Goal: Communication & Community: Answer question/provide support

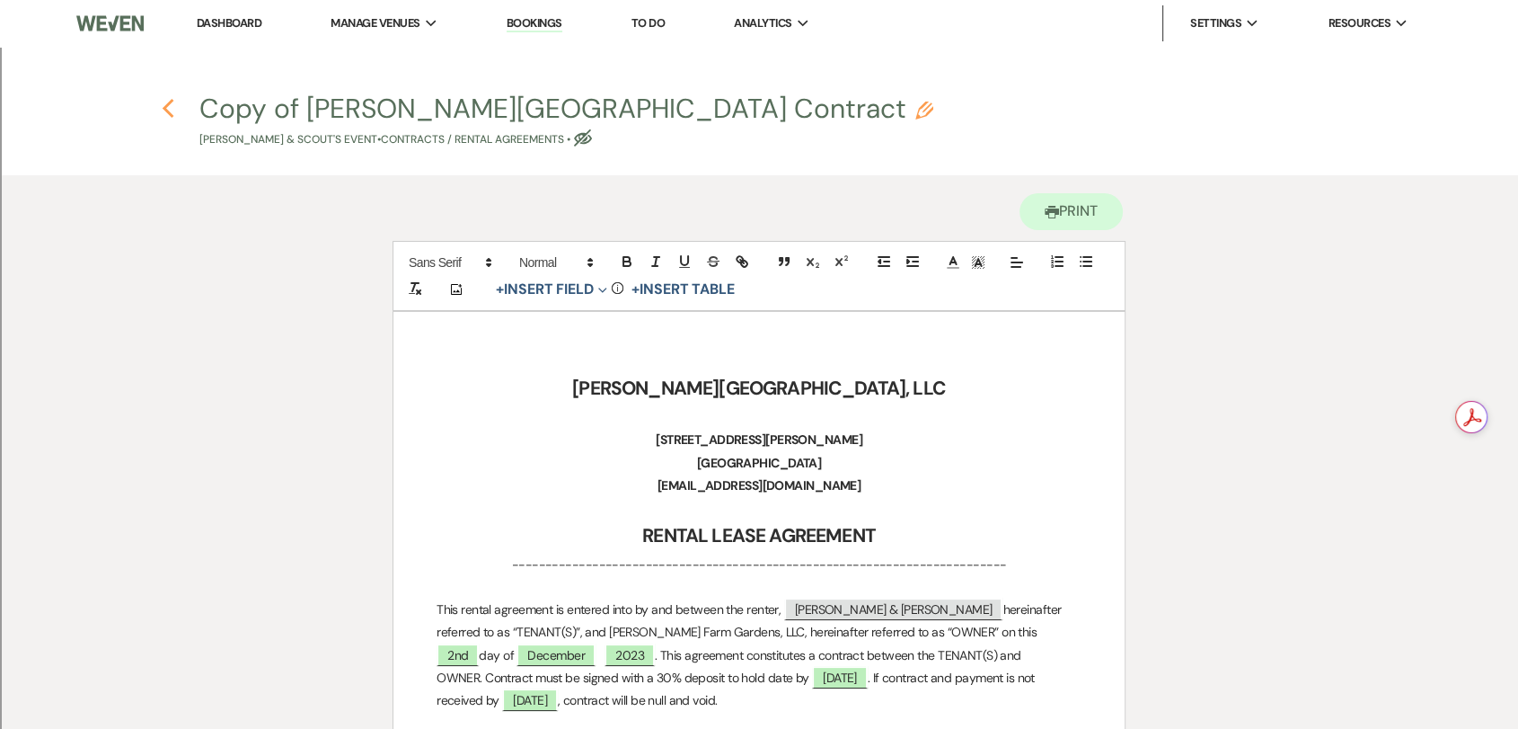
click at [173, 109] on icon "Previous" at bounding box center [168, 109] width 13 height 22
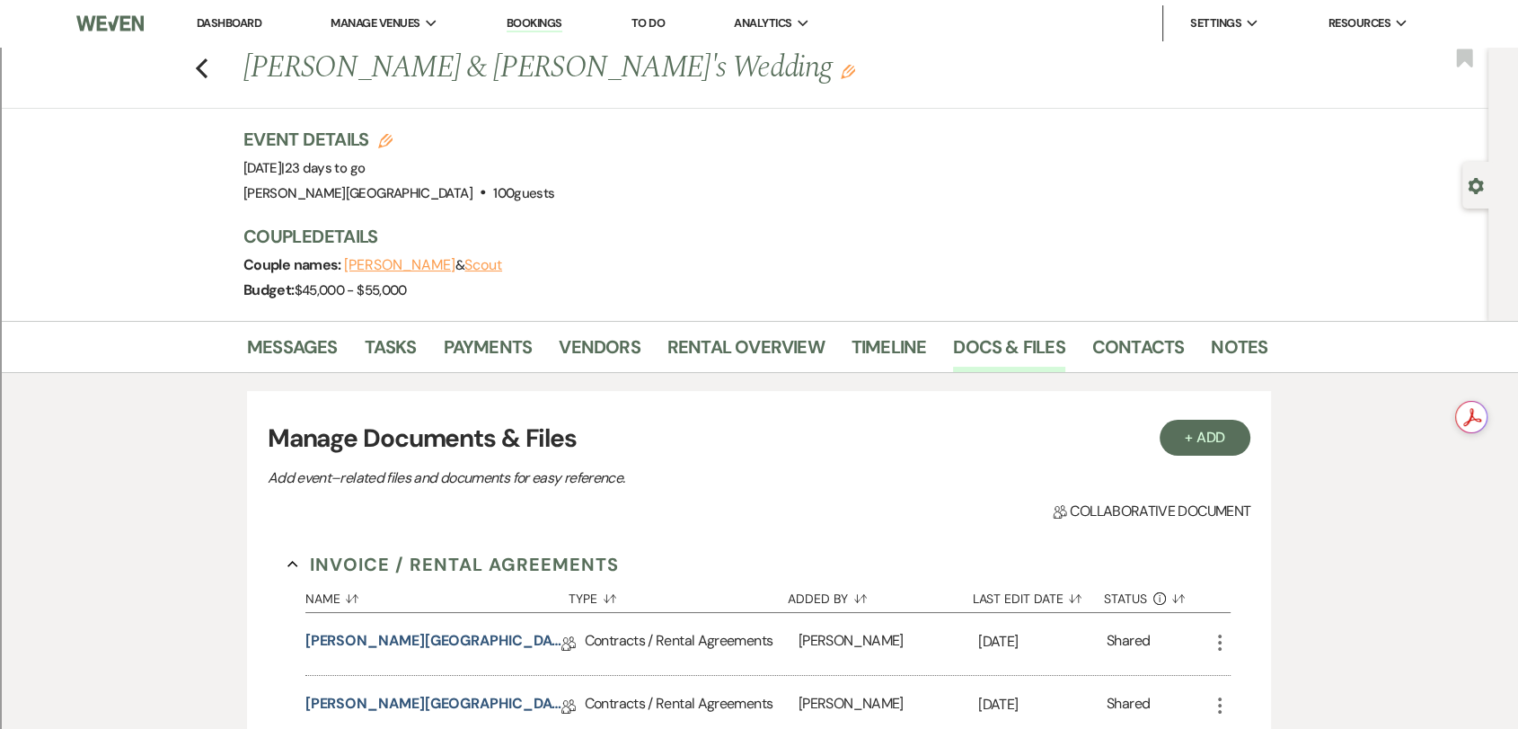
scroll to position [199, 0]
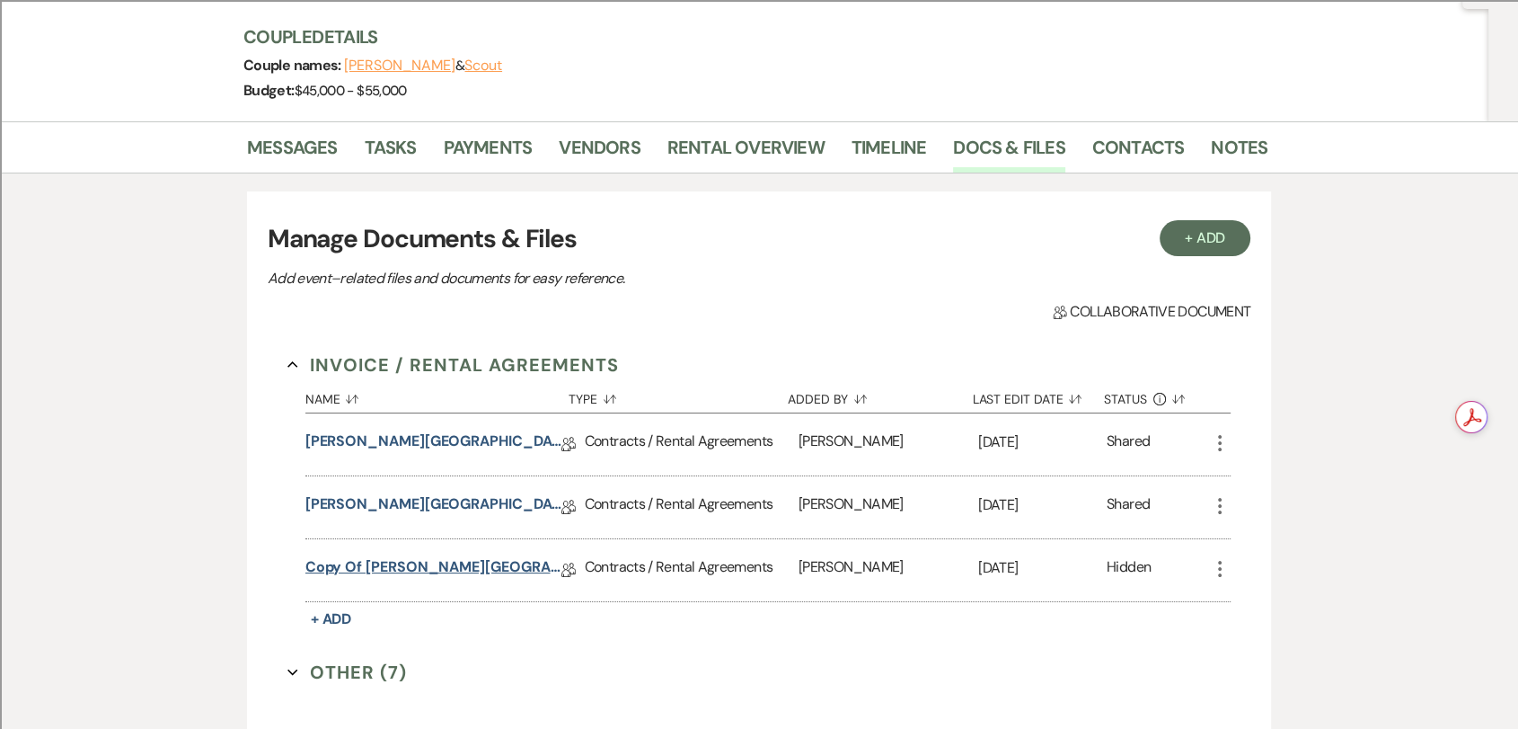
click at [481, 566] on link "Copy of [PERSON_NAME][GEOGRAPHIC_DATA] Contract" at bounding box center [433, 570] width 256 height 28
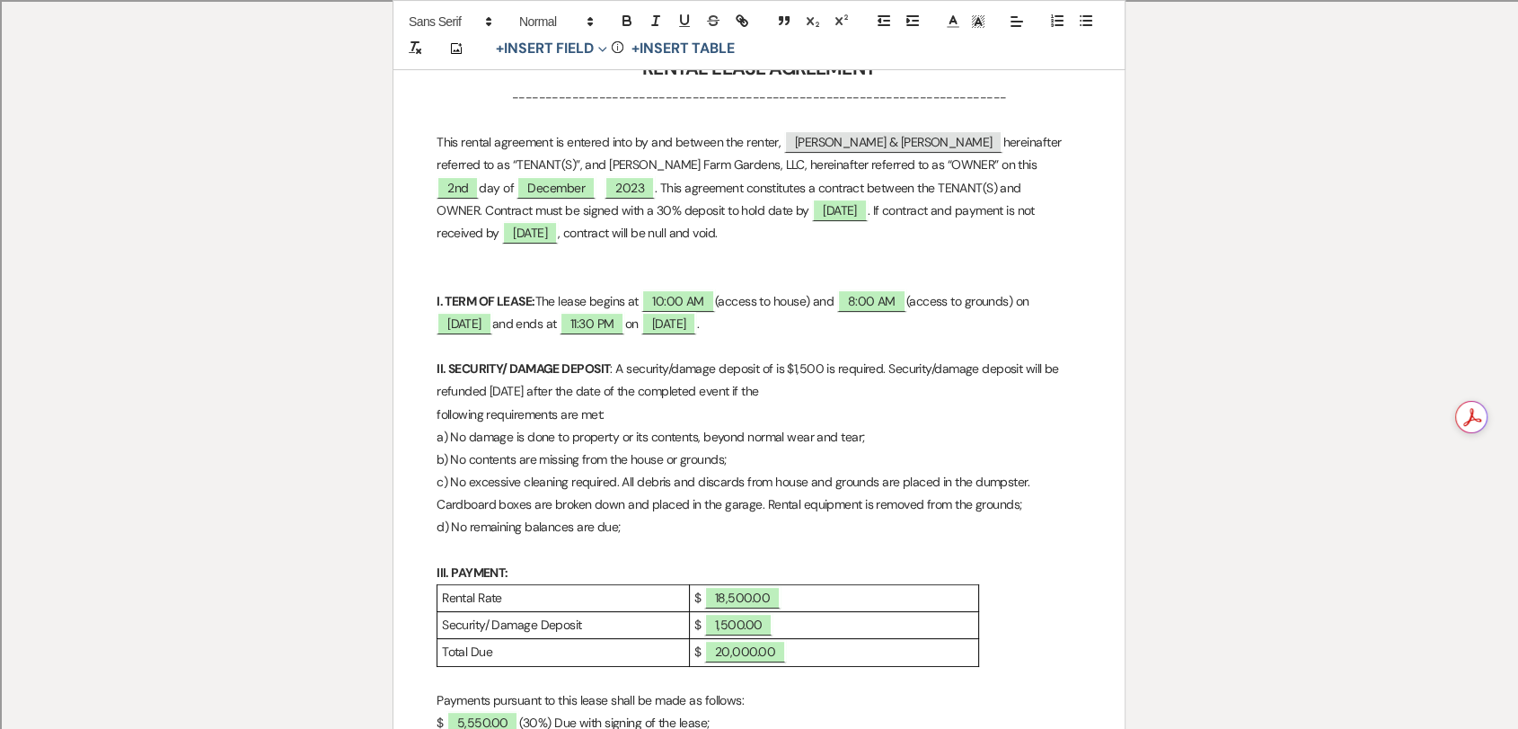
scroll to position [499, 0]
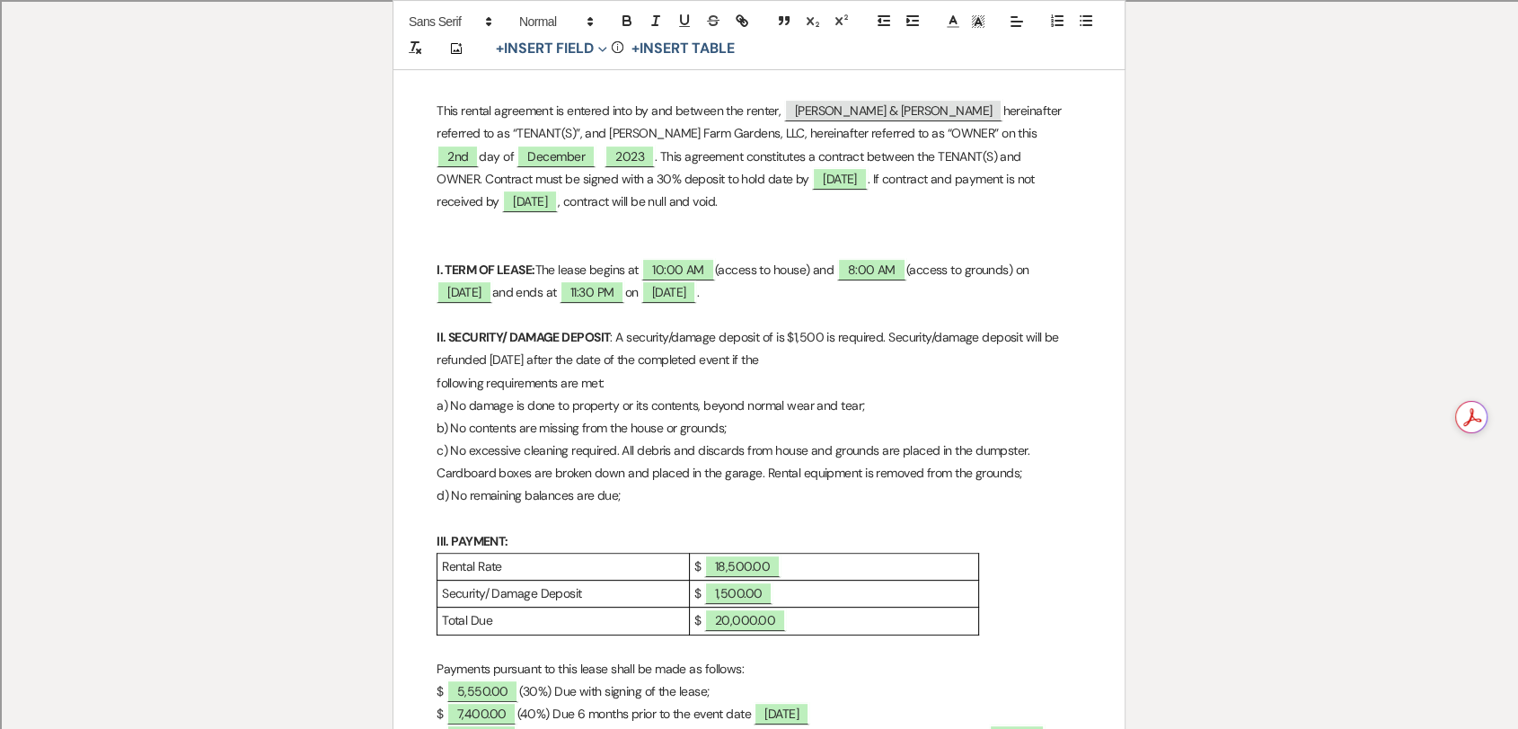
drag, startPoint x: 783, startPoint y: 207, endPoint x: 985, endPoint y: 153, distance: 209.2
click at [999, 156] on p "This rental agreement is entered into by and between the renter, ﻿ [PERSON_NAME…" at bounding box center [759, 156] width 645 height 113
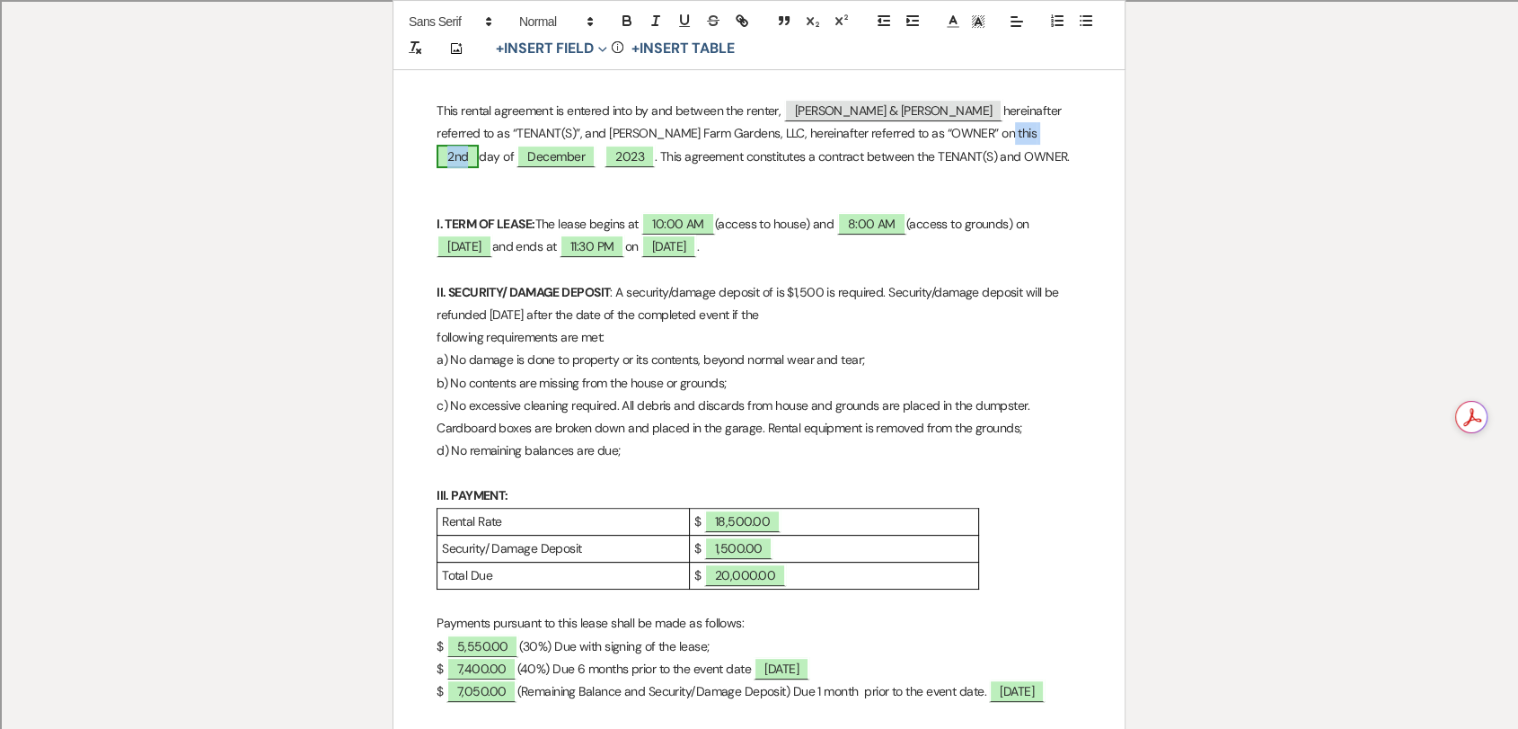
click at [479, 145] on span "2nd" at bounding box center [458, 156] width 42 height 23
select select "owner"
select select "Number"
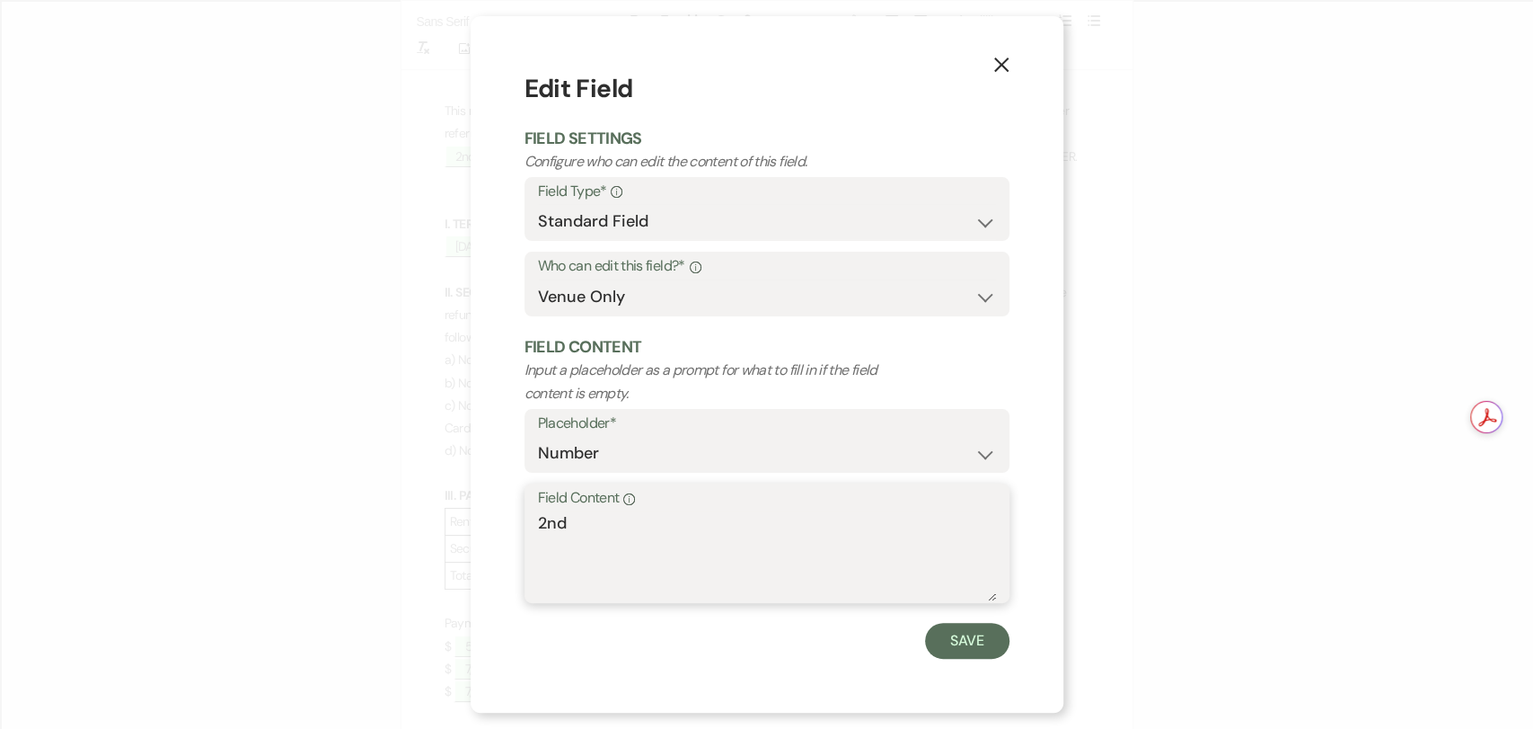
drag, startPoint x: 614, startPoint y: 538, endPoint x: 545, endPoint y: 528, distance: 69.9
click at [546, 528] on textarea "2nd" at bounding box center [767, 556] width 458 height 90
type textarea "2"
type textarea "13th"
click at [928, 631] on button "Save" at bounding box center [967, 641] width 84 height 36
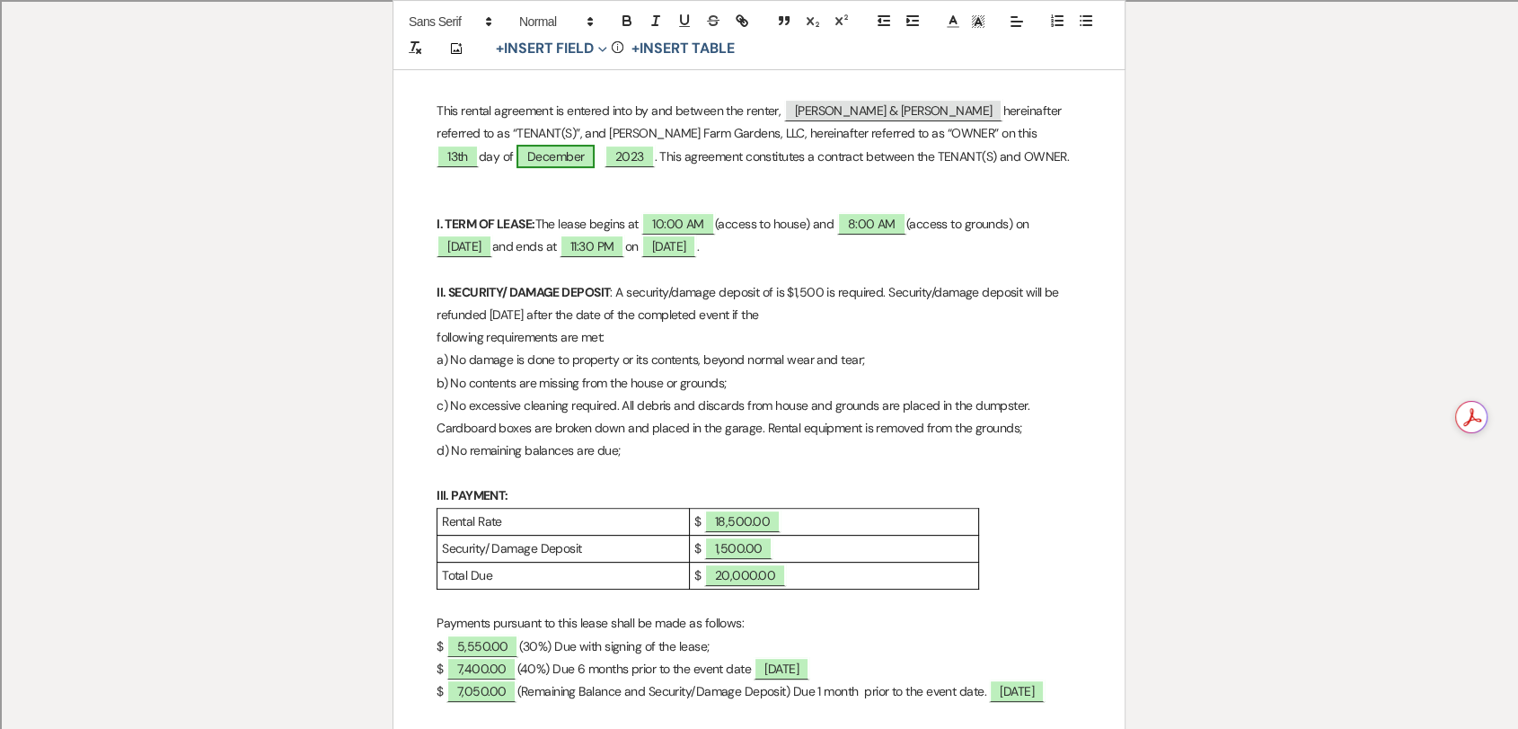
click at [517, 150] on span "December" at bounding box center [556, 156] width 79 height 23
select select "owner"
select select "custom_placeholder"
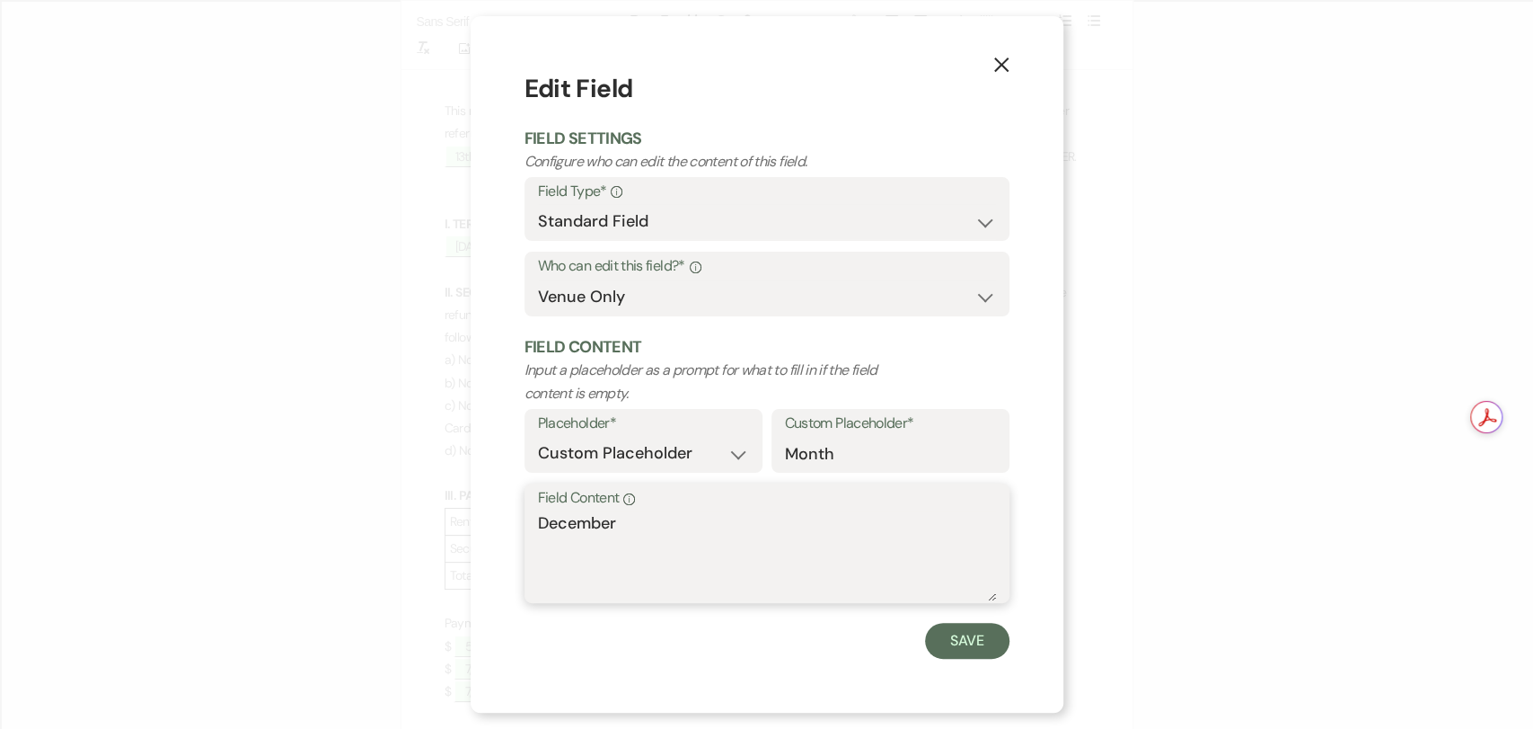
click at [582, 525] on textarea "December" at bounding box center [767, 556] width 458 height 90
type textarea "August"
click at [979, 632] on button "Save" at bounding box center [967, 641] width 84 height 36
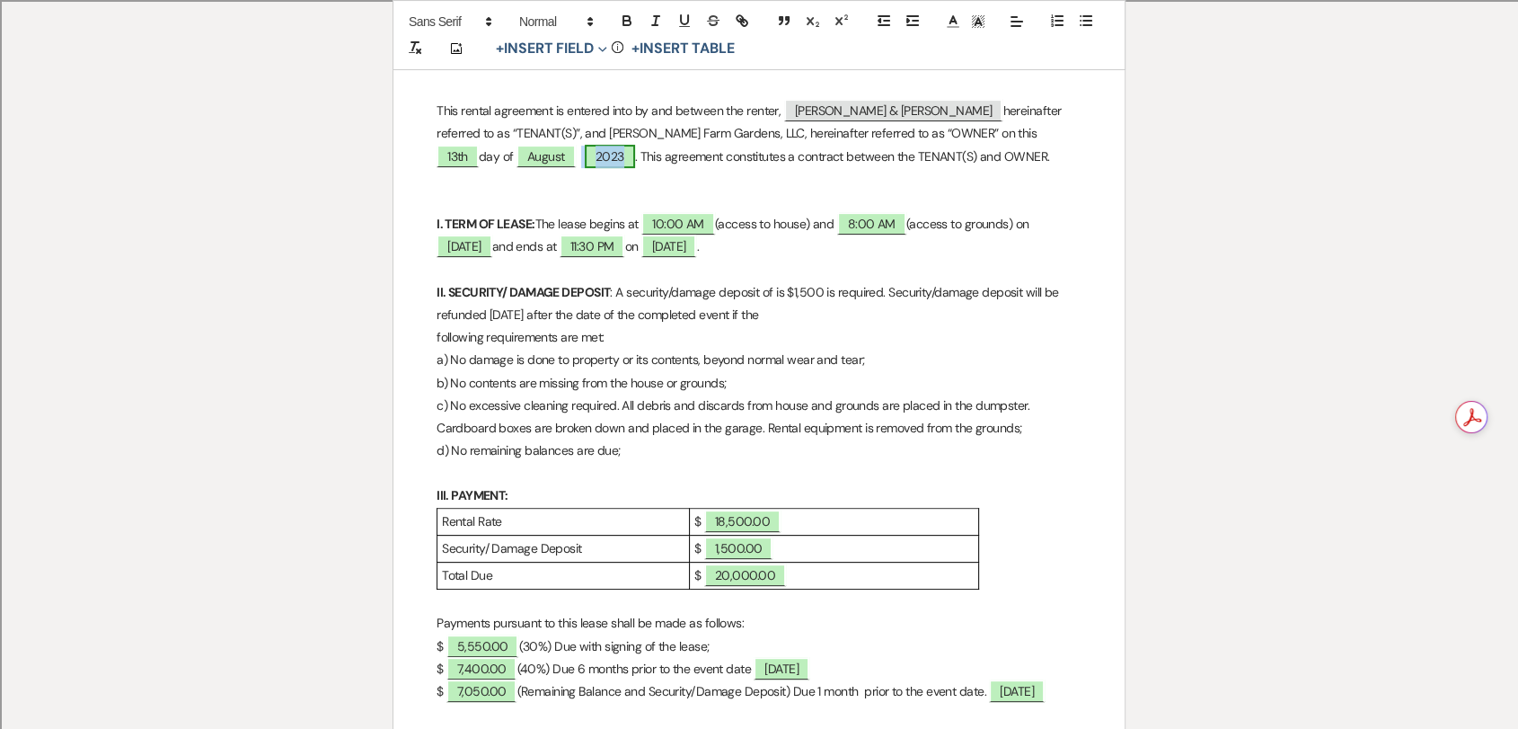
click at [585, 153] on span "2023" at bounding box center [610, 156] width 50 height 23
select select "owner"
select select "custom_placeholder"
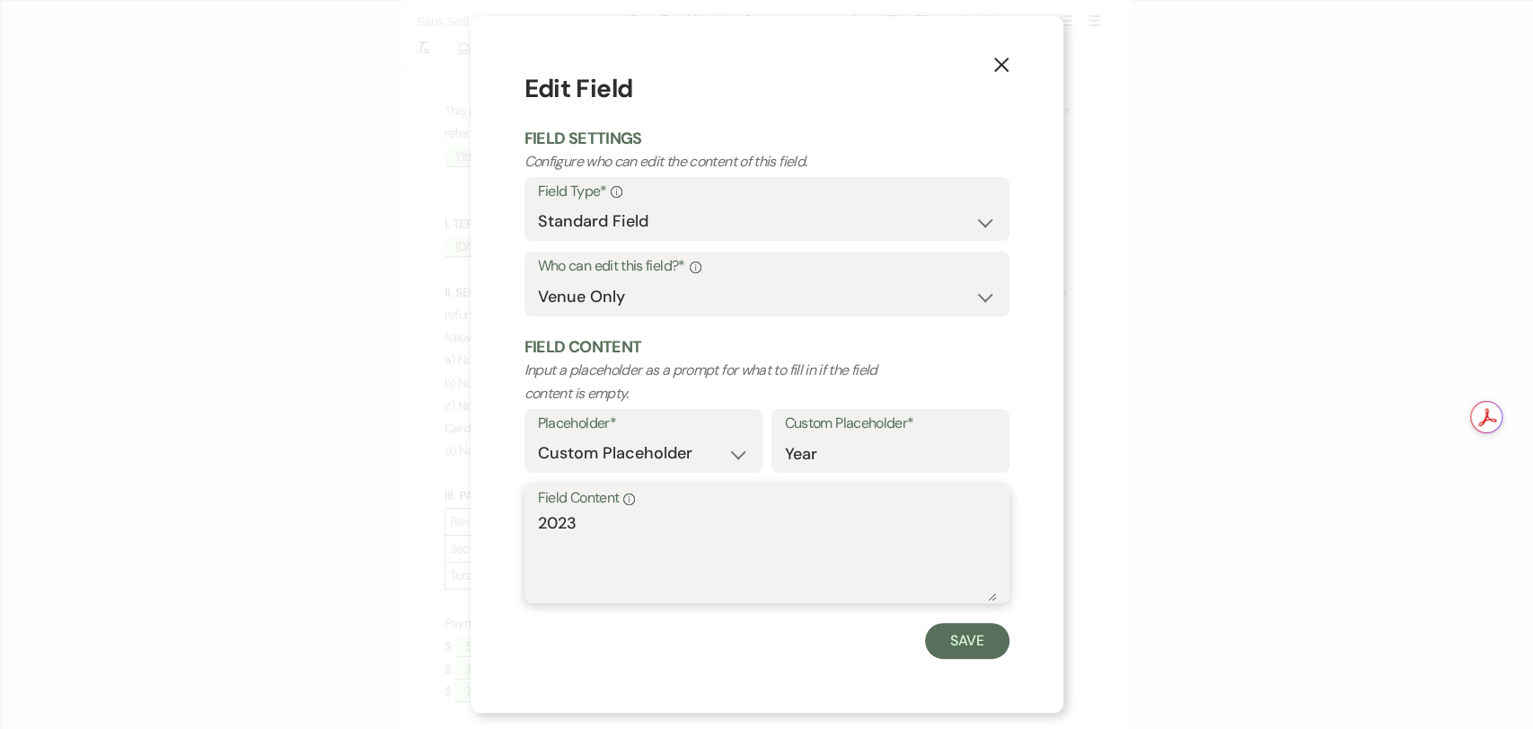
click at [749, 541] on textarea "2023" at bounding box center [767, 556] width 458 height 90
type textarea "2025"
click at [945, 632] on button "Save" at bounding box center [967, 641] width 84 height 36
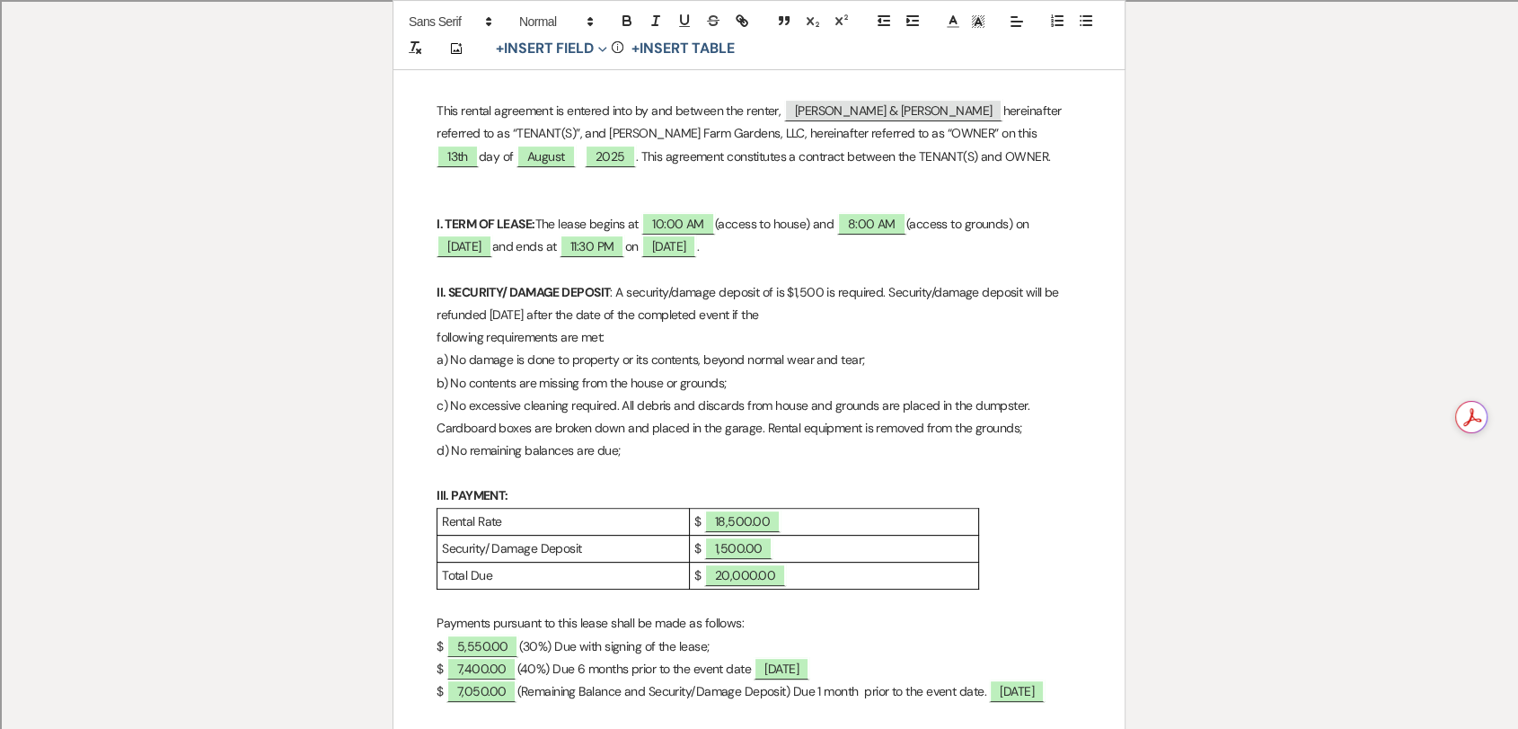
click at [540, 224] on p "I. TERM OF LEASE: The lease begins at ﻿ 10:00 AM ﻿ (access to house) and ﻿ 8:00…" at bounding box center [759, 235] width 645 height 45
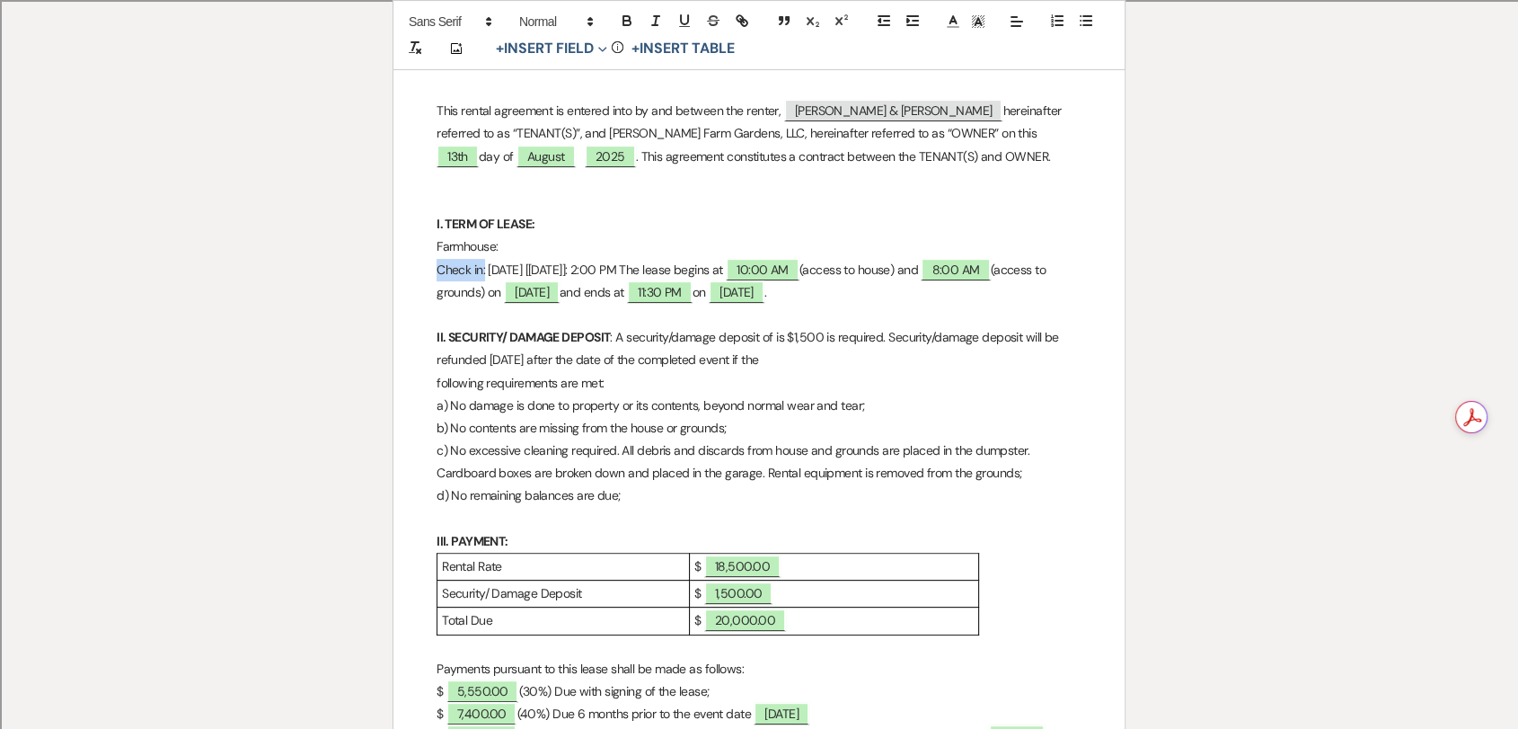
drag, startPoint x: 484, startPoint y: 268, endPoint x: 420, endPoint y: 267, distance: 63.8
click at [536, 271] on p "The lease begins: [DATE] [[DATE]]: 2:00 PM The lease begins at ﻿ 10:00 AM ﻿ (ac…" at bounding box center [759, 281] width 645 height 45
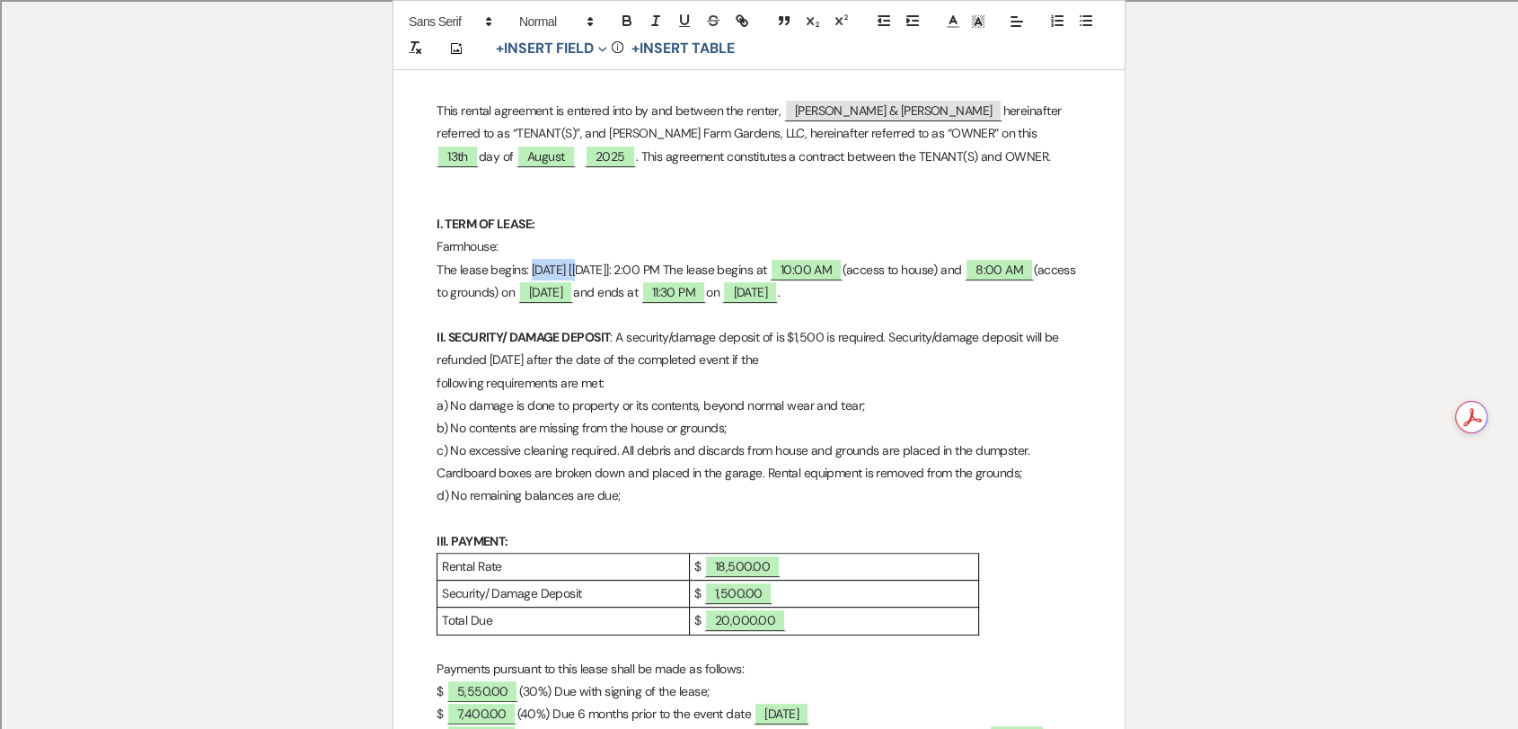
click at [536, 271] on p "The lease begins: [DATE] [[DATE]]: 2:00 PM The lease begins at ﻿ 10:00 AM ﻿ (ac…" at bounding box center [759, 281] width 645 height 45
drag, startPoint x: 637, startPoint y: 269, endPoint x: 695, endPoint y: 270, distance: 58.4
click at [695, 270] on p "The lease begins: [DATE] [[DATE]]: 2:00 PM The lease begins at ﻿ 10:00 AM ﻿ (ac…" at bounding box center [759, 281] width 645 height 45
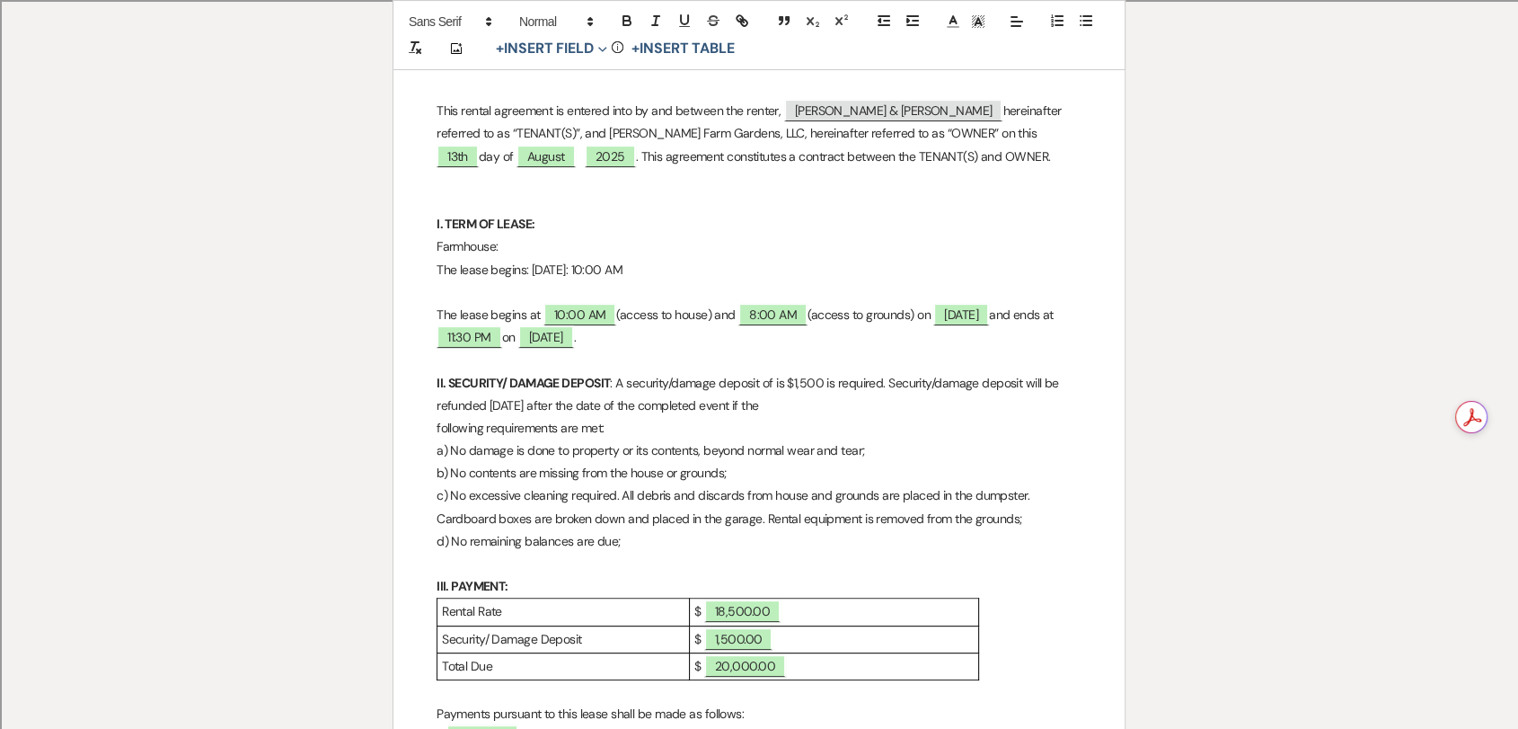
click at [726, 265] on p "The lease begins: [DATE]: 10:00 AM" at bounding box center [759, 270] width 645 height 22
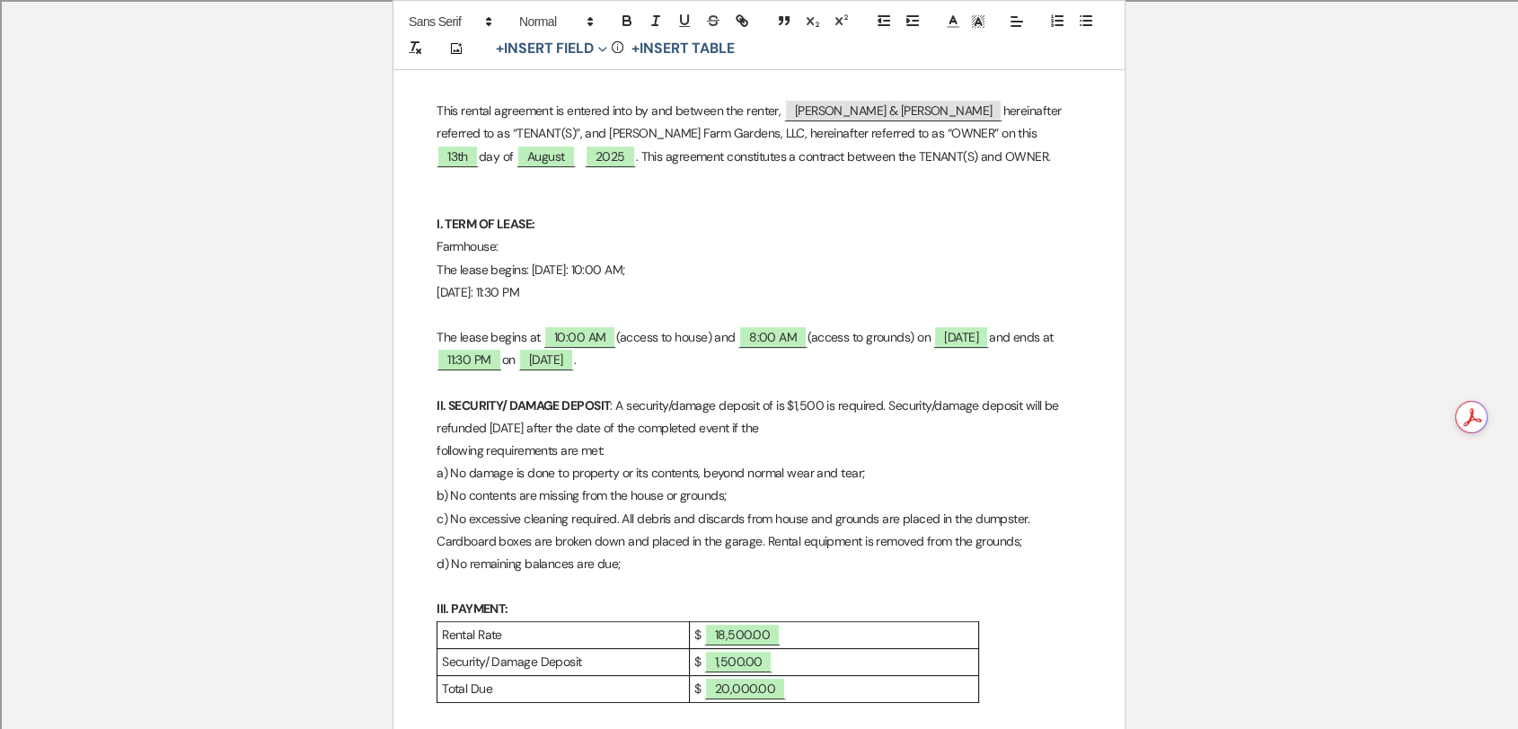
click at [717, 267] on p "The lease begins: [DATE]: 10:00 AM;" at bounding box center [759, 270] width 645 height 22
click at [437, 296] on p "ends: [DATE]: 11:30 PM" at bounding box center [759, 292] width 645 height 22
drag, startPoint x: 495, startPoint y: 249, endPoint x: 437, endPoint y: 252, distance: 57.6
click at [437, 252] on p "Farmhouse:" at bounding box center [759, 246] width 645 height 22
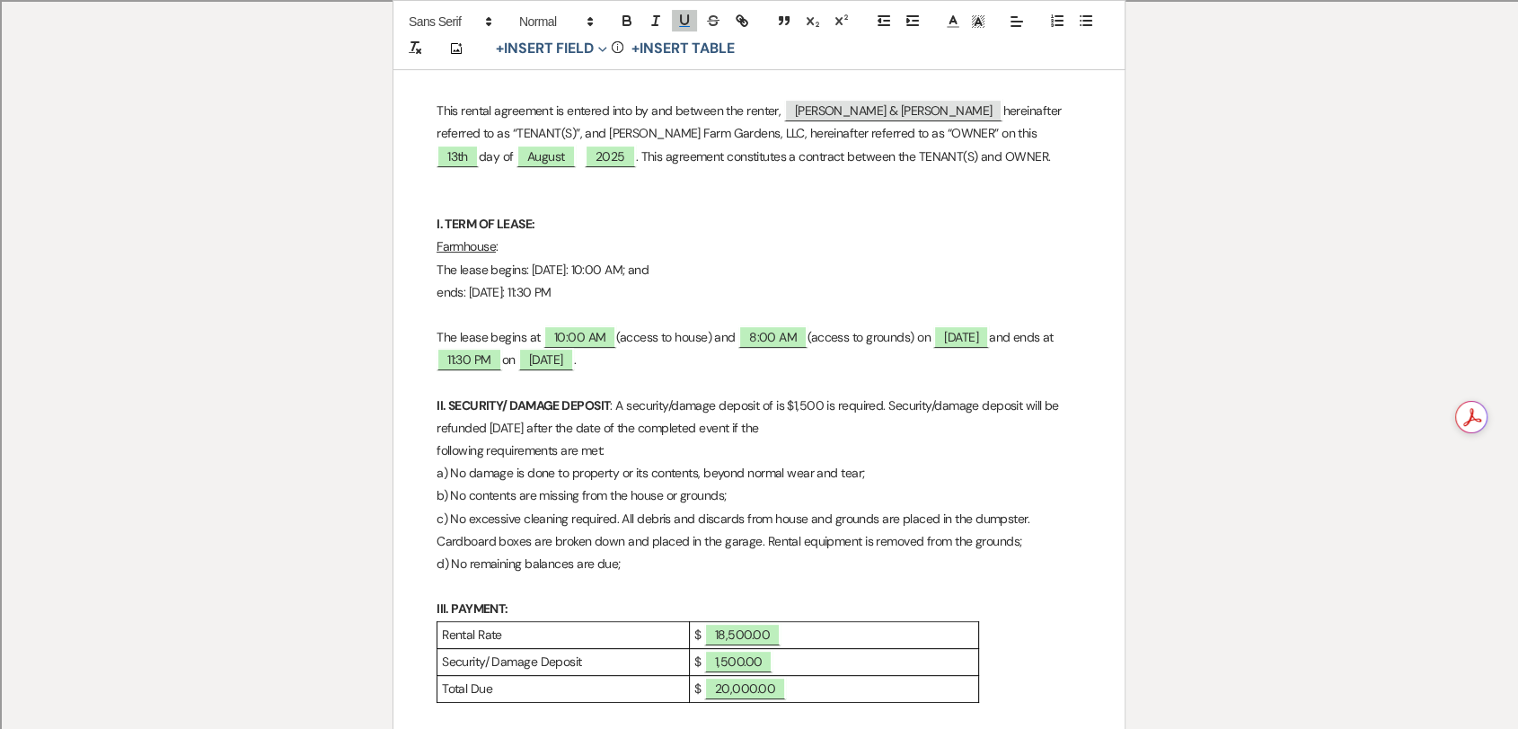
click at [632, 268] on p "The lease begins: [DATE]: 10:00 AM; and" at bounding box center [759, 270] width 645 height 22
drag, startPoint x: 748, startPoint y: 358, endPoint x: 427, endPoint y: 340, distance: 322.1
copy p "The lease begins at ﻿ 10:00 AM ﻿ (access to house) and ﻿ 8:00 AM ﻿ (access to g…"
click at [440, 313] on p at bounding box center [759, 315] width 645 height 22
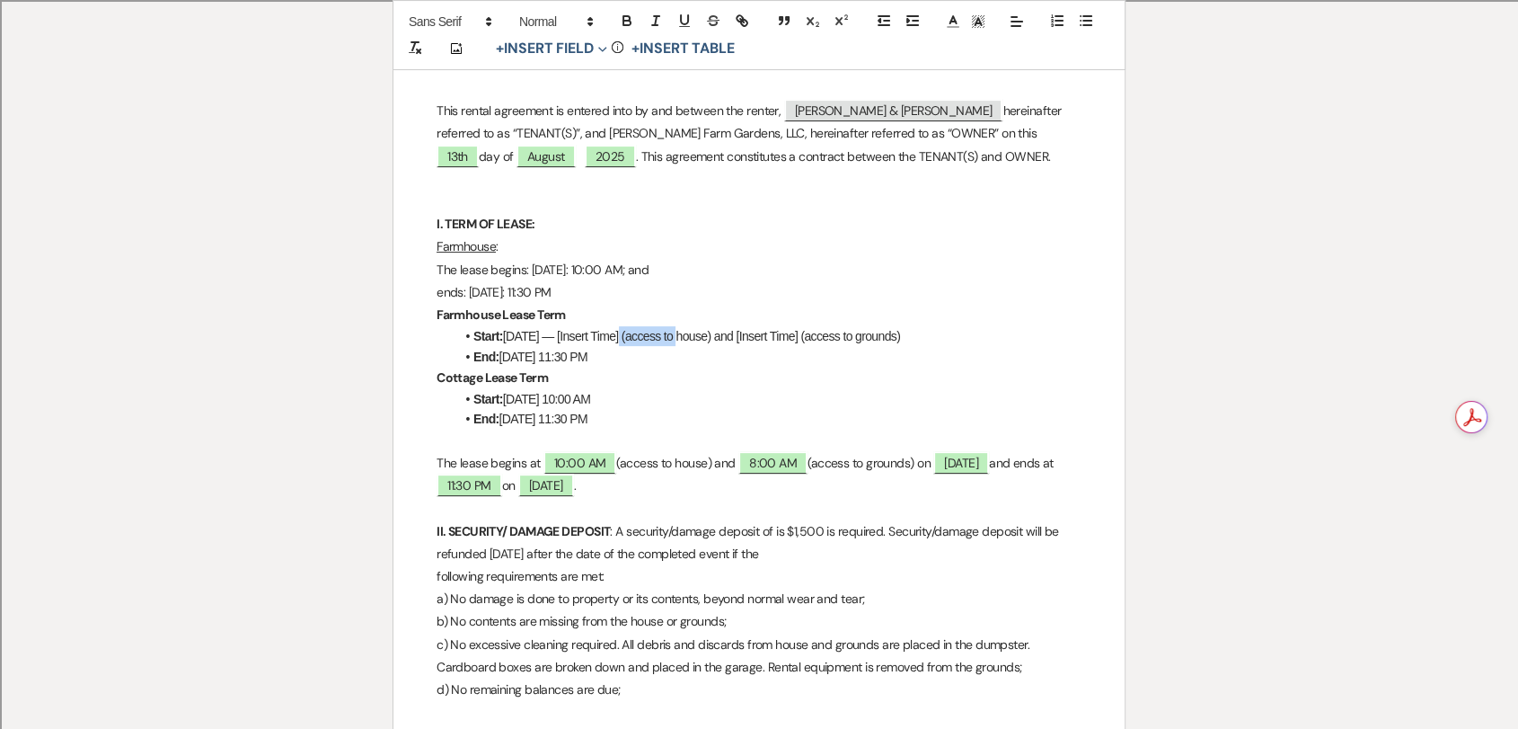
drag, startPoint x: 681, startPoint y: 337, endPoint x: 623, endPoint y: 334, distance: 58.5
click at [623, 334] on li "Start: [DATE] — [Insert Time] (access to house) and [Insert Time] (access to gr…" at bounding box center [768, 336] width 627 height 20
click at [844, 328] on li "Start: [DATE] 10:00 AM (access to house) and [Insert Time] (access to grounds)" at bounding box center [768, 336] width 627 height 20
drag, startPoint x: 684, startPoint y: 290, endPoint x: 411, endPoint y: 253, distance: 275.5
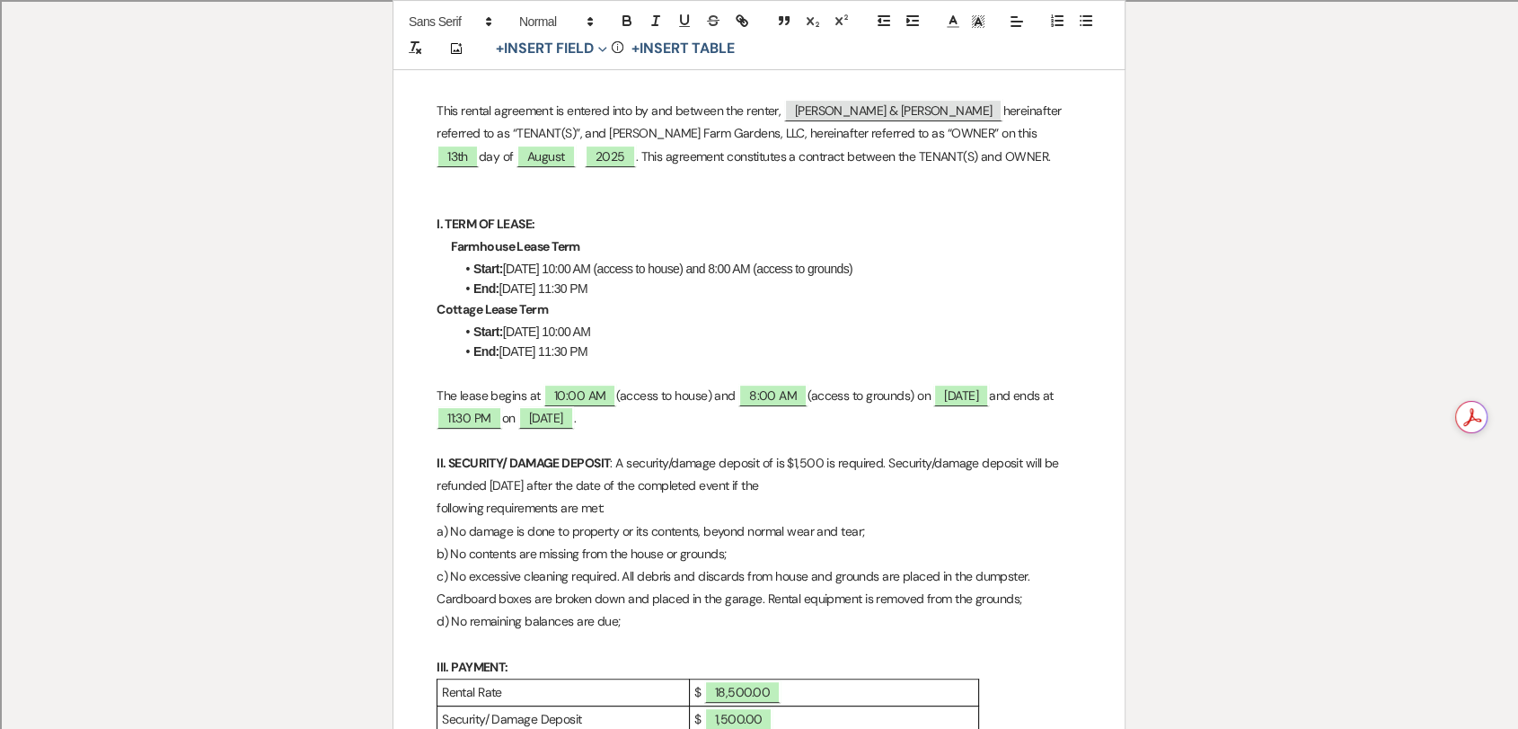
drag, startPoint x: 594, startPoint y: 245, endPoint x: 452, endPoint y: 253, distance: 142.2
click at [452, 253] on p "Farmhouse Lease Term" at bounding box center [759, 246] width 645 height 22
drag, startPoint x: 566, startPoint y: 312, endPoint x: 448, endPoint y: 317, distance: 117.8
click at [448, 317] on p "Cottage Lease Term" at bounding box center [759, 309] width 645 height 22
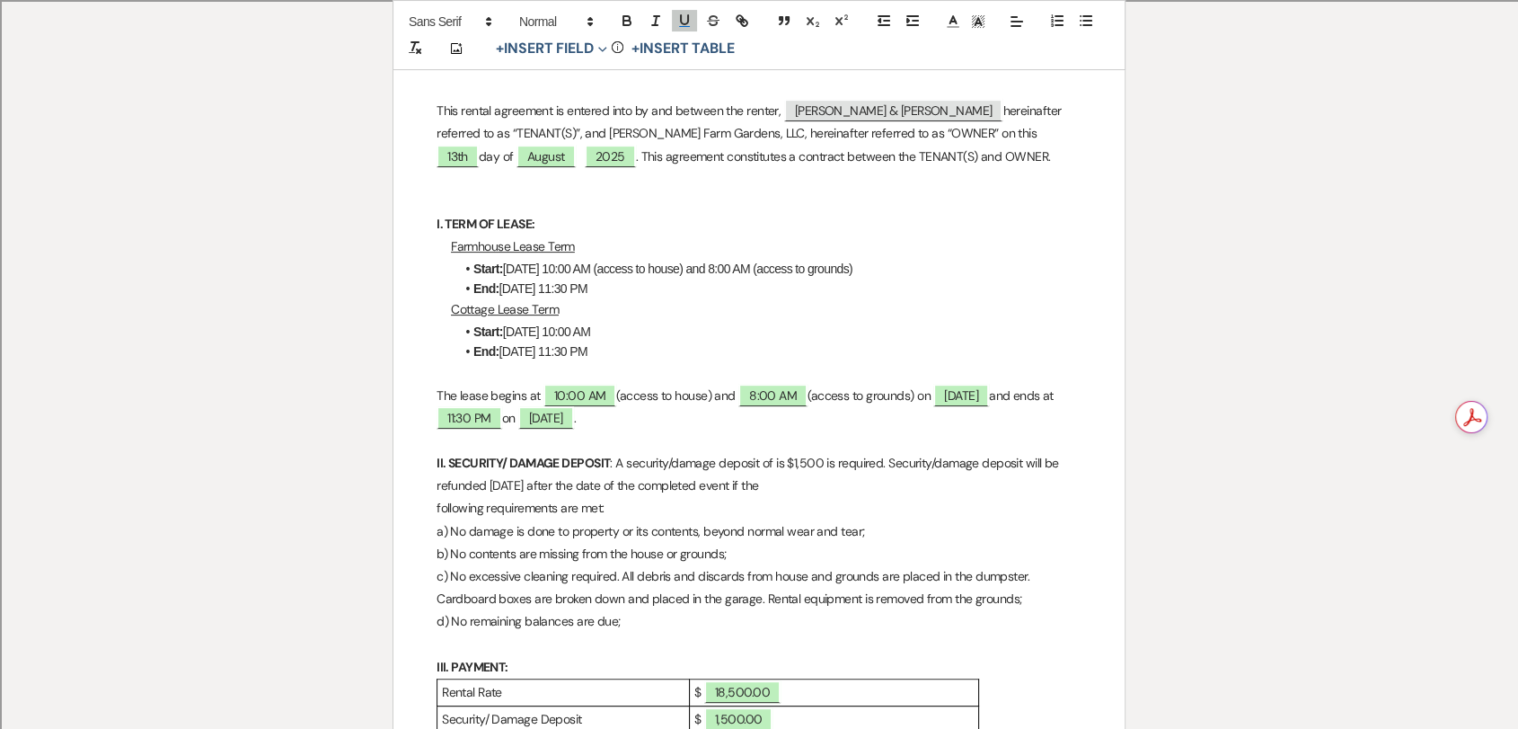
click at [737, 331] on li "Start: [DATE] 10:00 AM" at bounding box center [768, 332] width 627 height 20
click at [618, 267] on li "Start: [DATE] 10:00 AM (access to house) and 8:00 AM (access to grounds)" at bounding box center [768, 269] width 627 height 20
click at [621, 330] on li "Start: [DATE] 10:00 AM" at bounding box center [768, 332] width 627 height 20
click at [623, 351] on li "End: [DATE] 11:30 PM" at bounding box center [768, 351] width 627 height 20
click at [678, 351] on li "End: [DATE]:11:30 PM" at bounding box center [768, 351] width 627 height 20
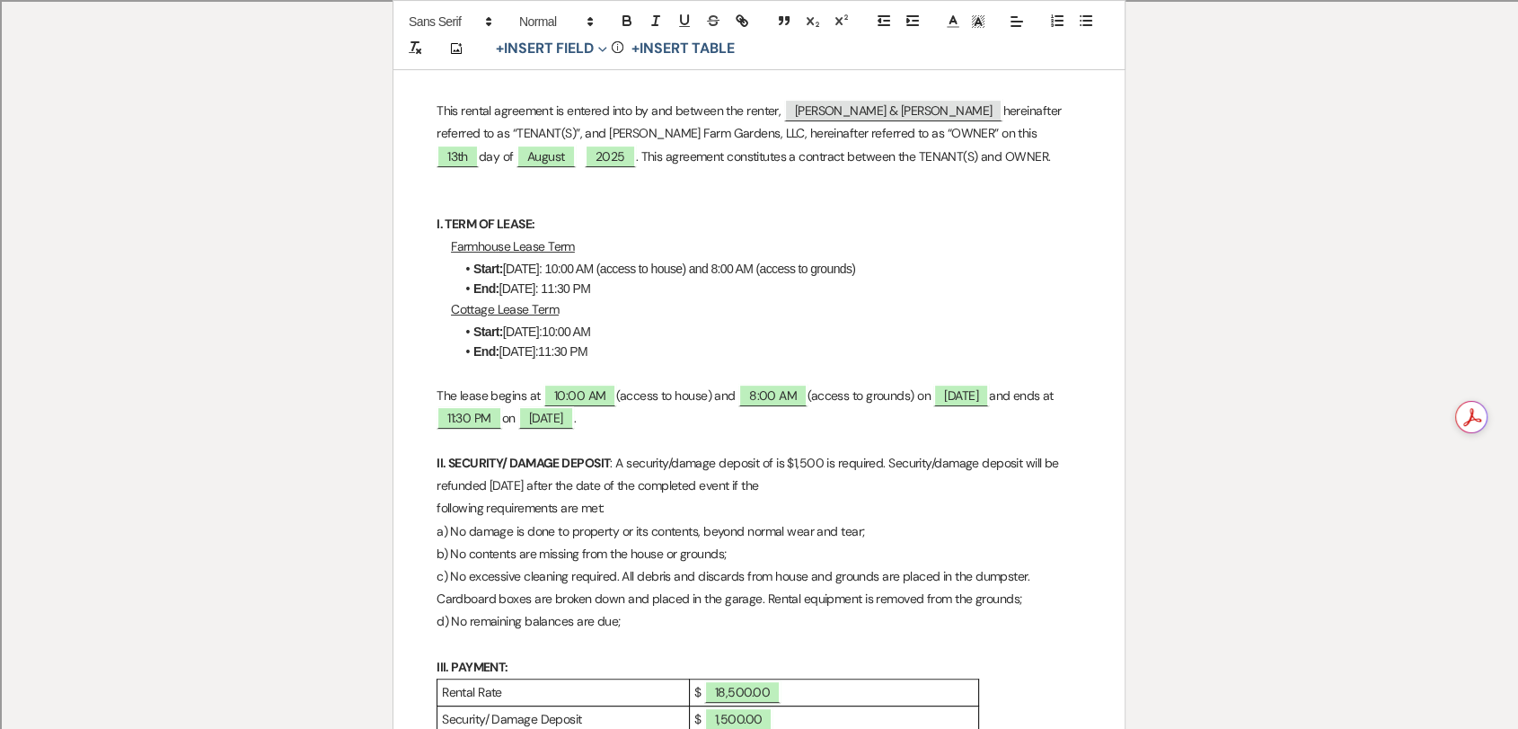
drag, startPoint x: 762, startPoint y: 418, endPoint x: 388, endPoint y: 397, distance: 374.3
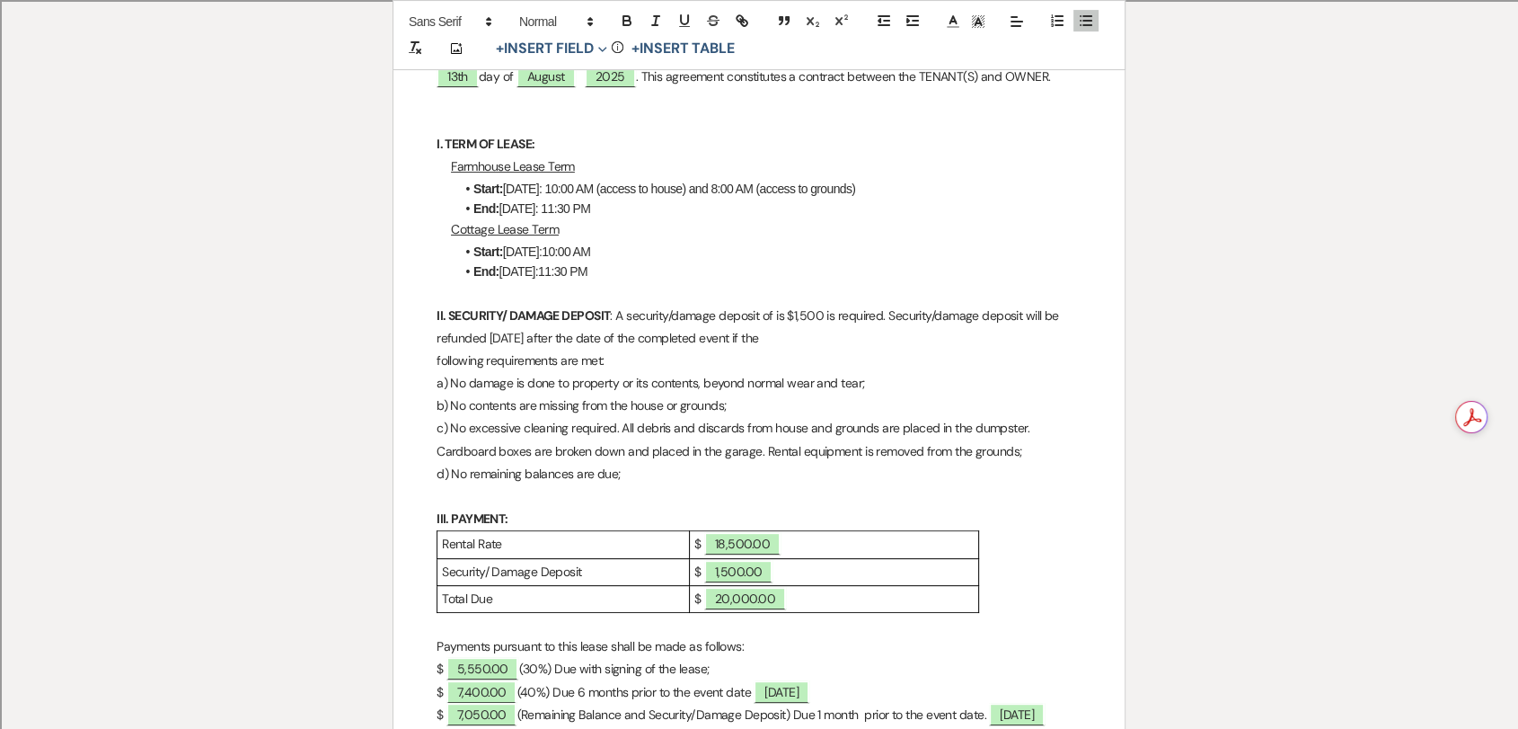
scroll to position [698, 0]
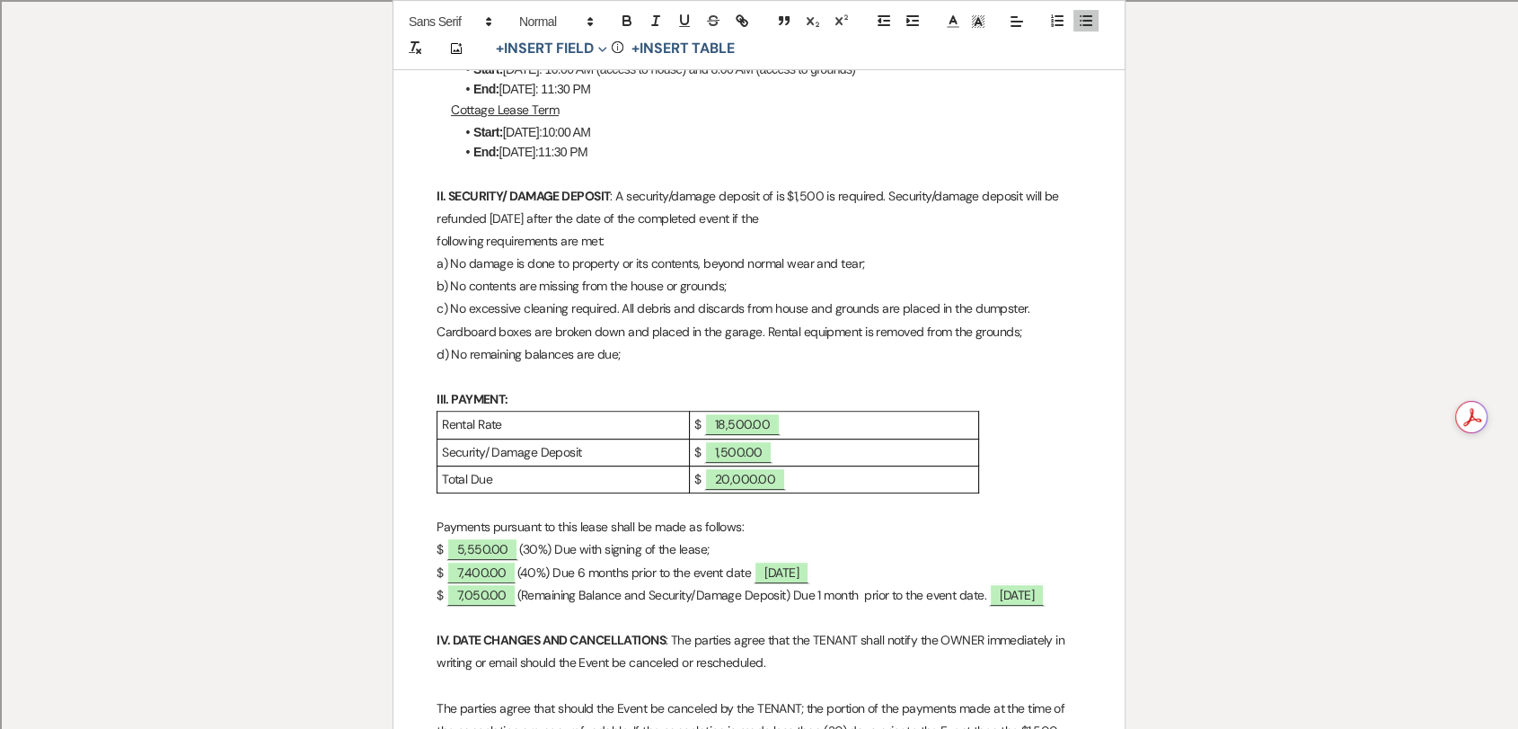
click at [810, 432] on p "$ ﻿ 18,500.00 ﻿" at bounding box center [833, 424] width 279 height 22
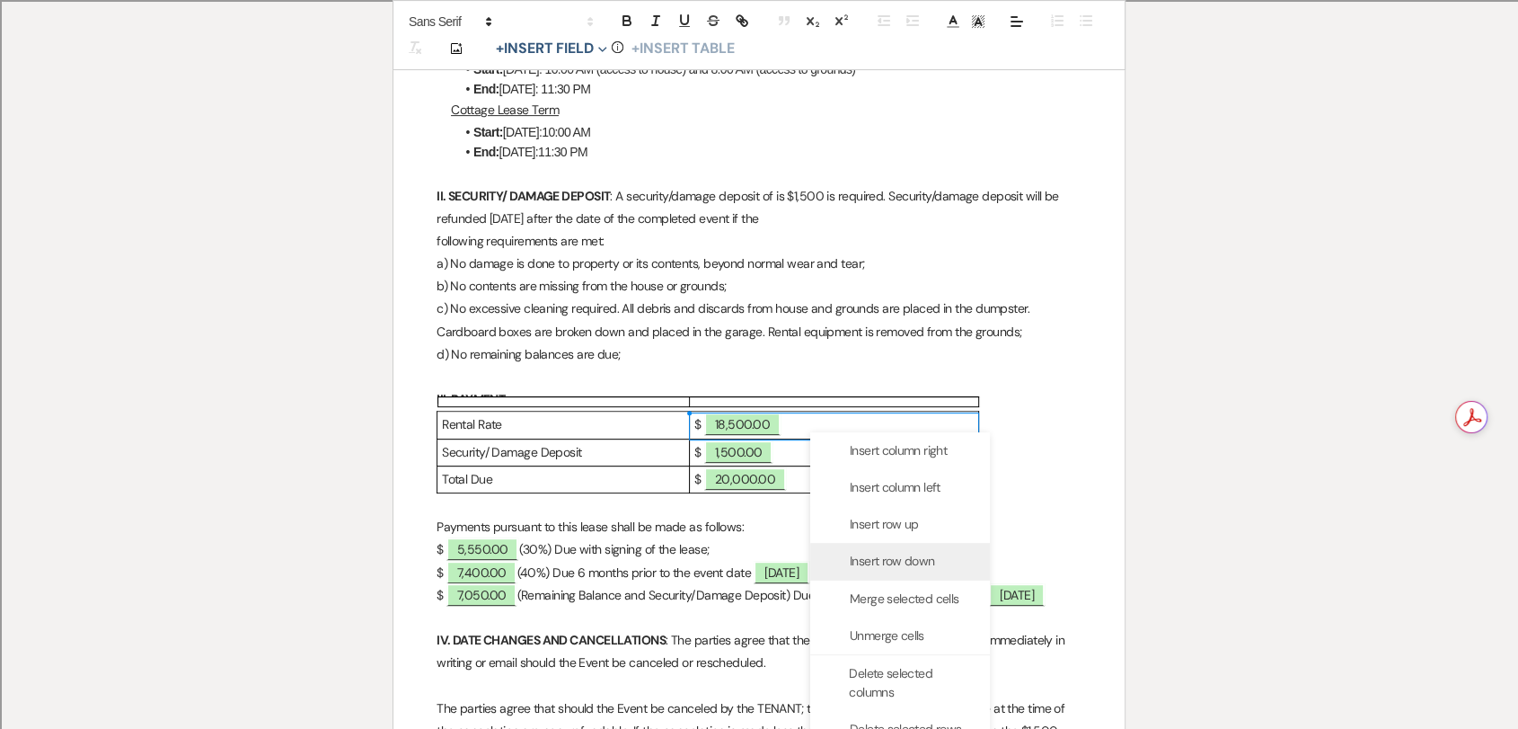
click at [915, 566] on span "Insert row down" at bounding box center [892, 561] width 84 height 19
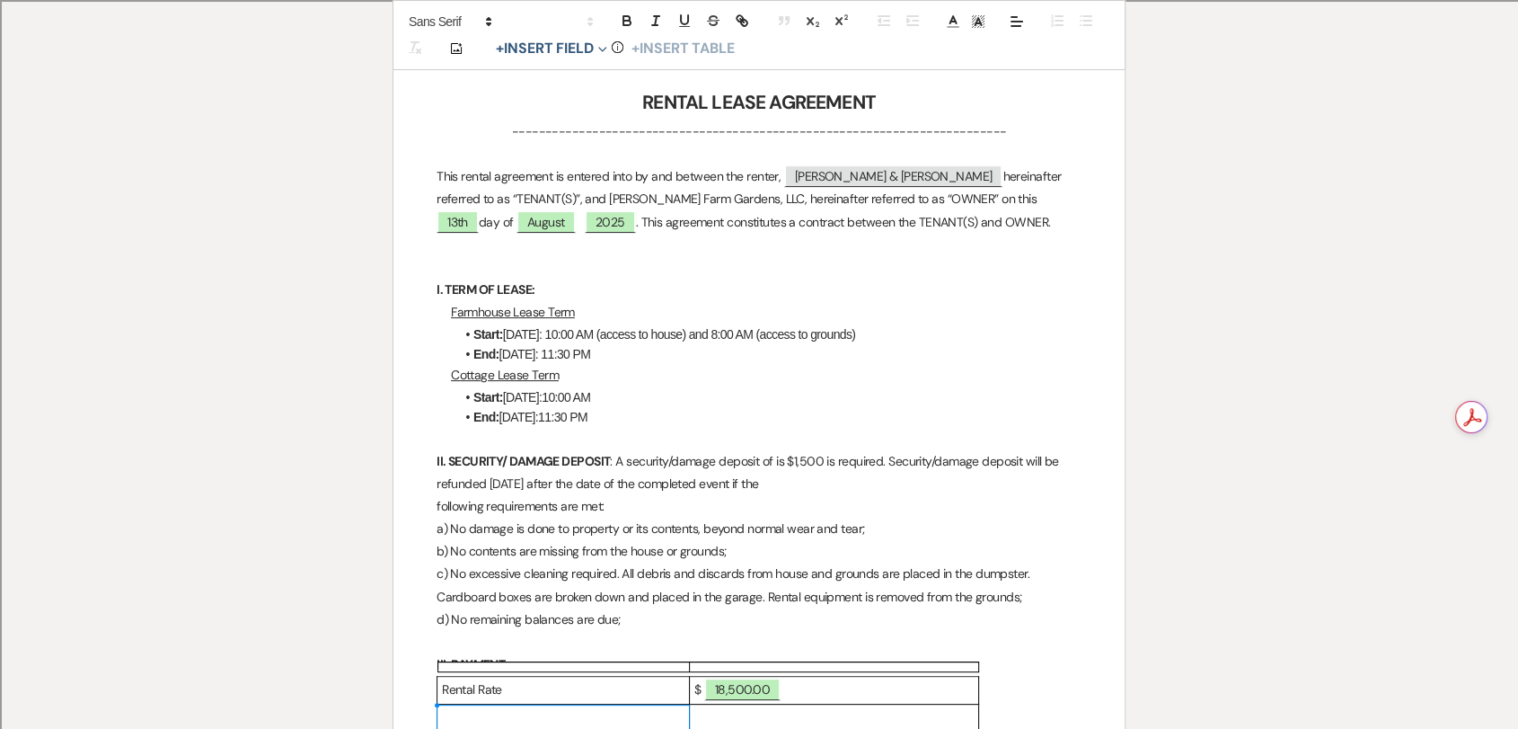
scroll to position [624, 0]
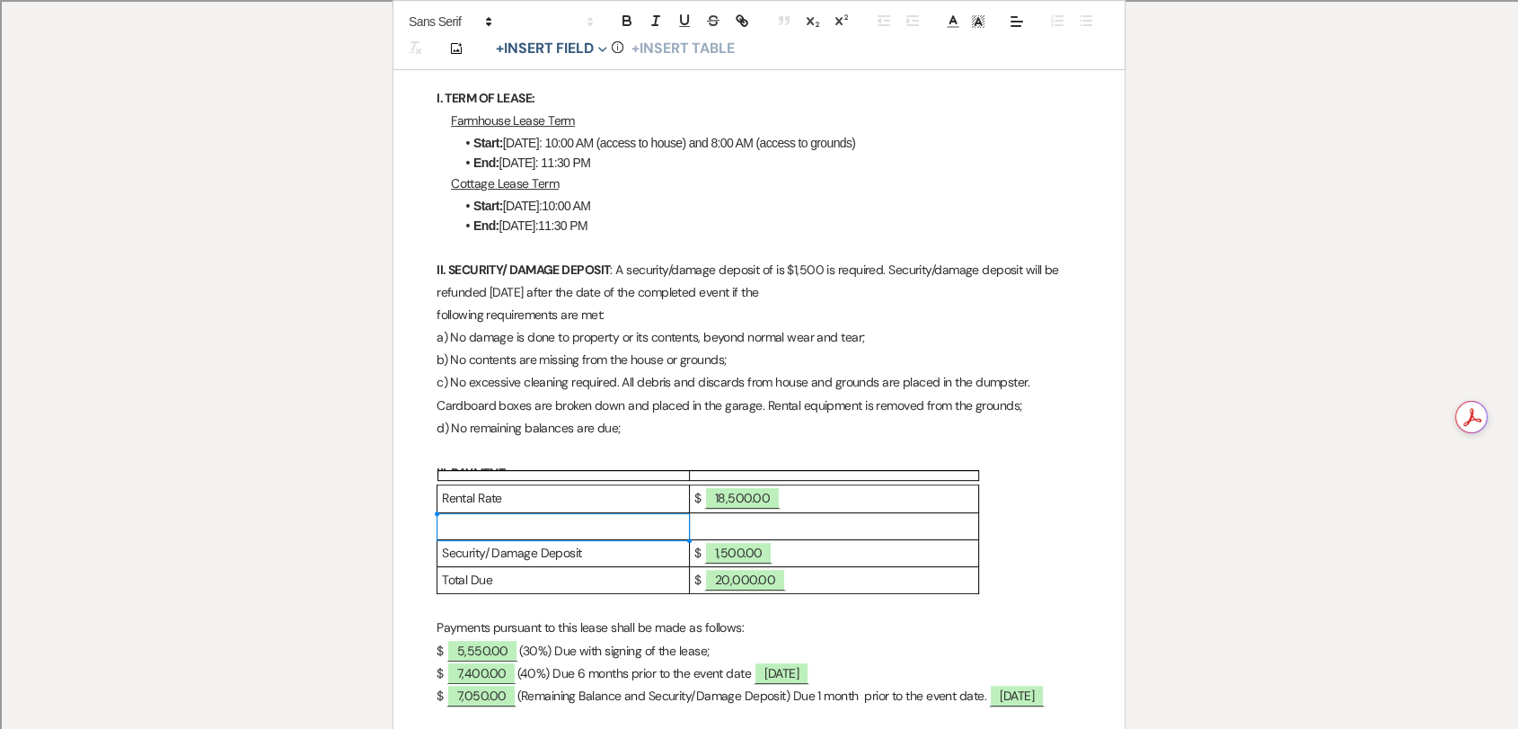
click at [533, 533] on p at bounding box center [563, 526] width 243 height 22
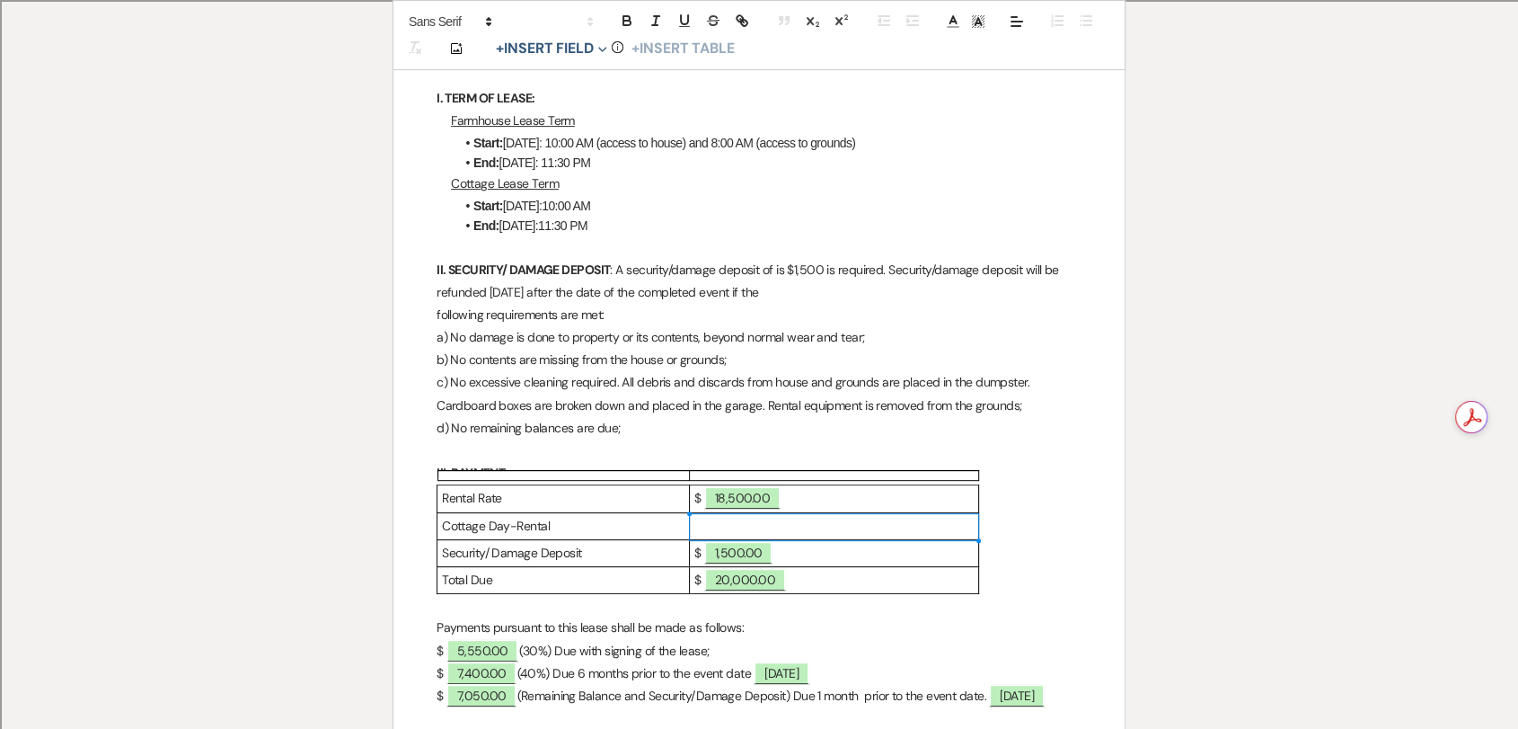
click at [735, 526] on p at bounding box center [833, 526] width 279 height 22
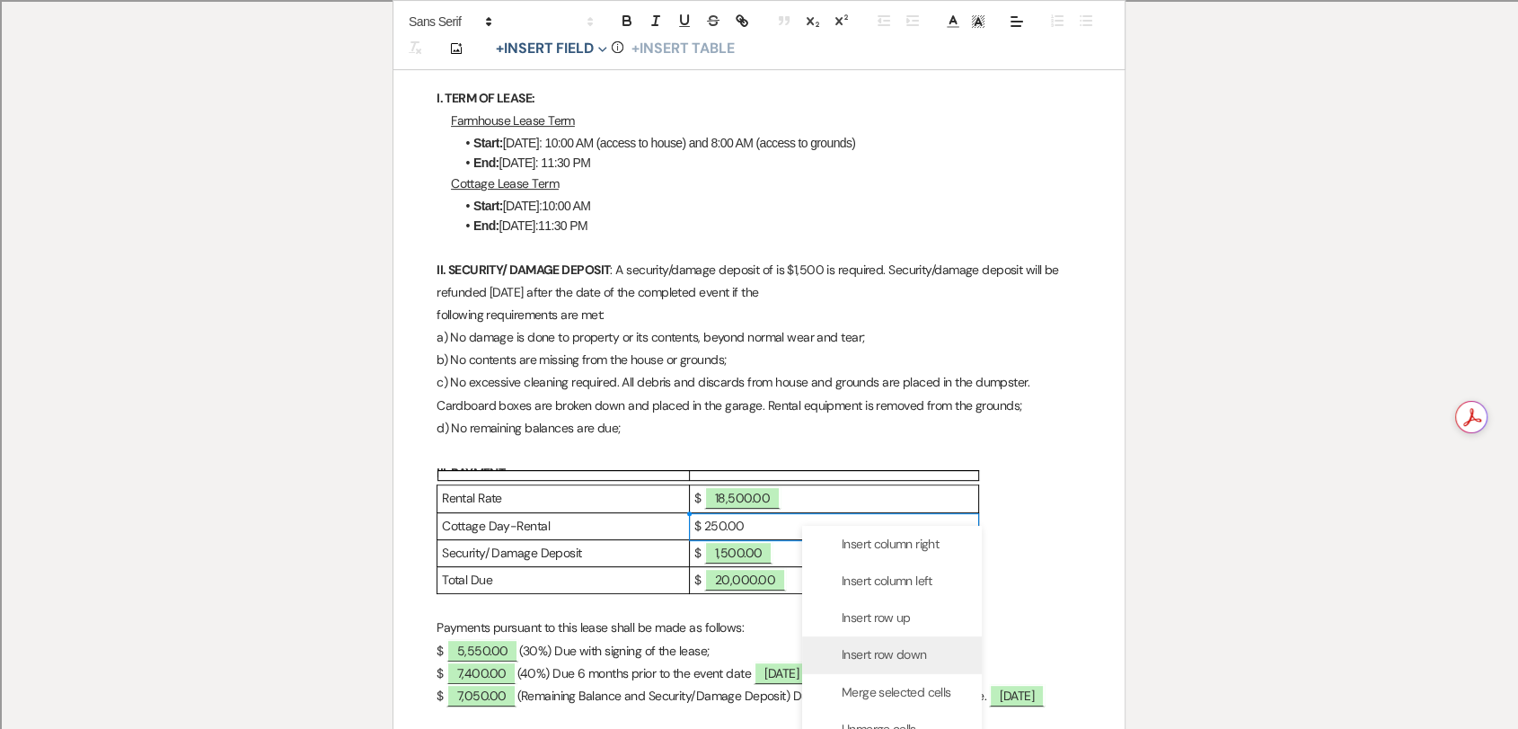
click at [887, 646] on span "Insert row down" at bounding box center [884, 654] width 84 height 19
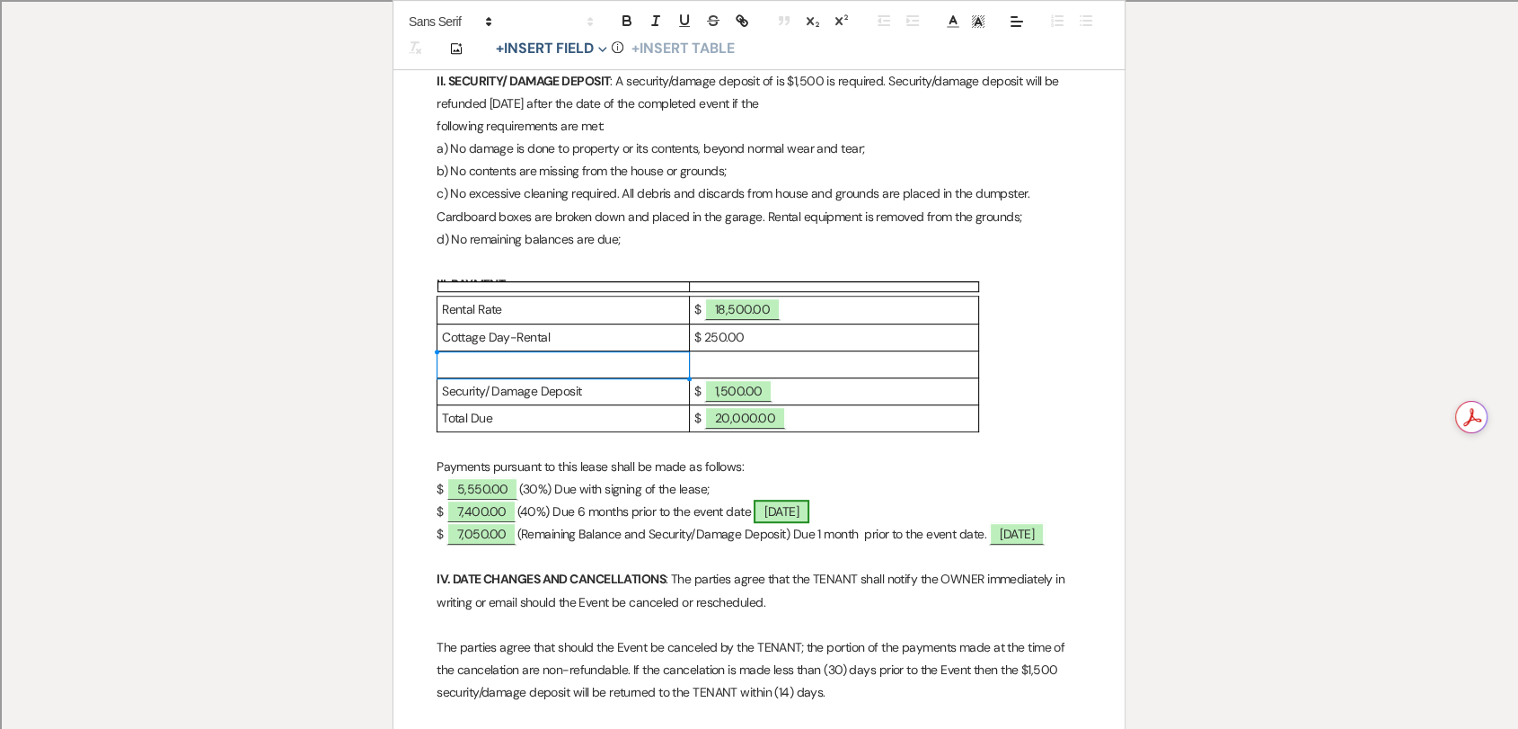
scroll to position [824, 0]
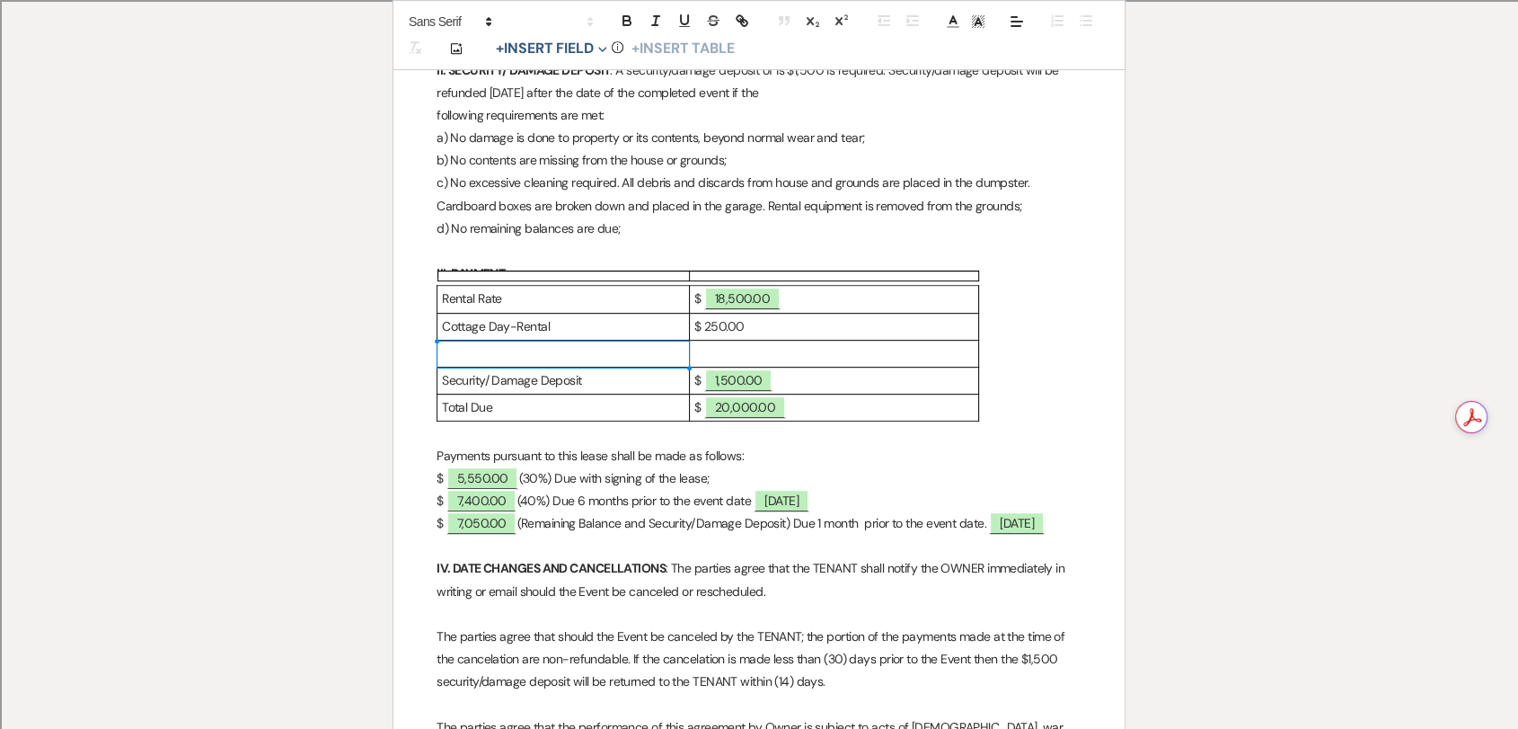
click at [765, 345] on p at bounding box center [833, 353] width 279 height 22
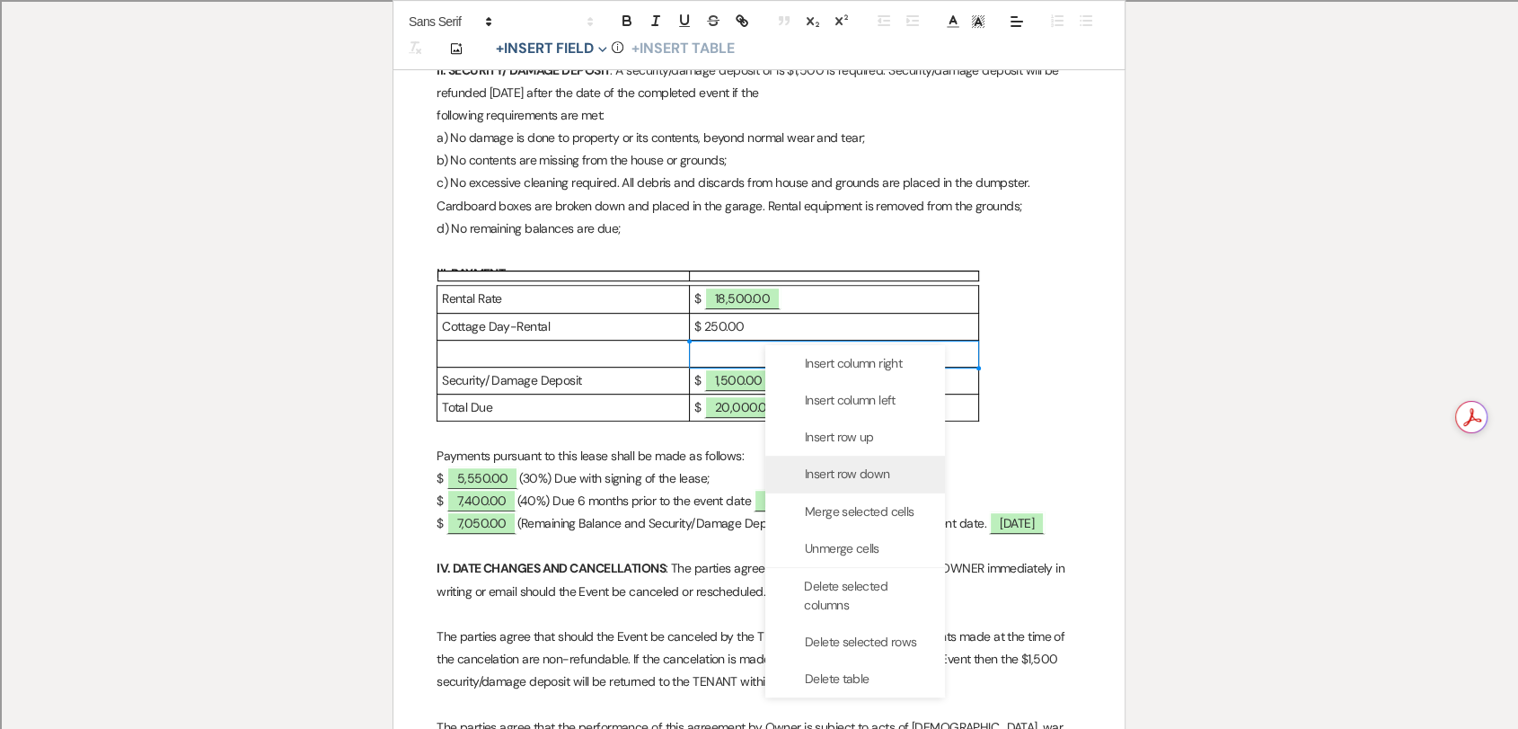
click at [859, 479] on span "Insert row down" at bounding box center [847, 473] width 84 height 19
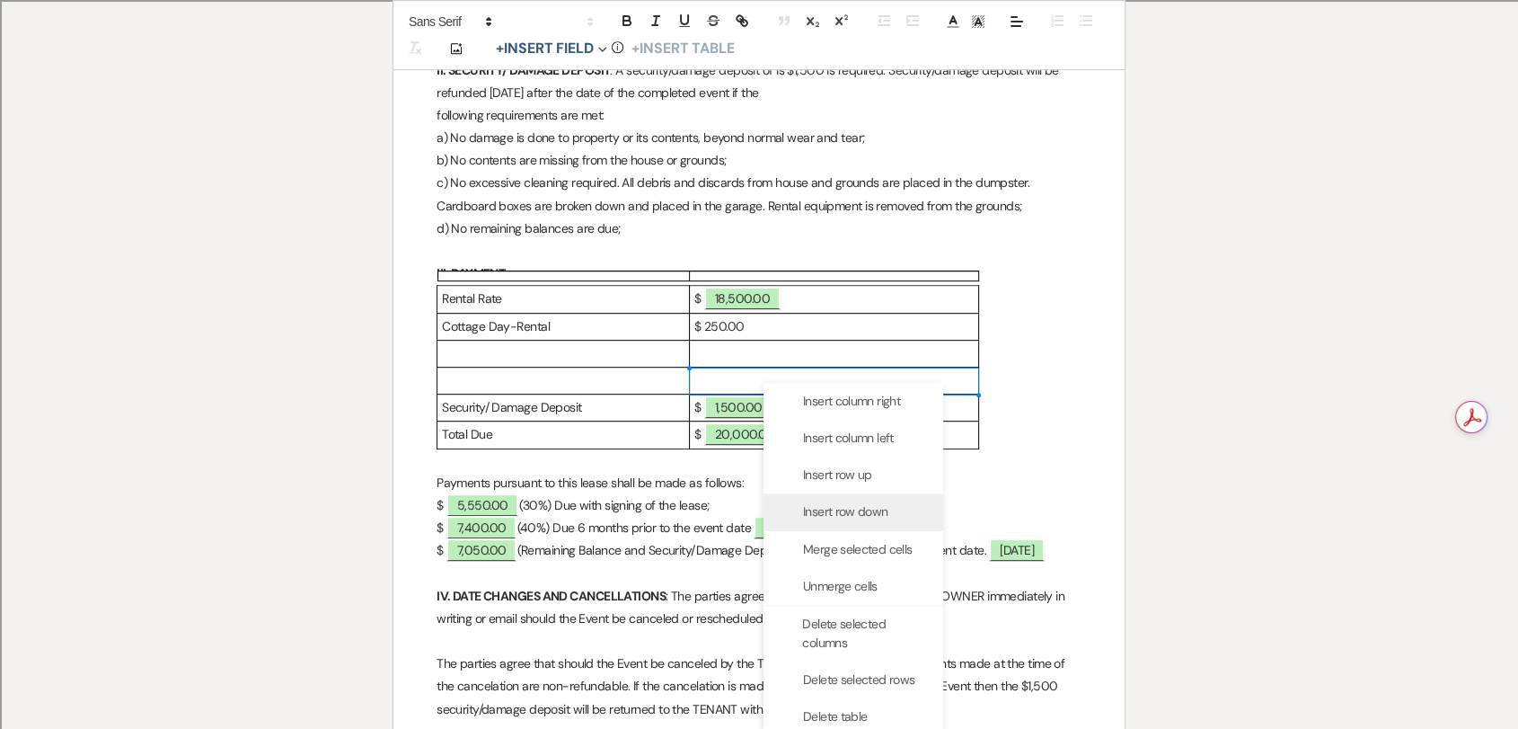
click at [844, 515] on span "Insert row down" at bounding box center [845, 511] width 84 height 19
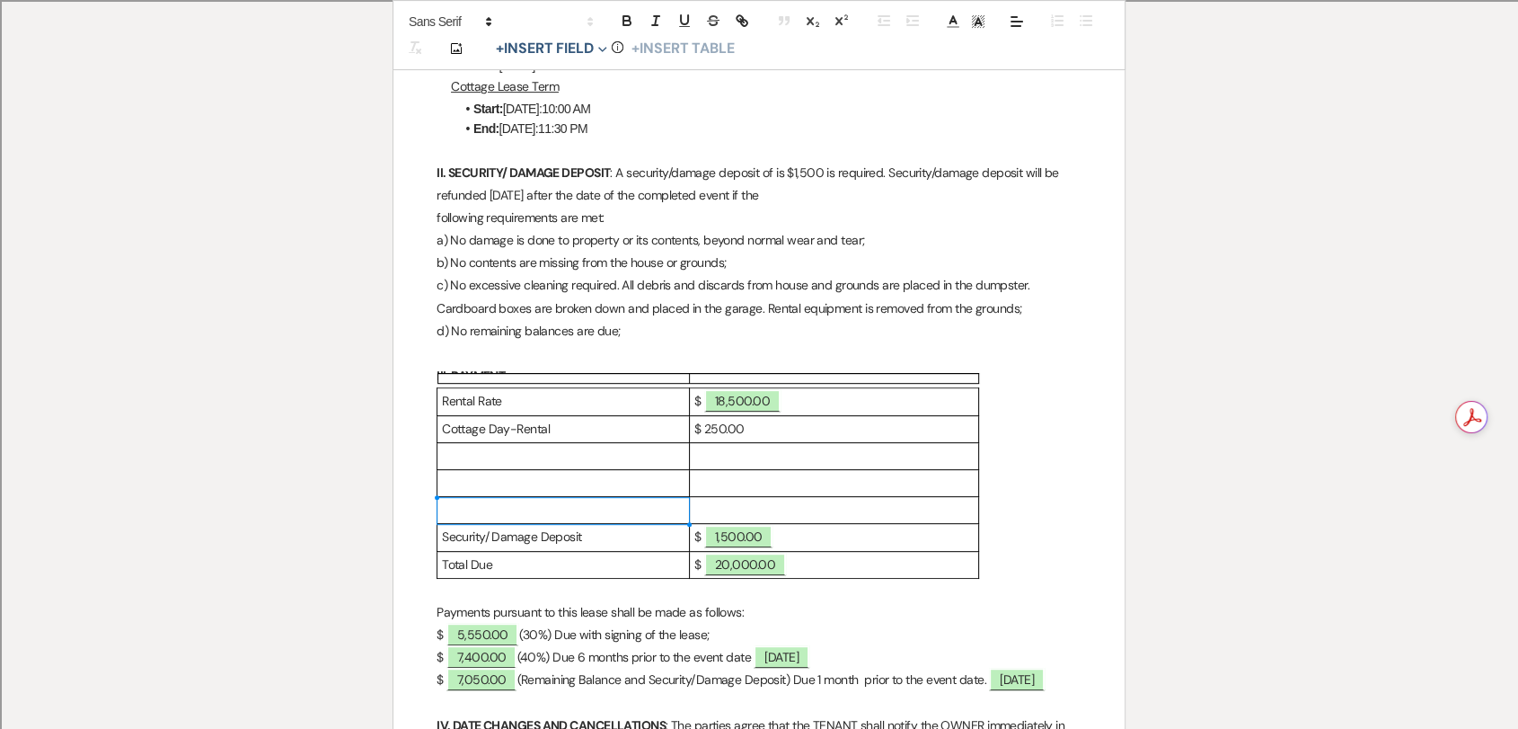
scroll to position [724, 0]
click at [827, 502] on p at bounding box center [833, 507] width 279 height 22
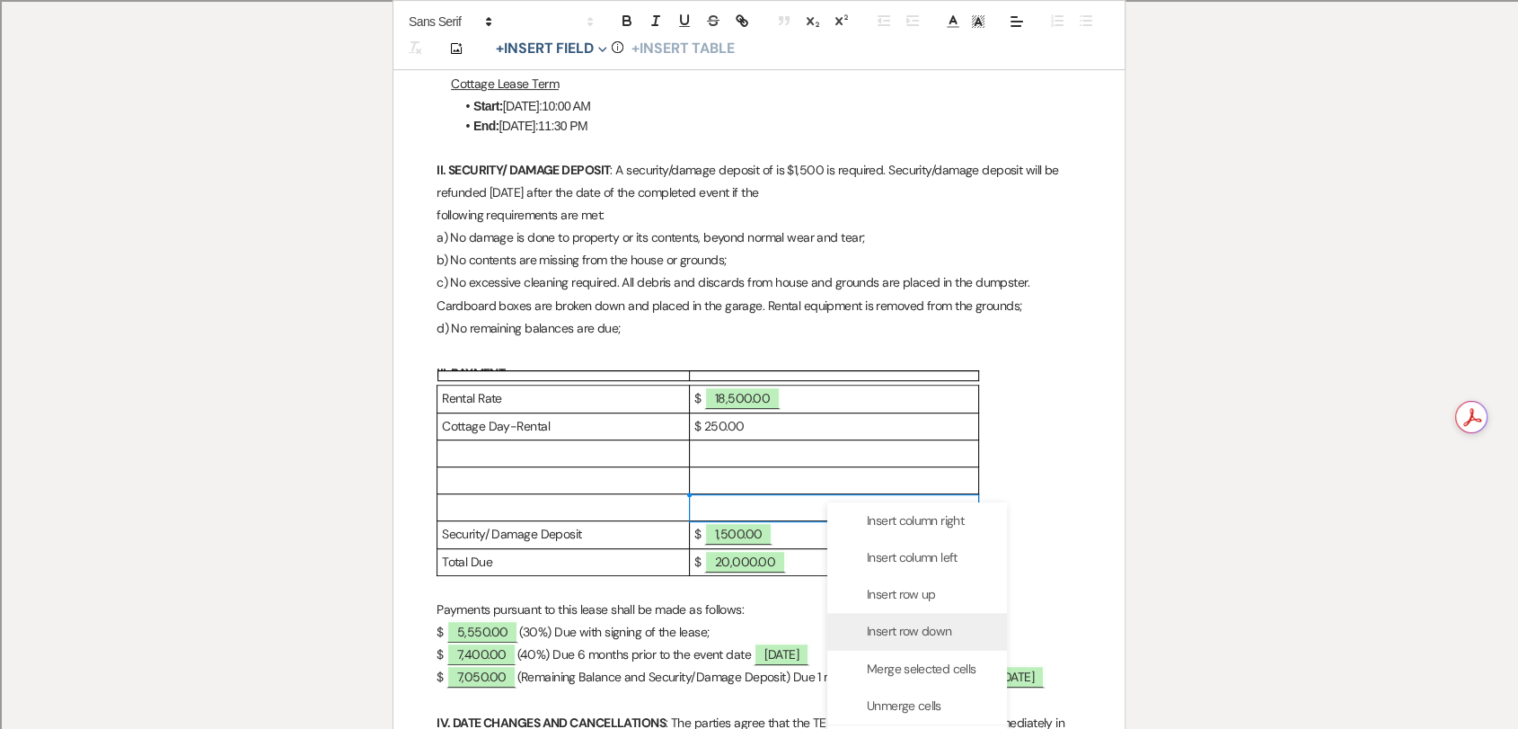
click at [898, 625] on span "Insert row down" at bounding box center [909, 631] width 84 height 19
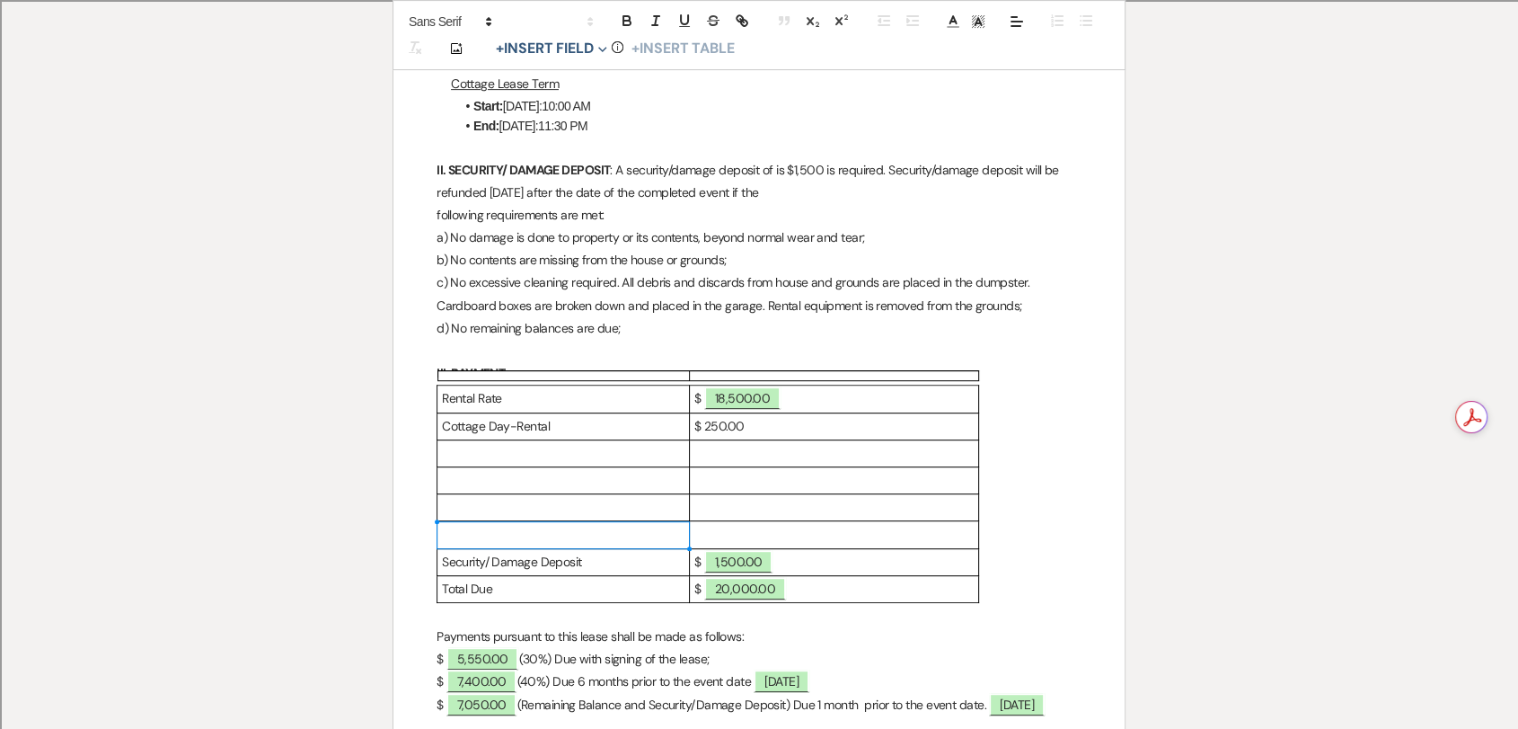
click at [533, 446] on p at bounding box center [563, 453] width 243 height 22
click at [704, 447] on p "$ 200.00" at bounding box center [833, 453] width 279 height 22
click at [622, 478] on p at bounding box center [563, 480] width 243 height 22
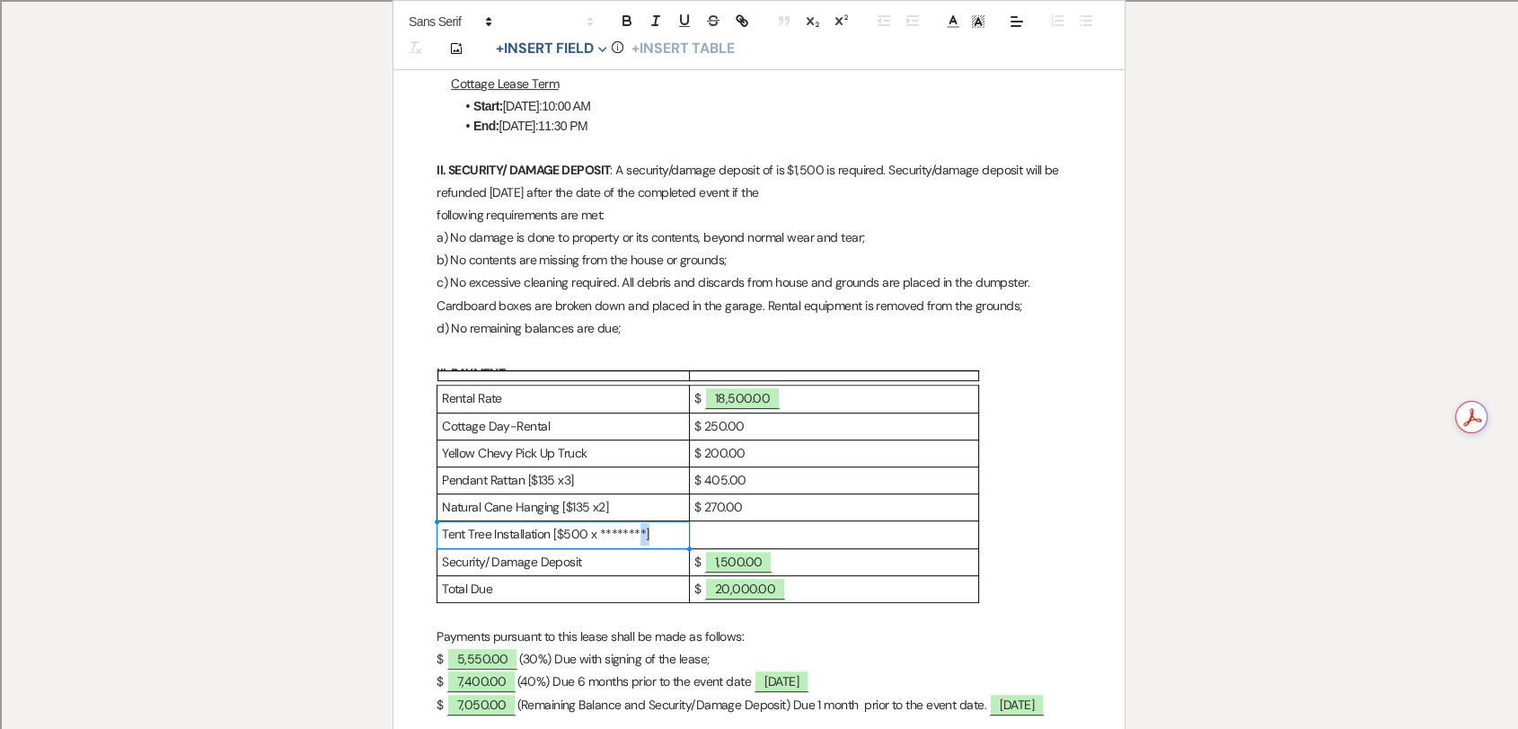
drag, startPoint x: 634, startPoint y: 526, endPoint x: 686, endPoint y: 528, distance: 52.1
click at [686, 528] on td "Tent Tree Installation [$500 x ********]" at bounding box center [563, 534] width 252 height 27
click at [663, 526] on p "Tent Tree Installation [$500 x ********]" at bounding box center [563, 534] width 243 height 22
drag, startPoint x: 661, startPoint y: 527, endPoint x: 608, endPoint y: 448, distance: 95.2
click at [593, 535] on p "Tent Tree Installation [$500 x ********]" at bounding box center [563, 534] width 243 height 22
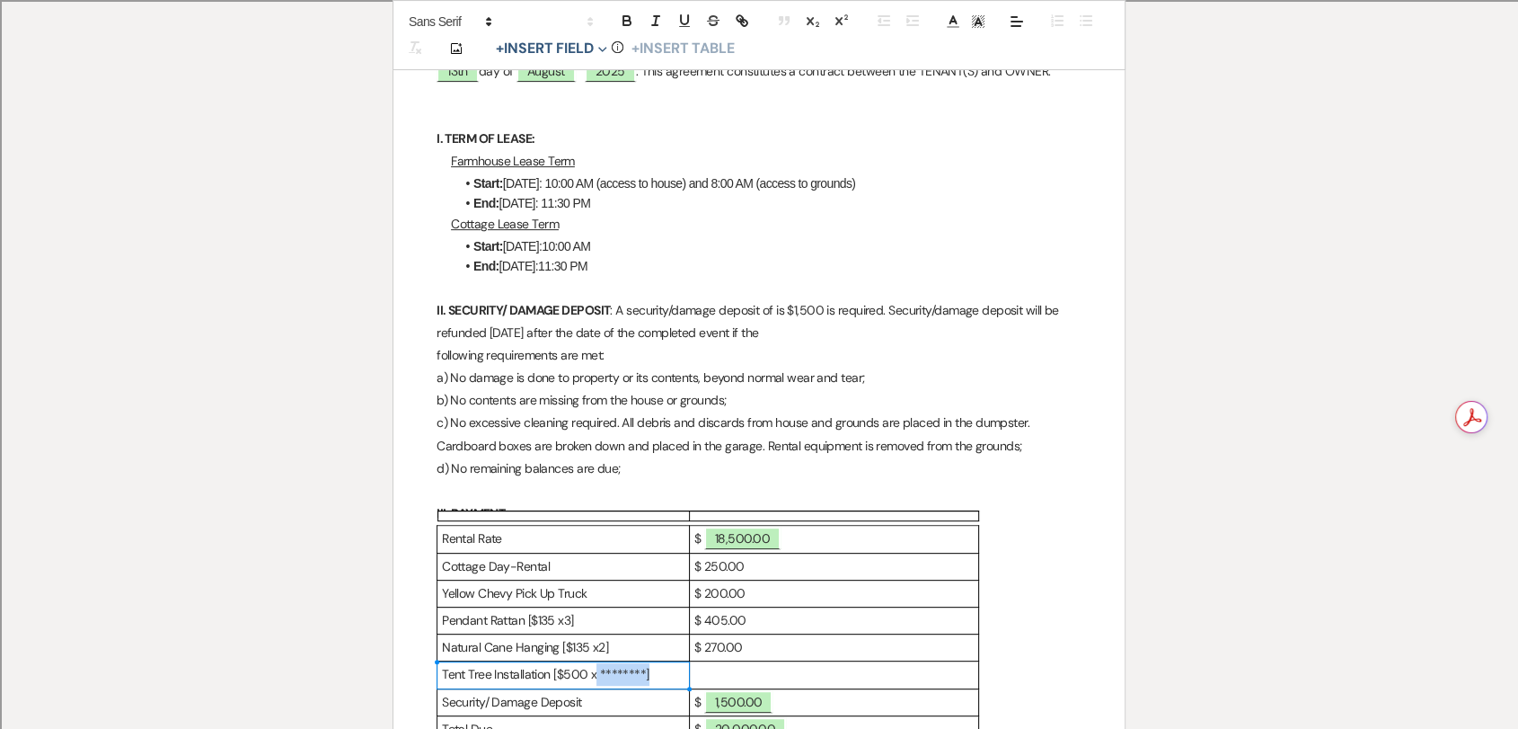
scroll to position [424, 0]
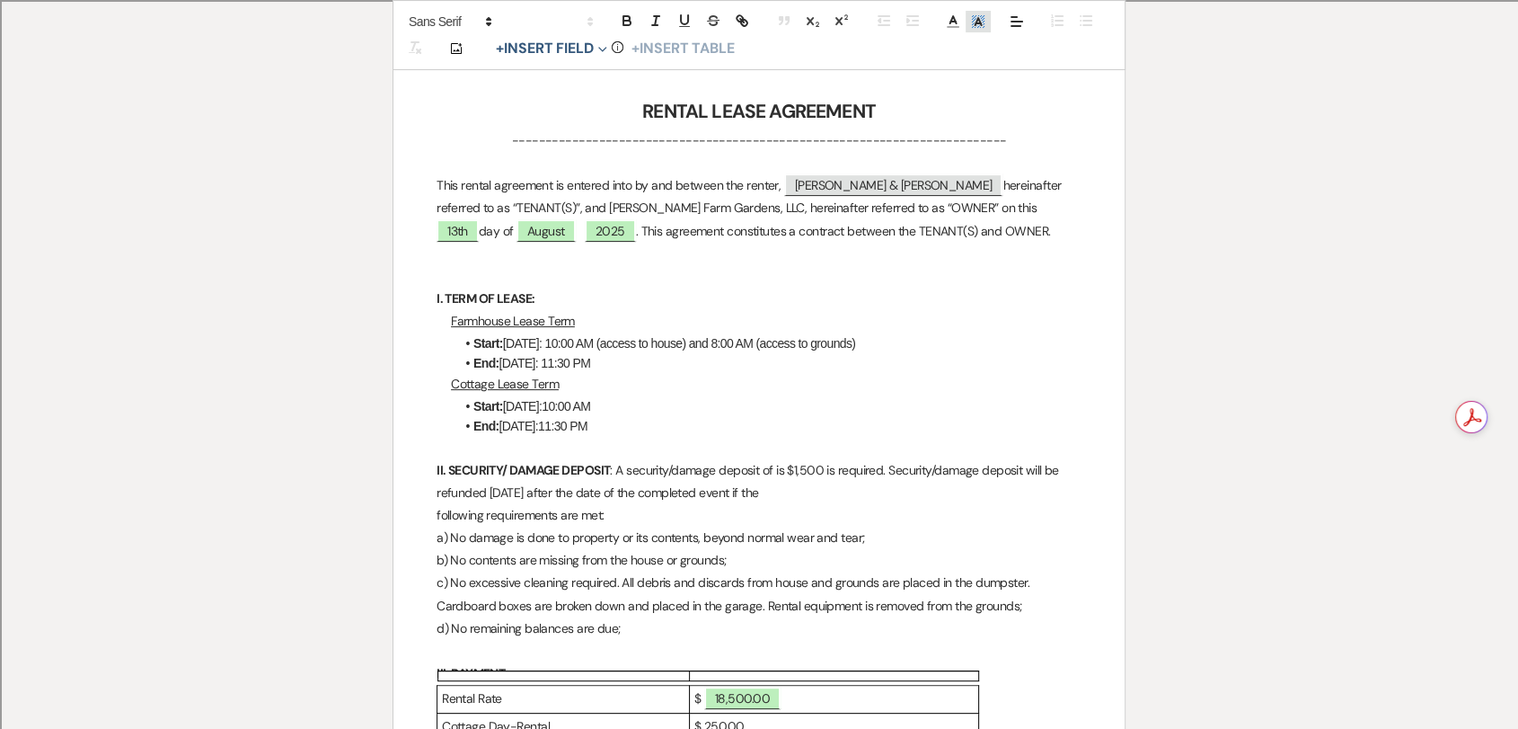
click at [974, 20] on rect at bounding box center [974, 20] width 1 height 1
click at [1013, 47] on span at bounding box center [1016, 44] width 14 height 14
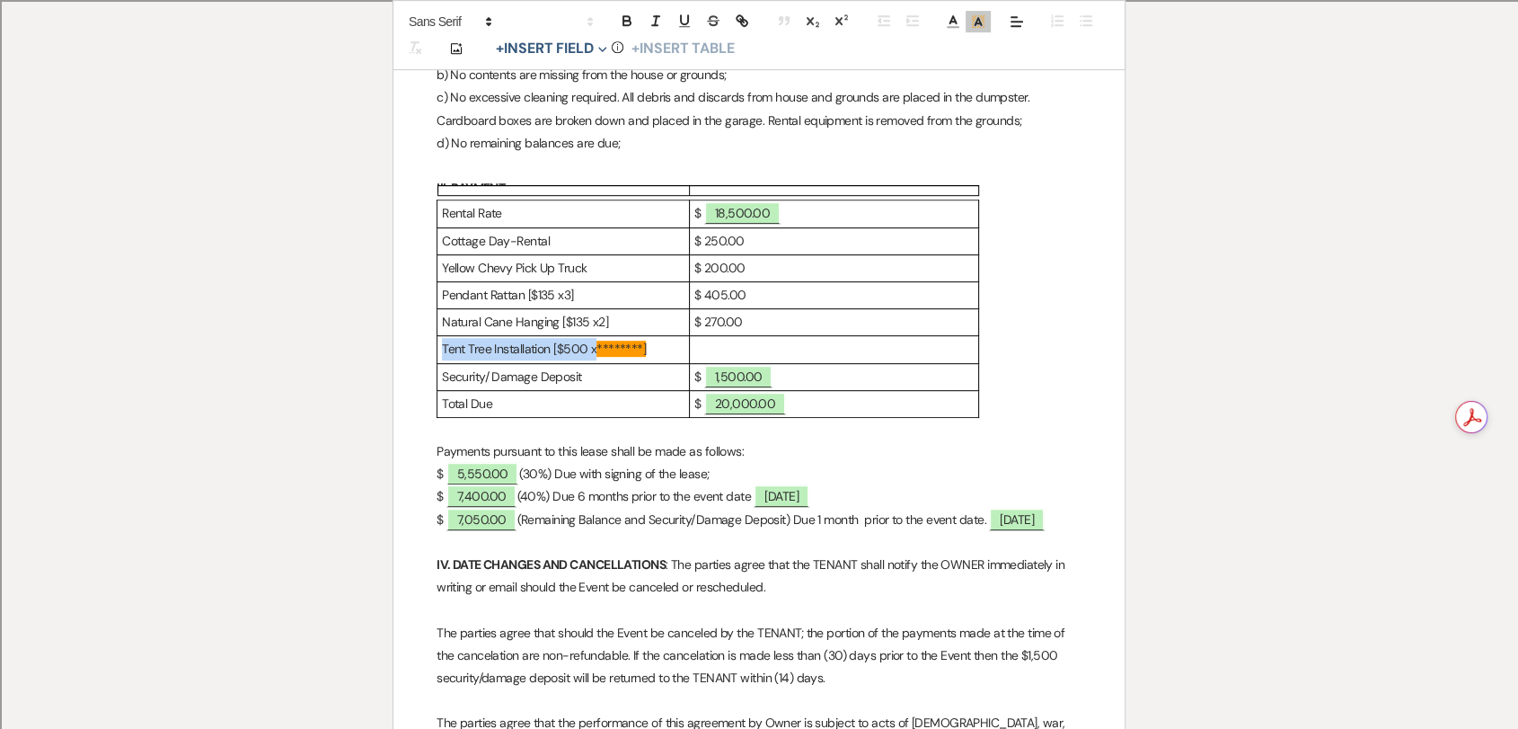
scroll to position [923, 0]
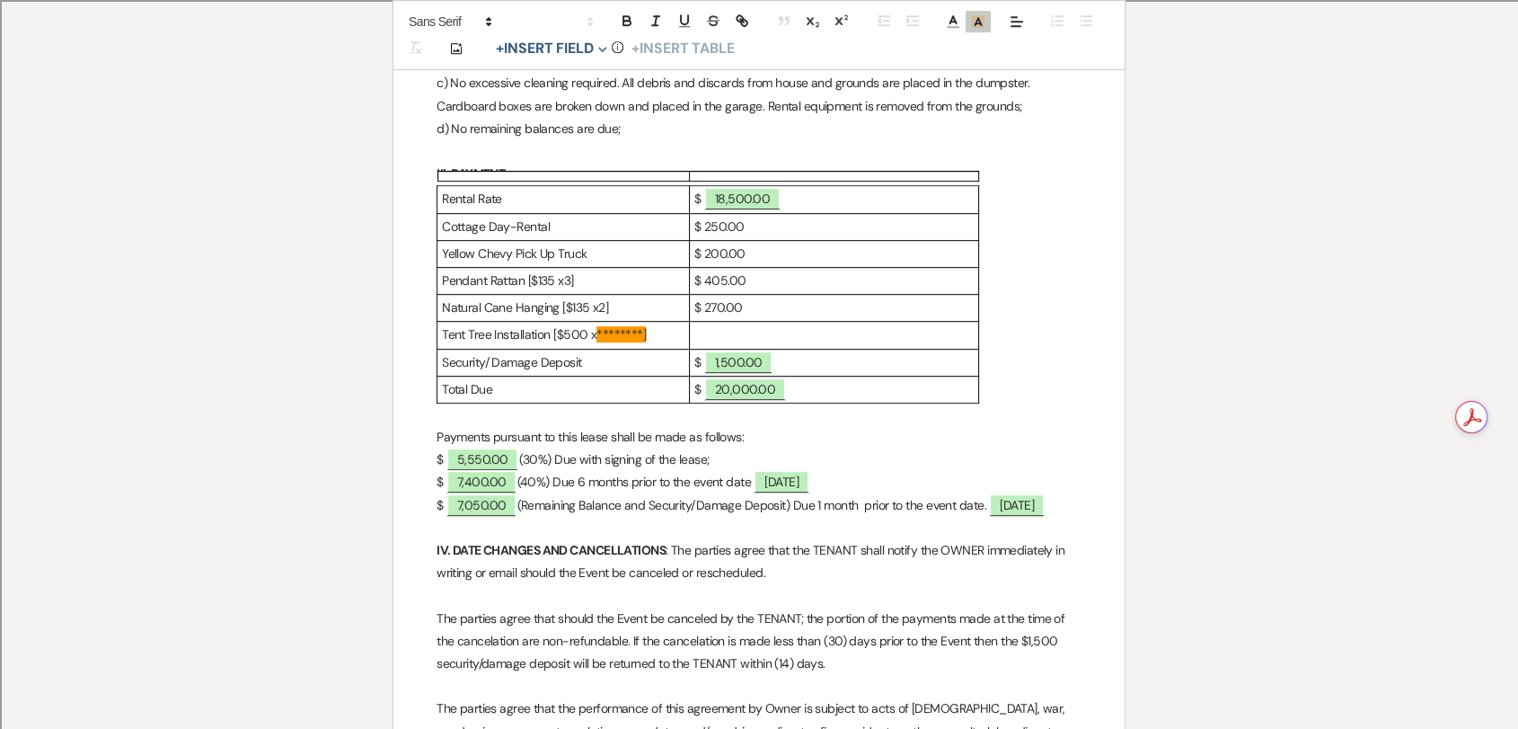
click at [802, 391] on p "$ ﻿ 20,000.00 ﻿" at bounding box center [833, 389] width 279 height 22
click at [755, 330] on p at bounding box center [833, 334] width 279 height 22
click at [776, 357] on p "$ ﻿ 1,500.00 ﻿" at bounding box center [833, 362] width 279 height 22
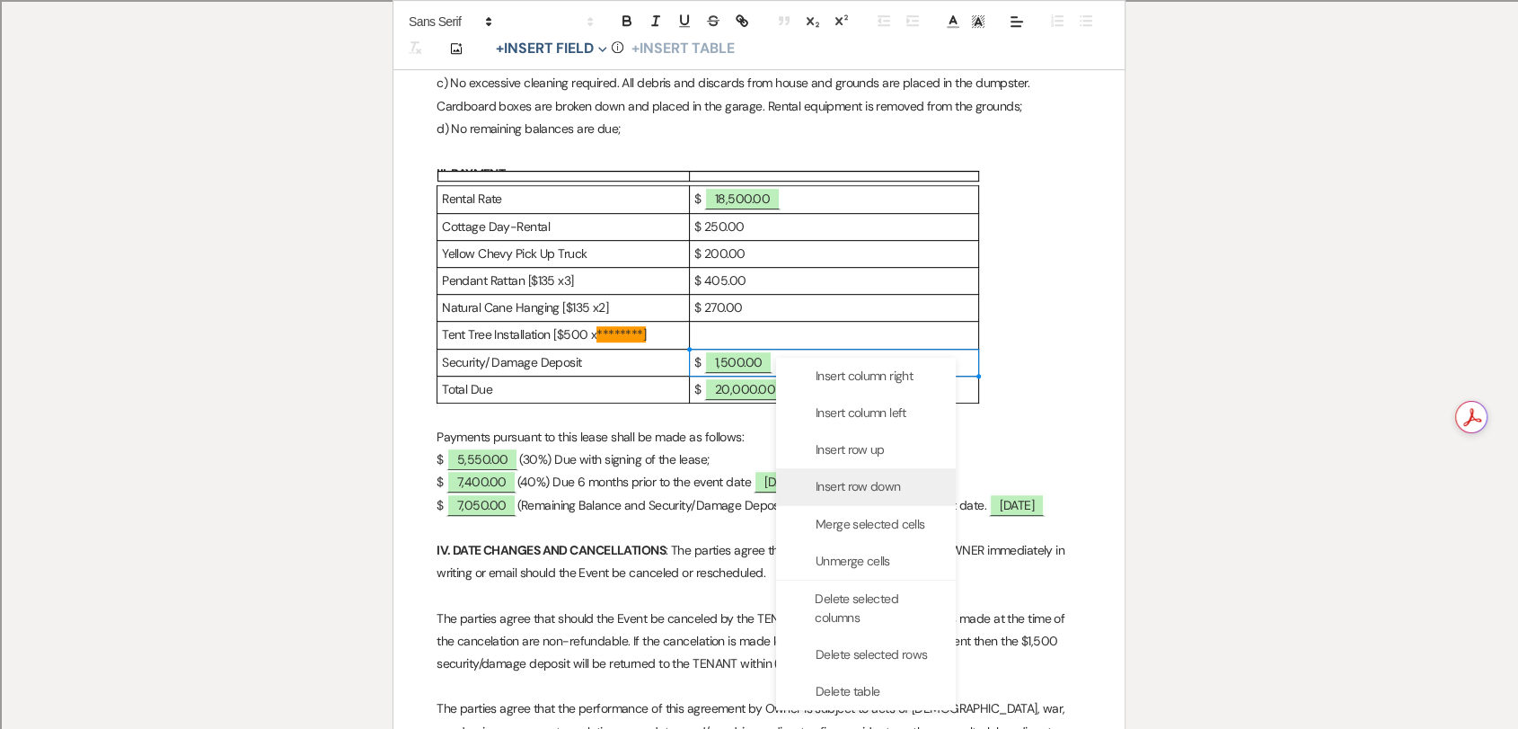
click at [880, 481] on span "Insert row down" at bounding box center [858, 486] width 84 height 19
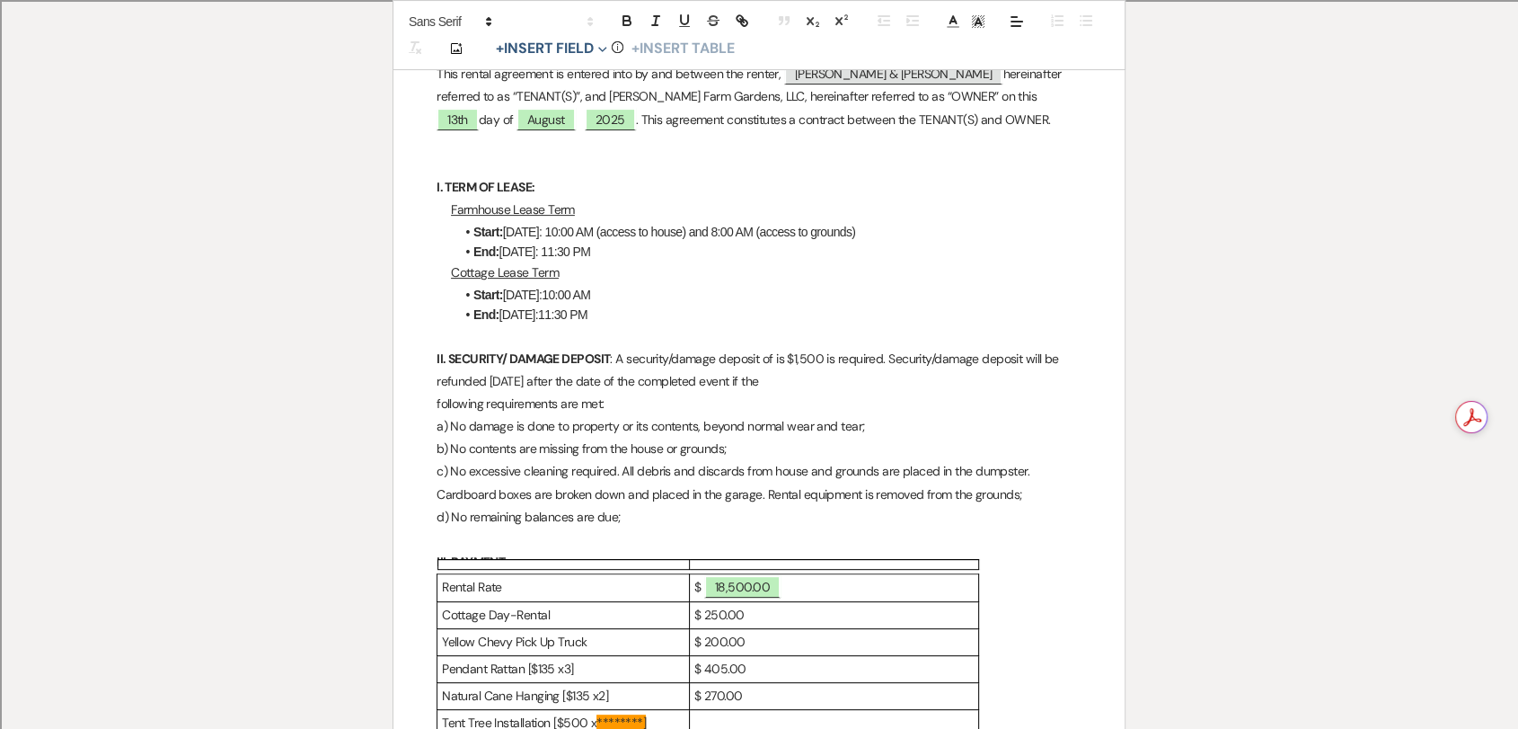
scroll to position [724, 0]
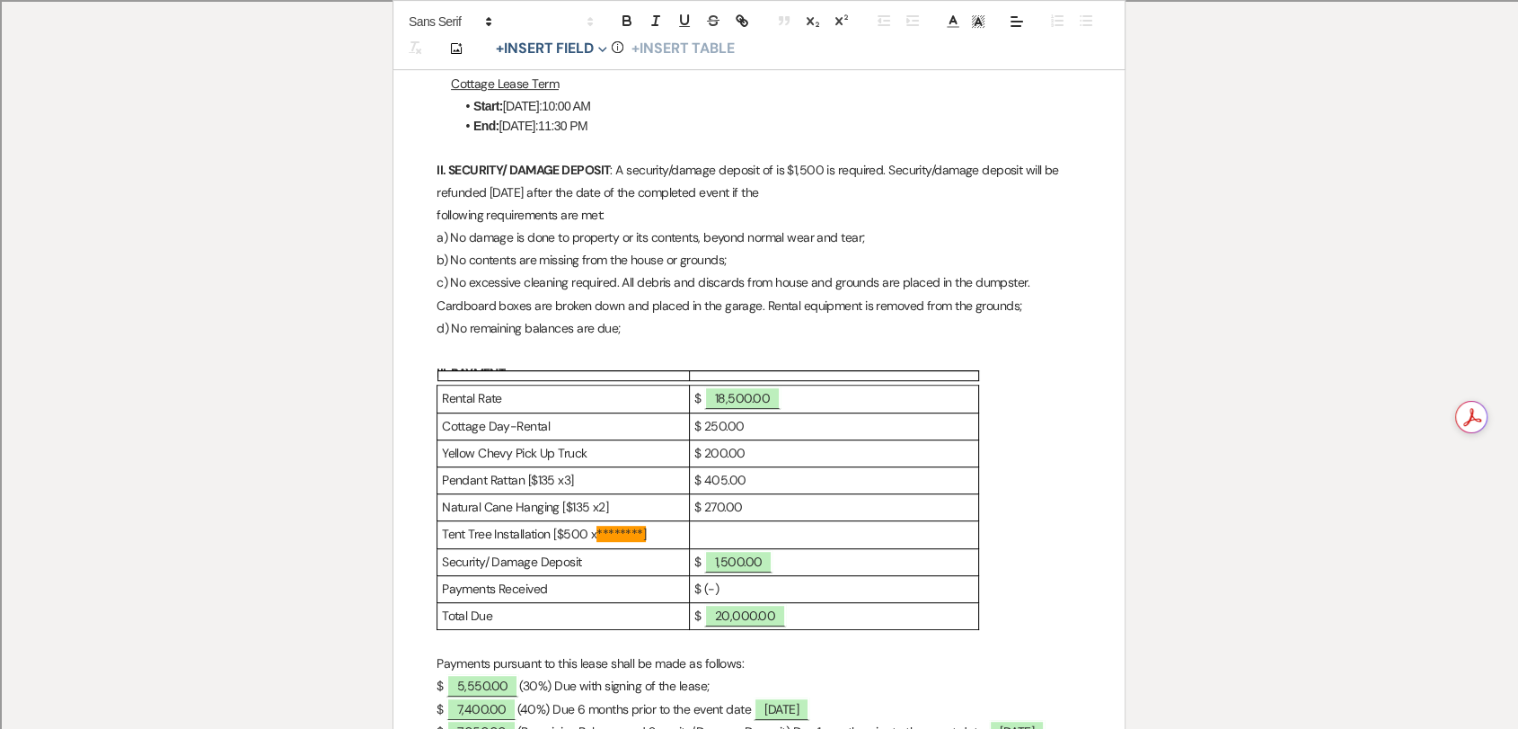
click at [700, 533] on p at bounding box center [833, 534] width 279 height 22
click at [625, 534] on span "********]" at bounding box center [620, 533] width 49 height 16
drag, startPoint x: 597, startPoint y: 534, endPoint x: 662, endPoint y: 539, distance: 64.9
click at [662, 539] on p "Tent Tree Installation [$500 x ********]" at bounding box center [563, 534] width 243 height 22
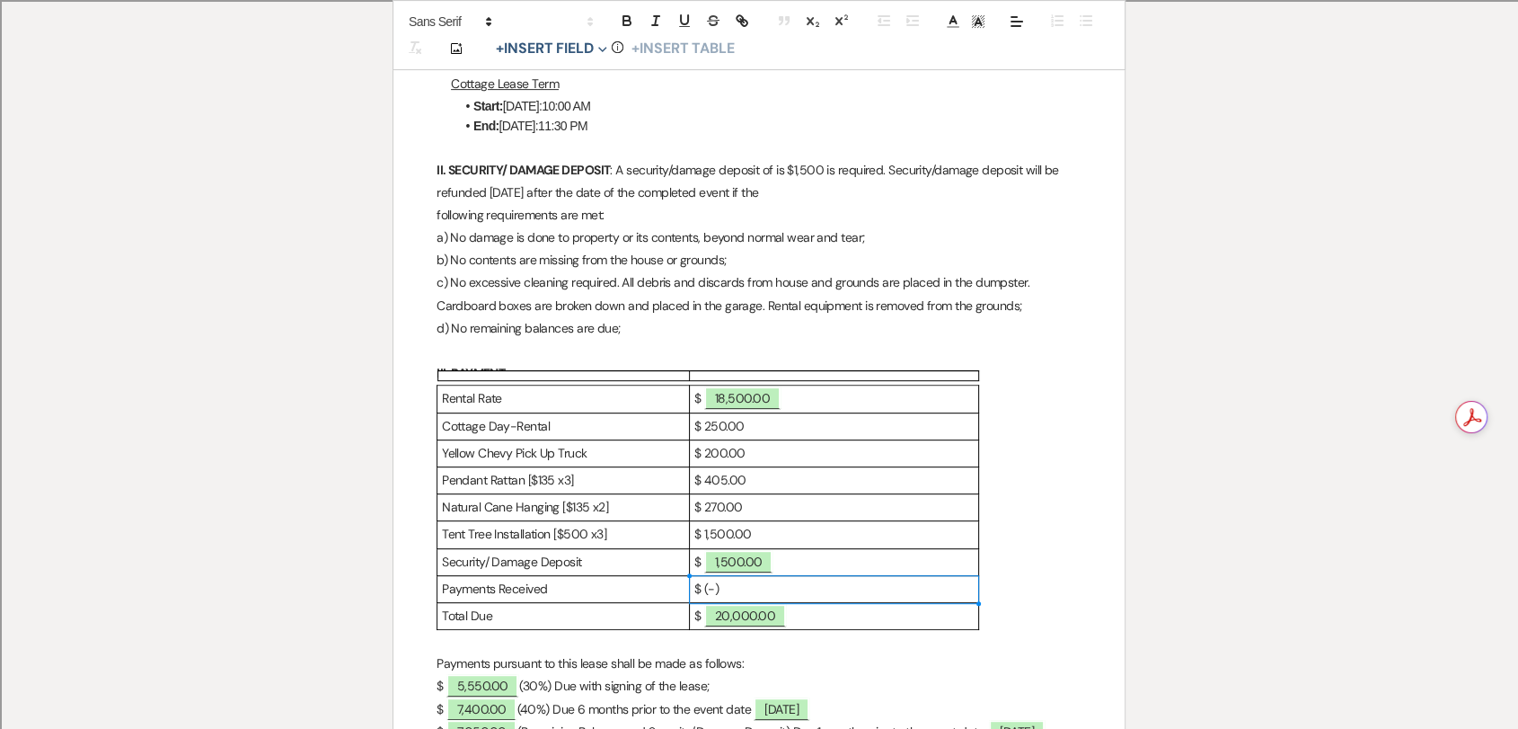
click at [747, 596] on p "$ (-)" at bounding box center [833, 589] width 279 height 22
click at [726, 591] on p "$ (-) 12,900.00" at bounding box center [833, 589] width 279 height 22
click at [764, 614] on span "20,000.00" at bounding box center [745, 615] width 82 height 23
select select "owner"
select select "Amount"
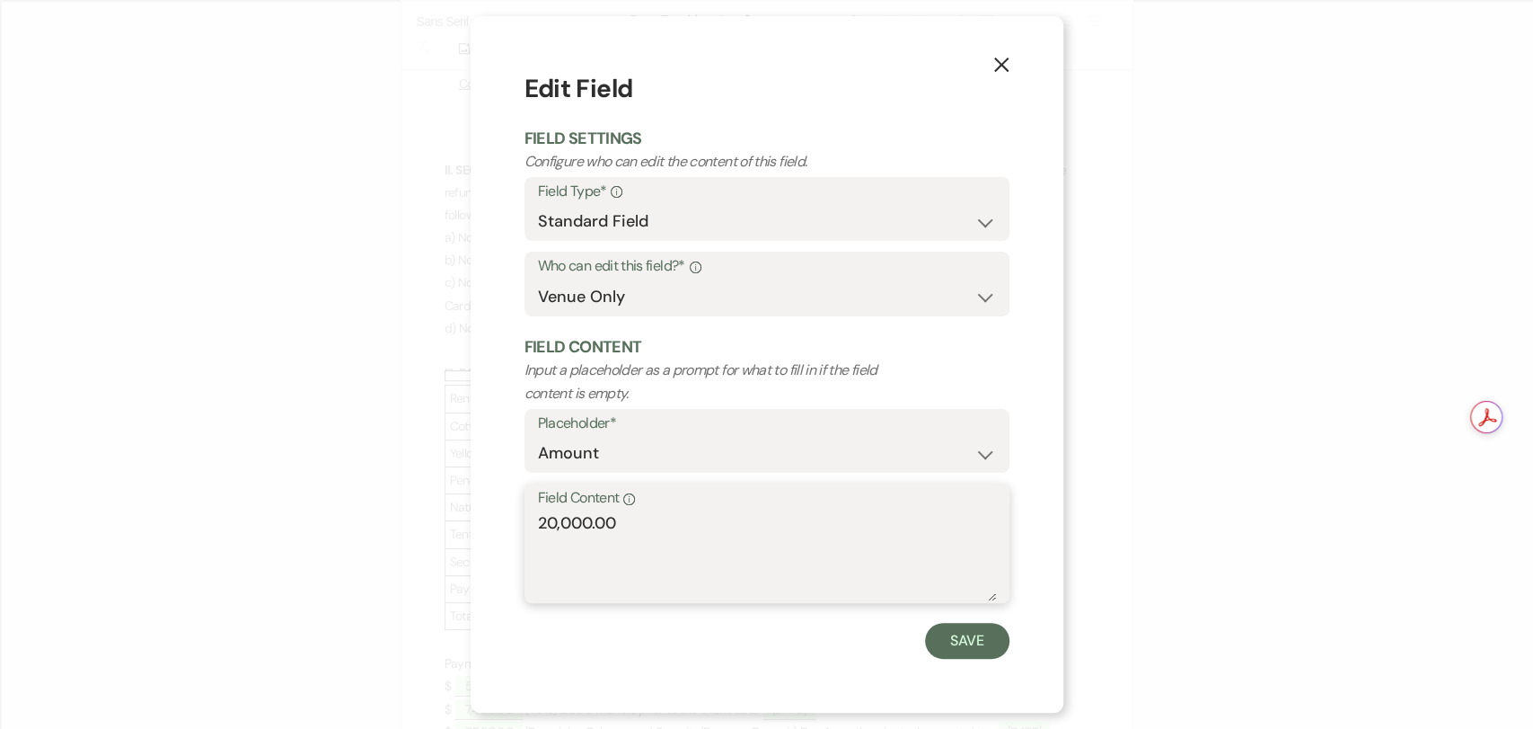
drag, startPoint x: 534, startPoint y: 528, endPoint x: 509, endPoint y: 525, distance: 24.4
click at [509, 525] on div "X Edit Field Field Settings Configure who can edit the content of this field. F…" at bounding box center [767, 364] width 593 height 696
click at [683, 540] on textarea "9,675.00" at bounding box center [767, 556] width 458 height 90
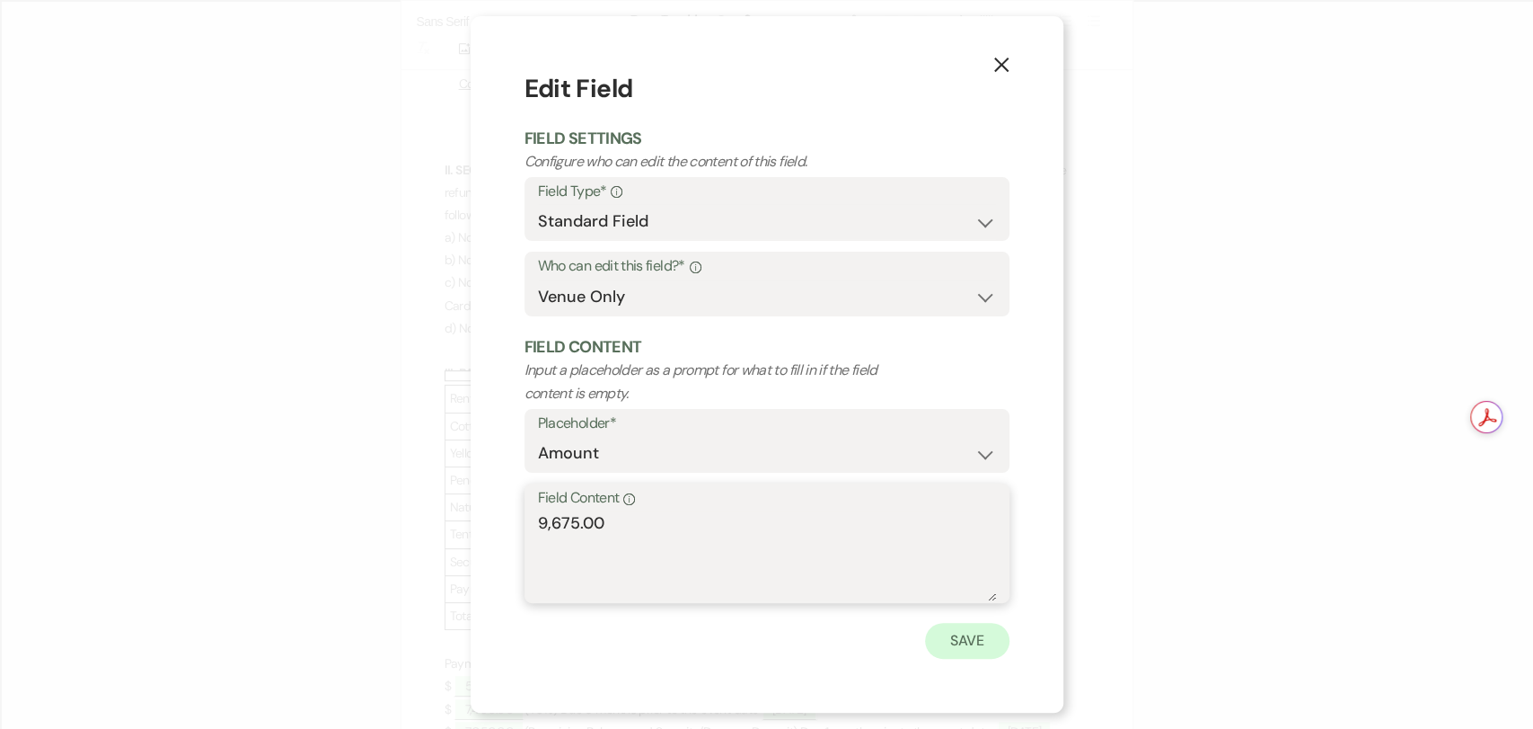
type textarea "9,675.00"
click at [941, 629] on button "Save" at bounding box center [967, 641] width 84 height 36
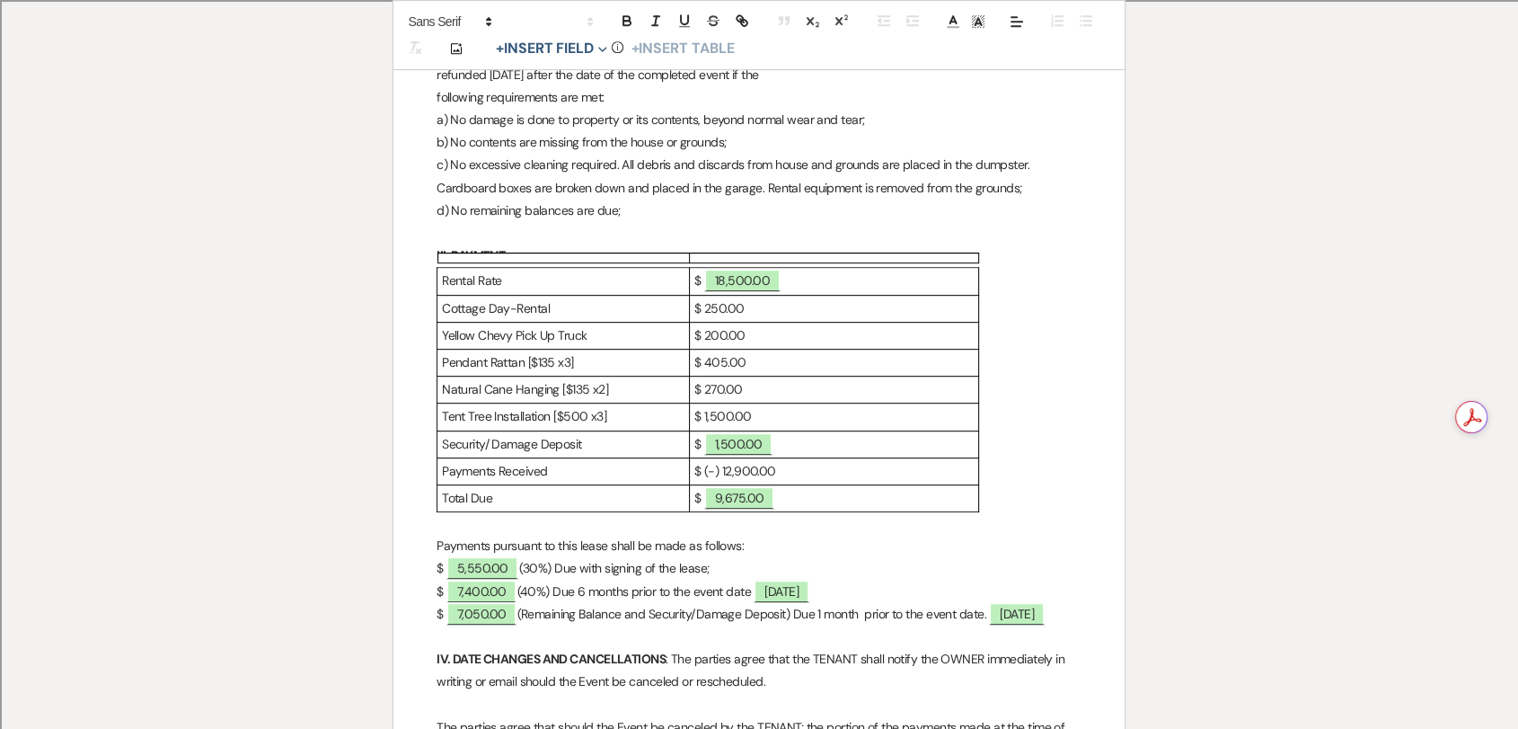
scroll to position [1023, 0]
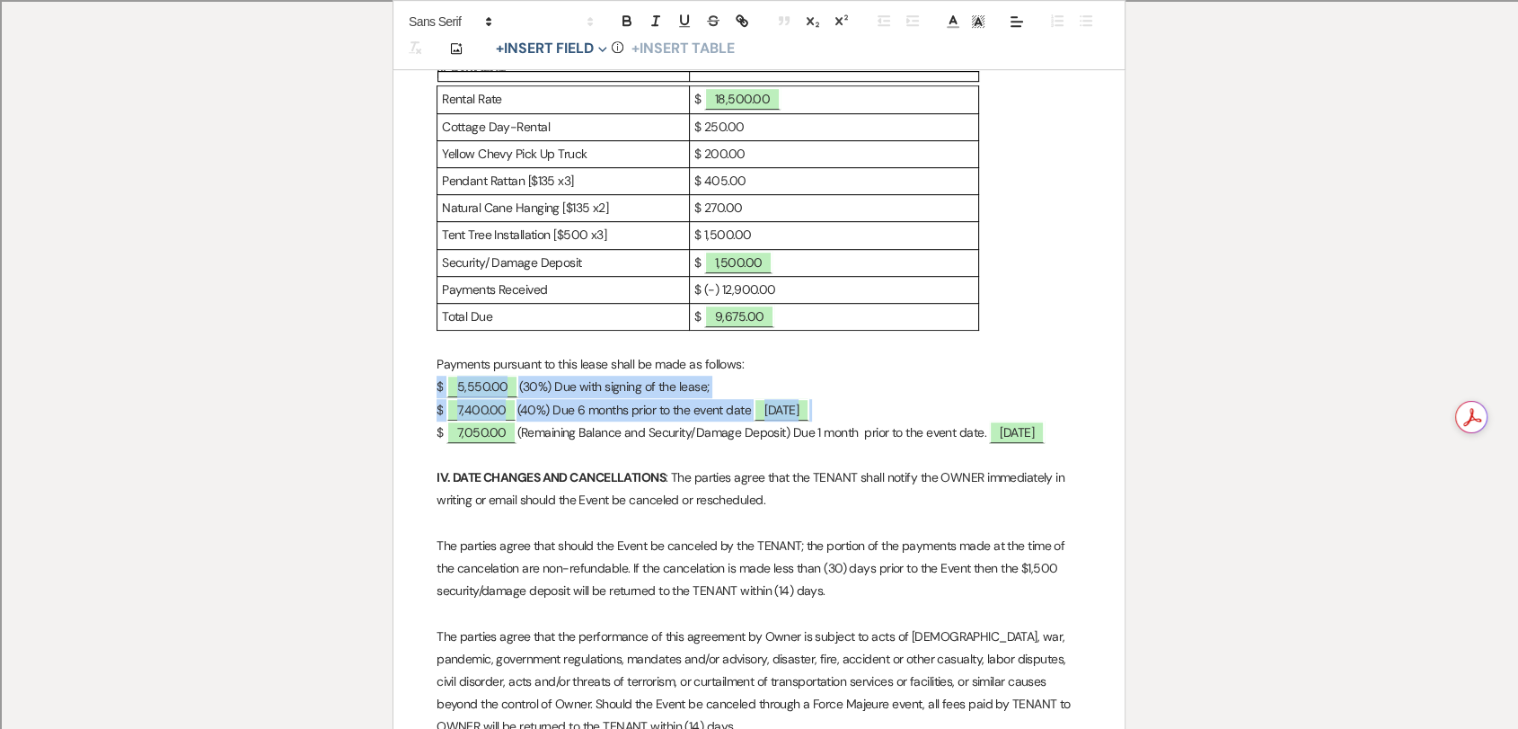
drag, startPoint x: 881, startPoint y: 406, endPoint x: 438, endPoint y: 381, distance: 443.6
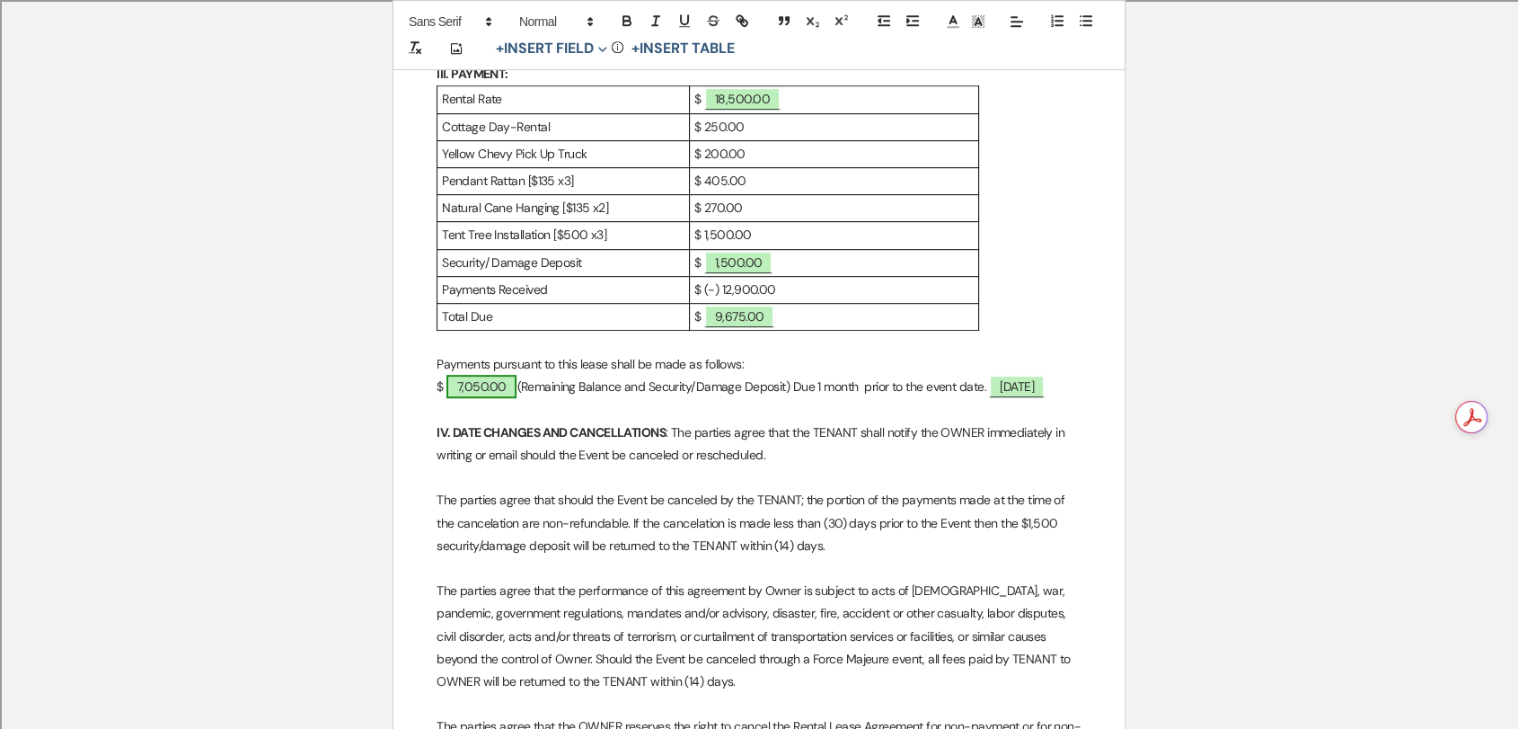
click at [504, 389] on span "7,050.00" at bounding box center [481, 386] width 71 height 23
select select "owner"
select select "Amount"
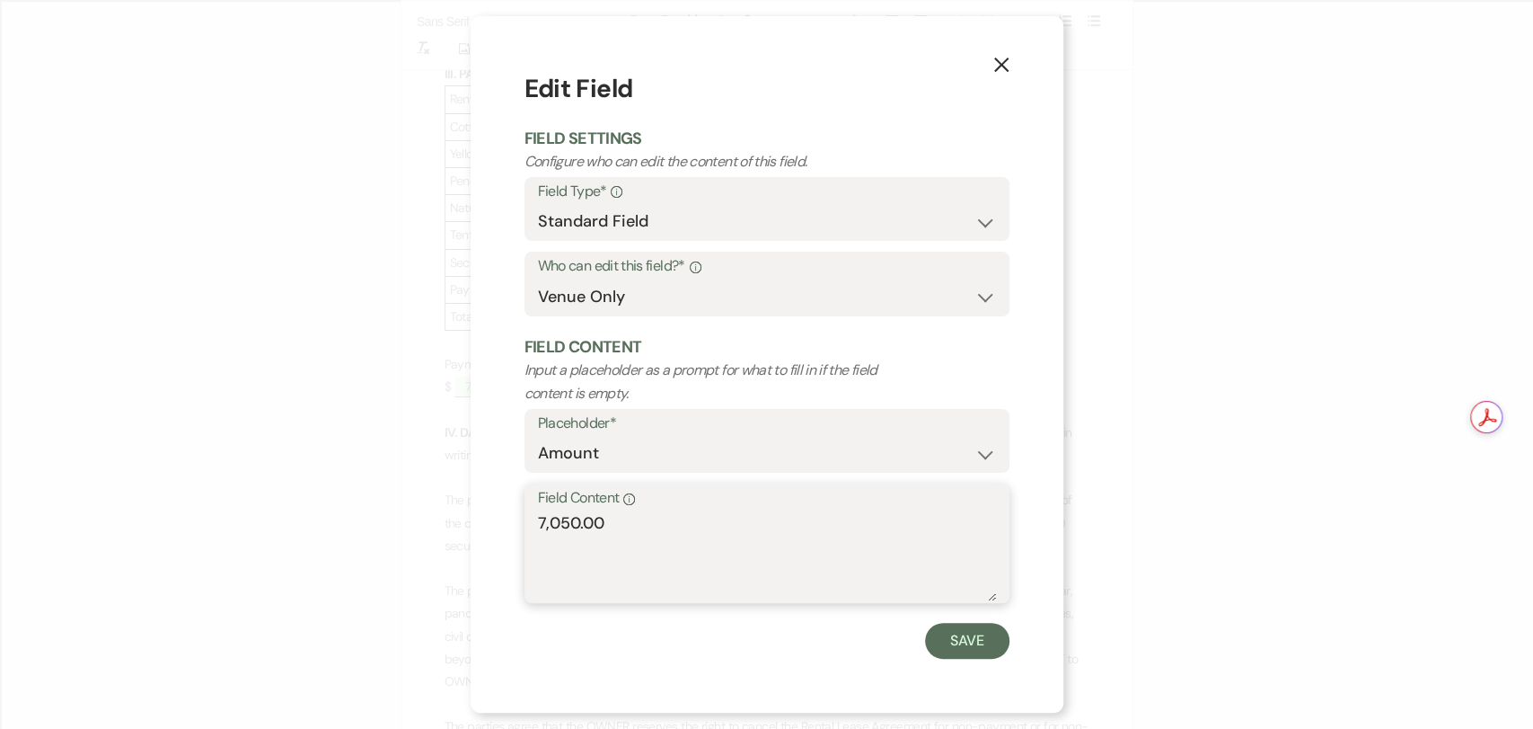
drag, startPoint x: 674, startPoint y: 547, endPoint x: 309, endPoint y: 495, distance: 368.4
click at [309, 495] on div "X Edit Field Field Settings Configure who can edit the content of this field. F…" at bounding box center [766, 364] width 1533 height 729
paste textarea "9,675"
type textarea "9,675.00"
click at [966, 638] on button "Save" at bounding box center [967, 641] width 84 height 36
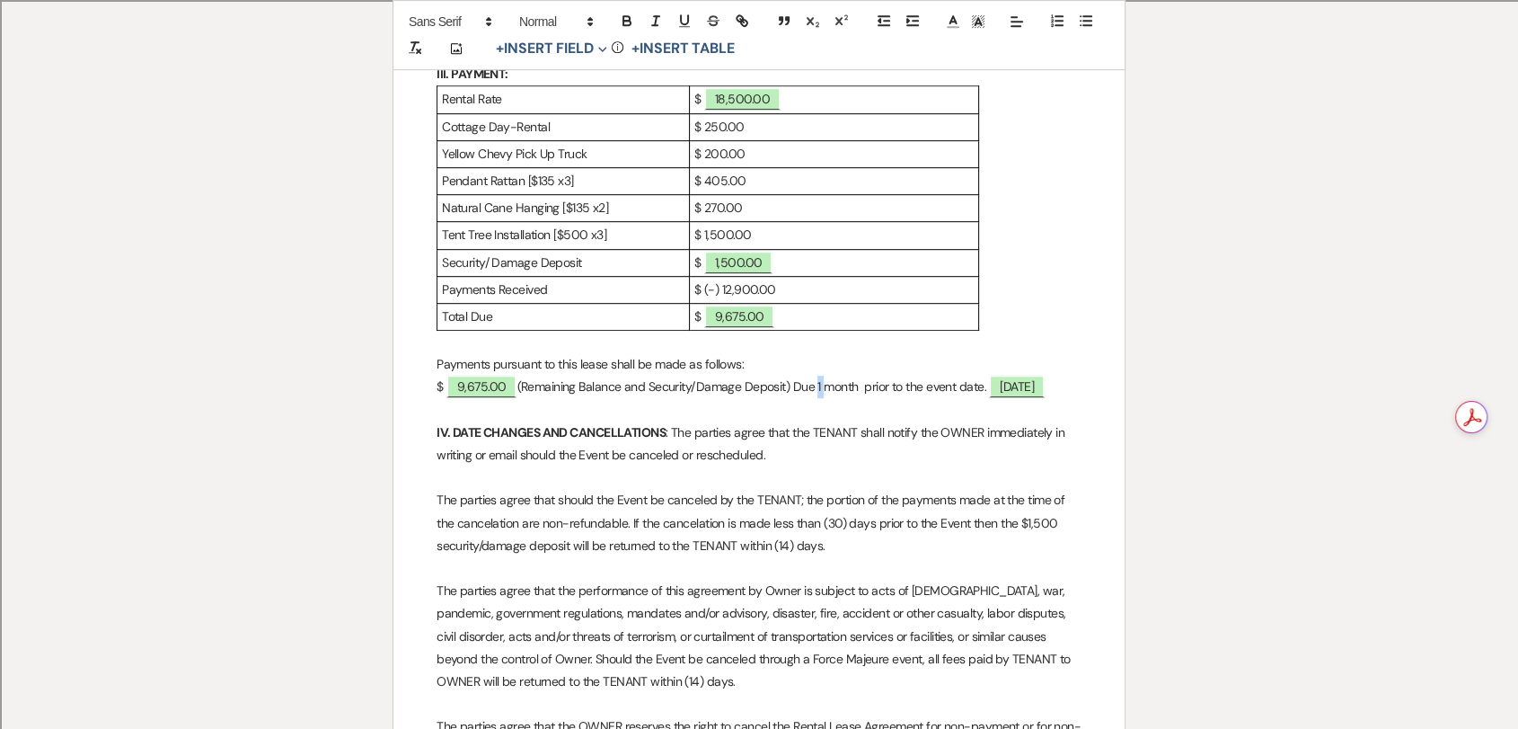
click at [825, 384] on p "$ 9,675.00 (Remaining Balance and Security/Damage Deposit) Due 1 month prior to…" at bounding box center [759, 386] width 645 height 22
click at [1045, 388] on span "[DATE]" at bounding box center [1018, 386] width 56 height 23
select select "owner"
select select "Date"
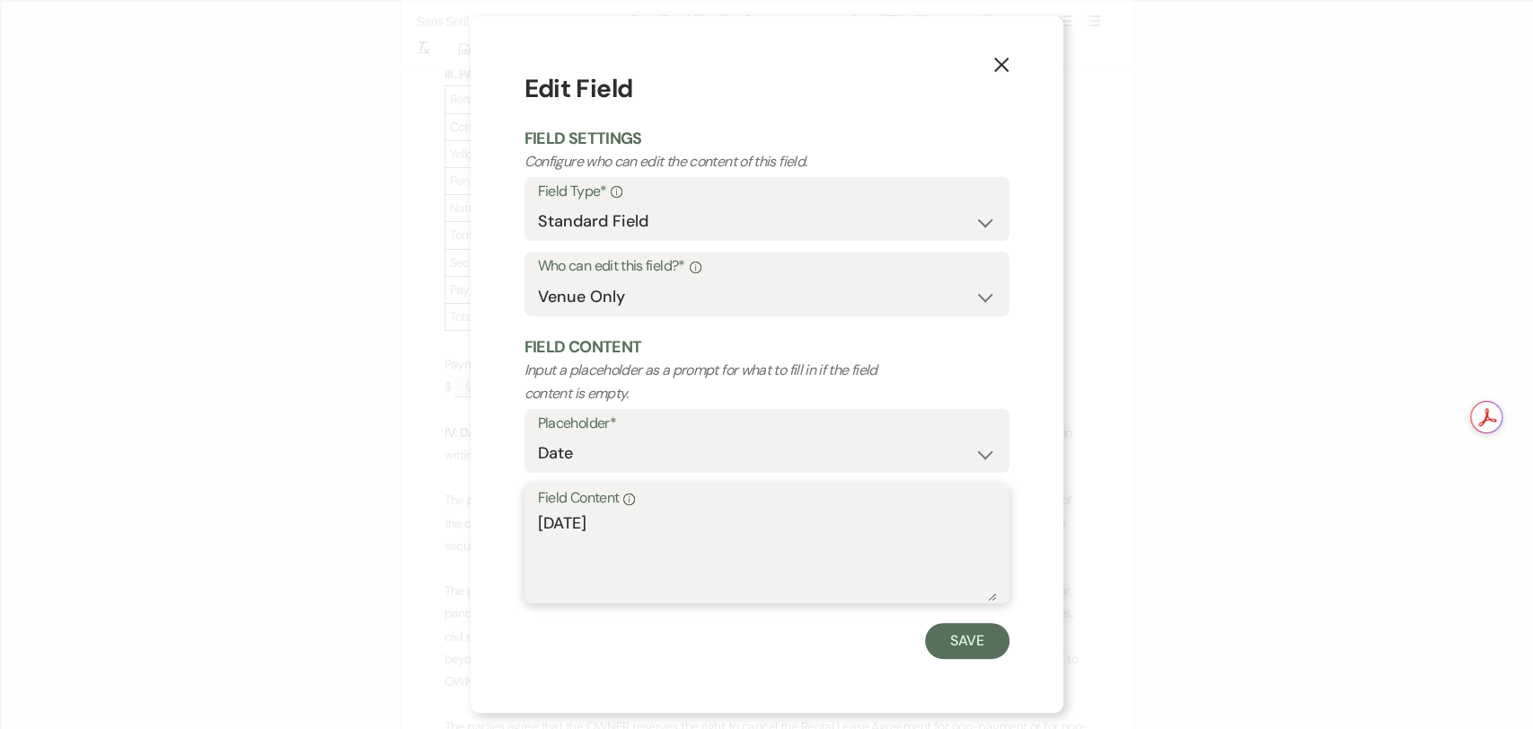
click at [593, 519] on textarea "[DATE]" at bounding box center [767, 556] width 458 height 90
type textarea "[DATE]"
click at [941, 639] on button "Save" at bounding box center [967, 641] width 84 height 36
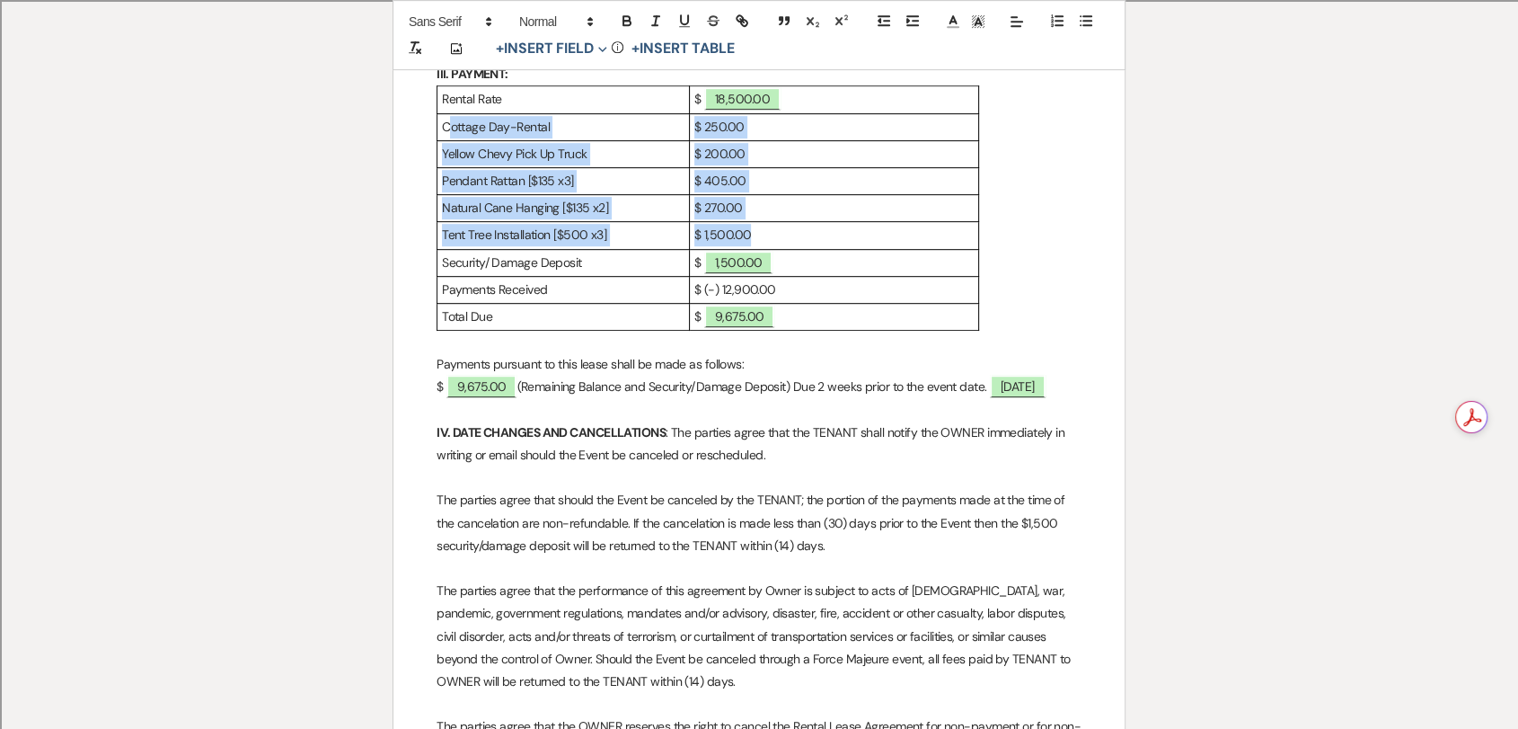
drag, startPoint x: 758, startPoint y: 238, endPoint x: 451, endPoint y: 131, distance: 325.3
click at [451, 131] on tbody "Rental Rate $ ﻿ 18,500.00 ﻿ Cottage Day-Rental $ 250.00 Yellow Chevy Pick Up Tr…" at bounding box center [708, 208] width 542 height 244
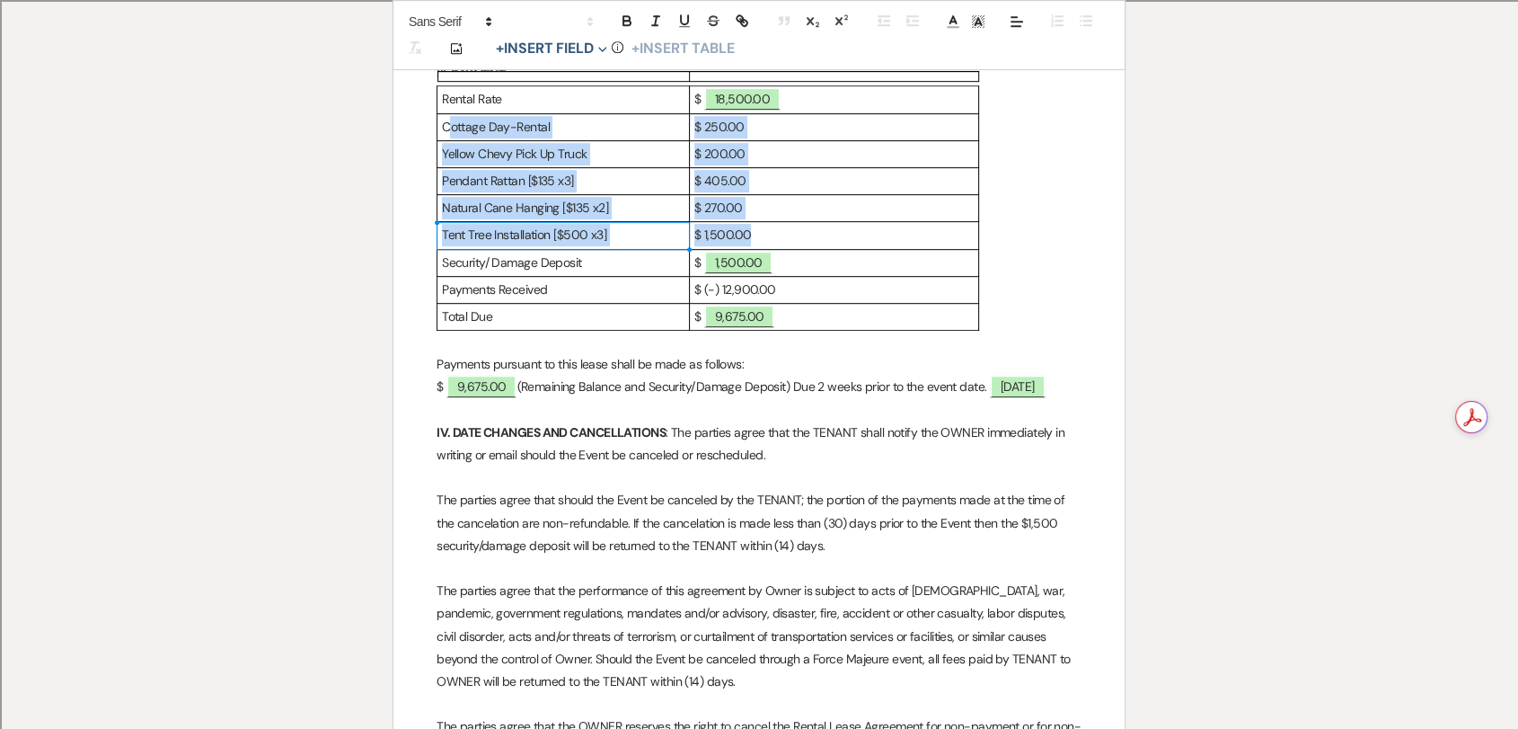
click at [614, 241] on p "Tent Tree Installation [$500 x3]" at bounding box center [563, 235] width 243 height 22
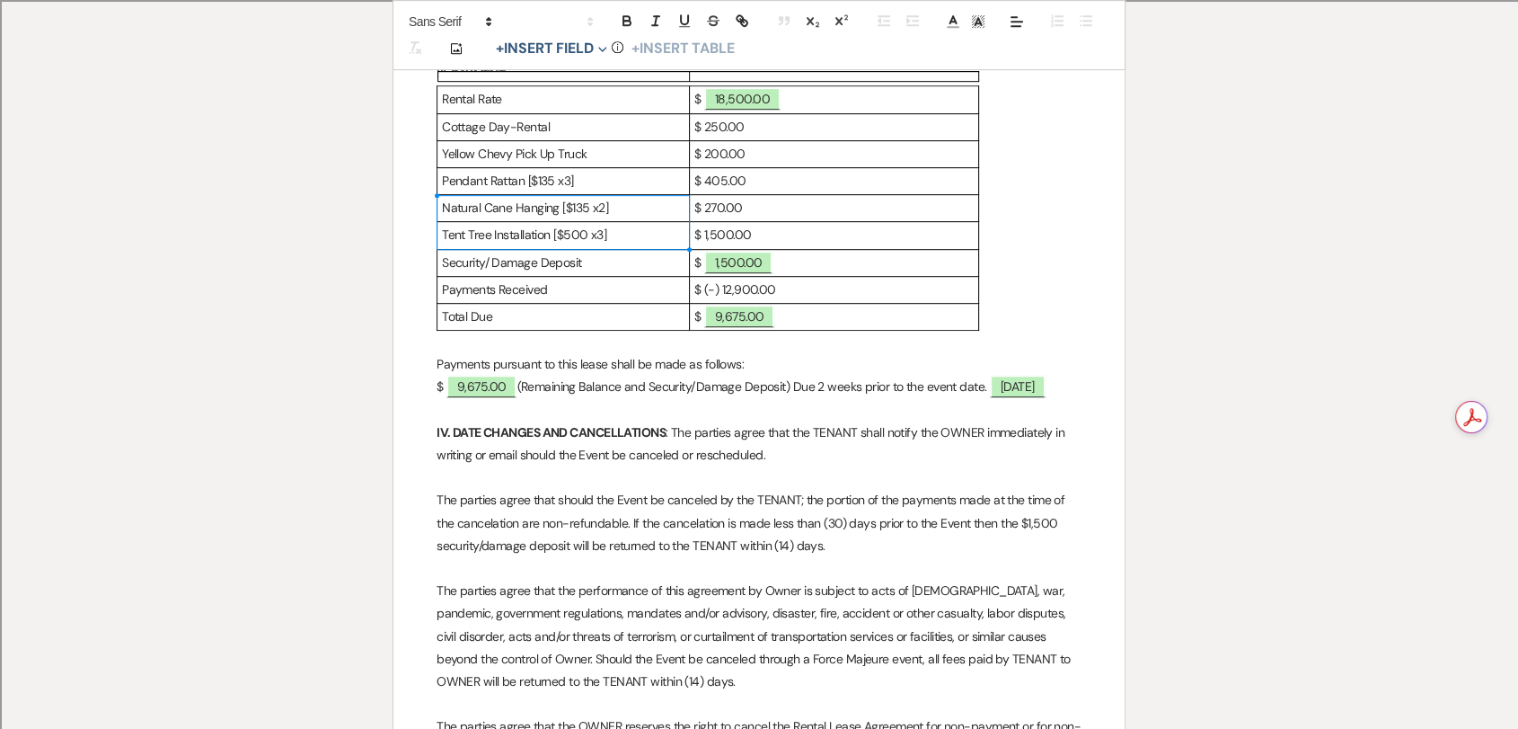
drag, startPoint x: 614, startPoint y: 241, endPoint x: 489, endPoint y: 195, distance: 133.8
drag, startPoint x: 769, startPoint y: 233, endPoint x: 567, endPoint y: 147, distance: 219.4
click at [567, 147] on tbody "Rental Rate $ ﻿ 18,500.00 ﻿ Cottage Day-Rental $ 250.00 Yellow Chevy Pick Up Tr…" at bounding box center [708, 208] width 542 height 244
drag, startPoint x: 444, startPoint y: 126, endPoint x: 547, endPoint y: 148, distance: 105.7
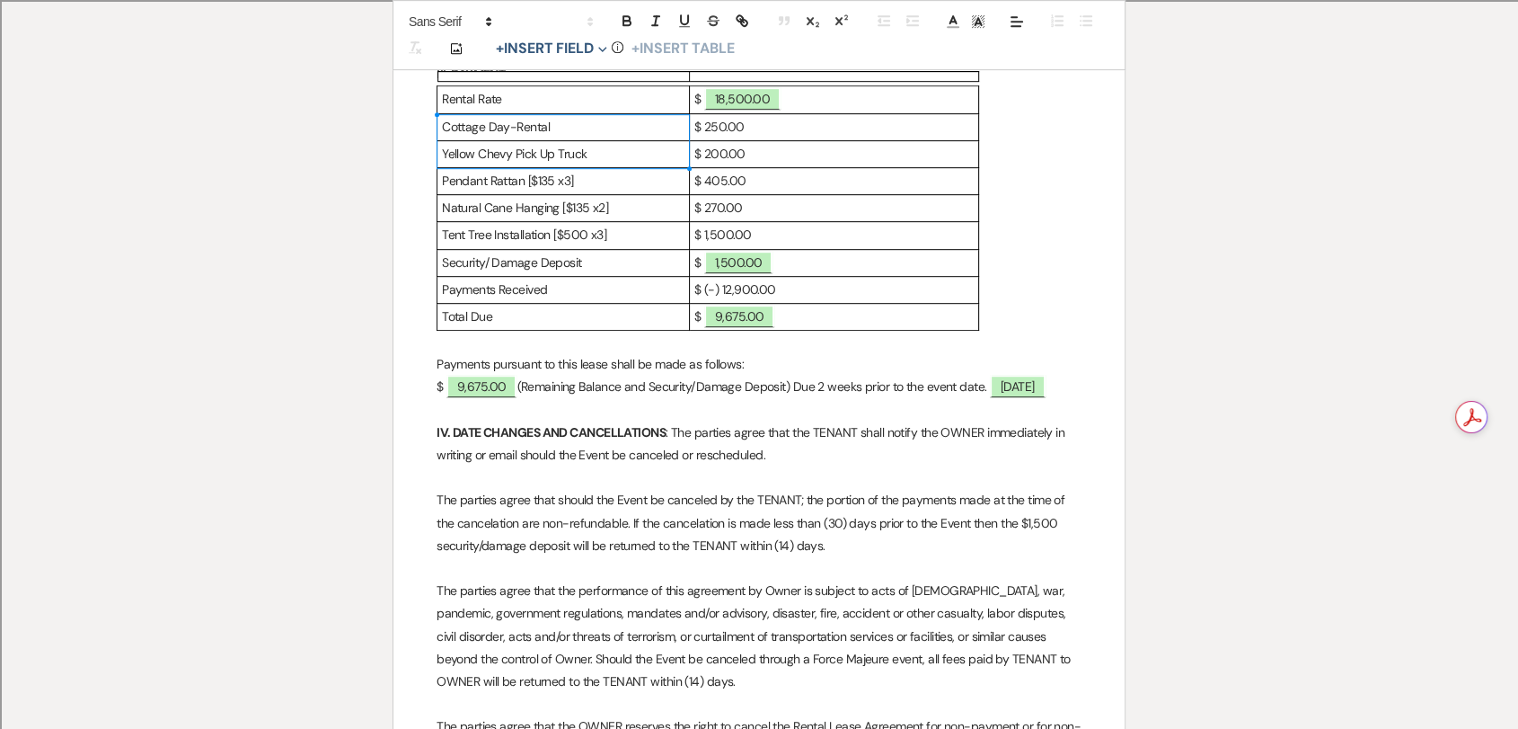
click at [547, 148] on tbody "Rental Rate $ ﻿ 18,500.00 ﻿ Cottage Day-Rental $ 250.00 Yellow Chevy Pick Up Tr…" at bounding box center [708, 208] width 542 height 244
click at [561, 226] on p "Tent Tree Installation [$500 x3]" at bounding box center [563, 235] width 243 height 22
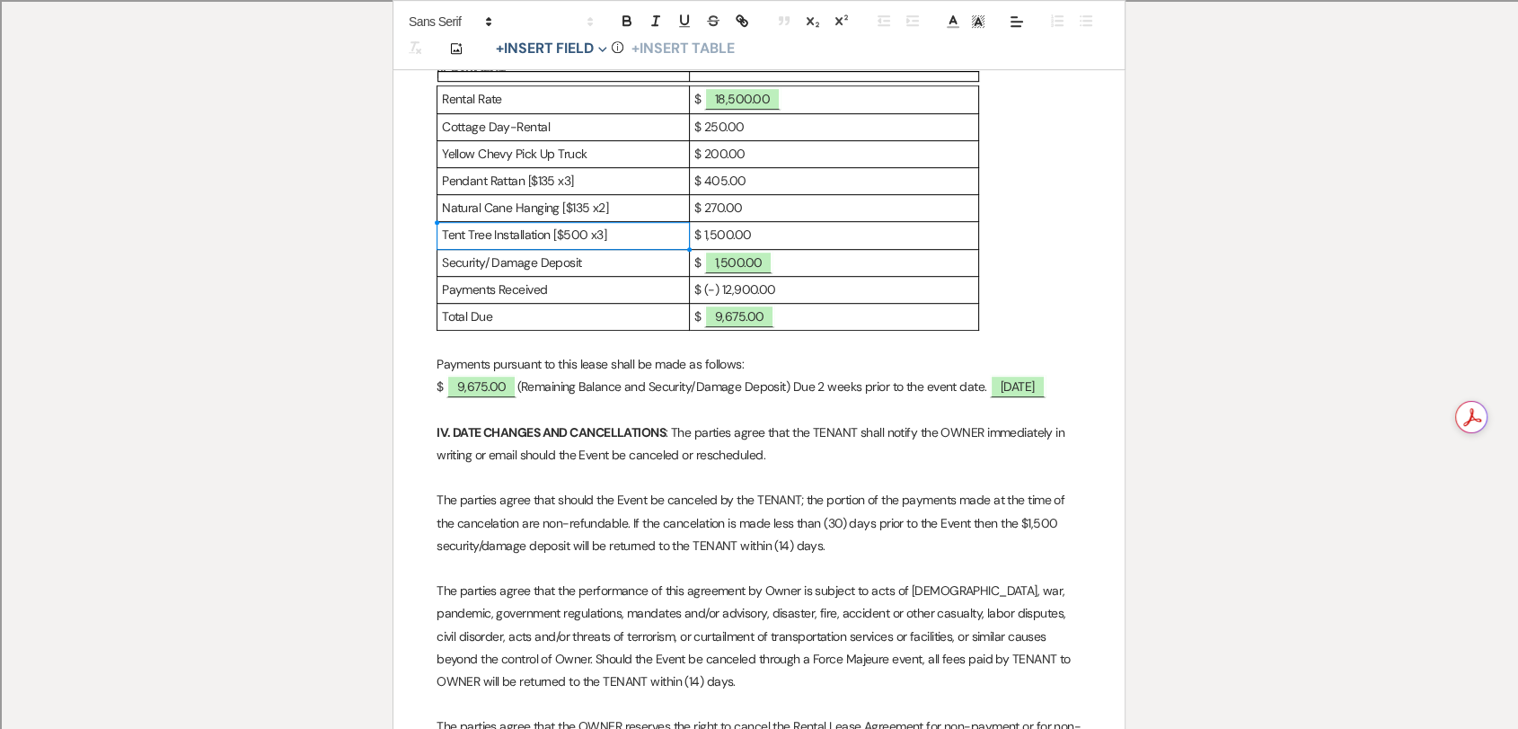
drag, startPoint x: 621, startPoint y: 237, endPoint x: 559, endPoint y: 235, distance: 62.0
click at [552, 225] on p "Tent Tree Installation [$500 x3]" at bounding box center [563, 235] width 243 height 22
click at [566, 241] on p "Tent Tree Installation [$500 x3]" at bounding box center [563, 235] width 243 height 22
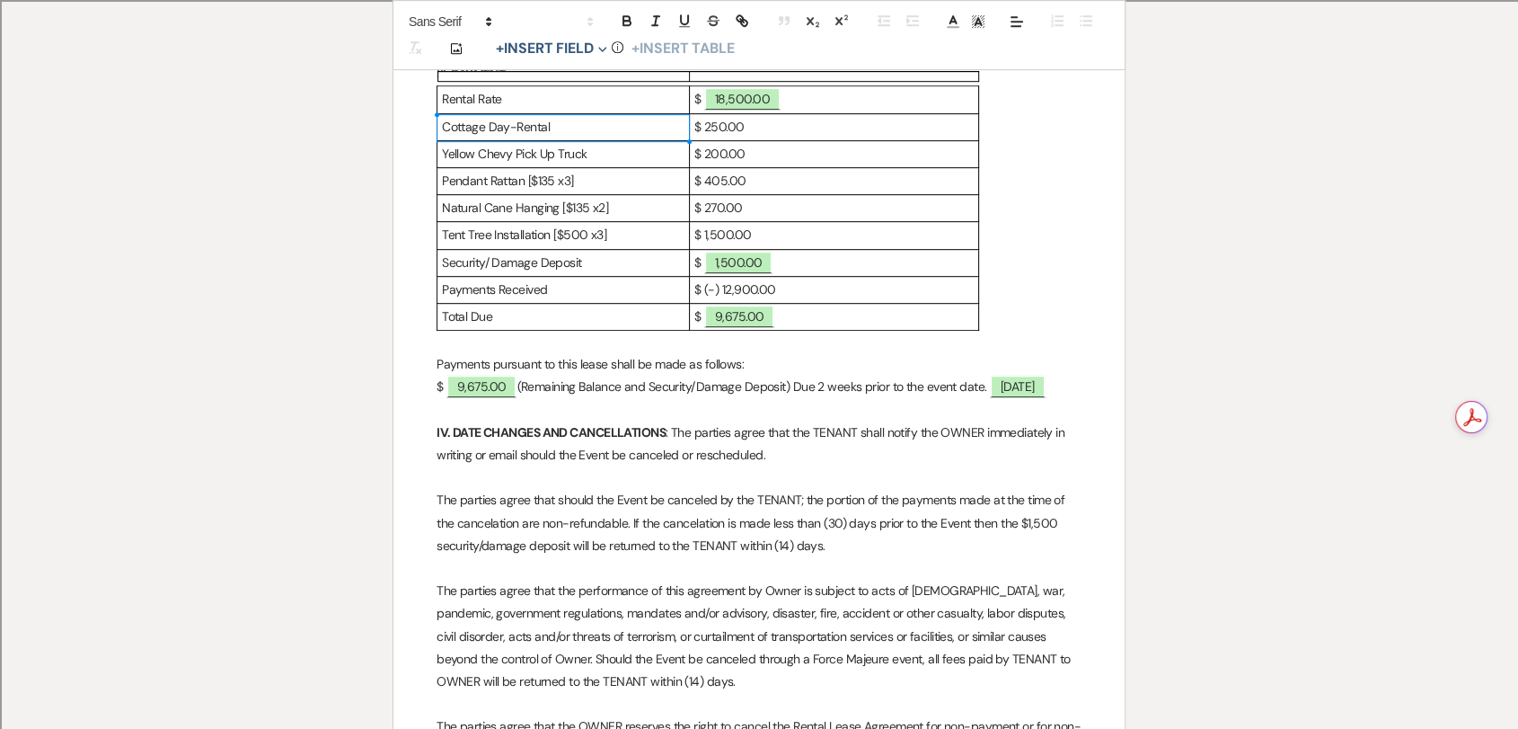
click at [576, 132] on p "Cottage Day-Rental" at bounding box center [563, 127] width 243 height 22
click at [535, 127] on p "Cottage Day-Rental" at bounding box center [563, 127] width 243 height 22
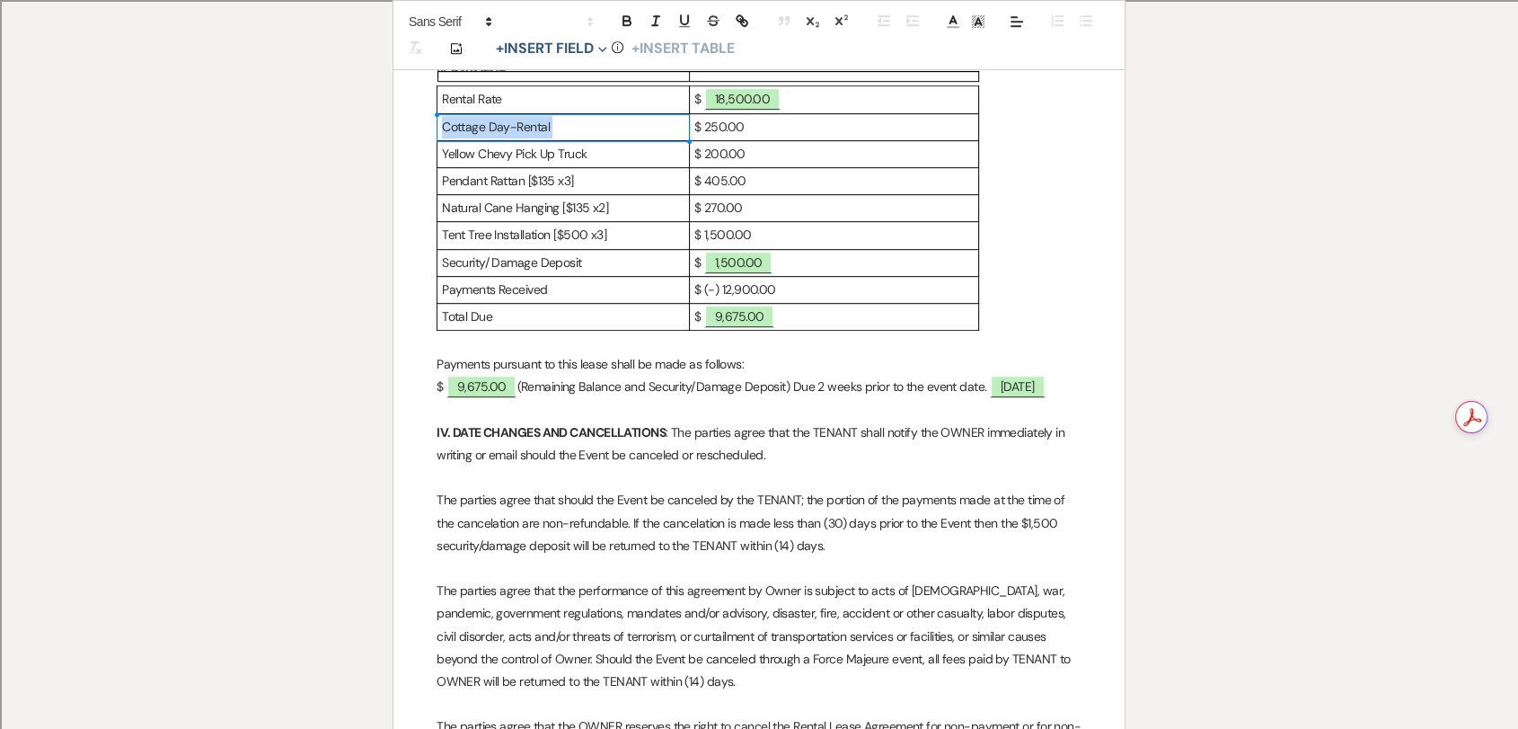
copy p "Cottage Day-Rental"
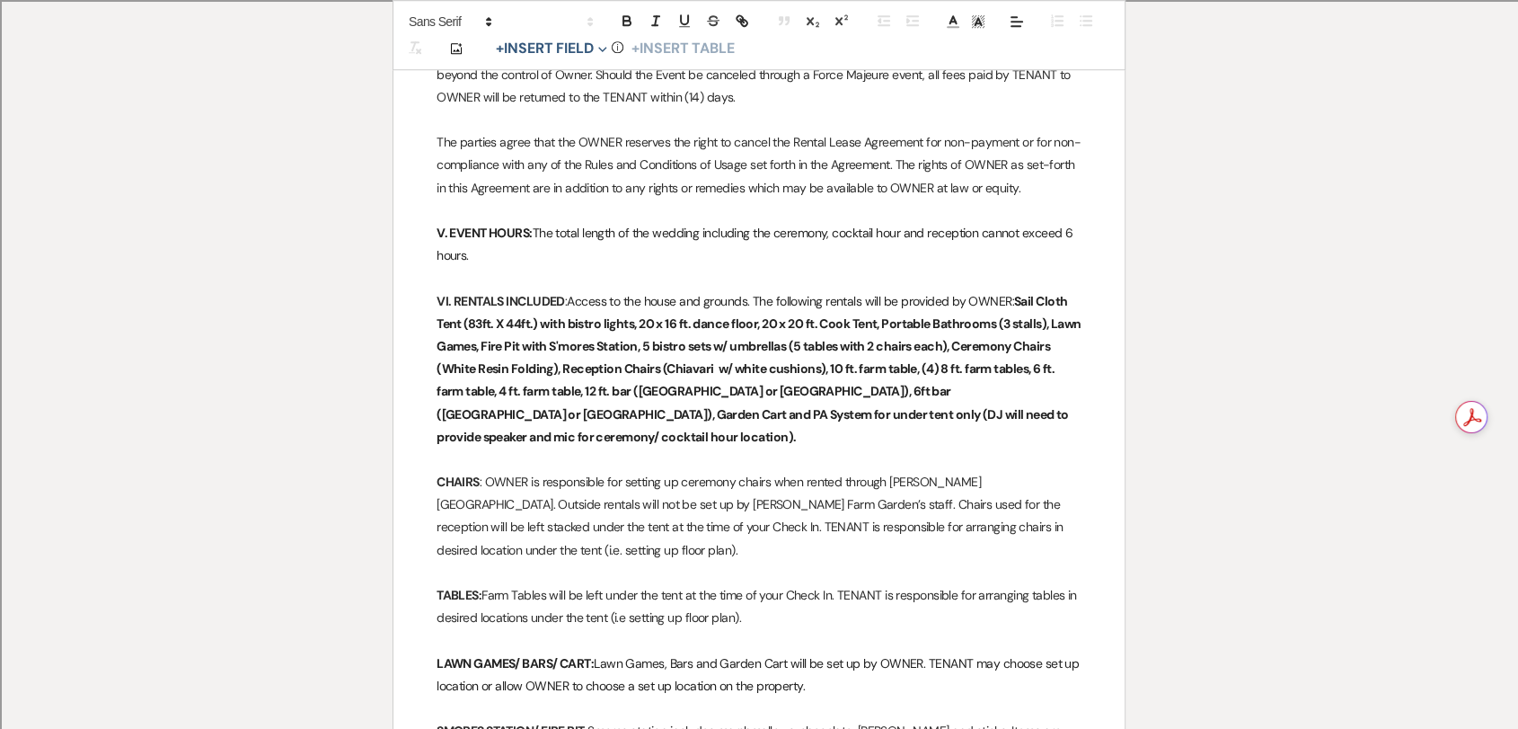
scroll to position [1622, 0]
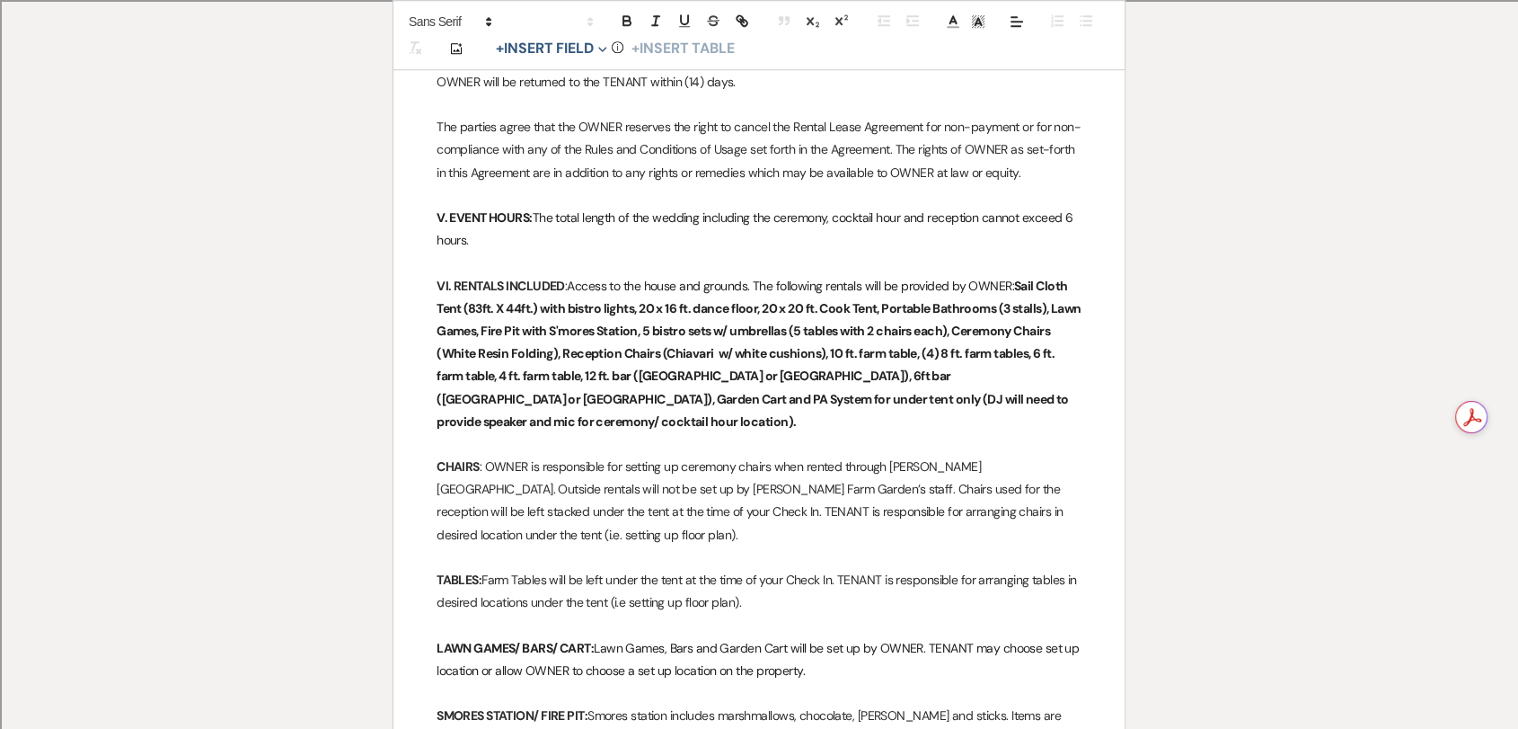
click at [1008, 419] on p "VI. RENTALS INCLUDED : Access to the house and grounds. The following rentals w…" at bounding box center [759, 354] width 645 height 158
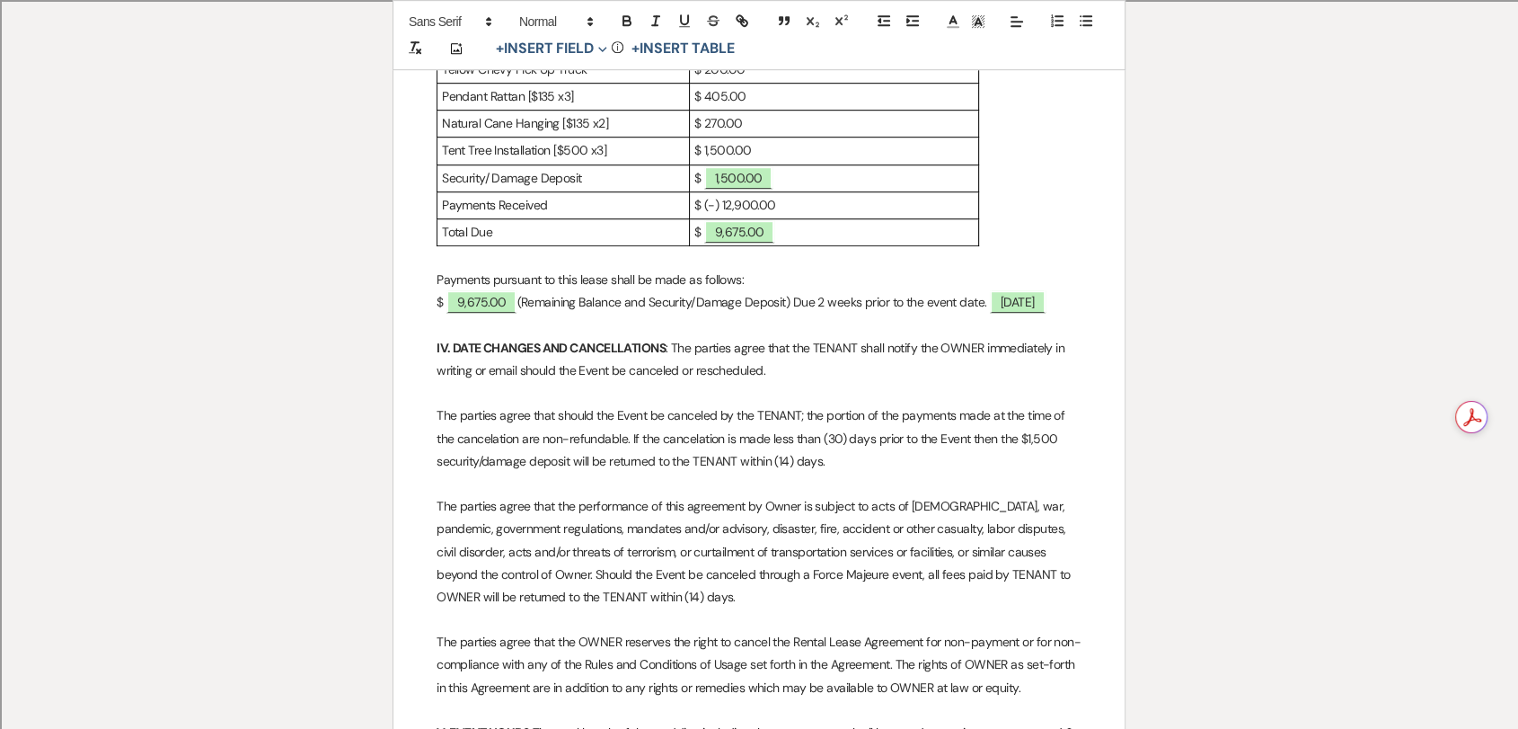
scroll to position [1023, 0]
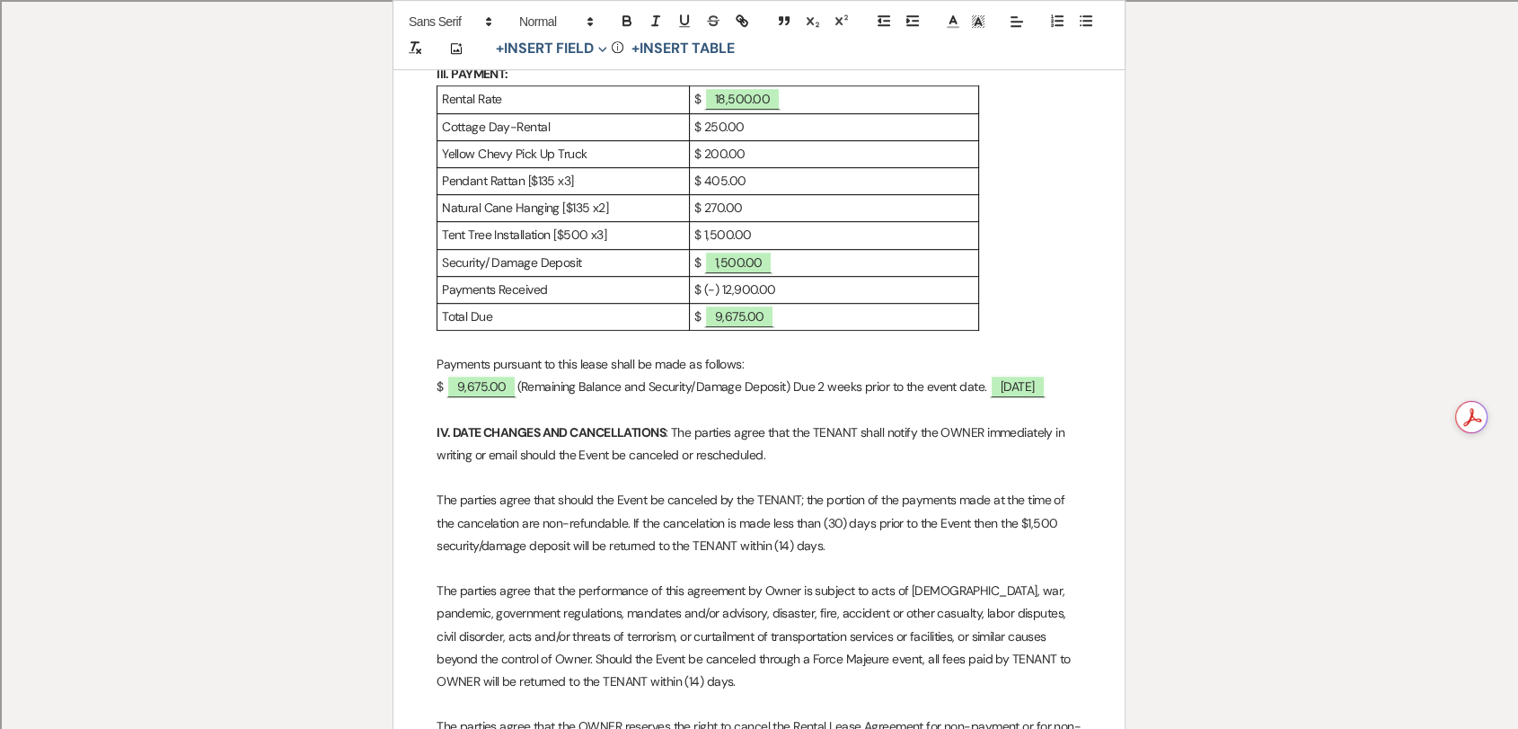
click at [510, 147] on p "Yellow Chevy Pick Up Truck" at bounding box center [563, 154] width 243 height 22
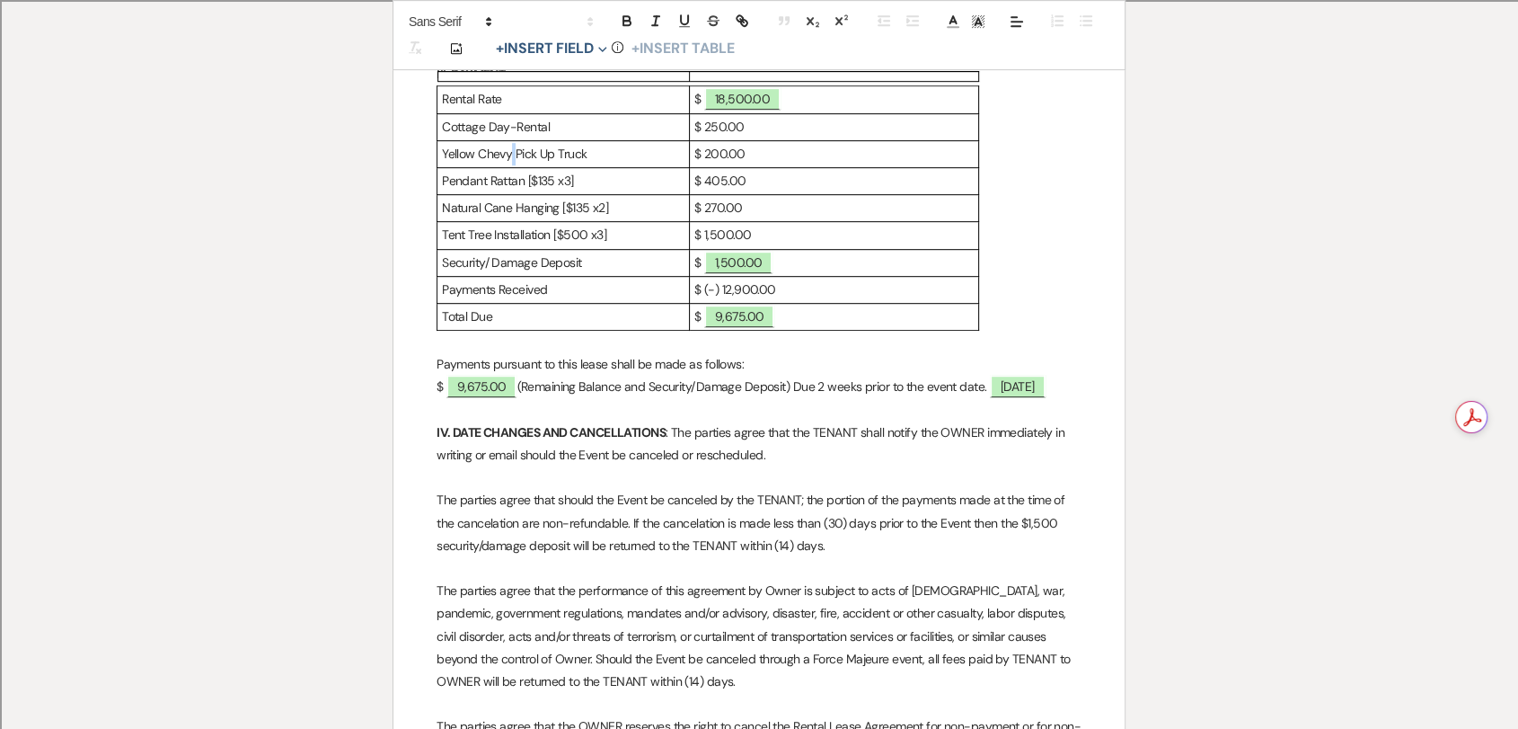
click at [510, 147] on p "Yellow Chevy Pick Up Truck" at bounding box center [563, 154] width 243 height 22
copy p "Yellow Chevy Pick Up Truck"
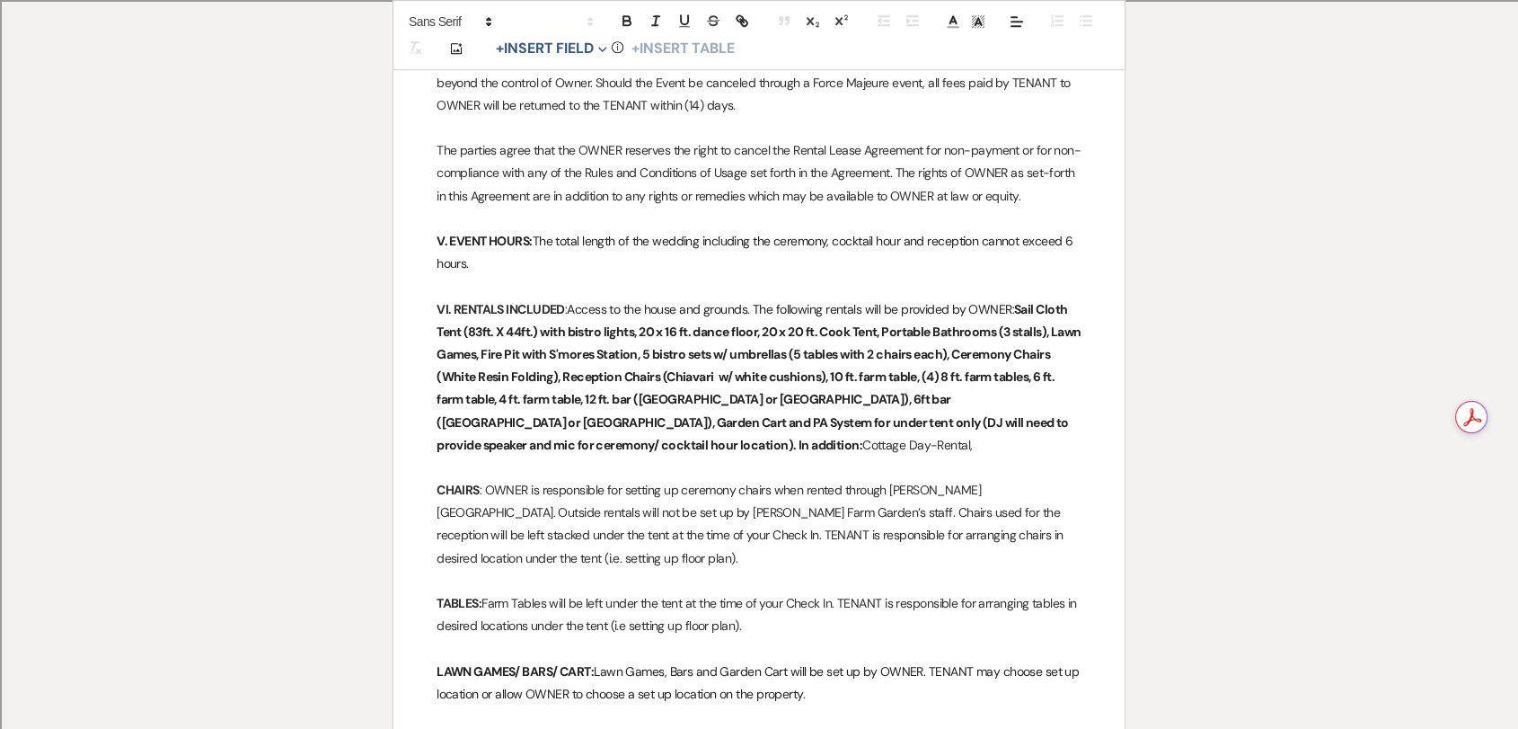
scroll to position [1622, 0]
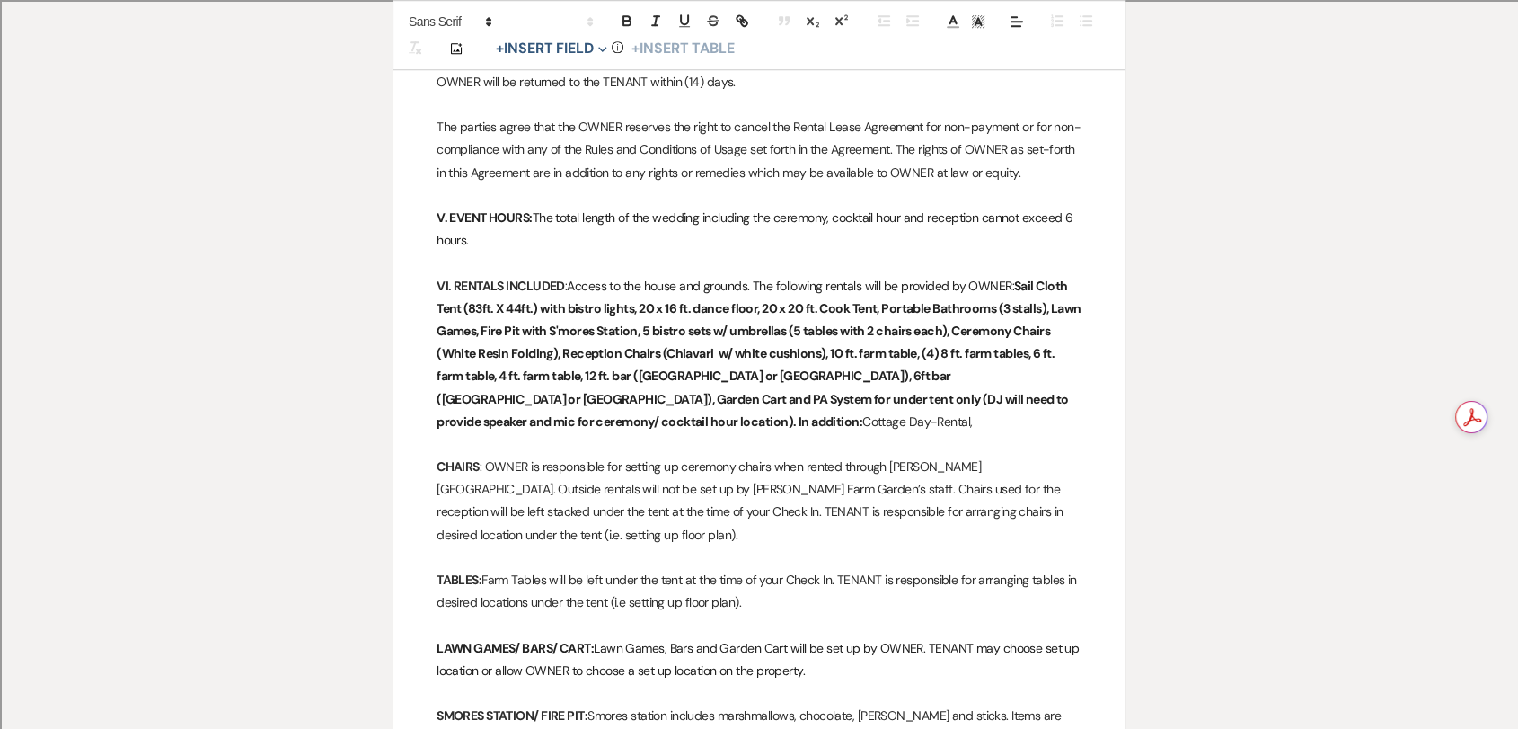
click at [582, 455] on p at bounding box center [759, 444] width 645 height 22
click at [583, 433] on p "VI. RENTALS INCLUDED : Access to the house and grounds. The following rentals w…" at bounding box center [759, 354] width 645 height 158
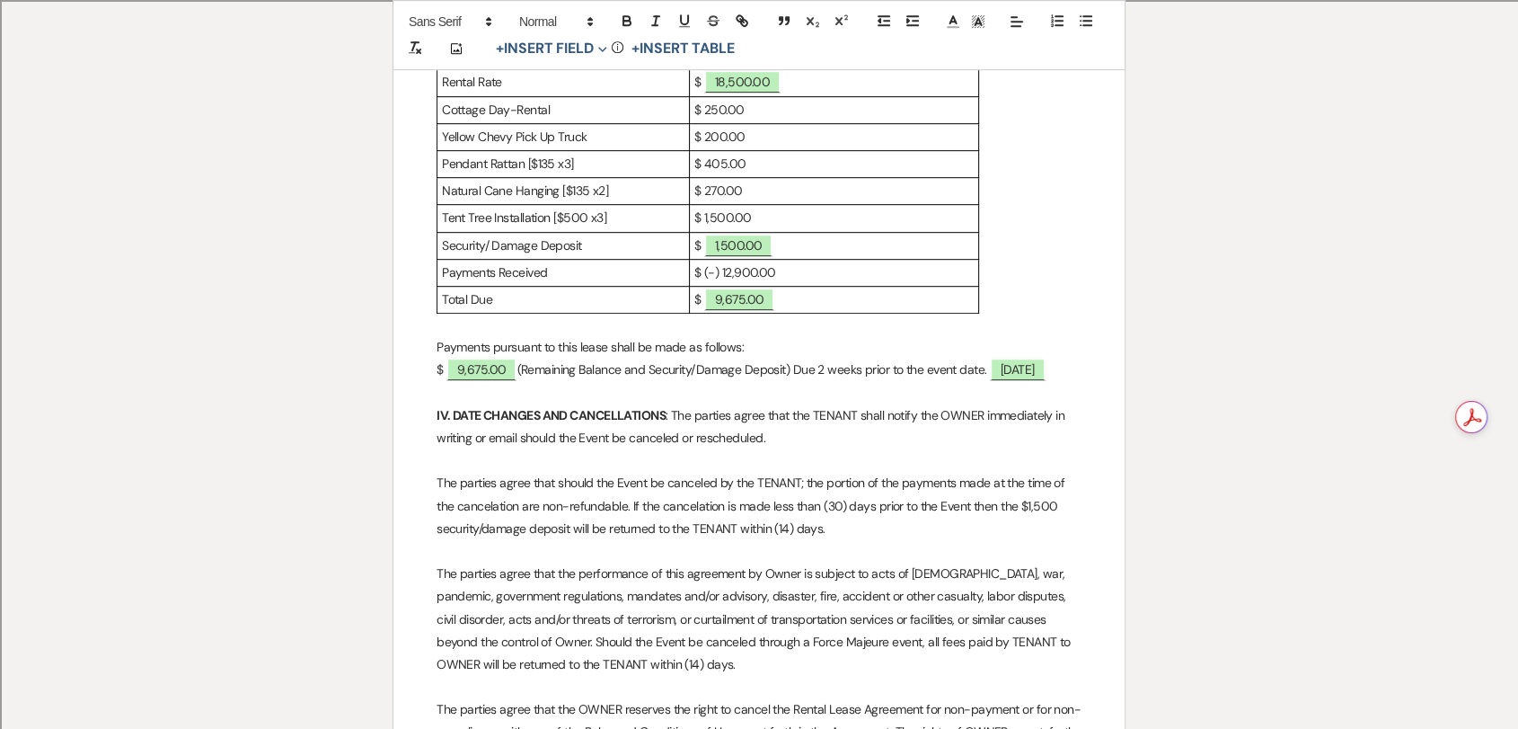
scroll to position [923, 0]
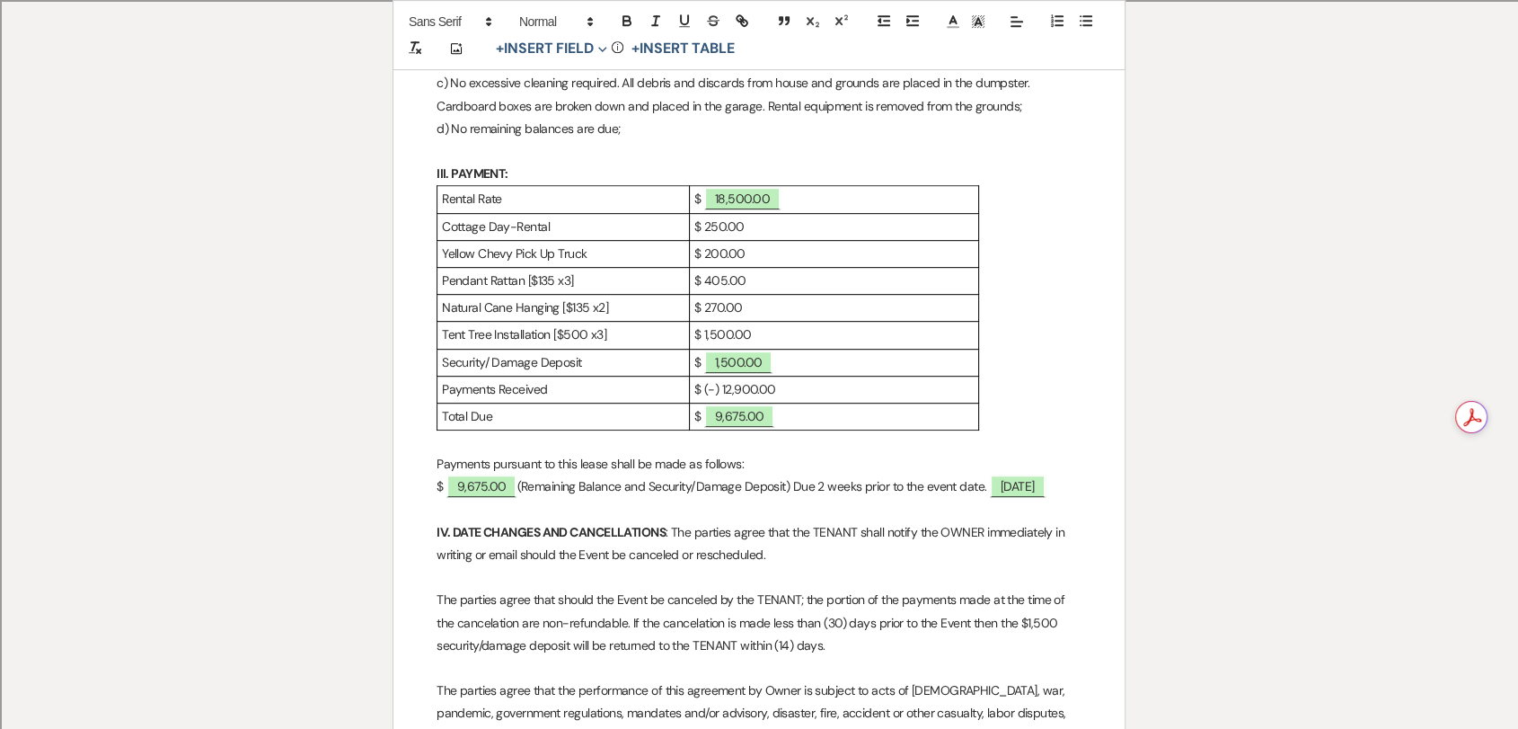
click at [495, 282] on p "Pendant Rattan [$135 x3]" at bounding box center [563, 280] width 243 height 22
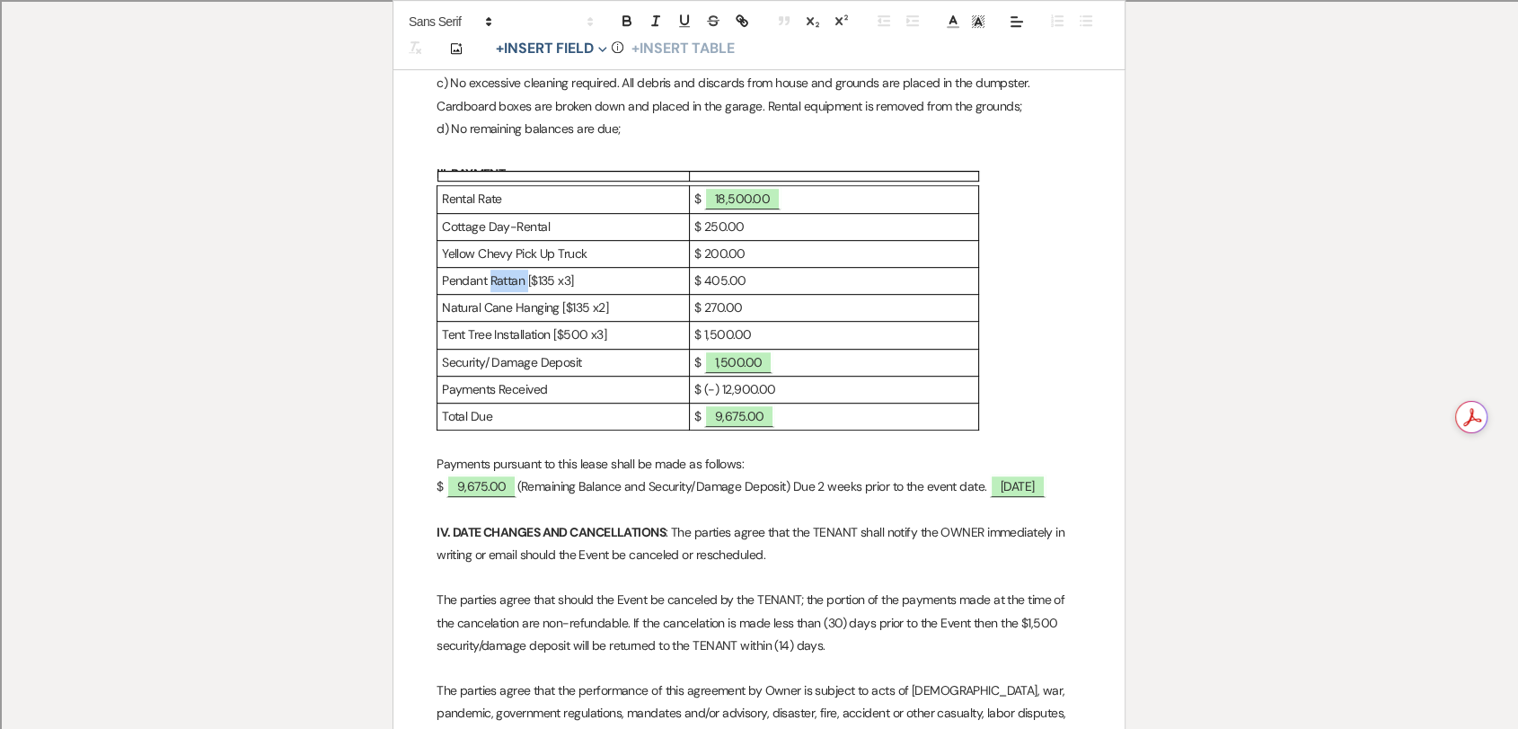
click at [495, 282] on p "Pendant Rattan [$135 x3]" at bounding box center [563, 280] width 243 height 22
copy p "Pendant Rattan [$135 x3]"
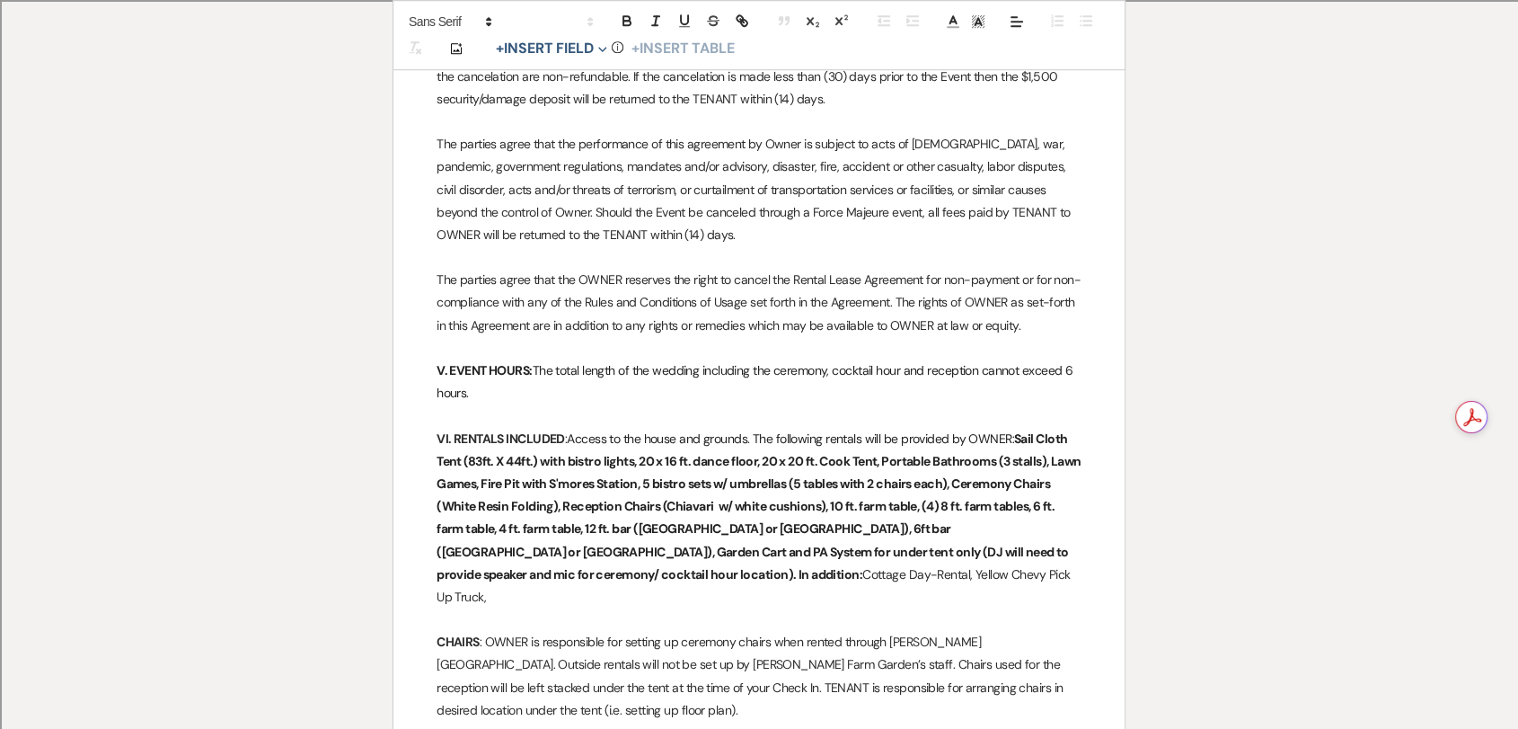
scroll to position [1523, 0]
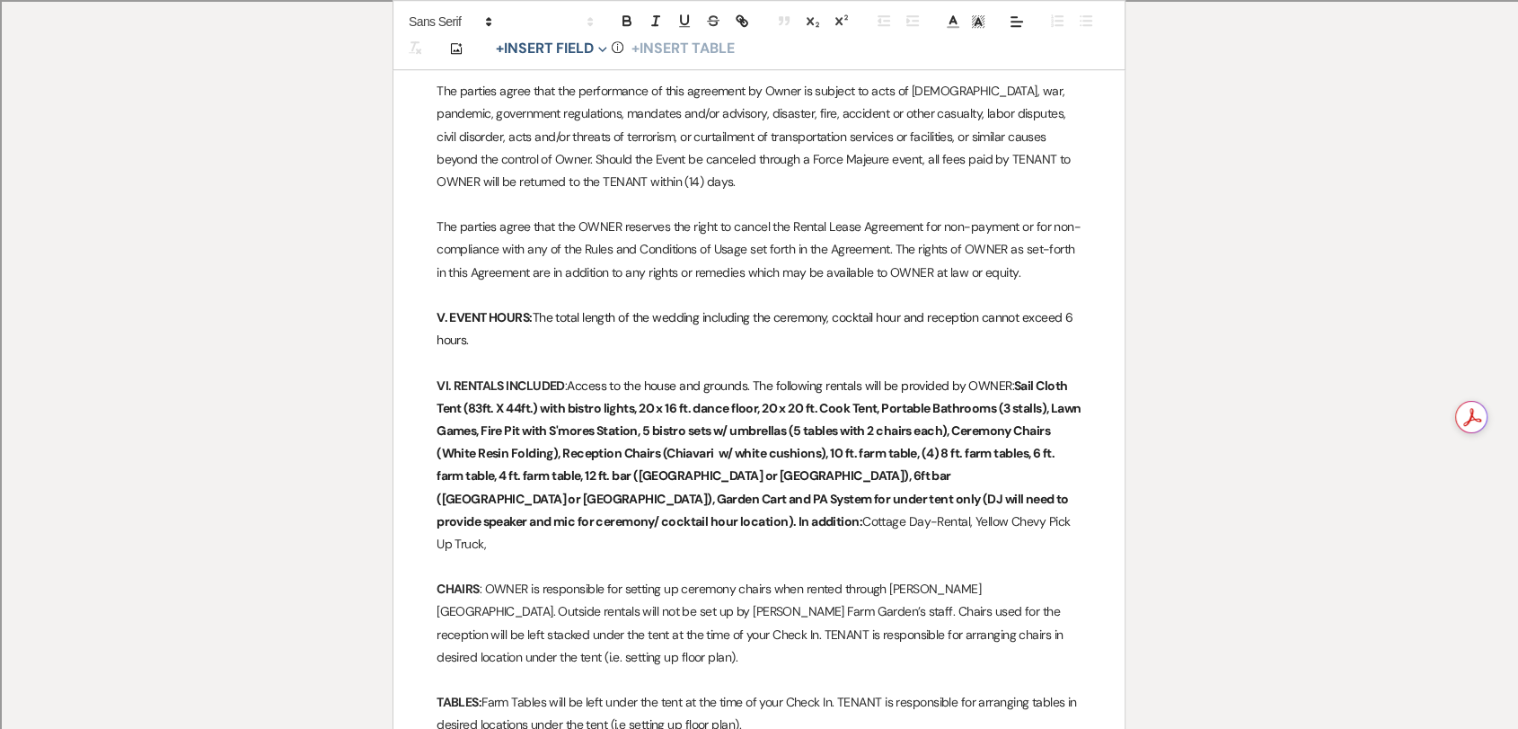
click at [738, 548] on p "VI. RENTALS INCLUDED : Access to the house and grounds. The following rentals w…" at bounding box center [759, 465] width 645 height 181
drag, startPoint x: 809, startPoint y: 546, endPoint x: 788, endPoint y: 547, distance: 21.6
click at [788, 547] on p "VI. RENTALS INCLUDED : Access to the house and grounds. The following rentals w…" at bounding box center [759, 465] width 645 height 181
click at [821, 541] on p "VI. RENTALS INCLUDED : Access to the house and grounds. The following rentals w…" at bounding box center [759, 465] width 645 height 181
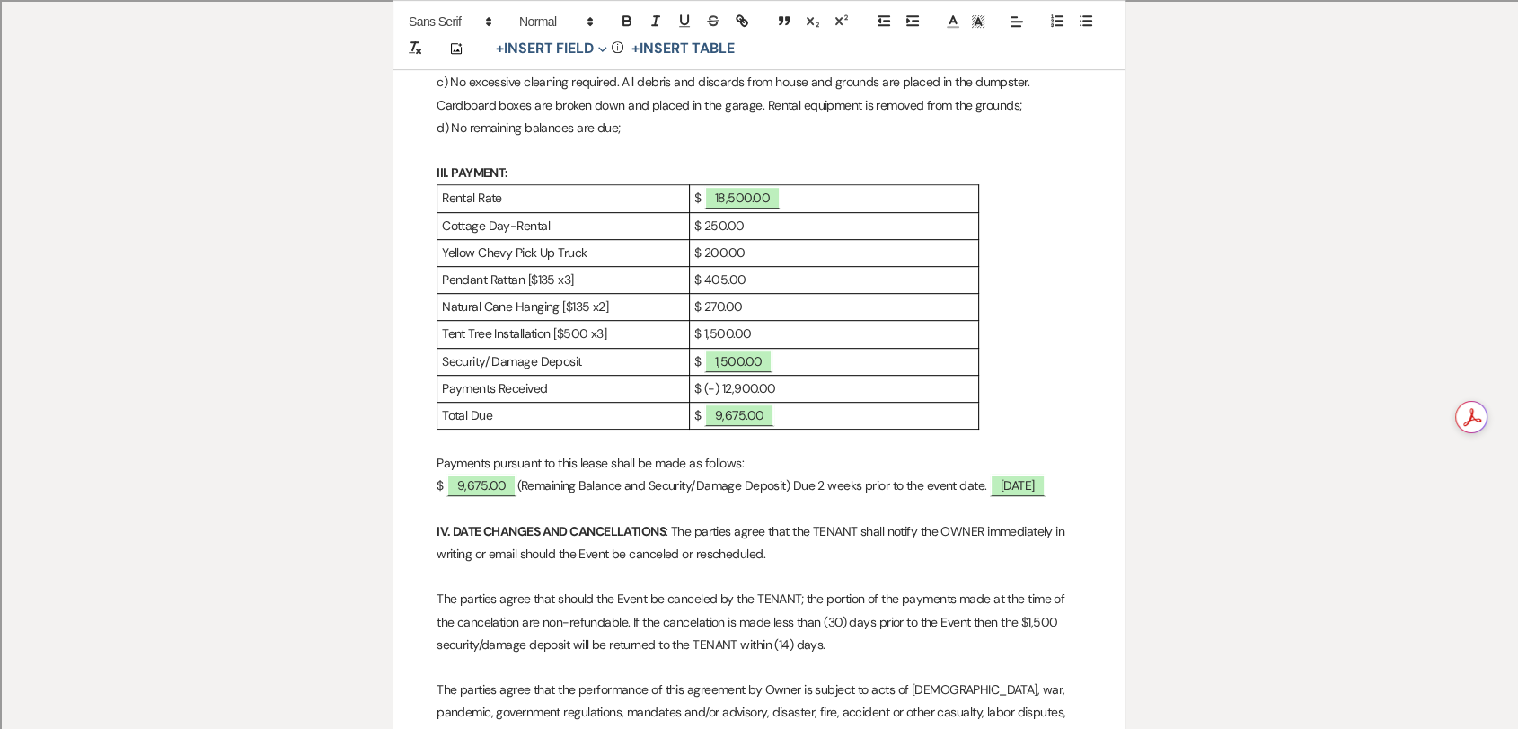
scroll to position [923, 0]
drag, startPoint x: 611, startPoint y: 335, endPoint x: 455, endPoint y: 330, distance: 155.5
click at [455, 330] on p "Tent Tree Installation [$500 x3]" at bounding box center [563, 334] width 243 height 22
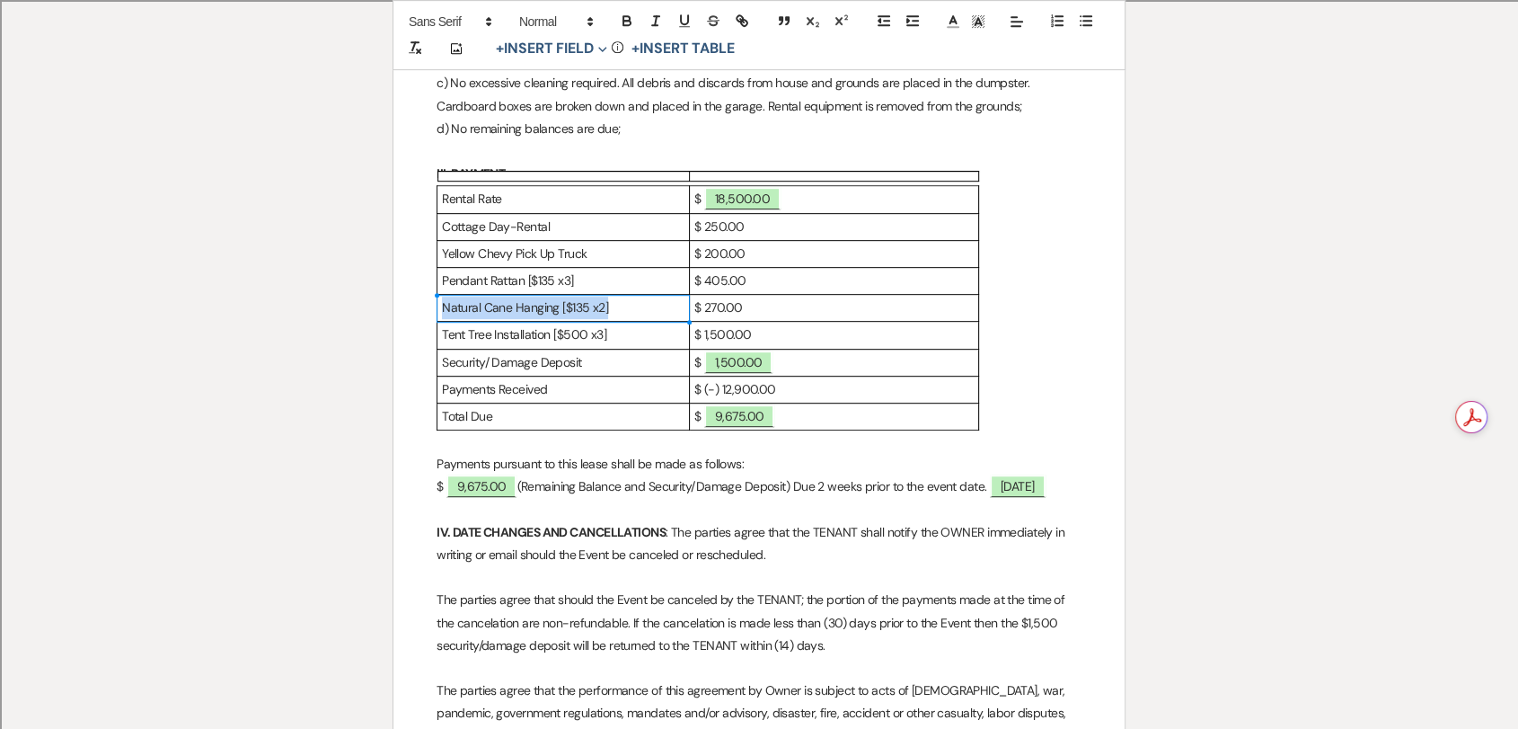
drag, startPoint x: 636, startPoint y: 310, endPoint x: 444, endPoint y: 311, distance: 192.2
click at [444, 311] on p "Natural Cane Hanging [$135 x2]" at bounding box center [563, 307] width 243 height 22
copy p "Natural Cane Hanging [$135 x2]"
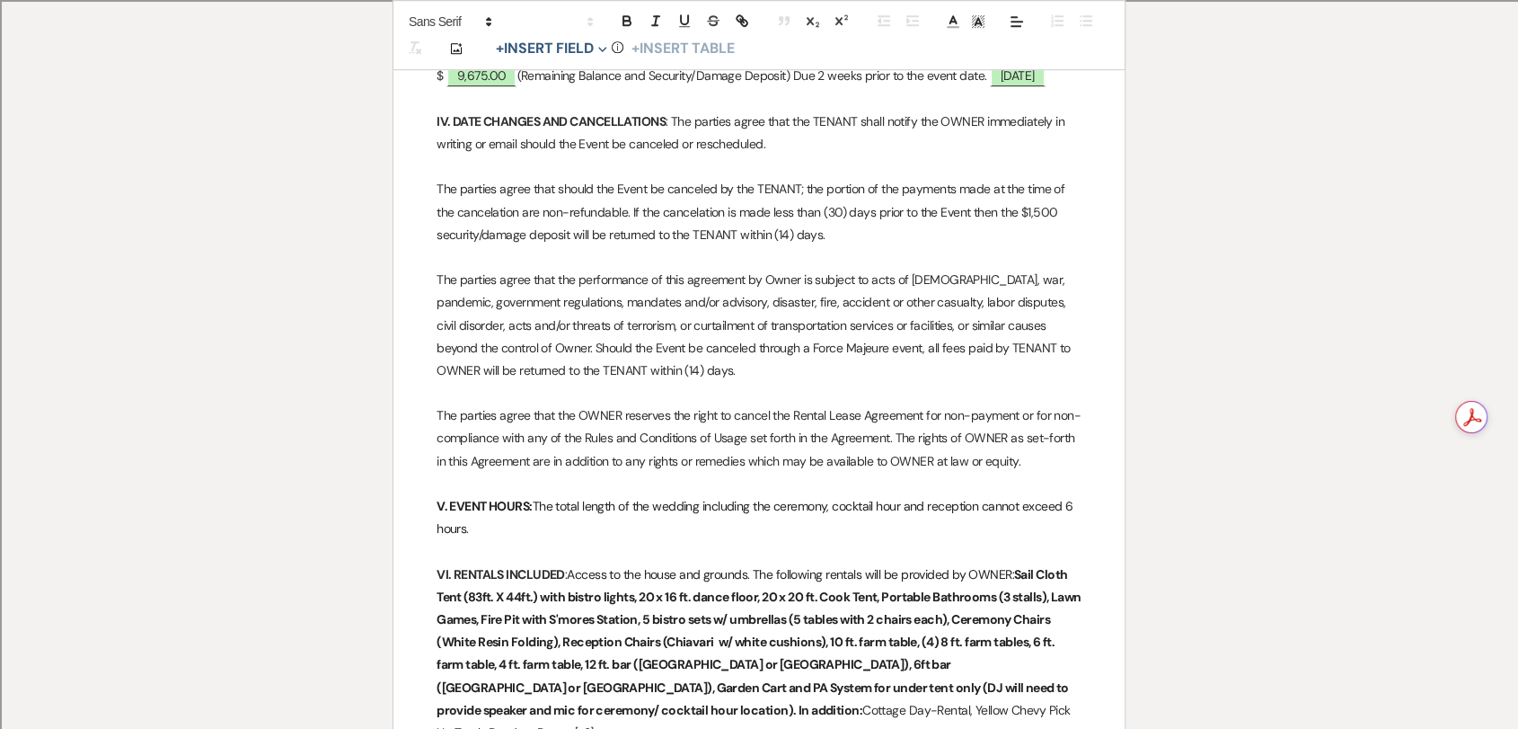
scroll to position [1622, 0]
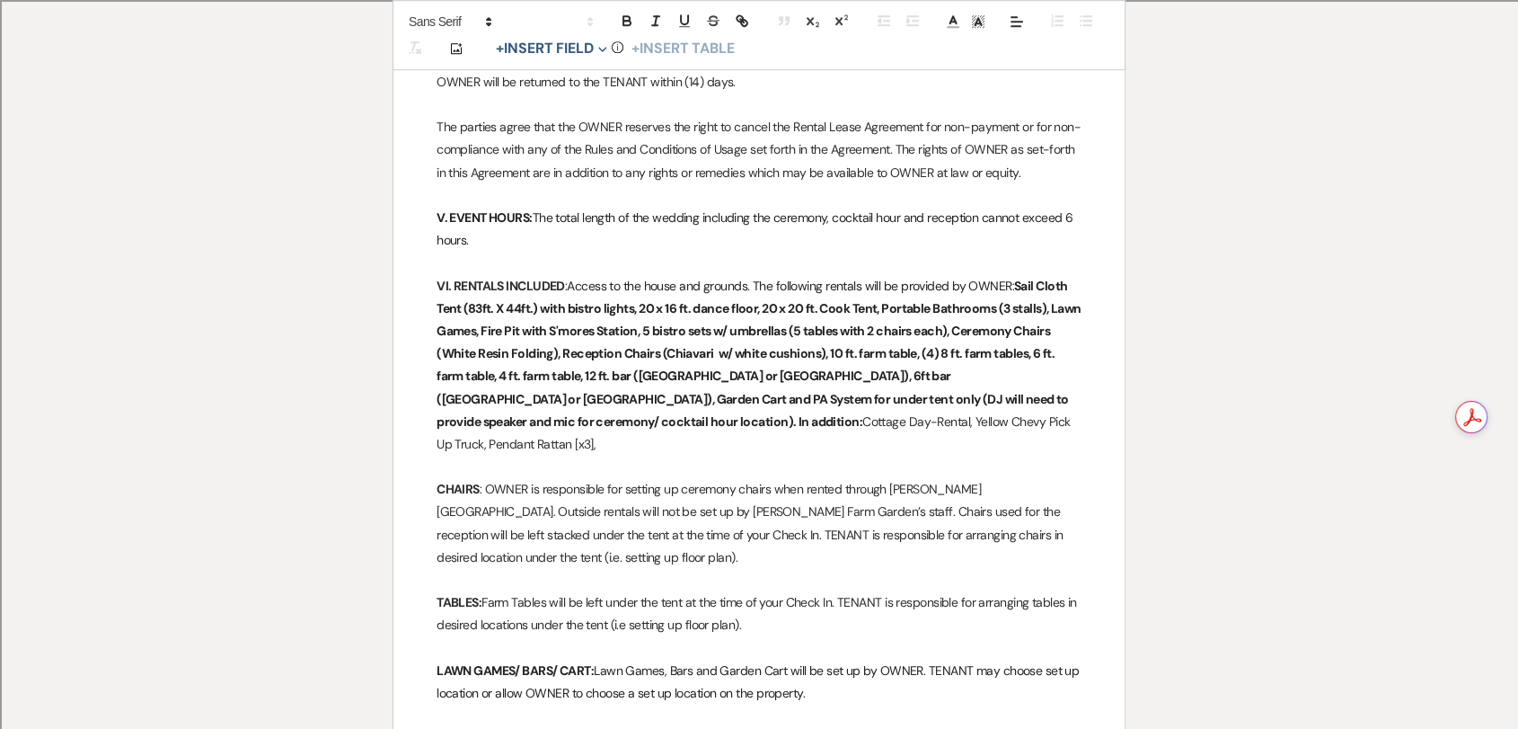
click at [863, 453] on p "VI. RENTALS INCLUDED : Access to the house and grounds. The following rentals w…" at bounding box center [759, 365] width 645 height 181
drag, startPoint x: 949, startPoint y: 443, endPoint x: 929, endPoint y: 446, distance: 21.0
click at [929, 446] on p "VI. RENTALS INCLUDED : Access to the house and grounds. The following rentals w…" at bounding box center [759, 365] width 645 height 181
click at [998, 447] on p "VI. RENTALS INCLUDED : Access to the house and grounds. The following rentals w…" at bounding box center [759, 365] width 645 height 181
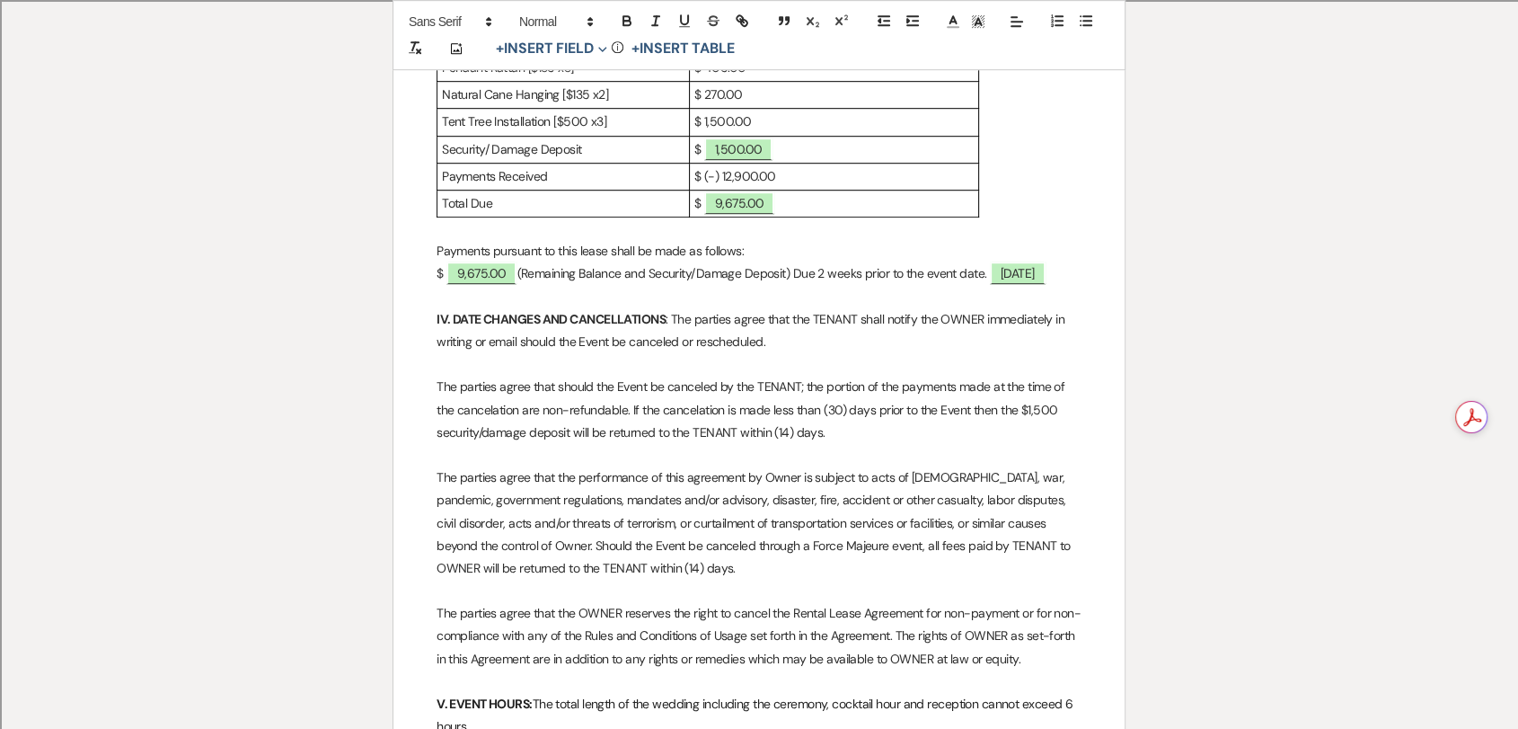
scroll to position [1123, 0]
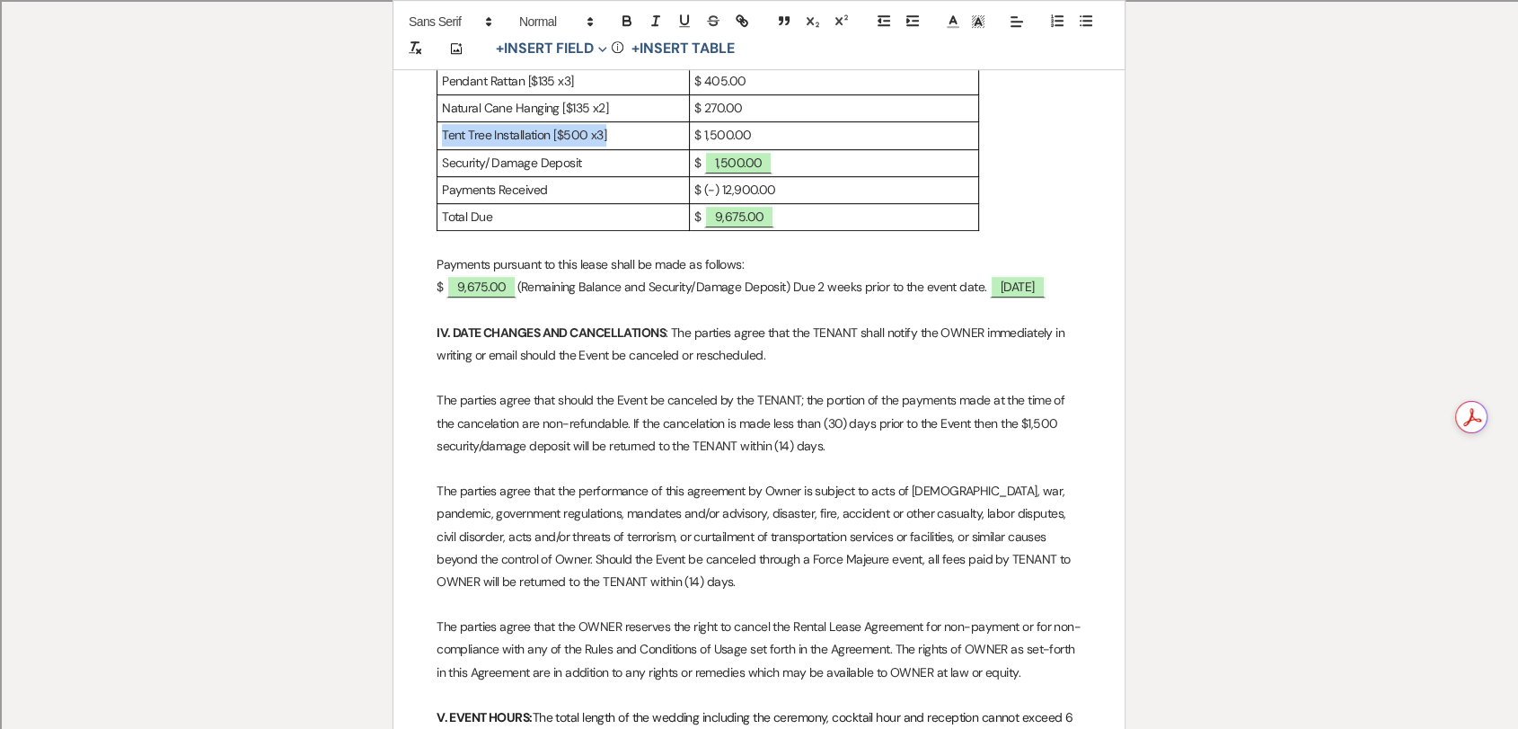
drag, startPoint x: 616, startPoint y: 131, endPoint x: 438, endPoint y: 138, distance: 178.0
click at [438, 138] on td "Tent Tree Installation [$500 x3]" at bounding box center [563, 135] width 252 height 27
copy p "Tent Tree Installation [$500 x3]"
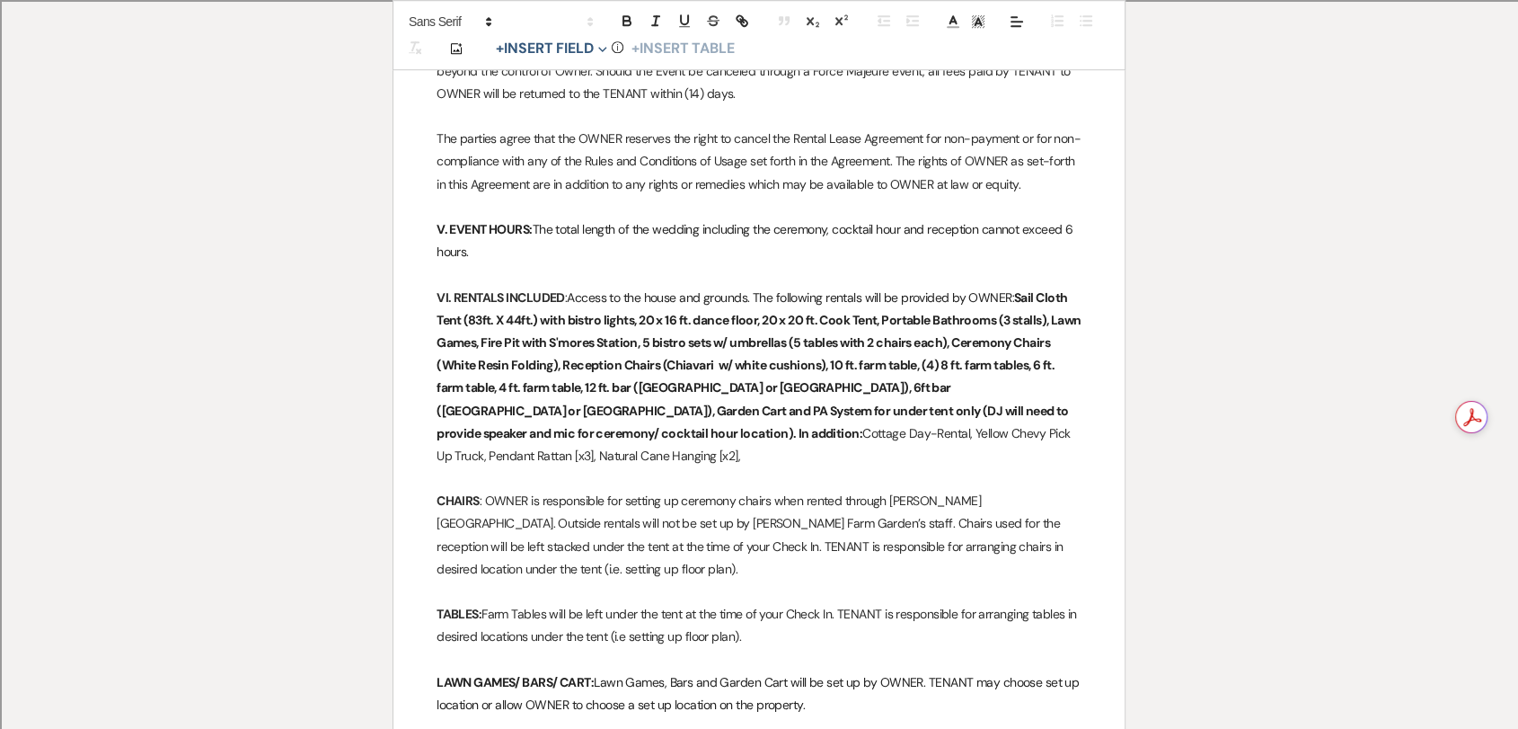
scroll to position [1622, 0]
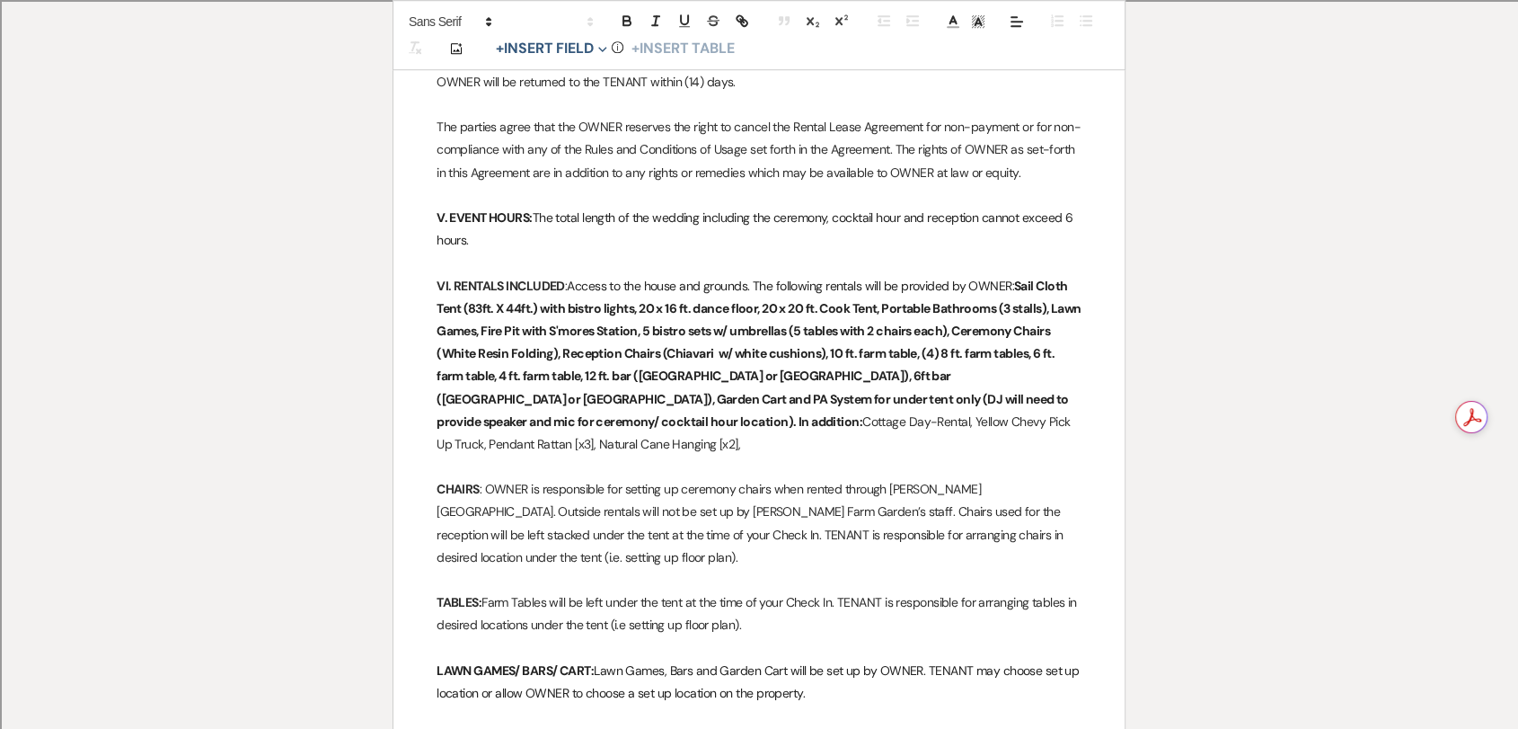
click at [965, 445] on p "VI. RENTALS INCLUDED : Access to the house and grounds. The following rentals w…" at bounding box center [759, 365] width 645 height 181
click at [473, 456] on p "VI. RENTALS INCLUDED : Access to the house and grounds. The following rentals w…" at bounding box center [759, 365] width 645 height 181
click at [1085, 440] on div "[PERSON_NAME][GEOGRAPHIC_DATA], LLC [STREET_ADDRESS][PERSON_NAME] [GEOGRAPHIC_D…" at bounding box center [758, 732] width 731 height 4086
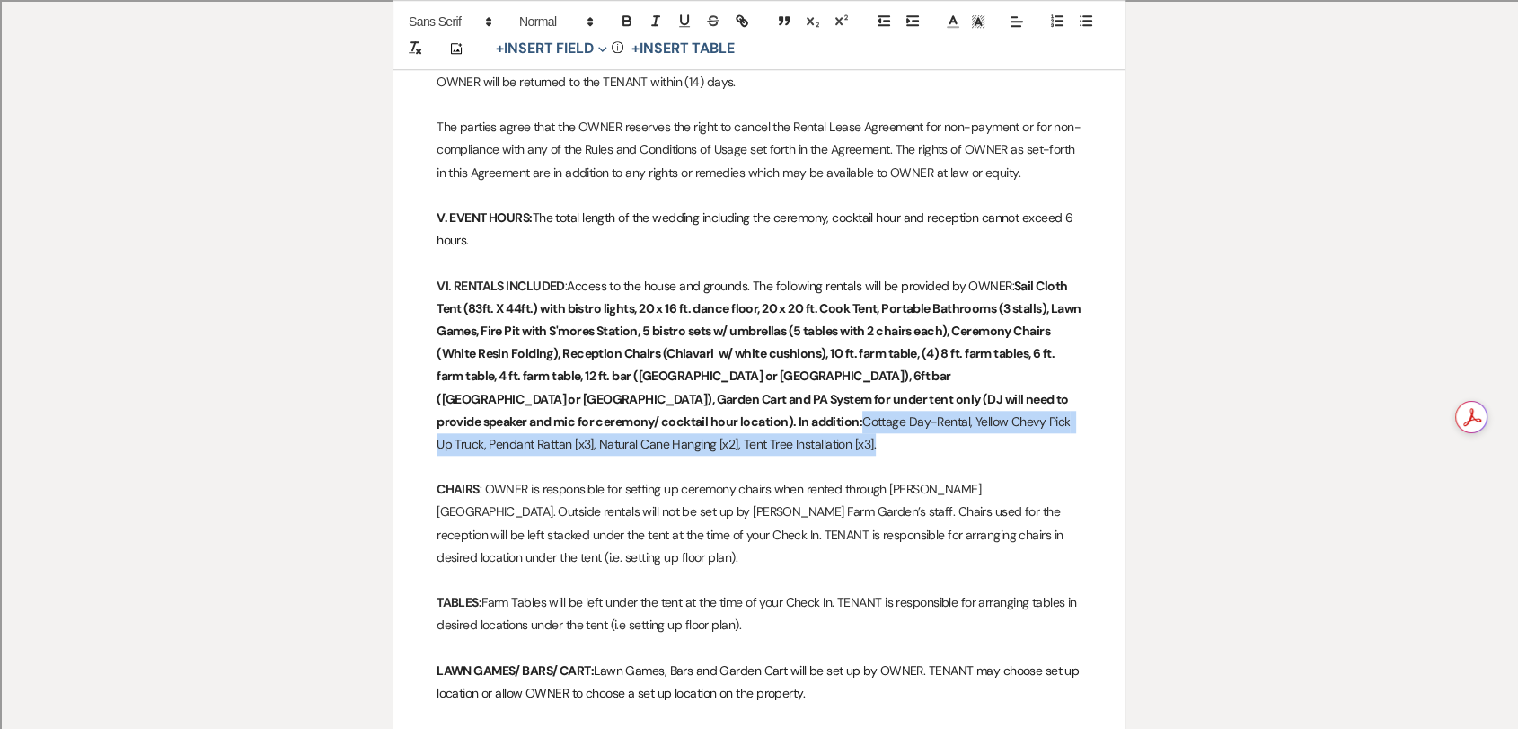
drag, startPoint x: 1087, startPoint y: 447, endPoint x: 426, endPoint y: 446, distance: 661.1
click at [426, 446] on div "[PERSON_NAME][GEOGRAPHIC_DATA], LLC [STREET_ADDRESS][PERSON_NAME] [GEOGRAPHIC_D…" at bounding box center [758, 732] width 731 height 4086
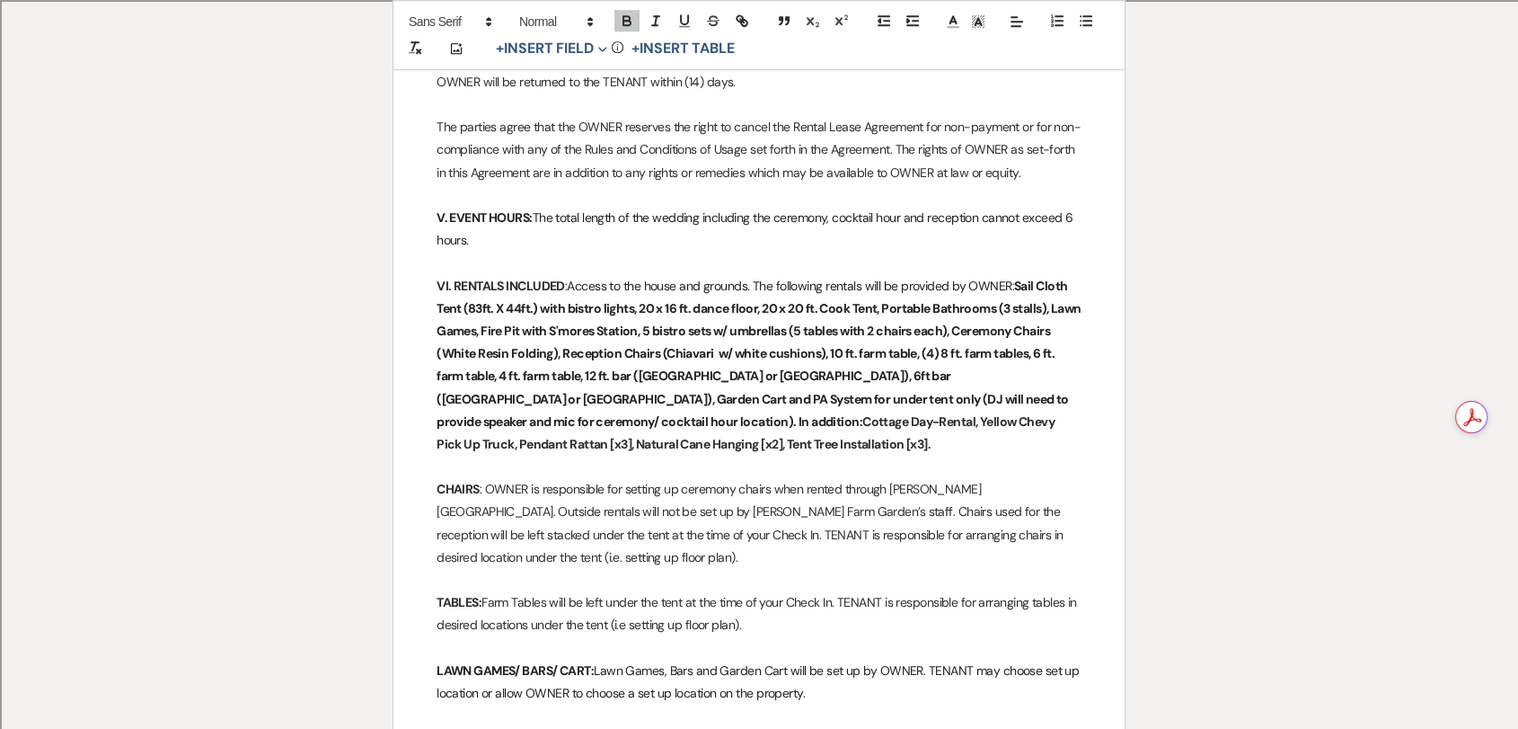
click at [991, 419] on strong "Sail Cloth Tent (83ft. X 44ft.) with bistro lights, 20 x 16 ft. dance floor, 20…" at bounding box center [760, 354] width 647 height 152
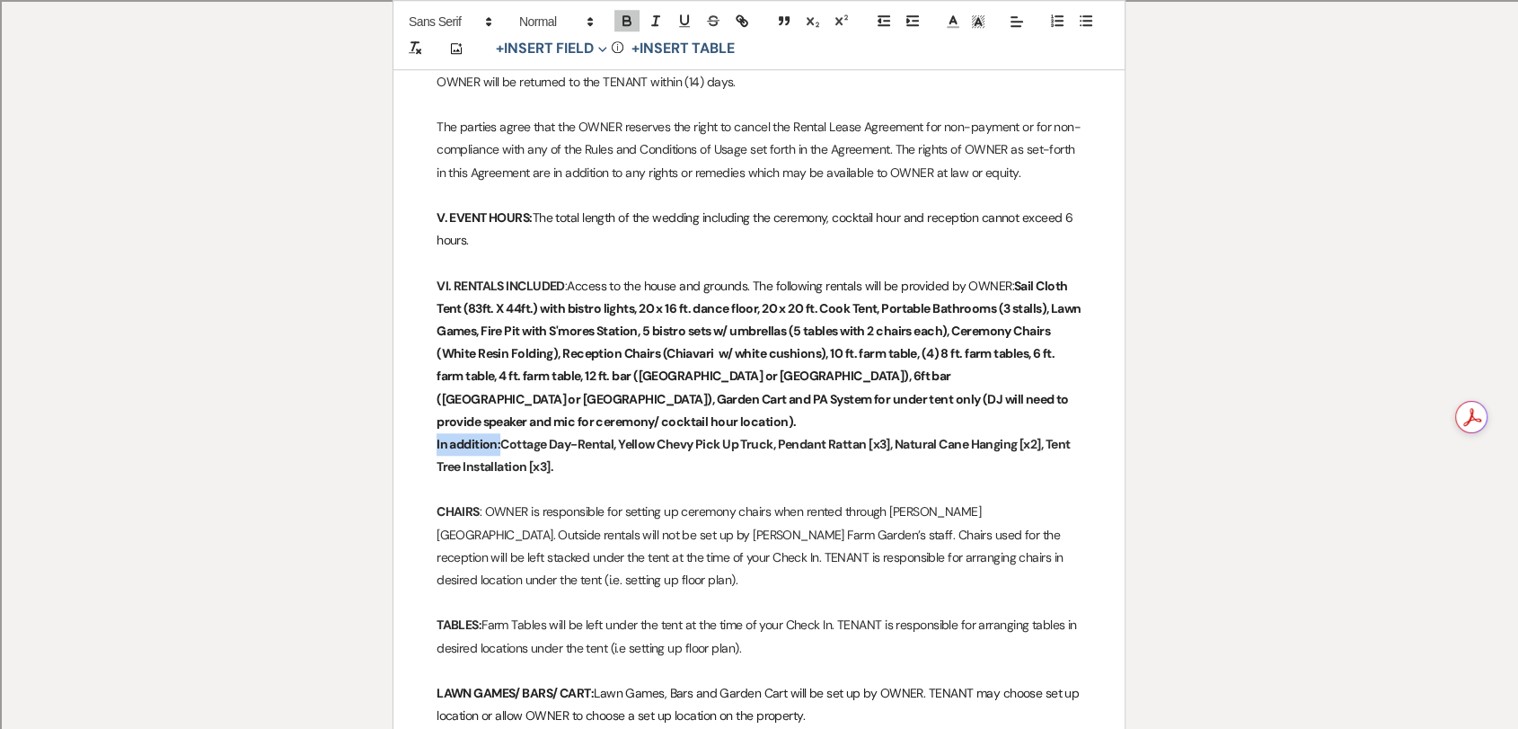
drag, startPoint x: 499, startPoint y: 443, endPoint x: 416, endPoint y: 442, distance: 83.5
click at [683, 482] on p at bounding box center [759, 489] width 645 height 22
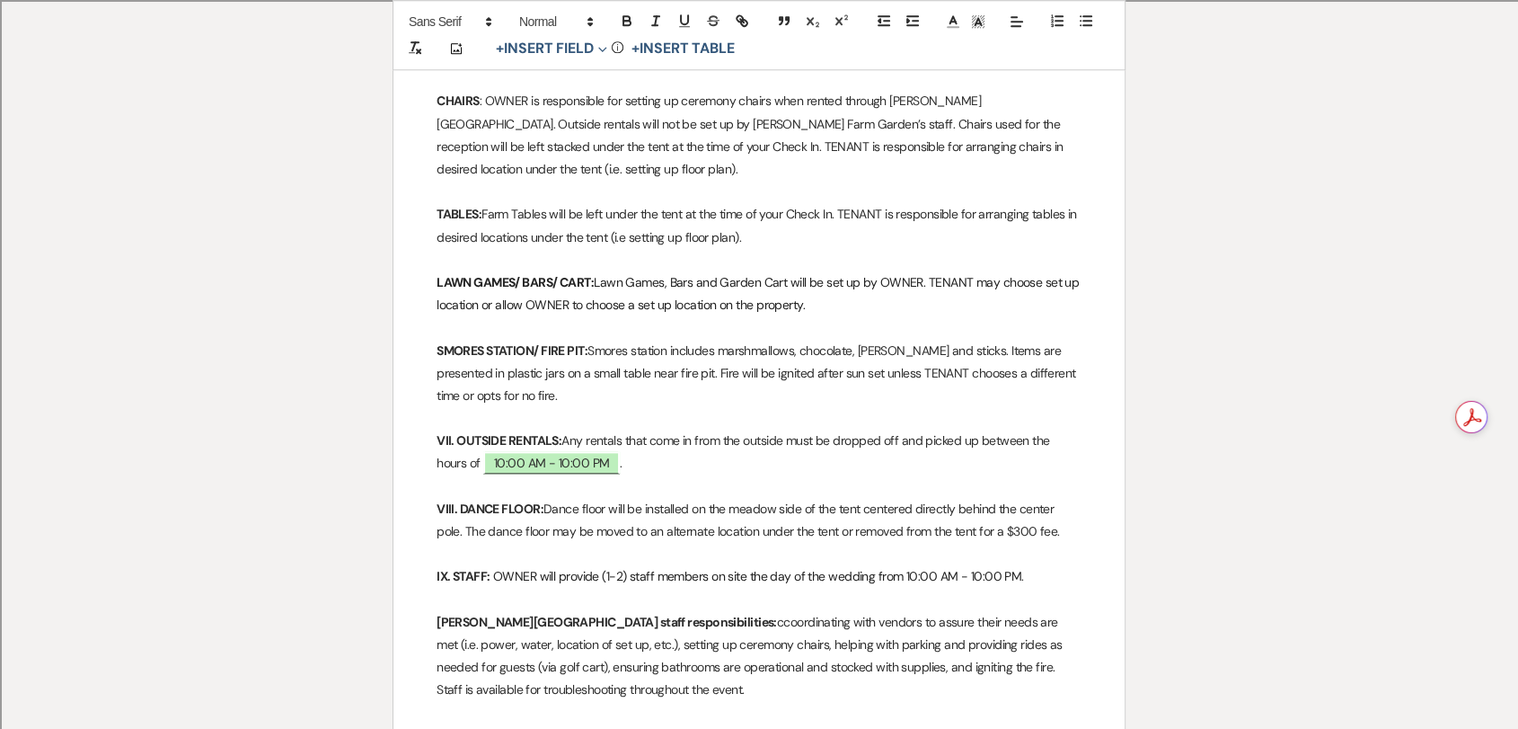
scroll to position [2121, 0]
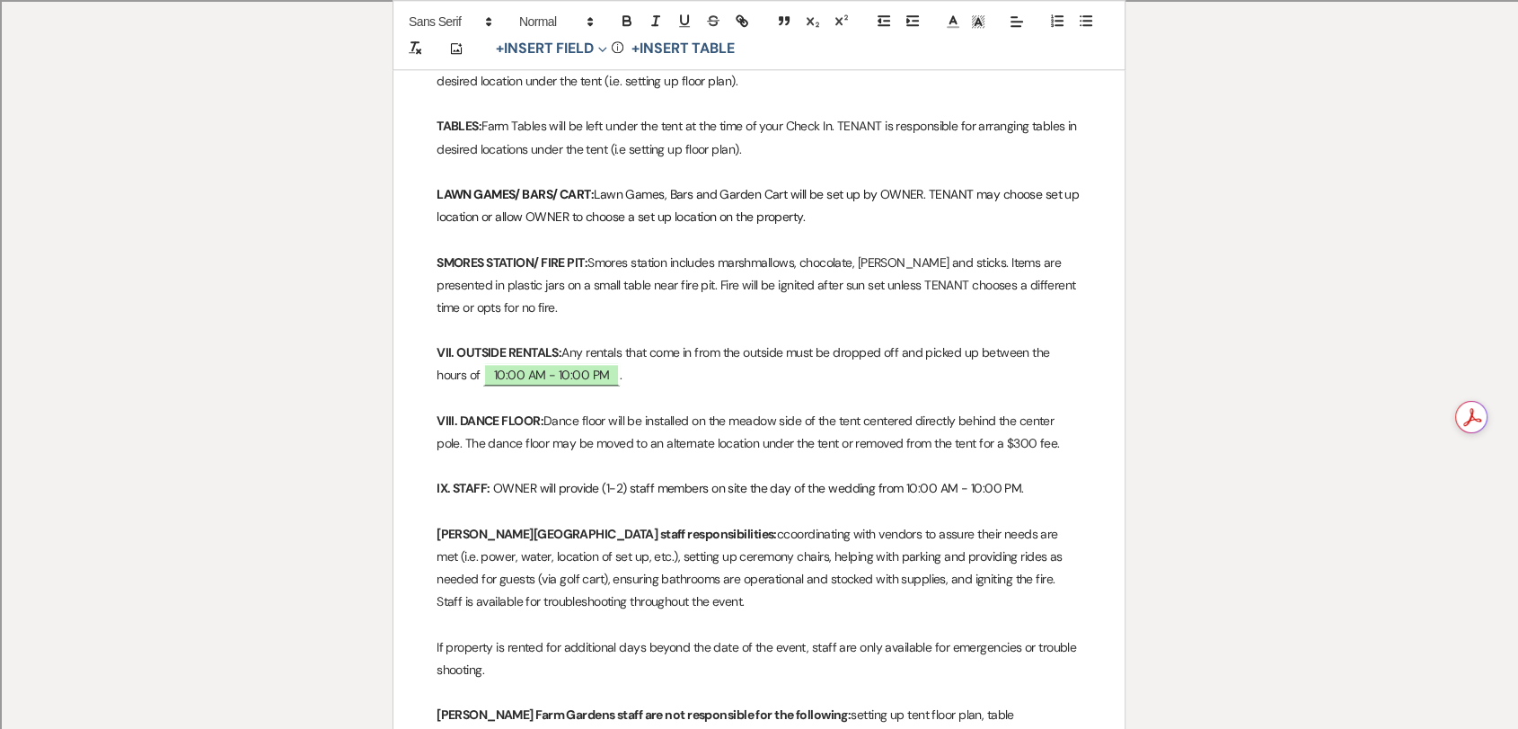
click at [687, 534] on p "[PERSON_NAME] Farm Gardens staff responsibilities: ccoordinating with vendors t…" at bounding box center [759, 568] width 645 height 91
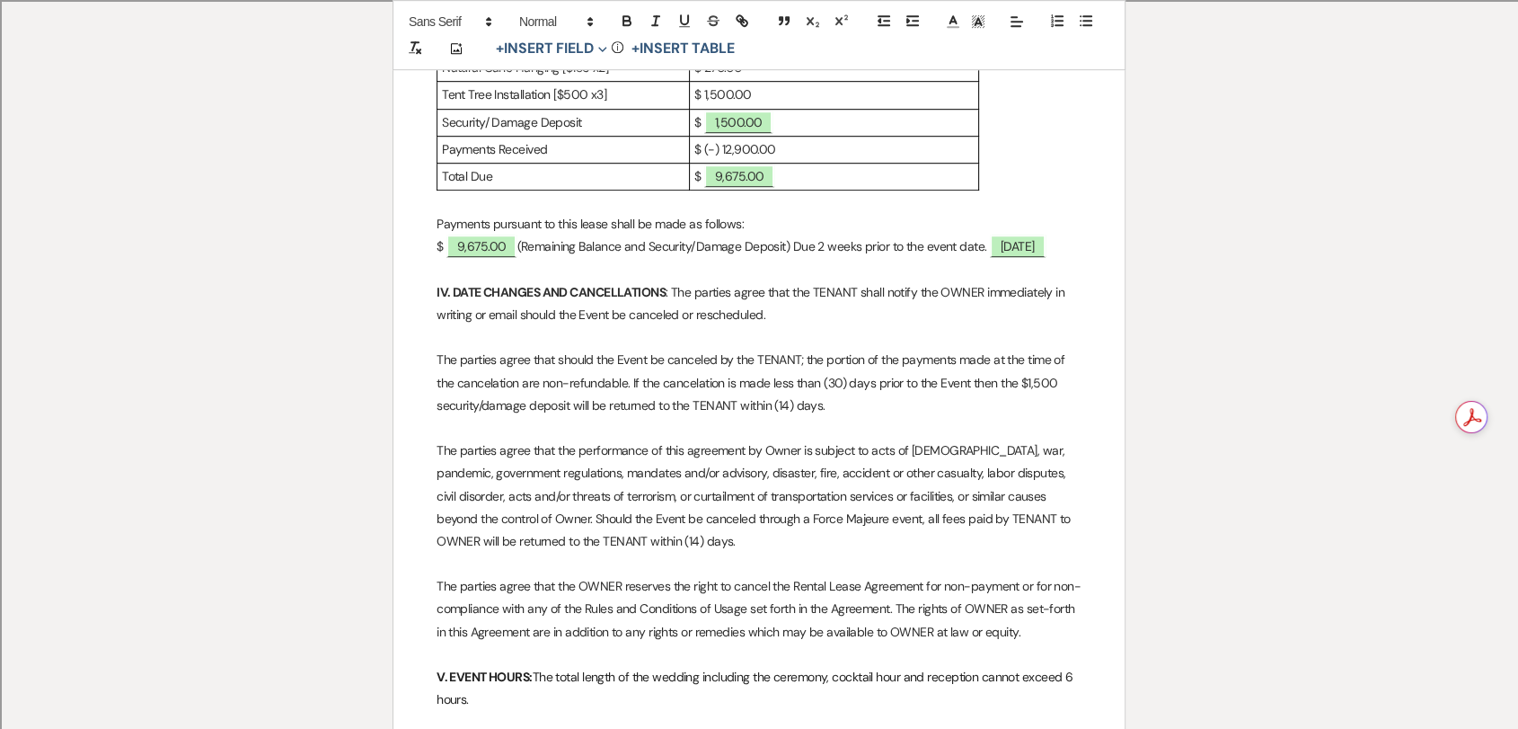
scroll to position [1123, 0]
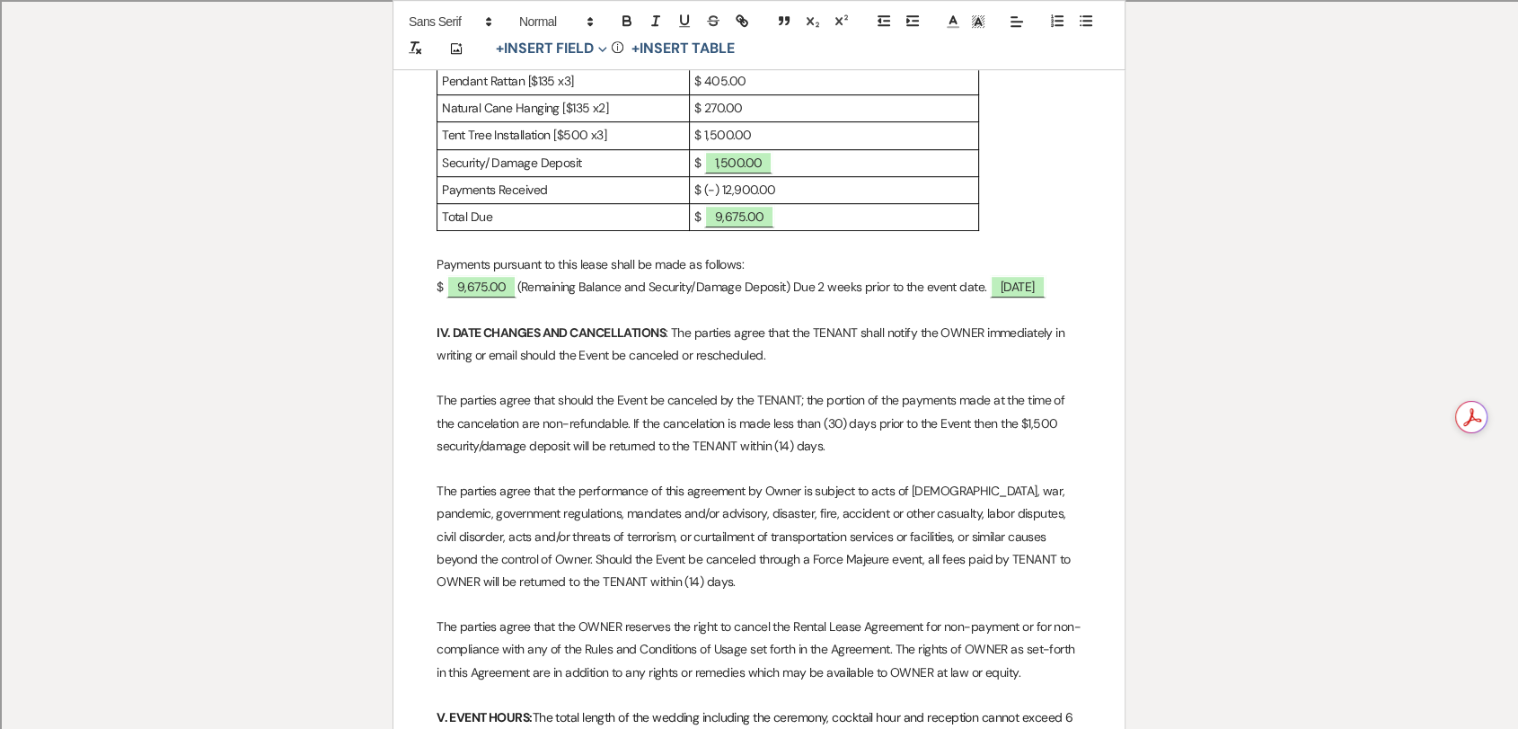
click at [983, 282] on p "$ 9,675.00 (Remaining Balance and Security/Damage Deposit) Due 2 weeks prior to…" at bounding box center [759, 287] width 645 height 22
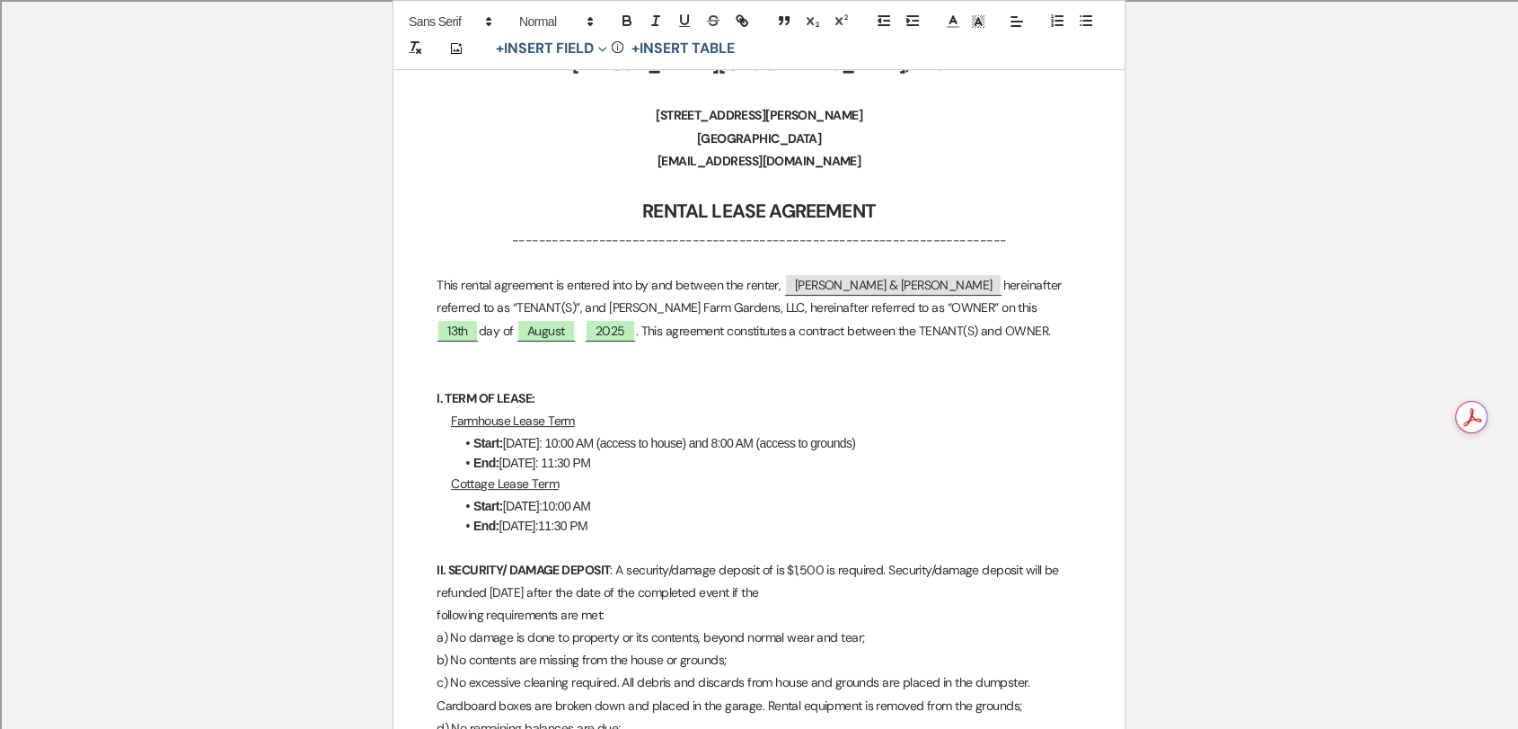
scroll to position [0, 0]
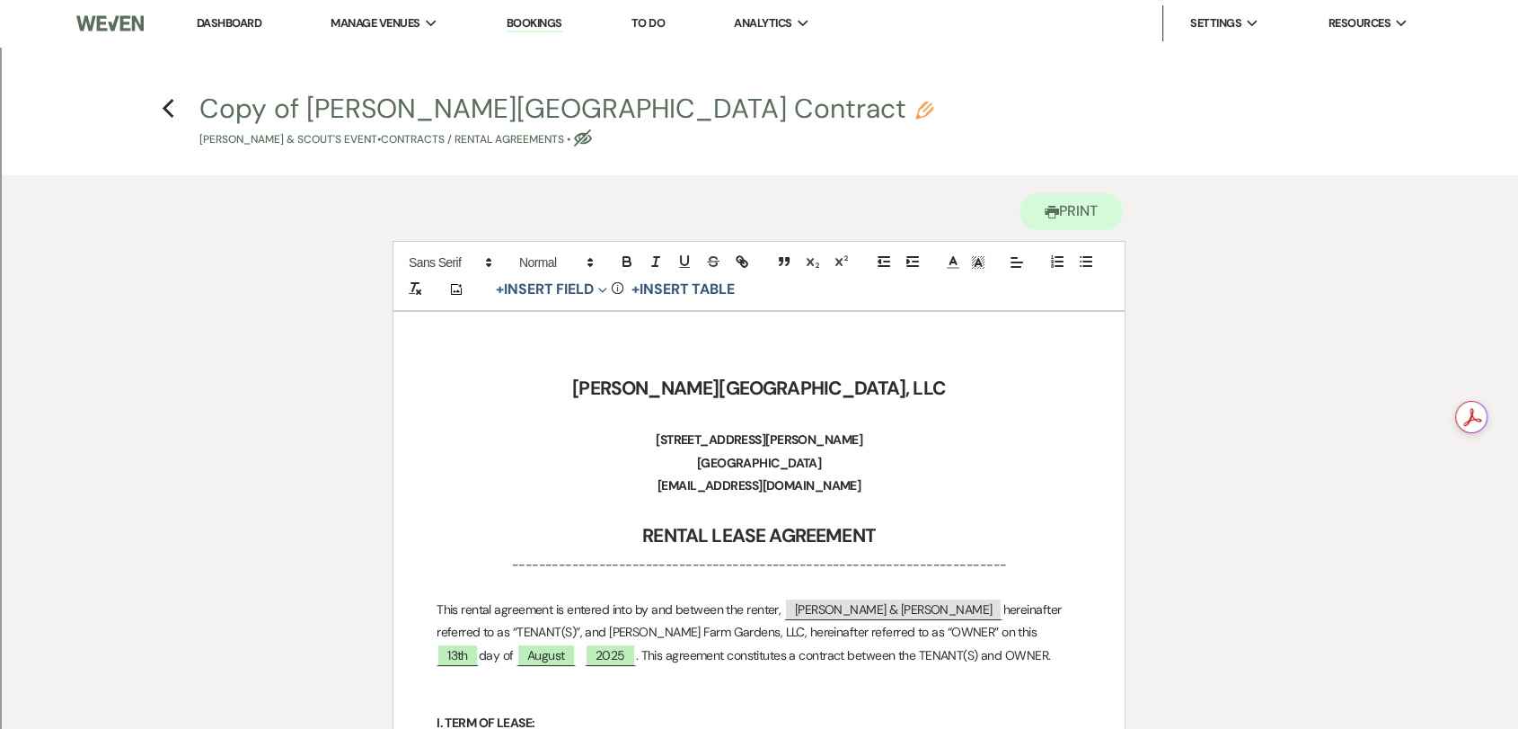
click at [420, 113] on button "Copy of [PERSON_NAME][GEOGRAPHIC_DATA] Contract Pencil [PERSON_NAME] & [PERSON_…" at bounding box center [566, 121] width 734 height 53
select select "10"
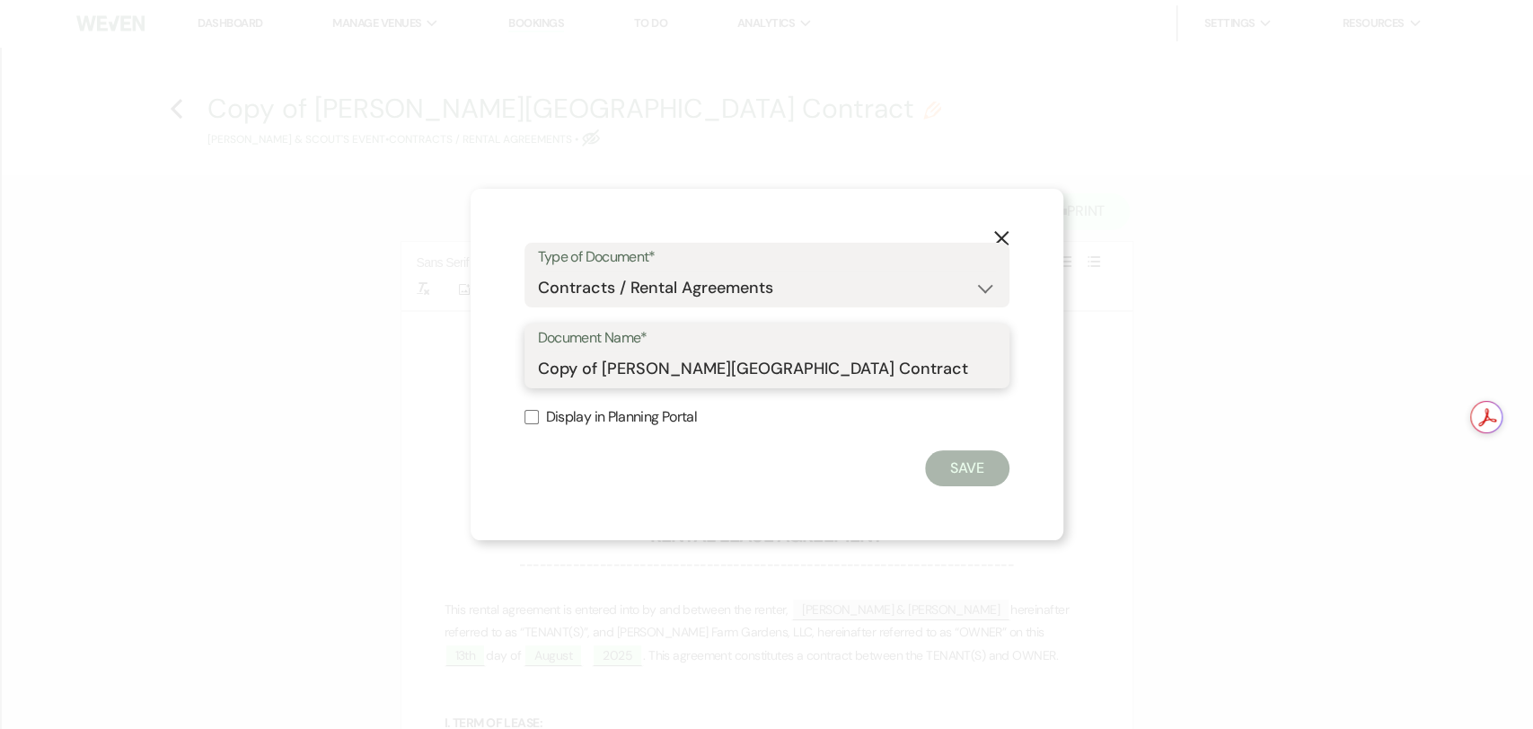
drag, startPoint x: 600, startPoint y: 364, endPoint x: 453, endPoint y: 332, distance: 150.6
click at [453, 332] on div "X Type of Document* Special Event Insurance Vendor Certificate of Insurance Con…" at bounding box center [766, 364] width 1533 height 729
type input "Revised [PERSON_NAME][GEOGRAPHIC_DATA] Contract"
click at [972, 462] on button "Save" at bounding box center [967, 468] width 84 height 36
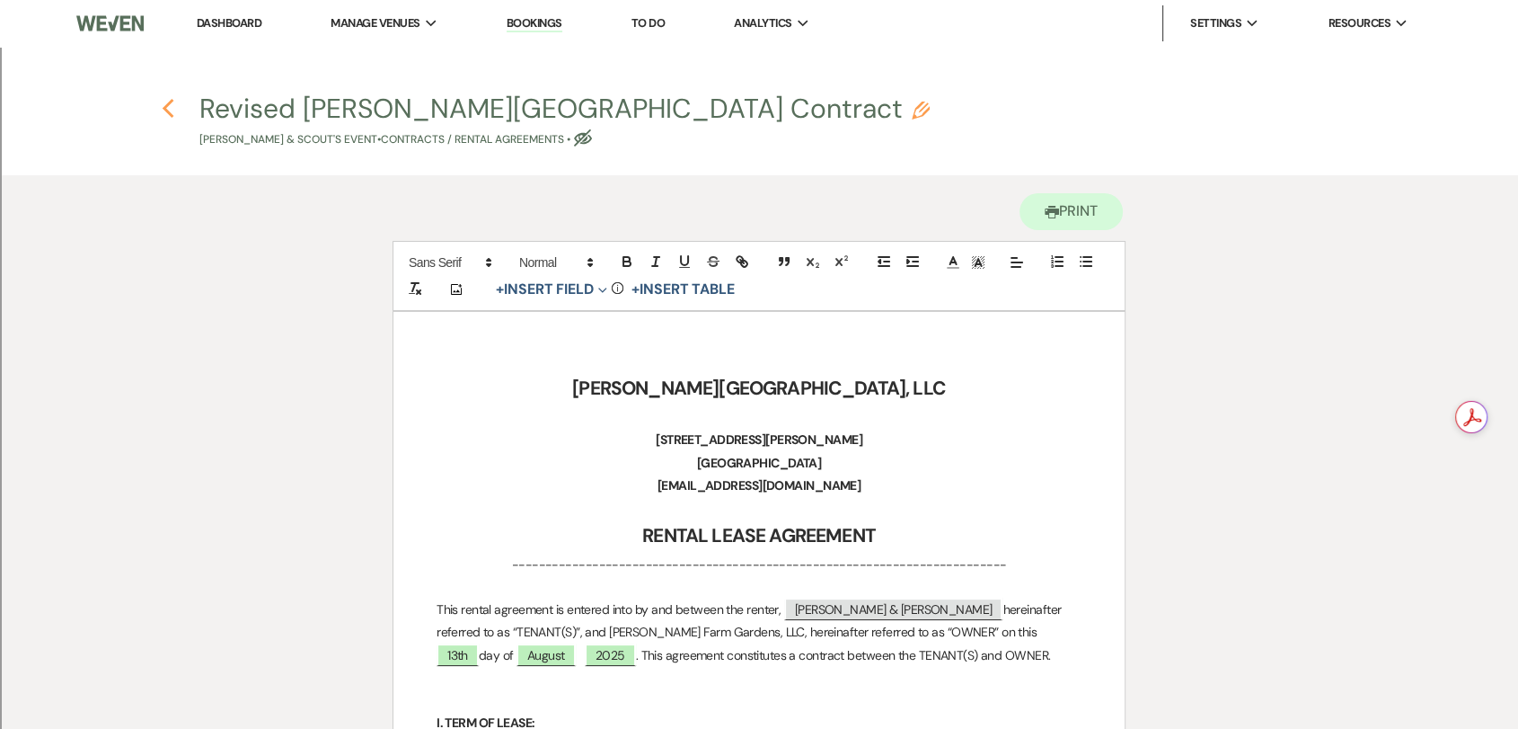
click at [166, 110] on use "button" at bounding box center [168, 109] width 12 height 20
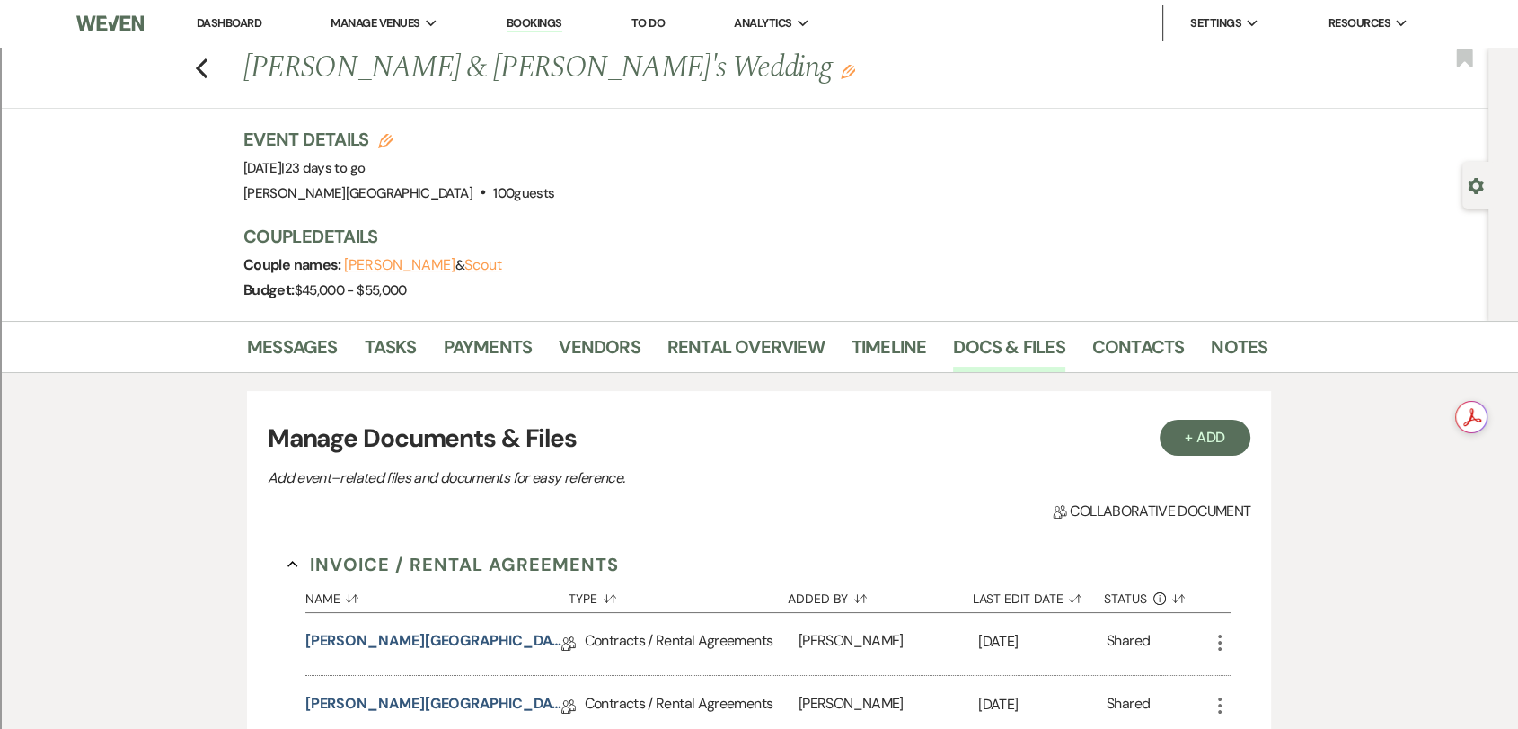
scroll to position [199, 0]
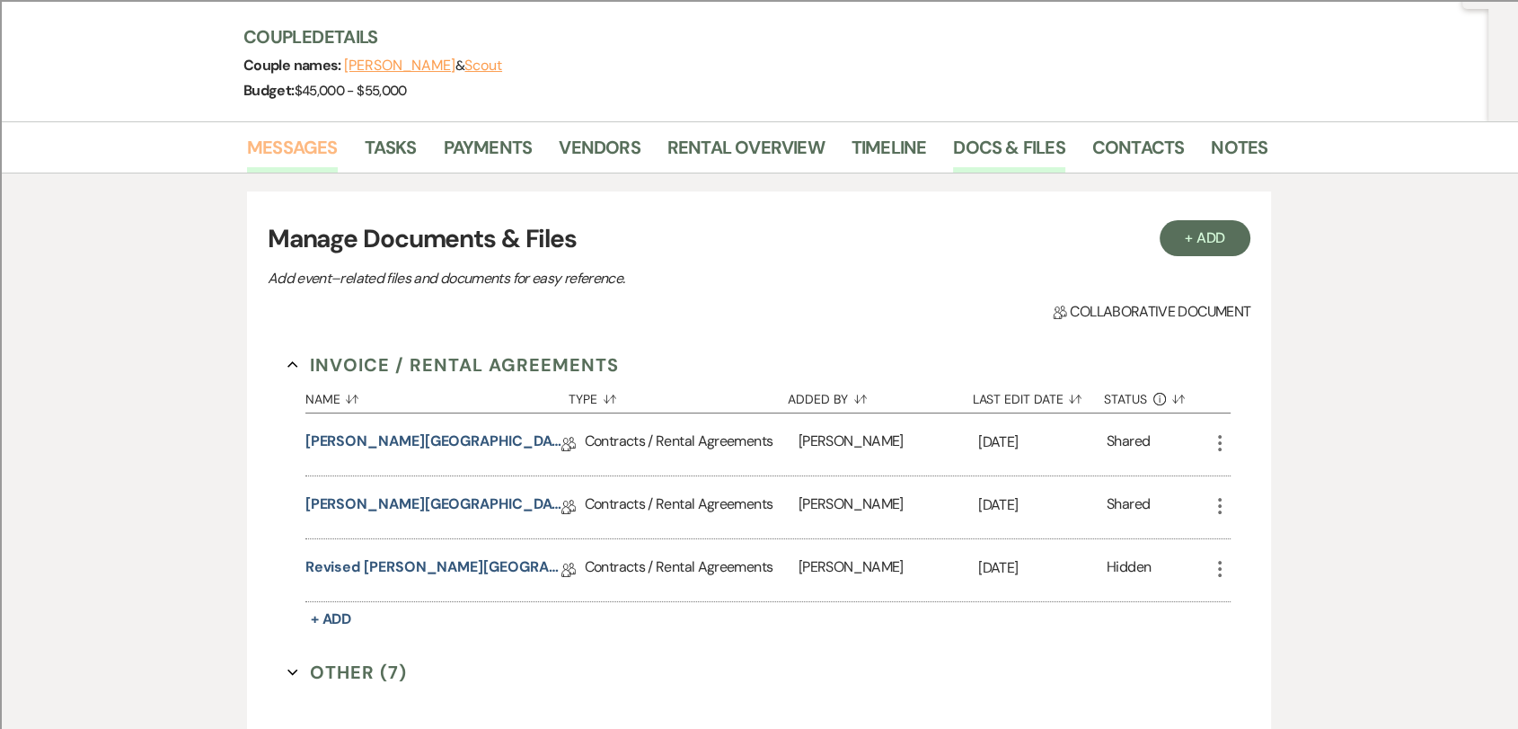
click at [272, 154] on link "Messages" at bounding box center [292, 153] width 91 height 40
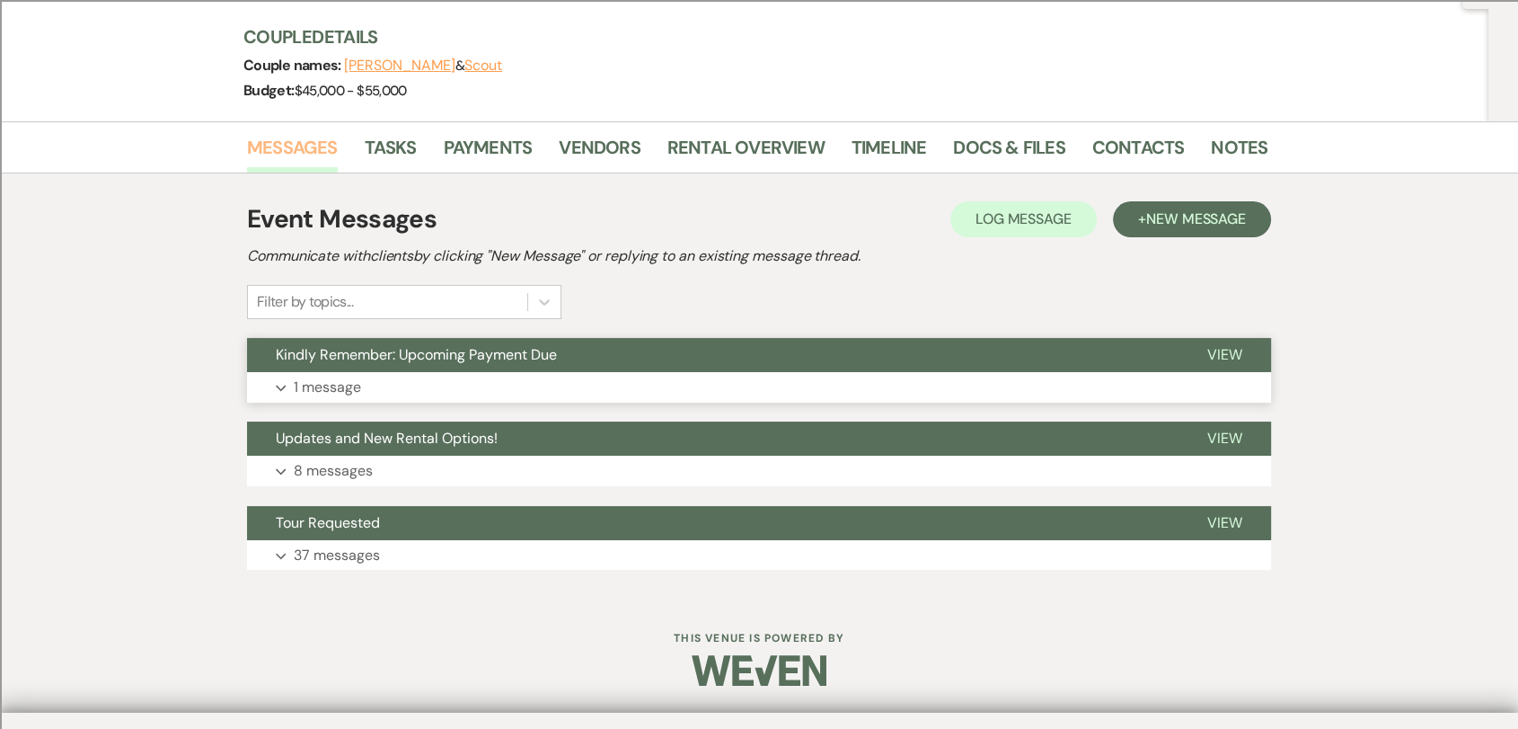
scroll to position [182, 0]
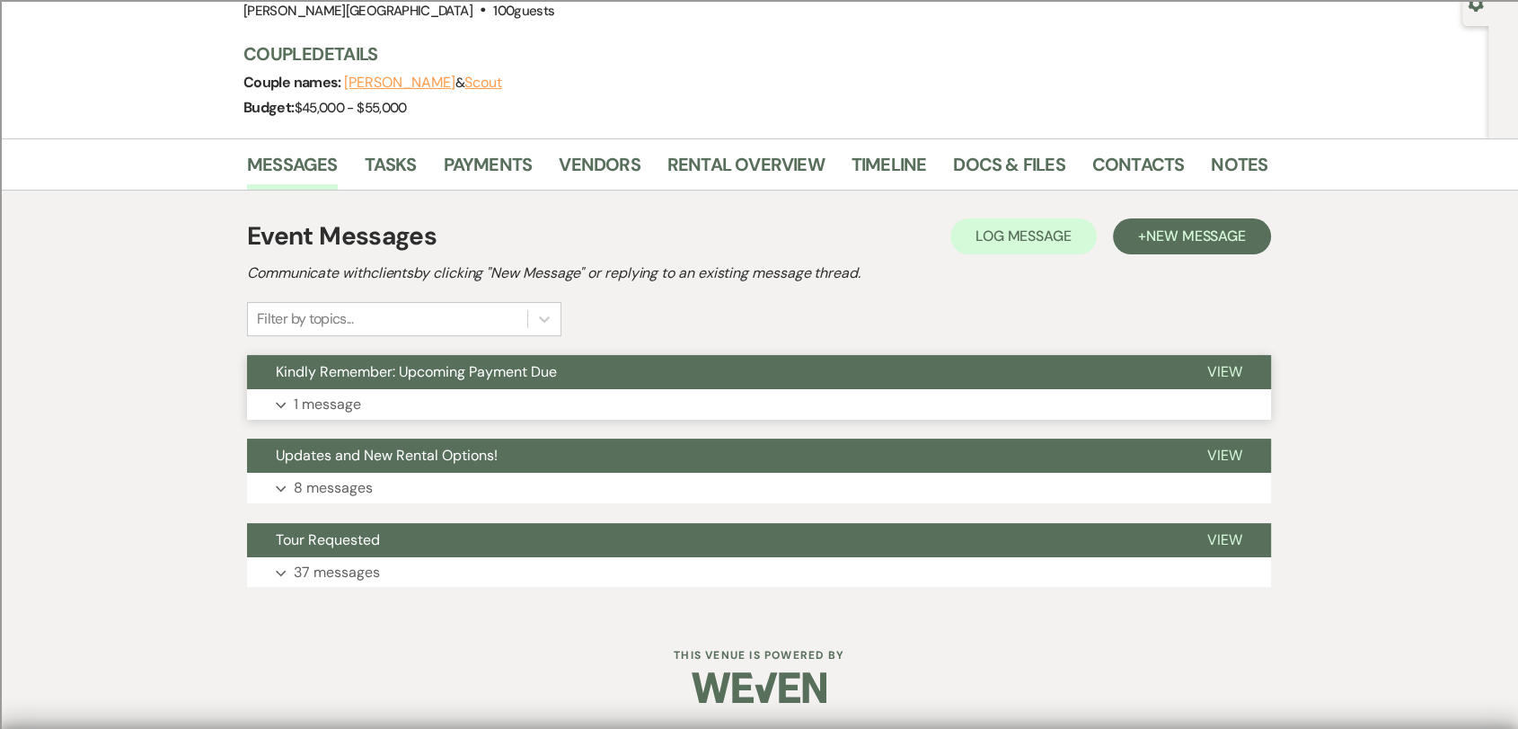
click at [576, 355] on button "Kindly Remember: Upcoming Payment Due" at bounding box center [713, 372] width 932 height 34
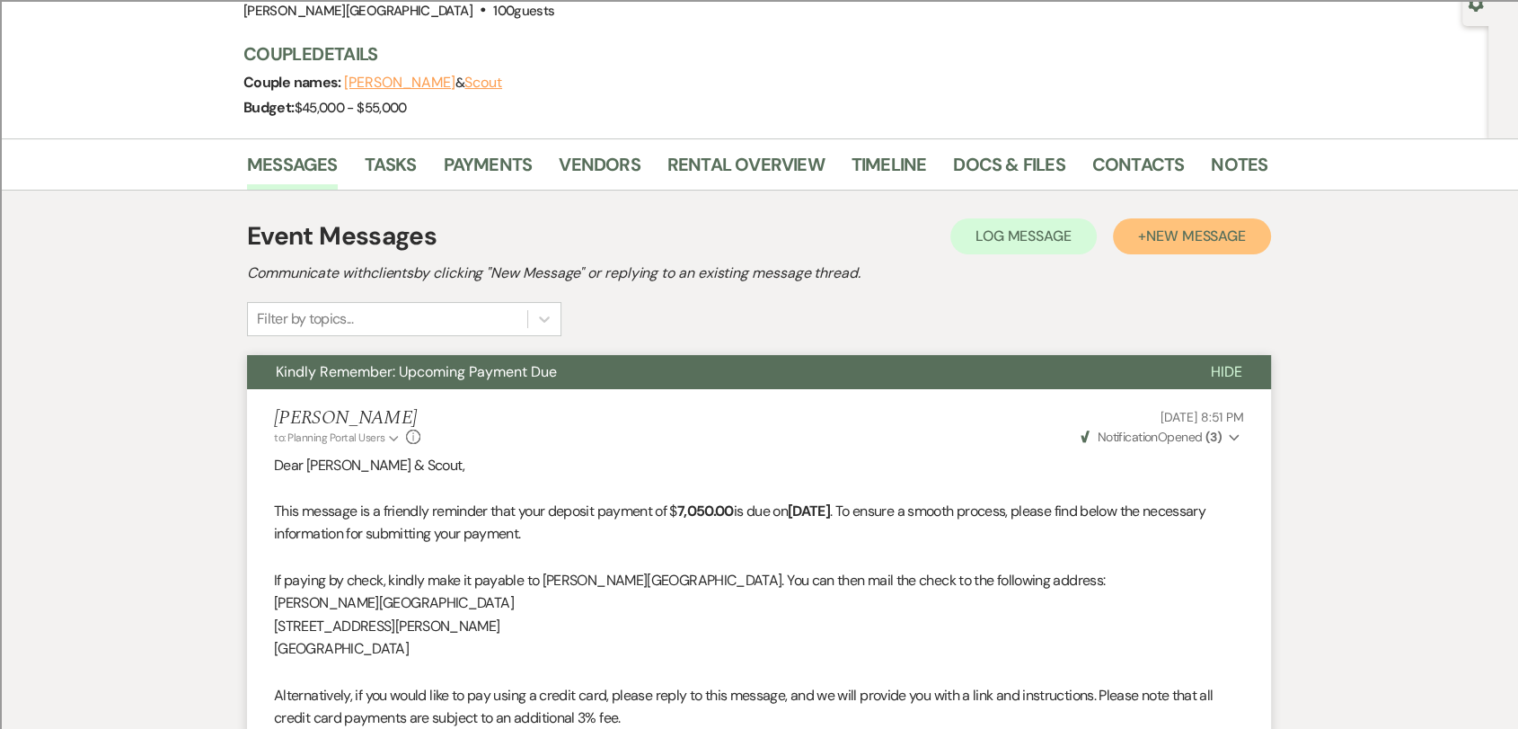
click at [1150, 230] on span "New Message" at bounding box center [1196, 235] width 100 height 19
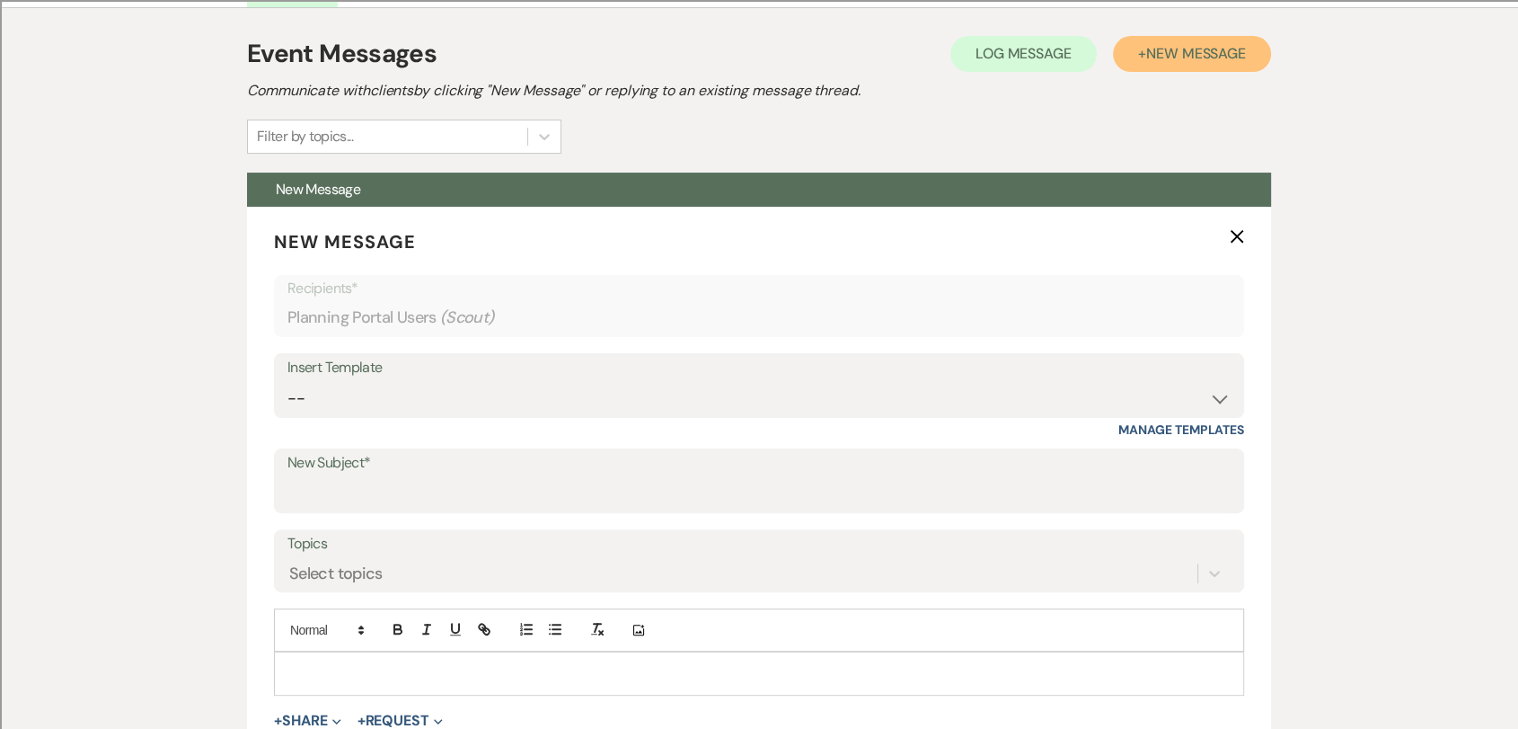
scroll to position [781, 0]
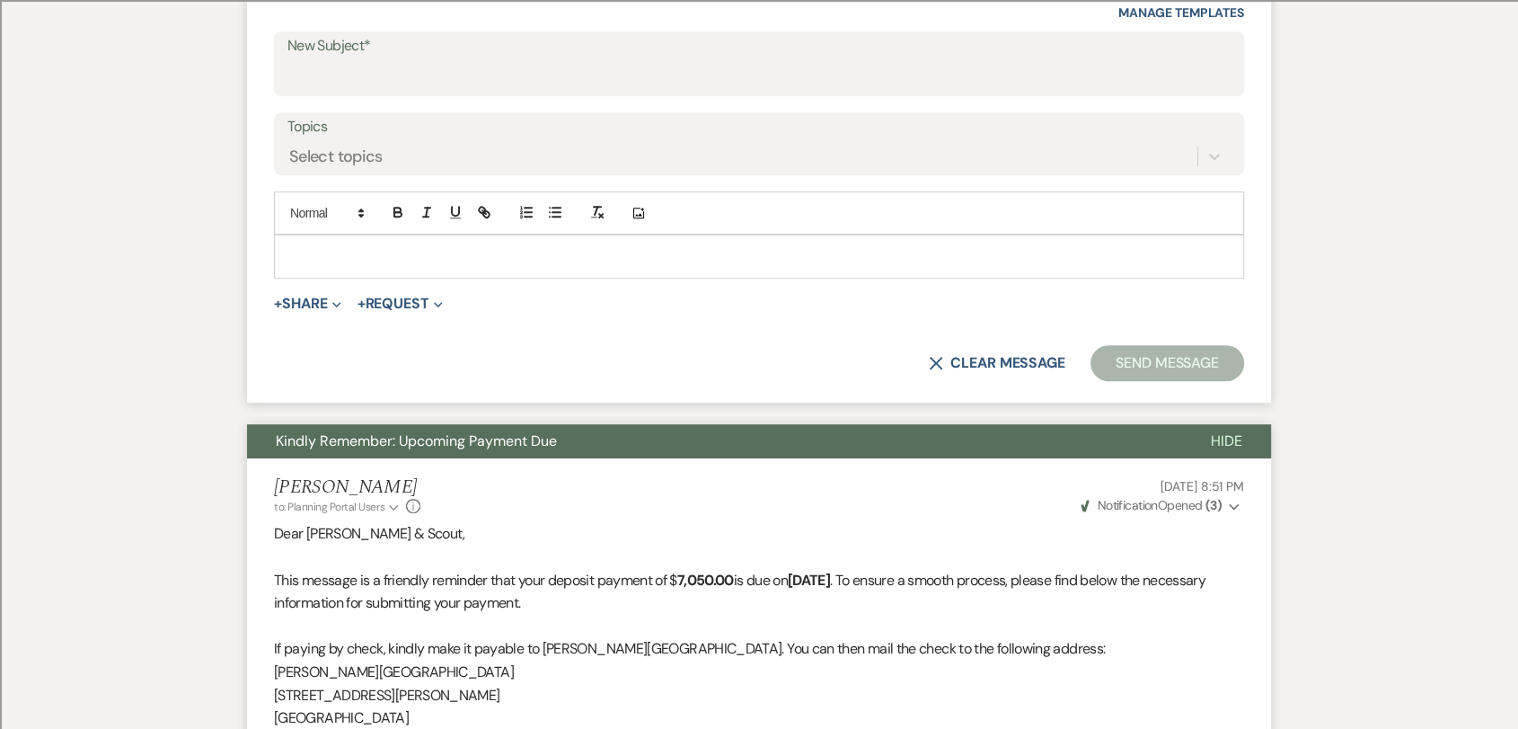
click at [503, 270] on div at bounding box center [759, 255] width 968 height 41
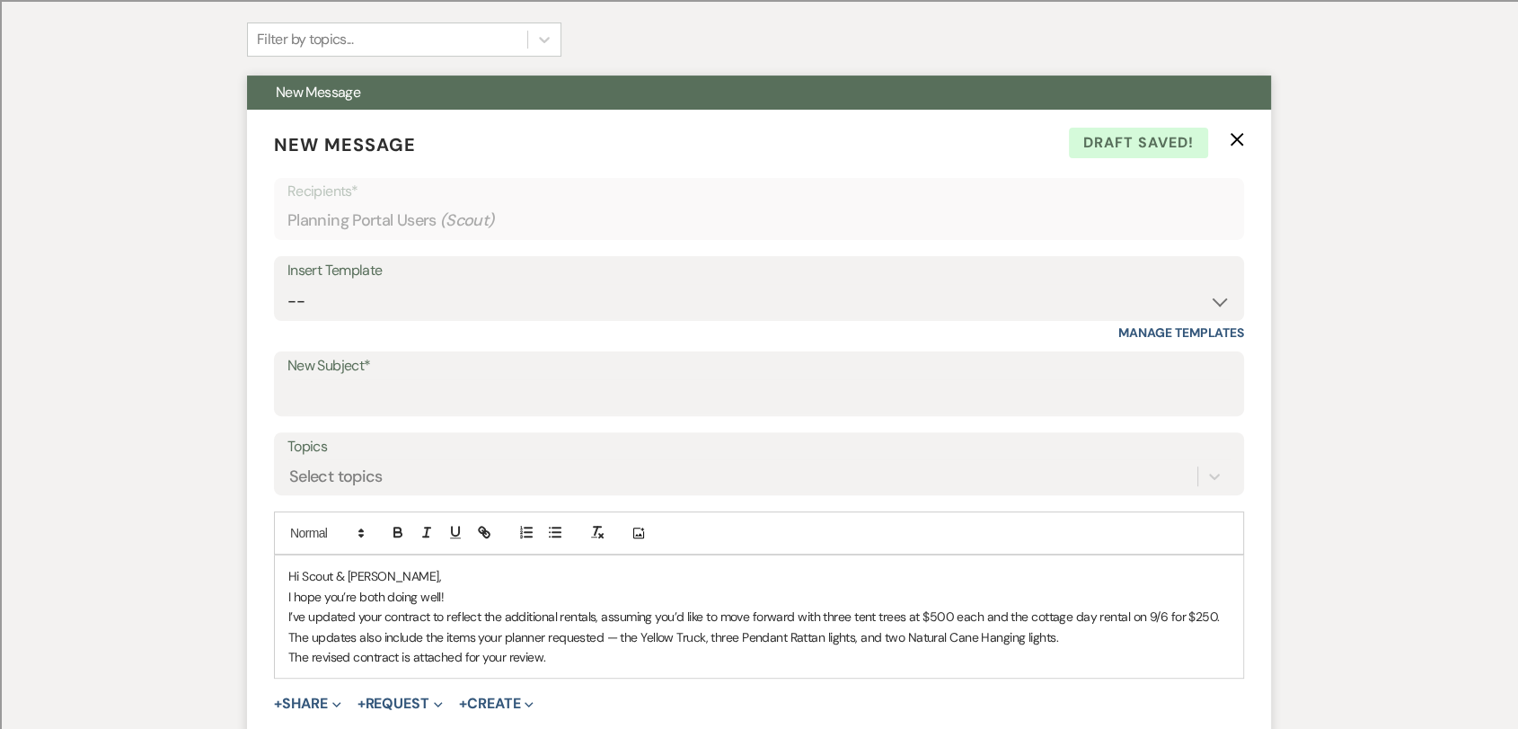
scroll to position [682, 0]
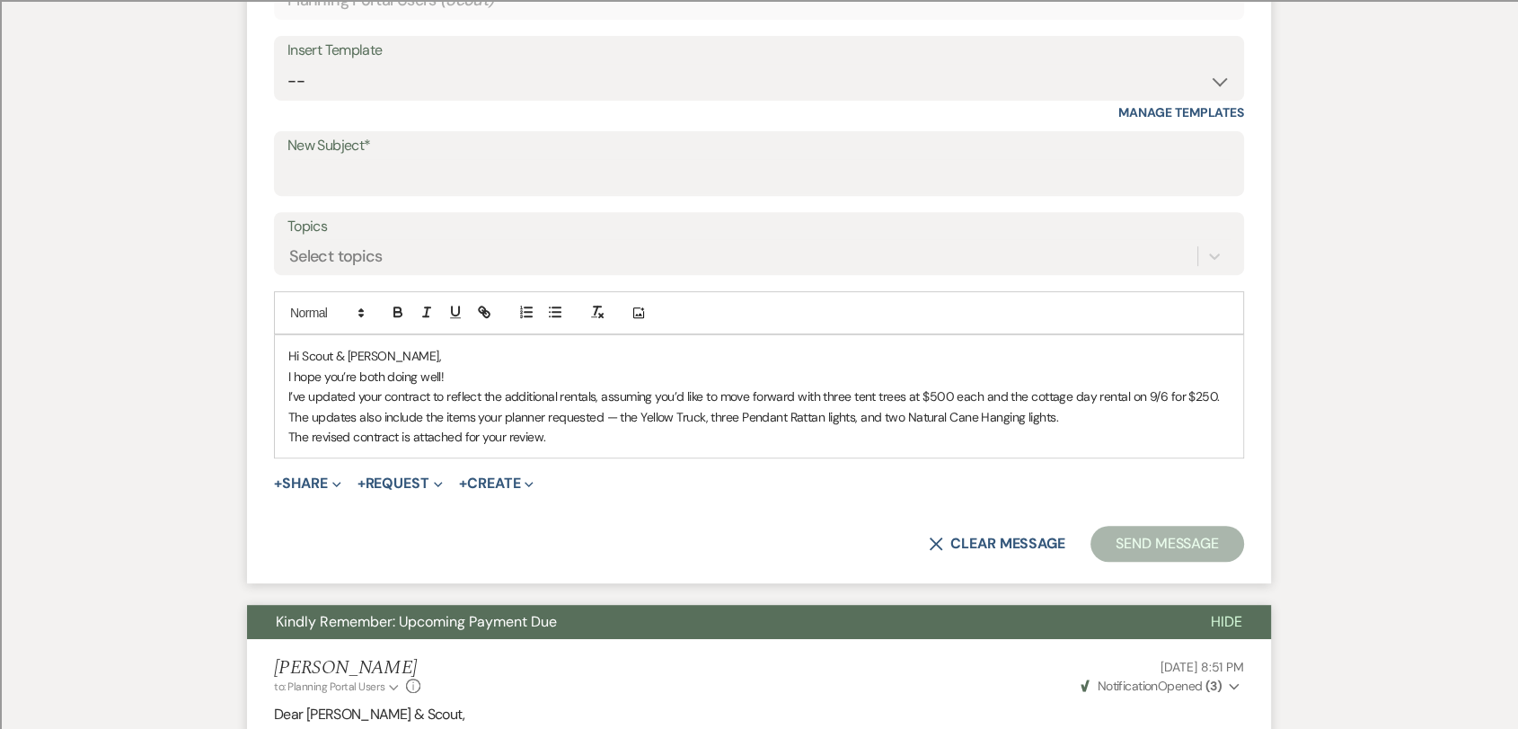
click at [424, 355] on p "Hi Scout & [PERSON_NAME]," at bounding box center [758, 356] width 941 height 20
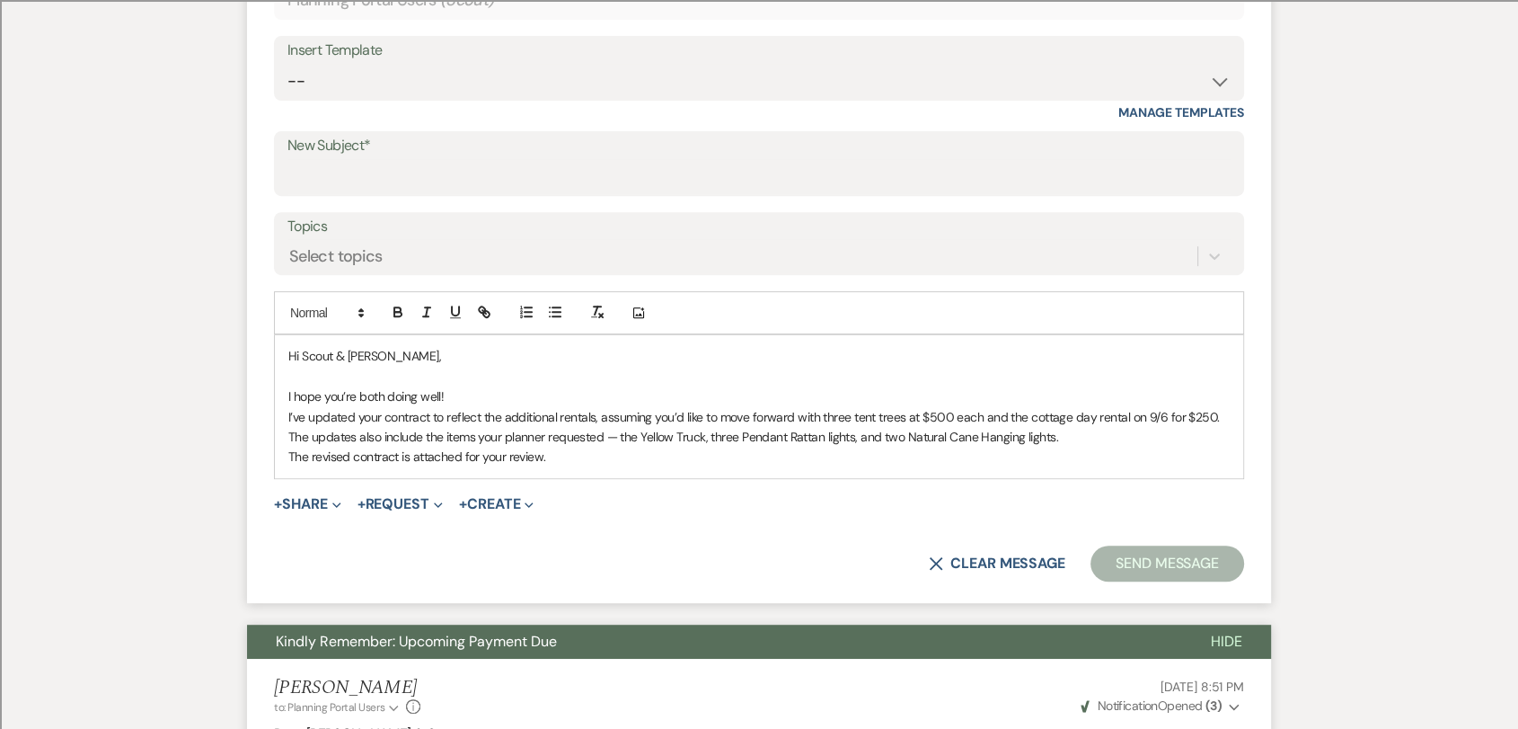
click at [483, 393] on p "I hope you’re both doing well!" at bounding box center [758, 396] width 941 height 20
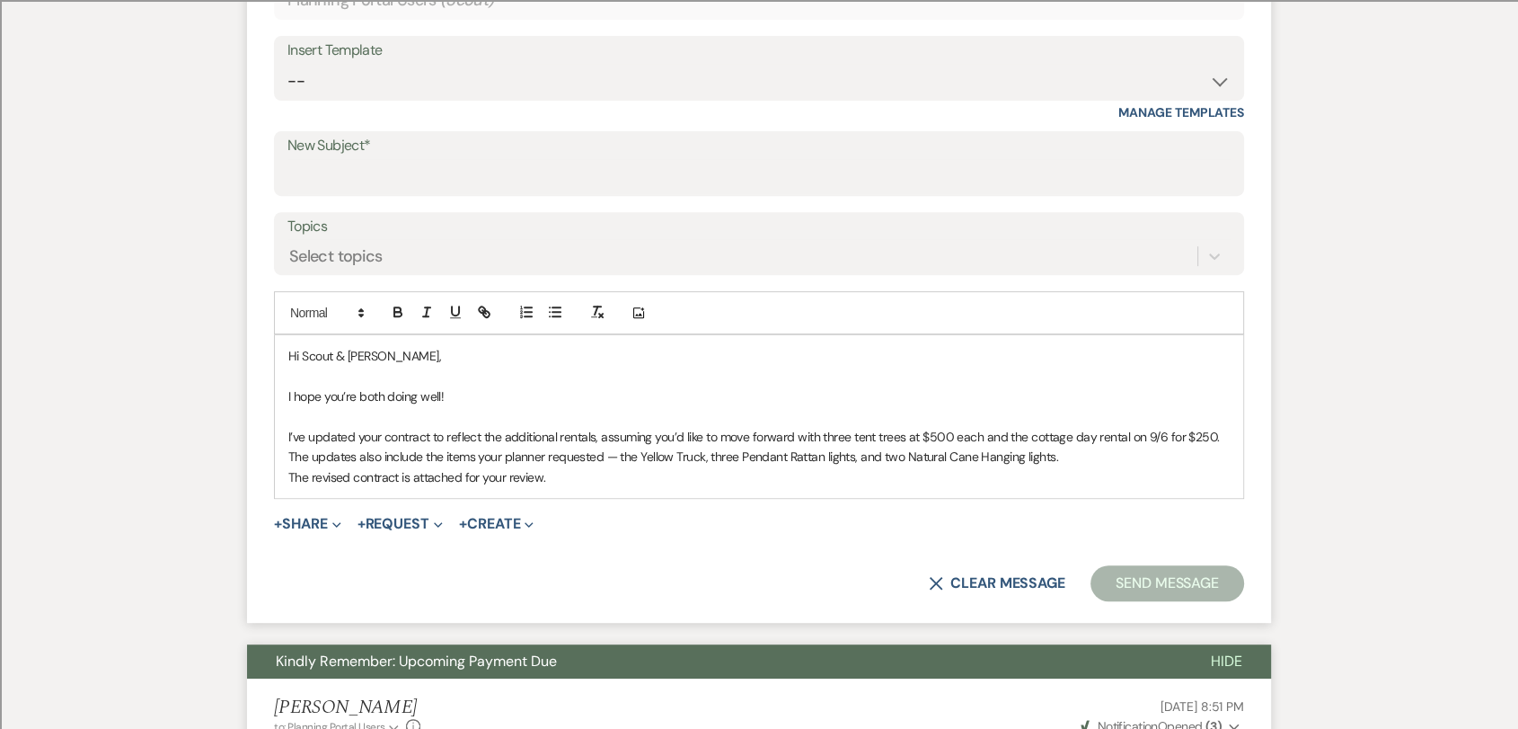
click at [582, 441] on p "I’ve updated your contract to reflect the additional rentals, assuming you’d li…" at bounding box center [758, 447] width 941 height 40
click at [647, 377] on p at bounding box center [758, 376] width 941 height 20
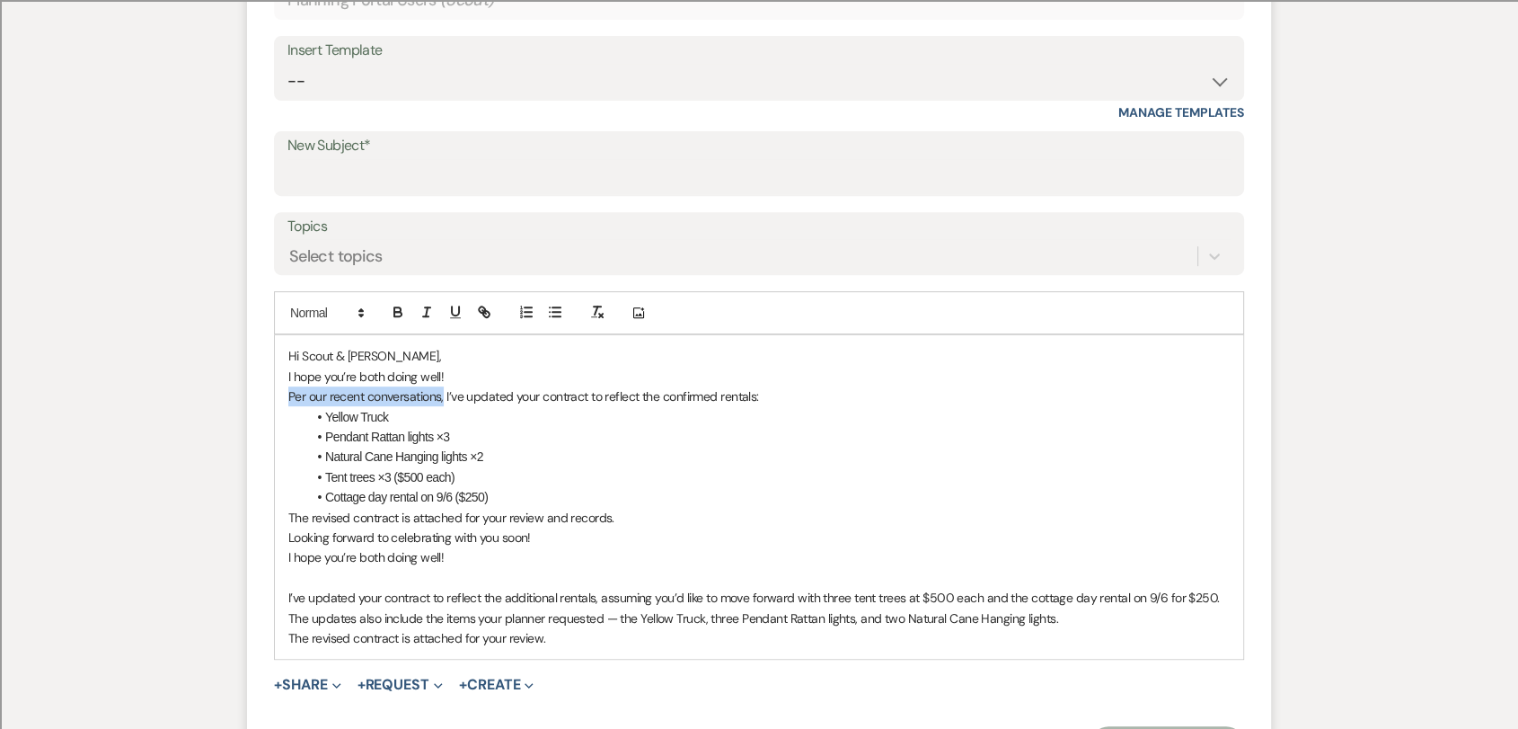
drag, startPoint x: 444, startPoint y: 400, endPoint x: 287, endPoint y: 398, distance: 156.3
click at [288, 398] on p "Per our recent conversations, I’ve updated your contract to reflect the confirm…" at bounding box center [758, 396] width 941 height 20
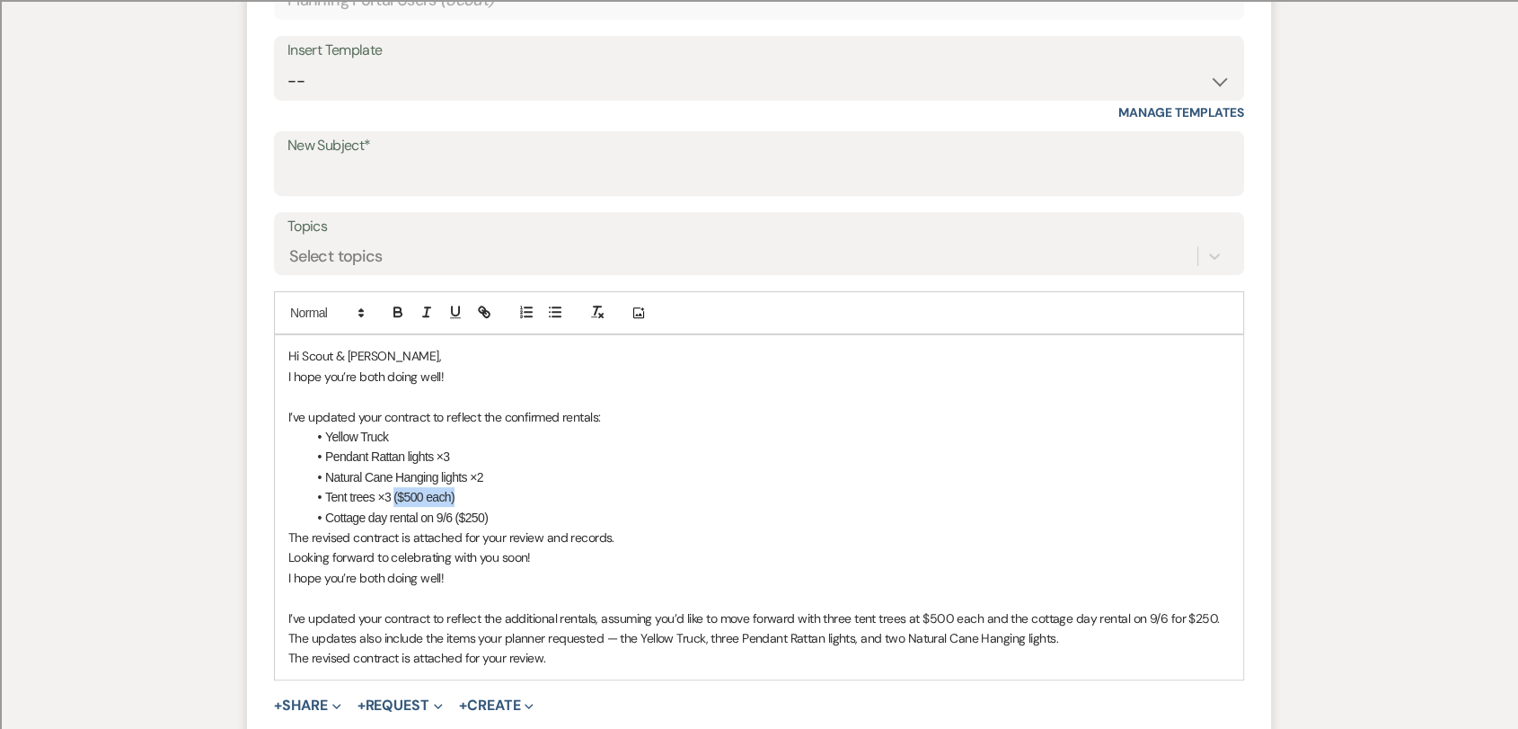
drag, startPoint x: 467, startPoint y: 498, endPoint x: 393, endPoint y: 498, distance: 73.7
click at [393, 498] on li "Tent trees ×3 ($500 each)" at bounding box center [767, 497] width 923 height 20
click at [397, 495] on li "Tent trees ×3 ($500 each)" at bounding box center [767, 497] width 923 height 20
drag, startPoint x: 496, startPoint y: 516, endPoint x: 454, endPoint y: 520, distance: 42.5
click at [454, 520] on li "Cottage day rental on 9/6 ($250)" at bounding box center [767, 518] width 923 height 20
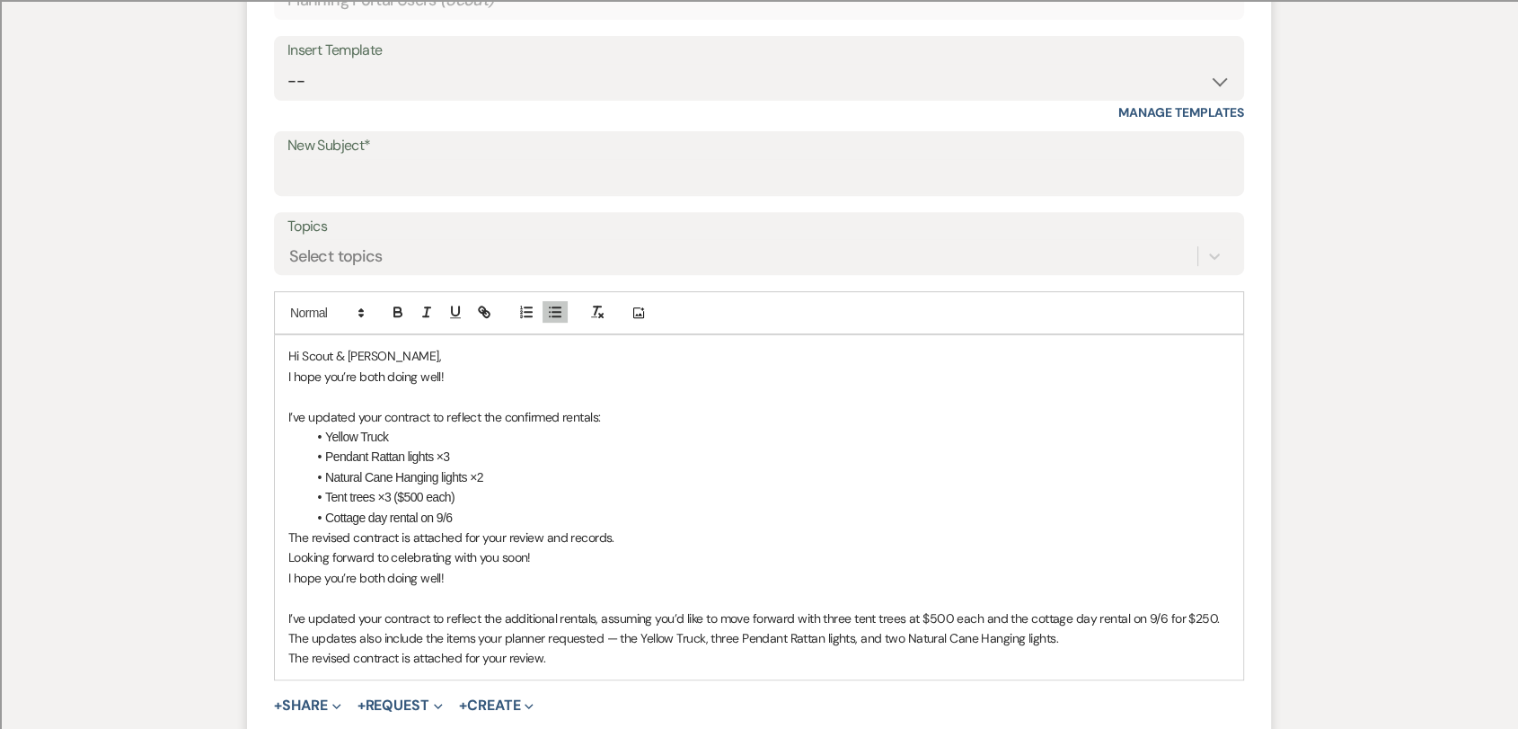
click at [431, 521] on li "Cottage day rental on 9/6" at bounding box center [767, 518] width 923 height 20
drag, startPoint x: 458, startPoint y: 496, endPoint x: 395, endPoint y: 497, distance: 62.9
click at [395, 497] on li "Tent trees ×3 ($500 each)" at bounding box center [767, 497] width 923 height 20
click at [480, 356] on p "Hi Scout & [PERSON_NAME]," at bounding box center [758, 356] width 941 height 20
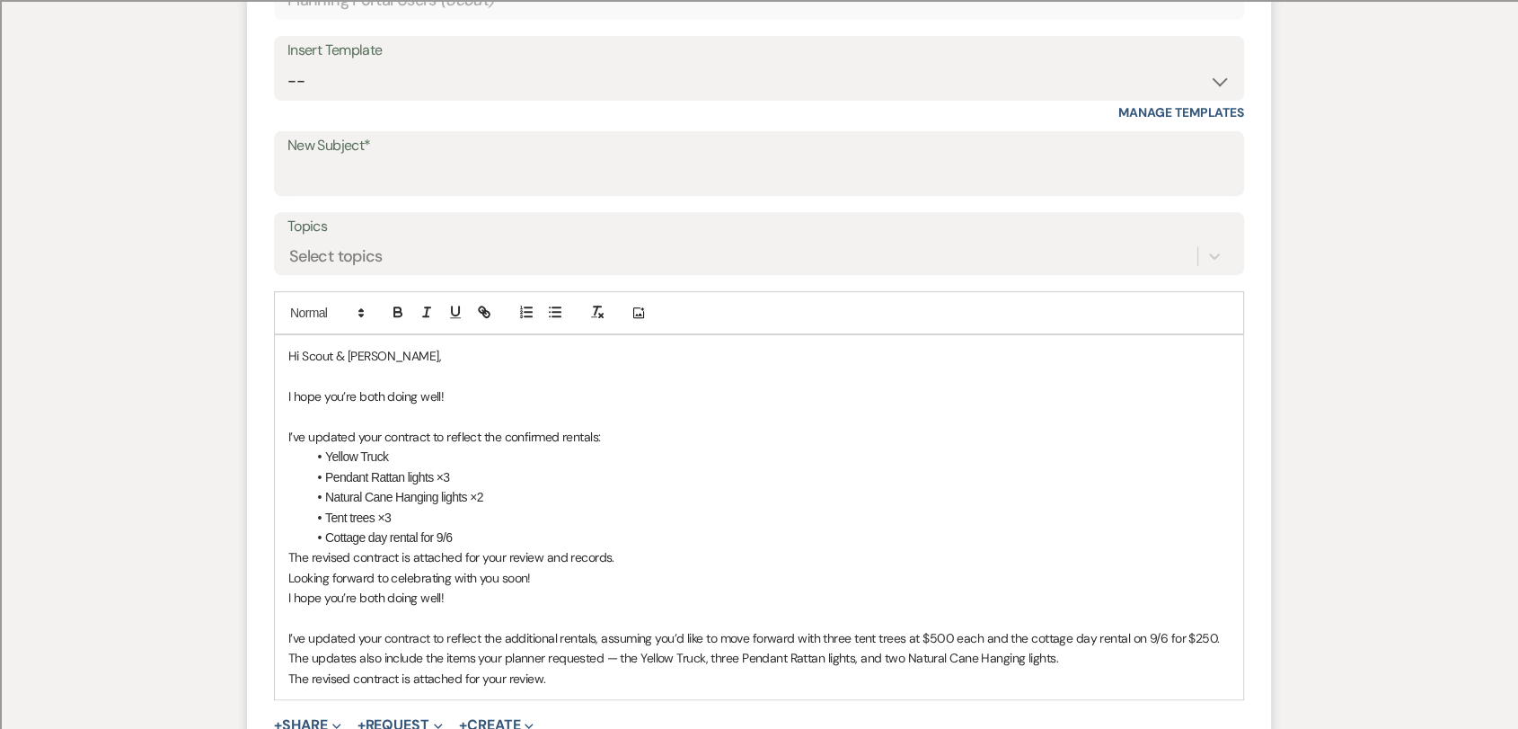
click at [417, 414] on p at bounding box center [758, 417] width 941 height 20
click at [482, 536] on li "Cottage day rental for 9/6" at bounding box center [767, 537] width 923 height 20
click at [548, 437] on p "I’ve updated your contract to reflect the confirmed rentals:" at bounding box center [758, 437] width 941 height 20
click at [588, 436] on p "I’ve updated your contract to reflect the rentals [PERSON_NAME] has confirmed:" at bounding box center [758, 437] width 941 height 20
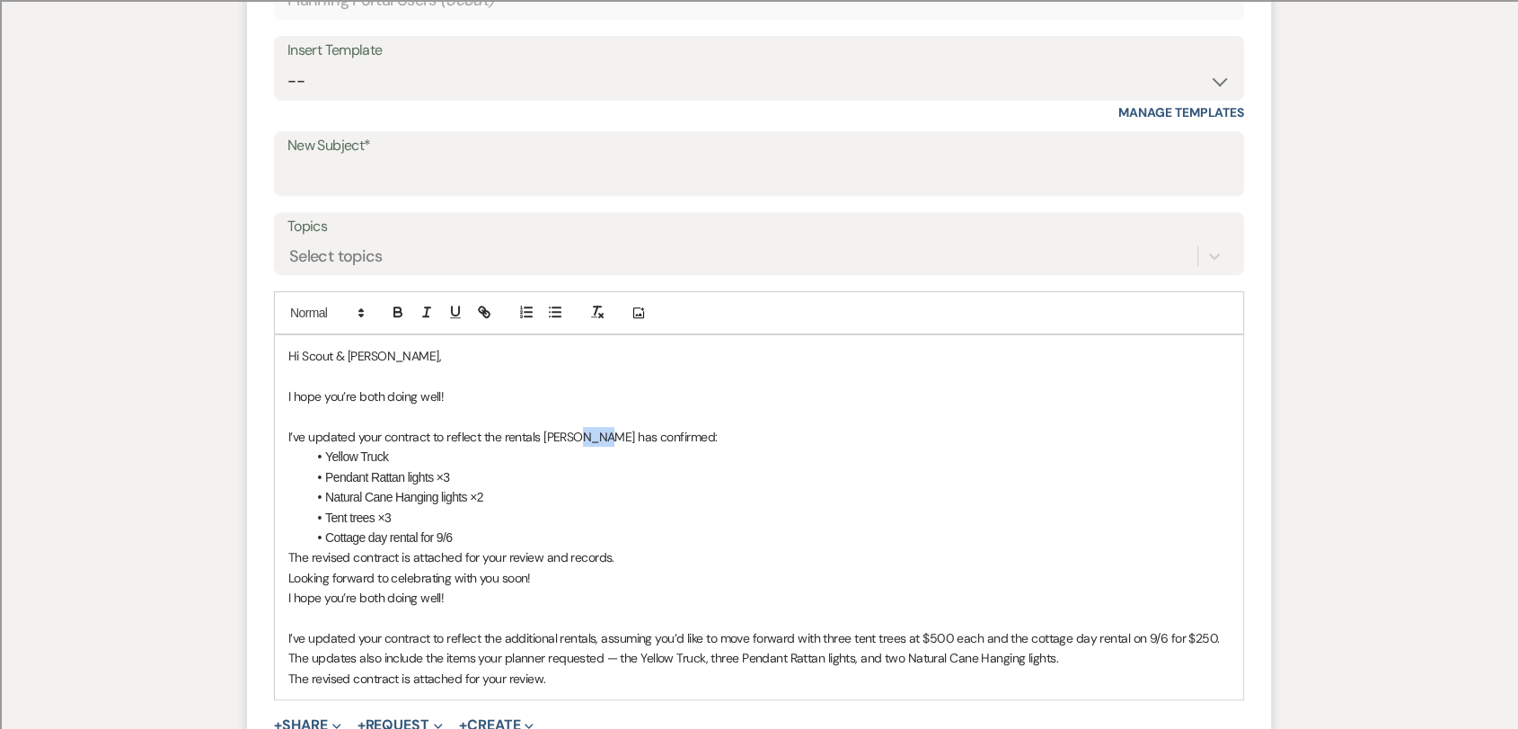
click at [588, 436] on p "I’ve updated your contract to reflect the rentals [PERSON_NAME] has confirmed:" at bounding box center [758, 437] width 941 height 20
click at [640, 435] on p "I’ve updated your contract to reflect the rentals [PERSON_NAME] confirmed:" at bounding box center [758, 437] width 941 height 20
click at [288, 433] on p "I’ve updated your contract to reflect the following rentals:" at bounding box center [758, 437] width 941 height 20
click at [527, 541] on li "Cottage day rental for 9/6" at bounding box center [767, 537] width 923 height 20
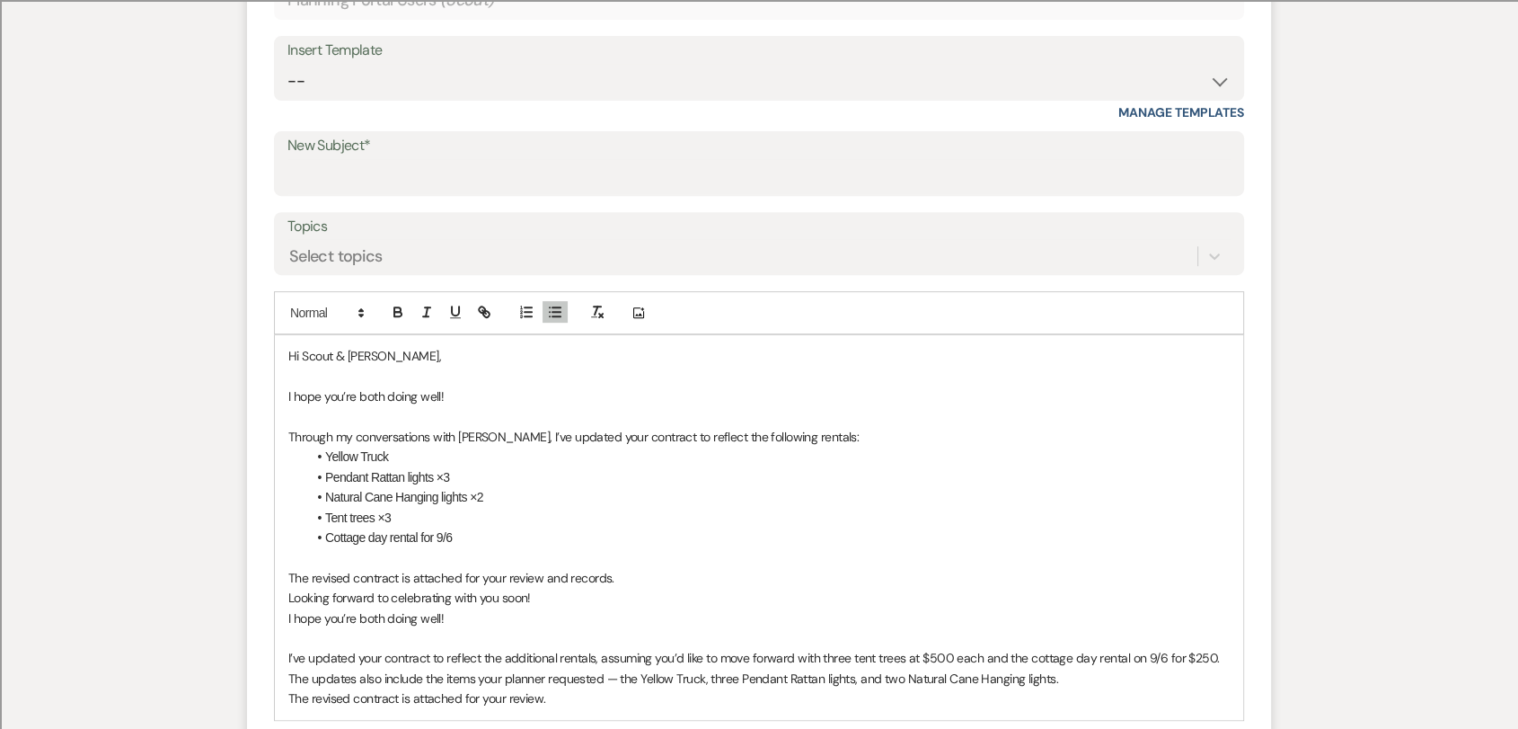
click at [680, 583] on p "The revised contract is attached for your review and records." at bounding box center [758, 578] width 941 height 20
click at [618, 579] on p "The revised contract is attached for your review and records. Let me know if yo…" at bounding box center [758, 578] width 941 height 20
click at [769, 578] on p "The revised contract is attached for your review and records. Please don't hesi…" at bounding box center [758, 578] width 941 height 20
click at [875, 570] on p "The revised contract is attached for your review and records. Please let me kno…" at bounding box center [758, 578] width 941 height 20
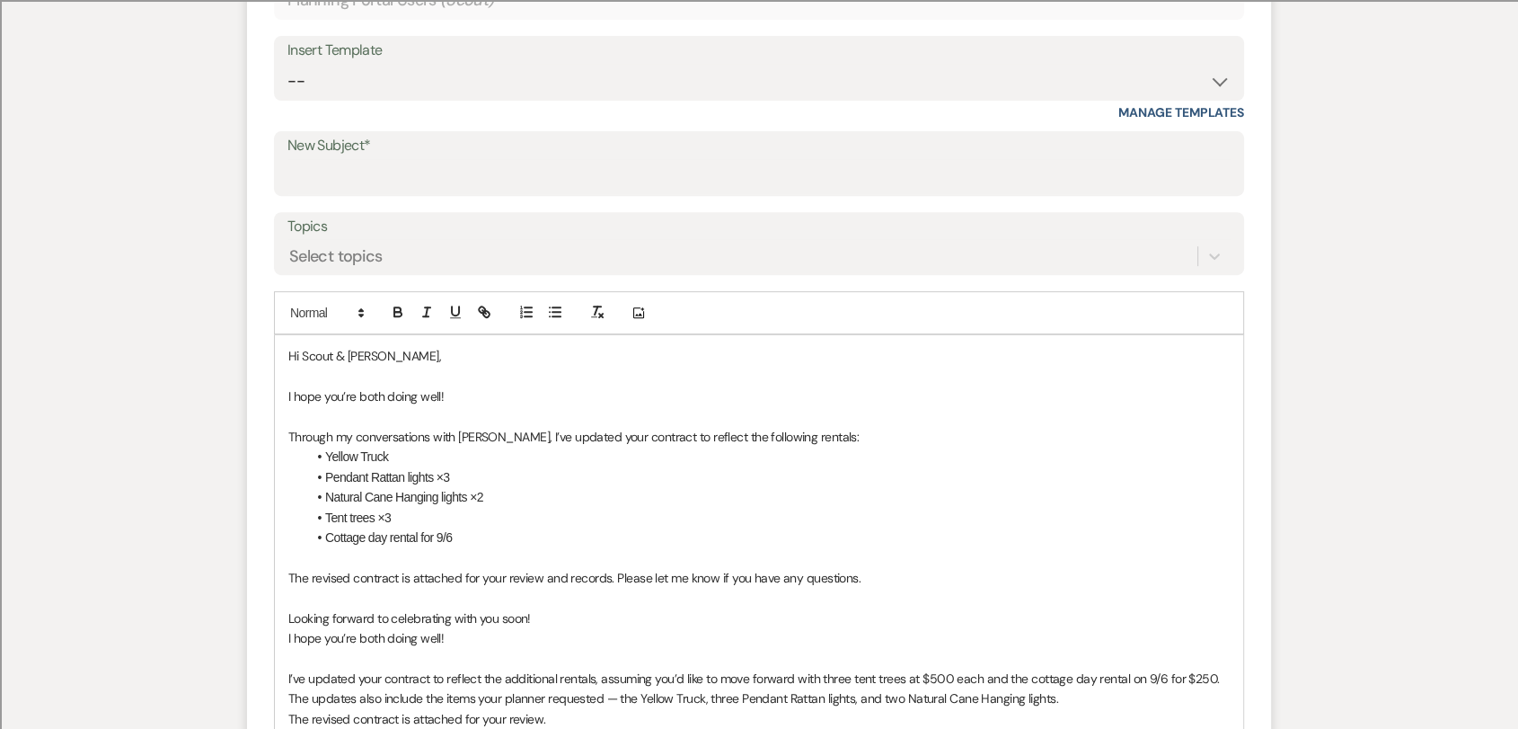
click at [596, 615] on p "Looking forward to celebrating with you soon!" at bounding box center [758, 618] width 941 height 20
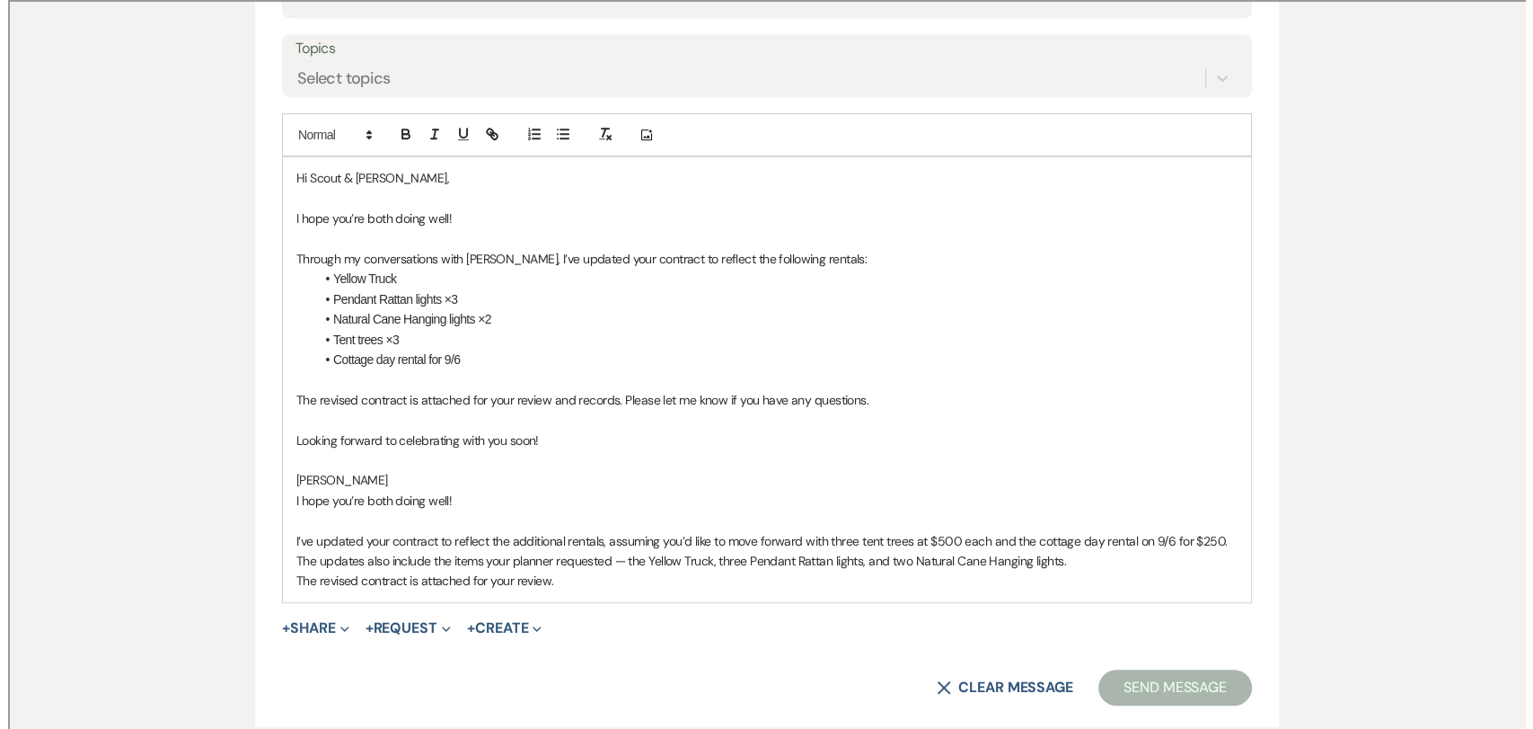
scroll to position [1081, 0]
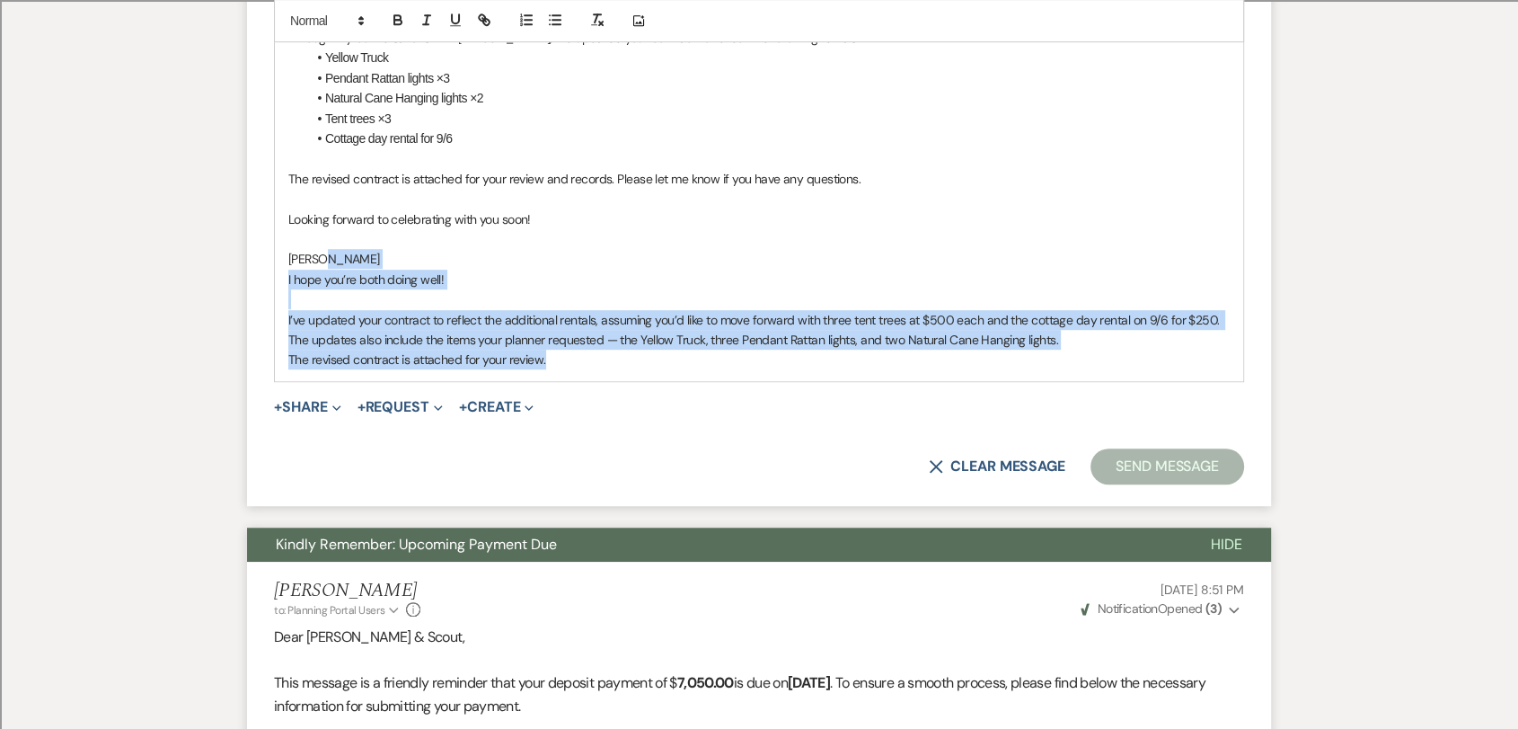
drag, startPoint x: 426, startPoint y: 256, endPoint x: 617, endPoint y: 385, distance: 231.0
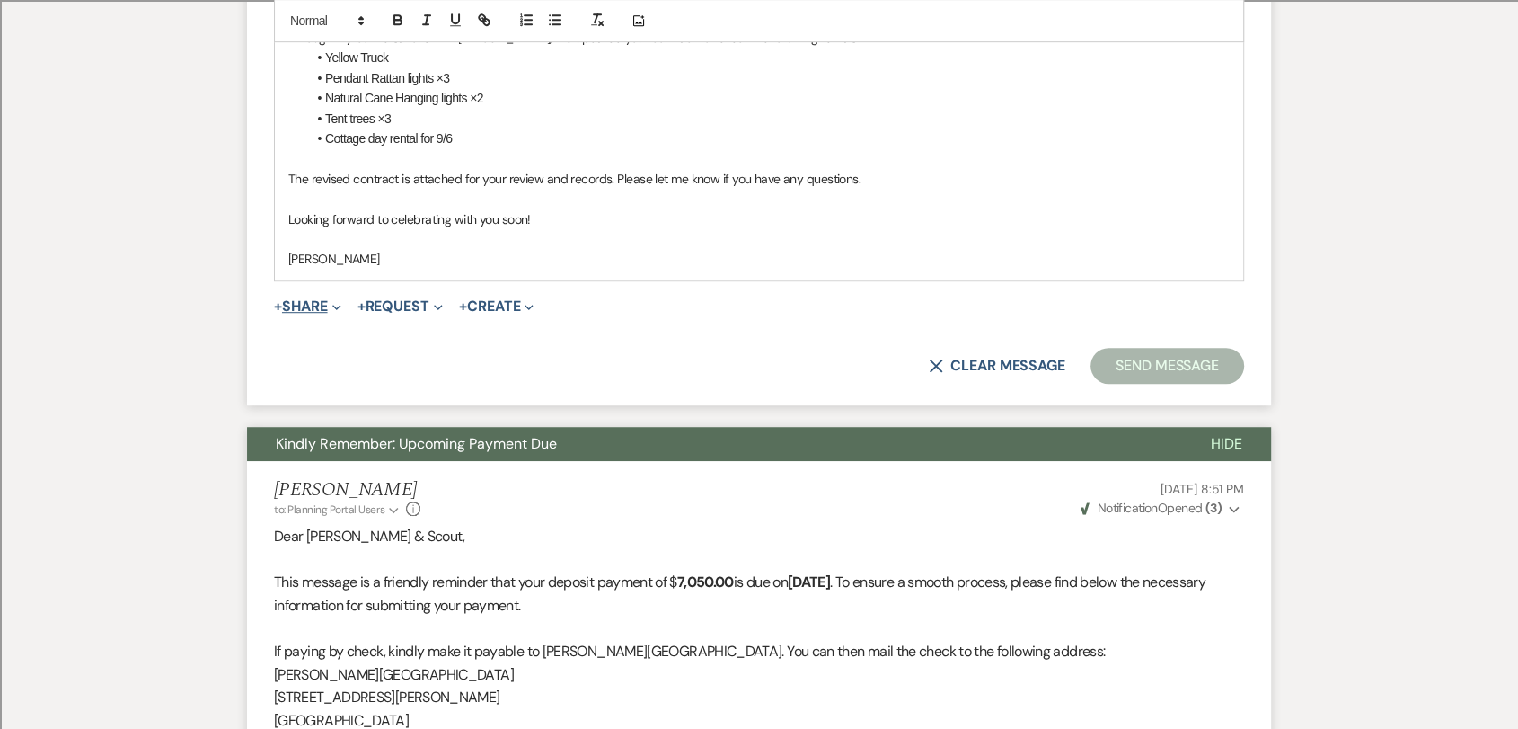
click at [332, 311] on span "Expand" at bounding box center [334, 305] width 13 height 19
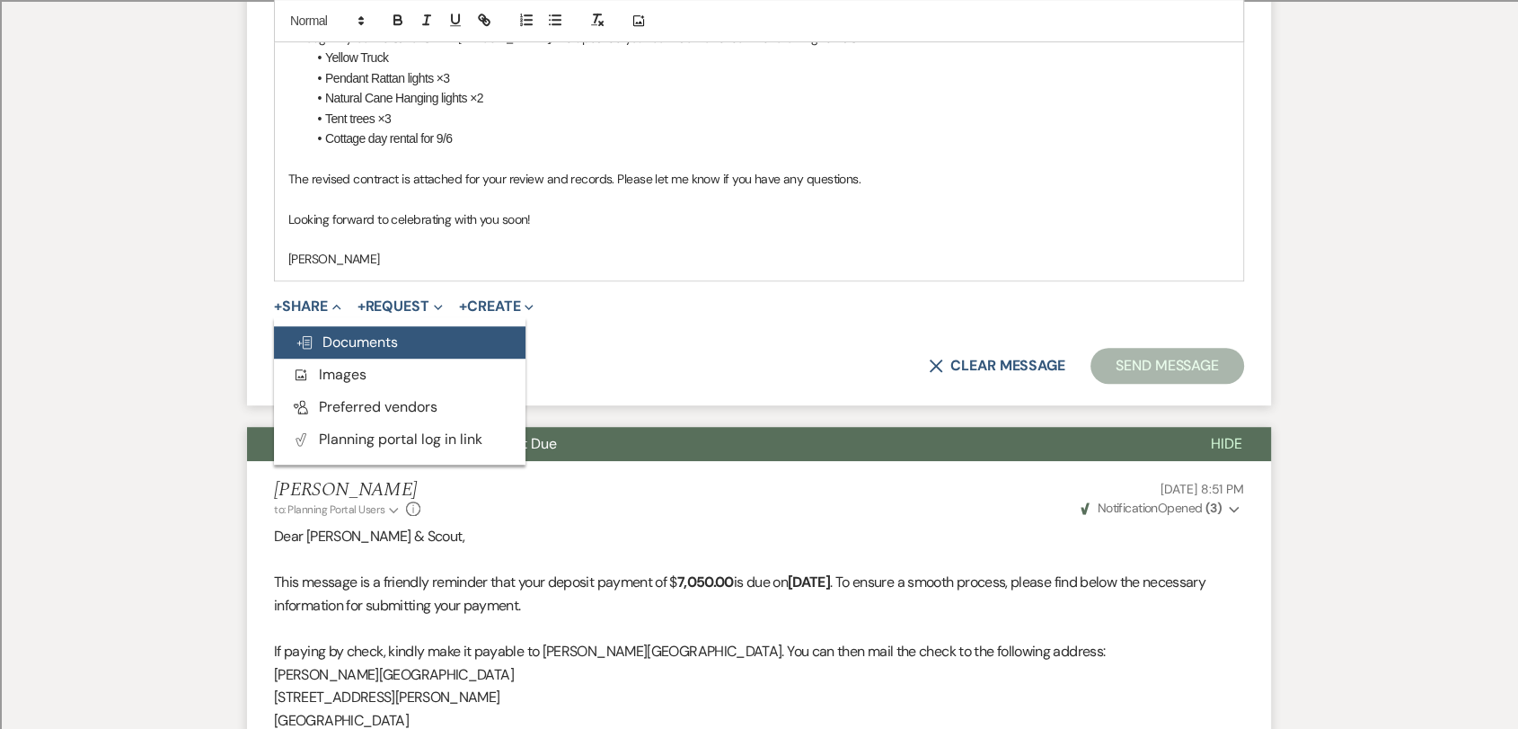
drag, startPoint x: 372, startPoint y: 377, endPoint x: 380, endPoint y: 347, distance: 31.6
click at [380, 347] on div "Doc Upload Documents Add Photo Images Pref Vendors Preferred vendors Plan Porta…" at bounding box center [400, 390] width 252 height 129
click at [380, 347] on span "Doc Upload Documents" at bounding box center [347, 341] width 102 height 19
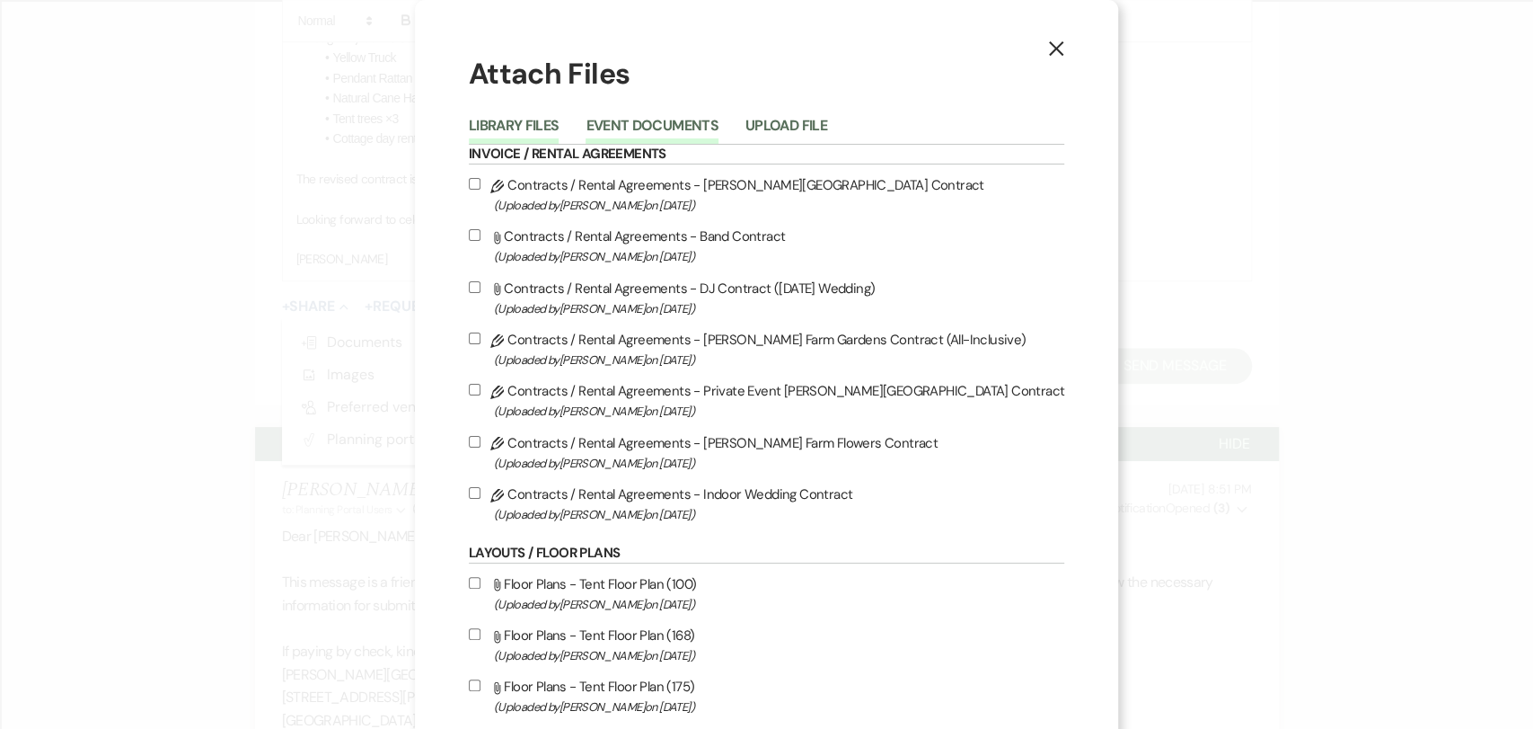
click at [718, 119] on button "Event Documents" at bounding box center [652, 131] width 132 height 25
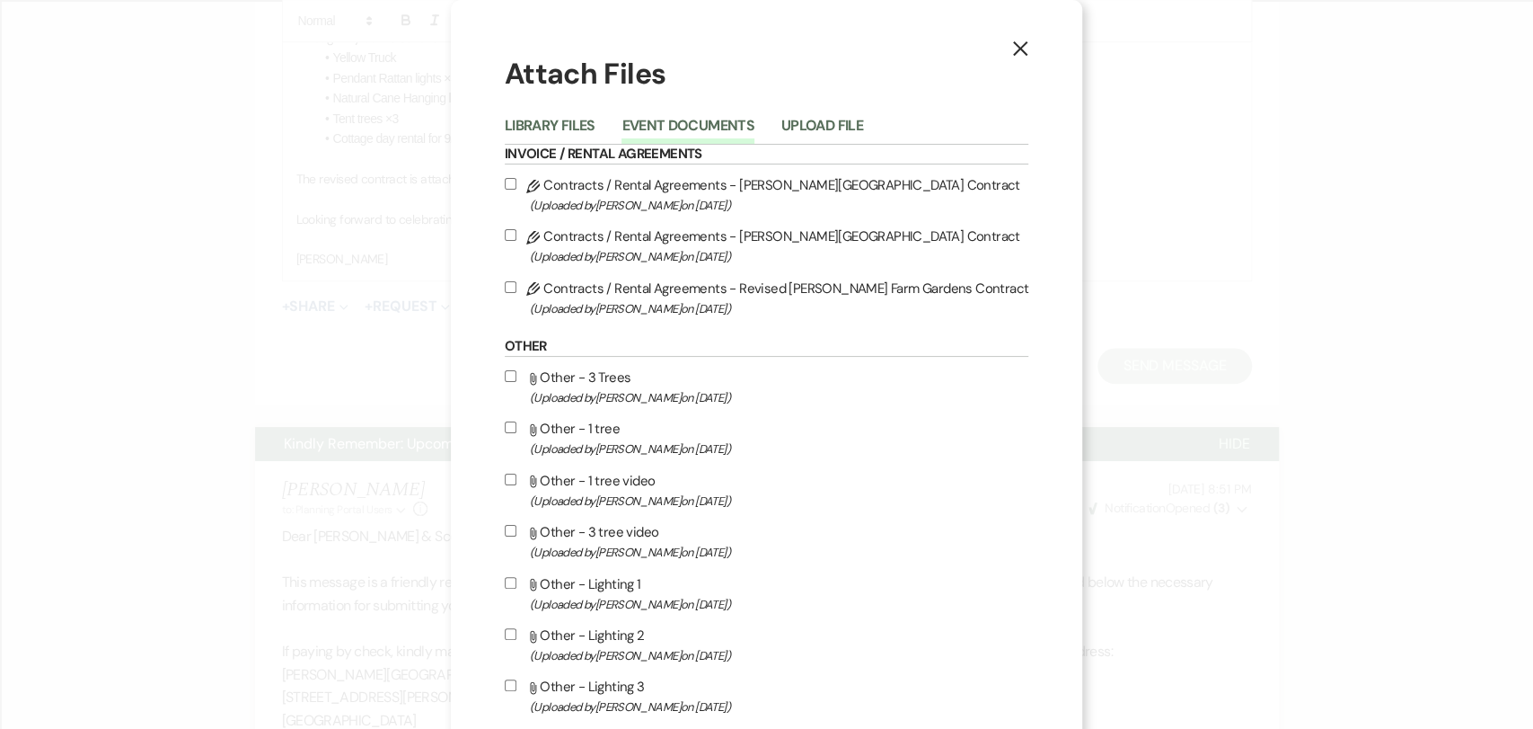
click at [647, 296] on label "Pencil Contracts / Rental Agreements - Revised [PERSON_NAME] Farm Gardens Contr…" at bounding box center [767, 298] width 524 height 42
click at [517, 293] on input "Pencil Contracts / Rental Agreements - Revised [PERSON_NAME] Farm Gardens Contr…" at bounding box center [511, 287] width 12 height 12
checkbox input "true"
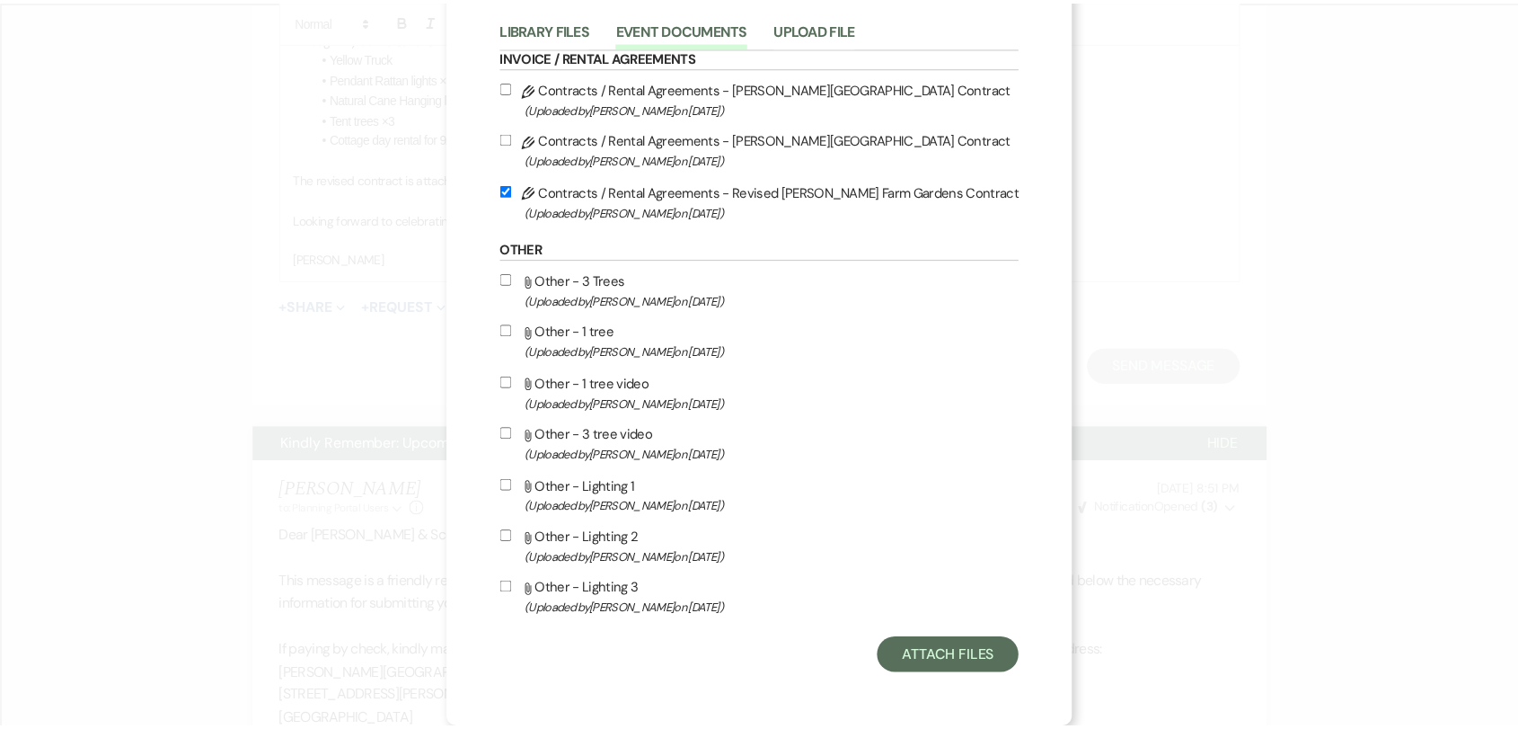
scroll to position [101, 0]
click at [937, 651] on button "Attach Files" at bounding box center [957, 657] width 143 height 36
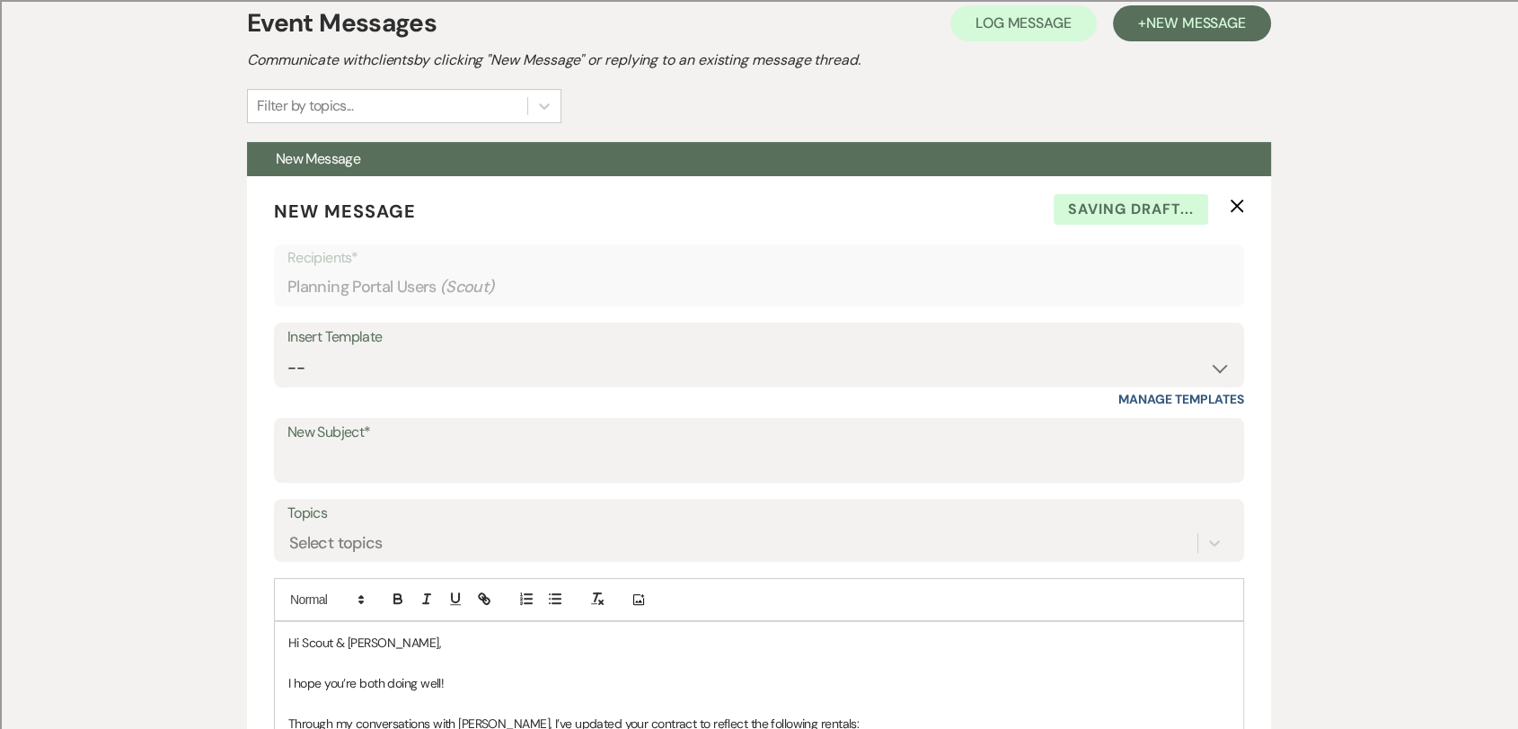
scroll to position [0, 0]
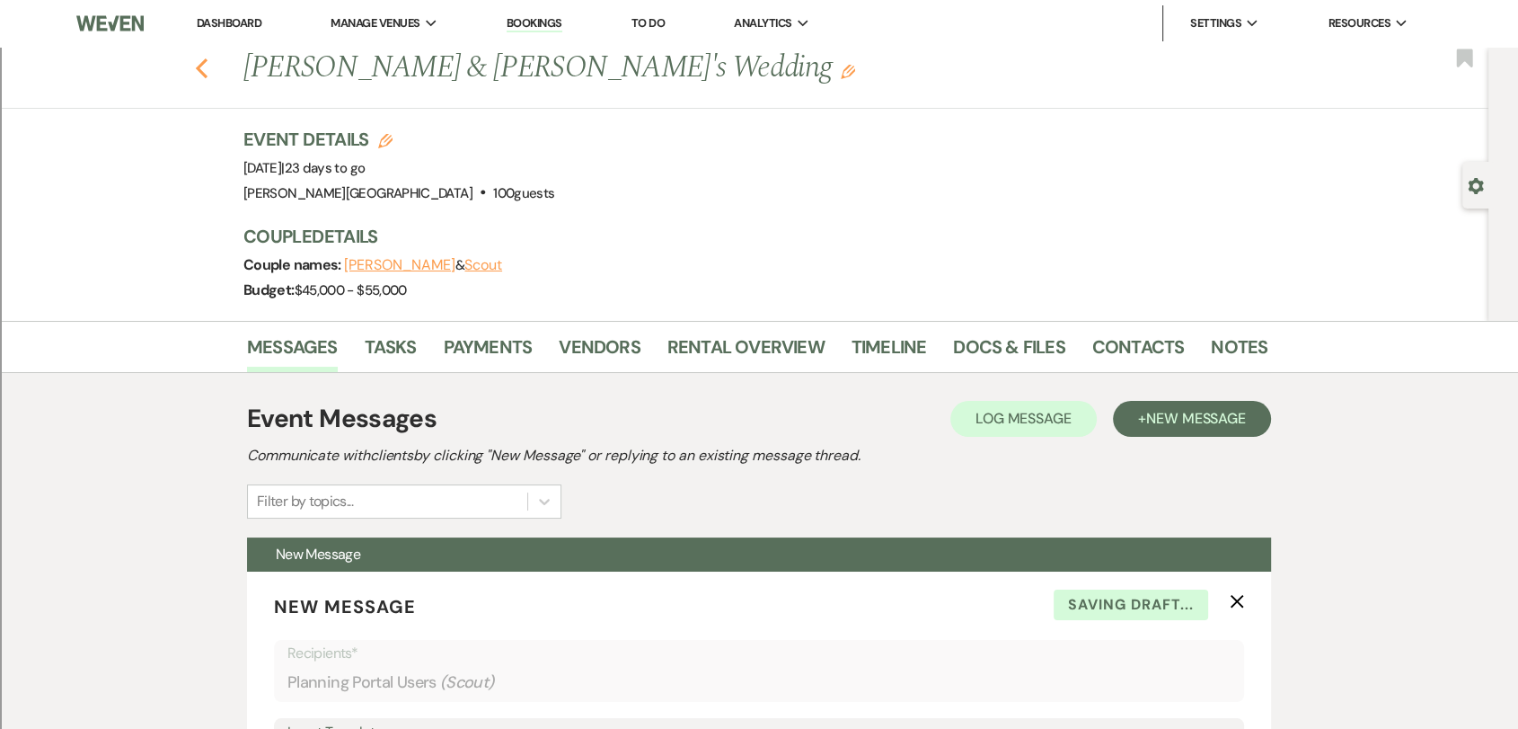
click at [208, 72] on icon "Previous" at bounding box center [201, 68] width 13 height 22
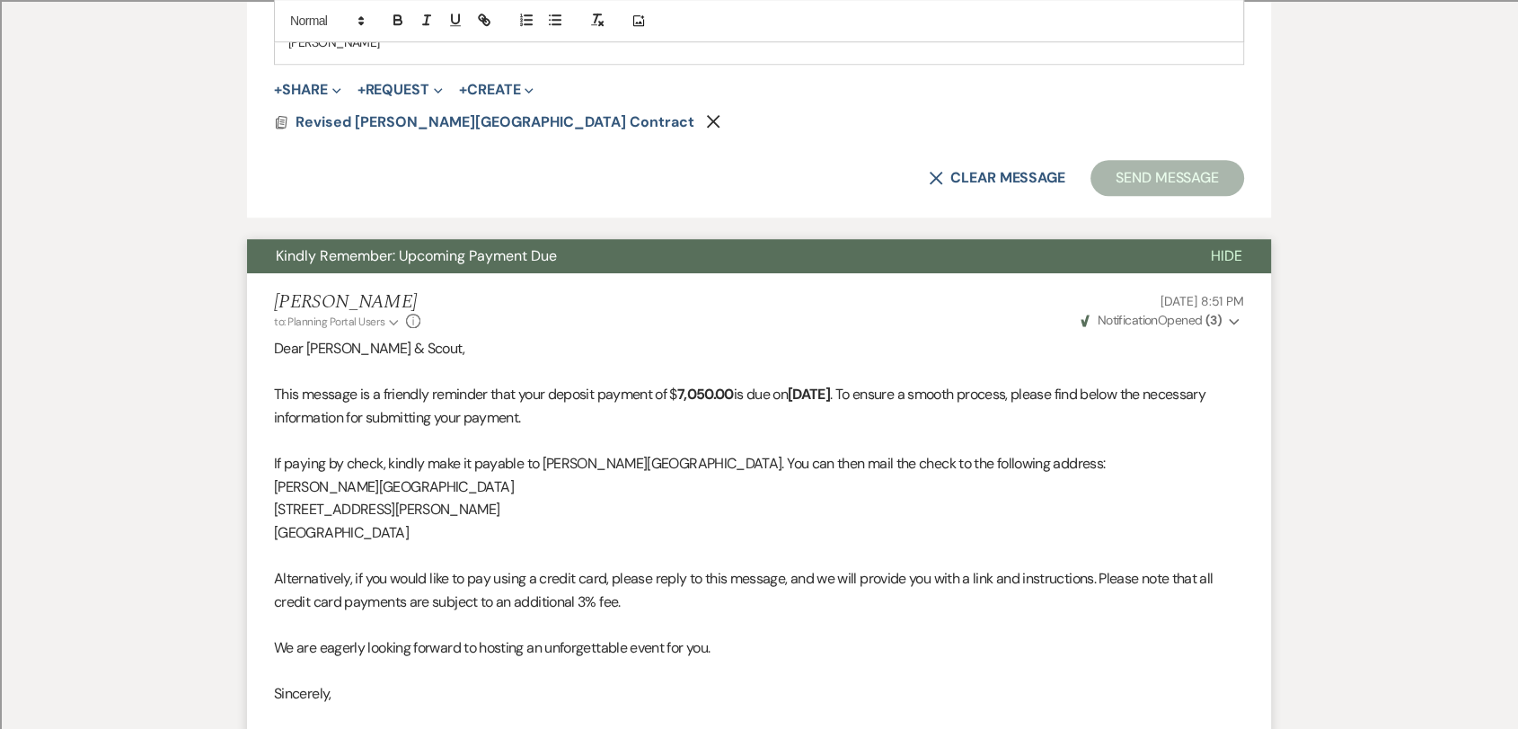
select select "2"
select select "8"
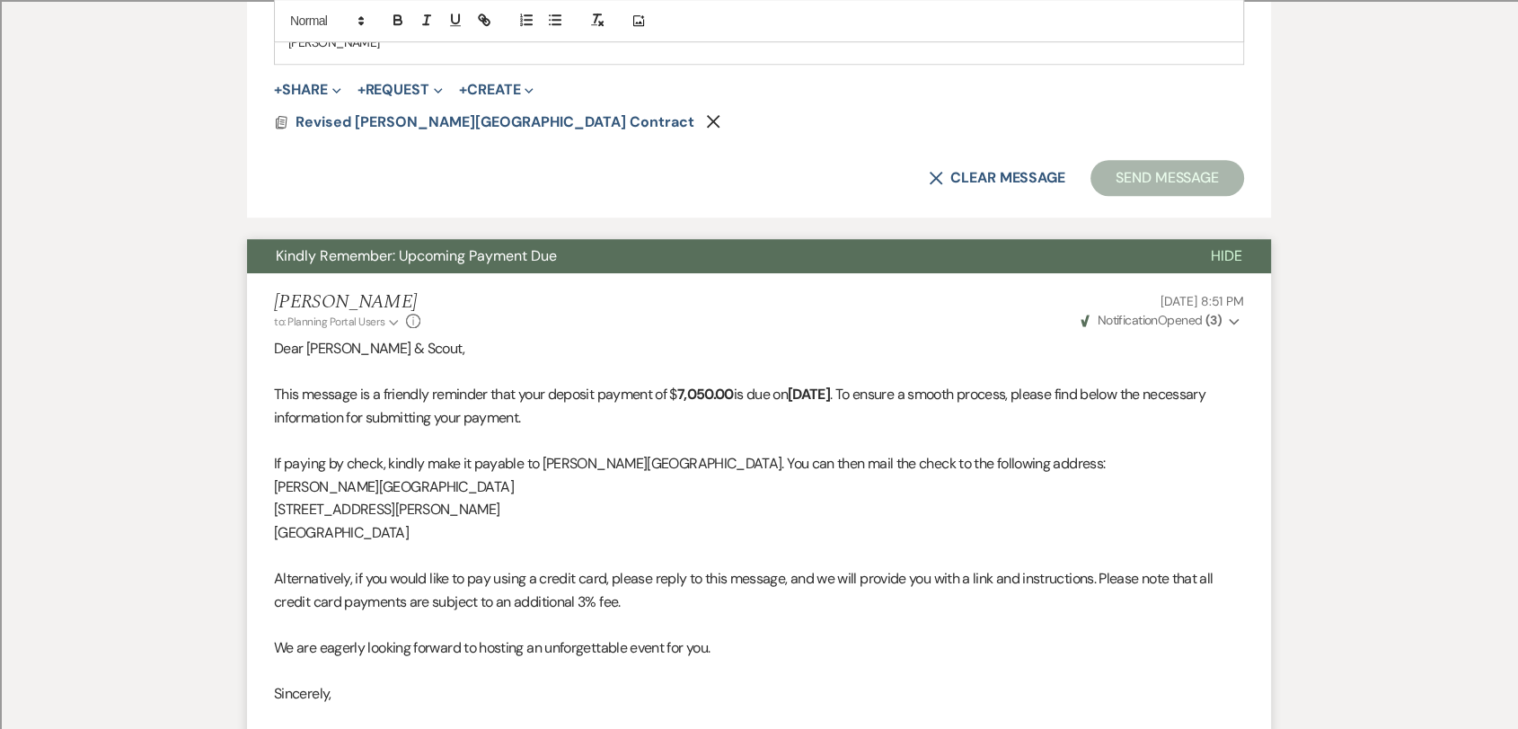
select select "8"
select select "4"
select select "8"
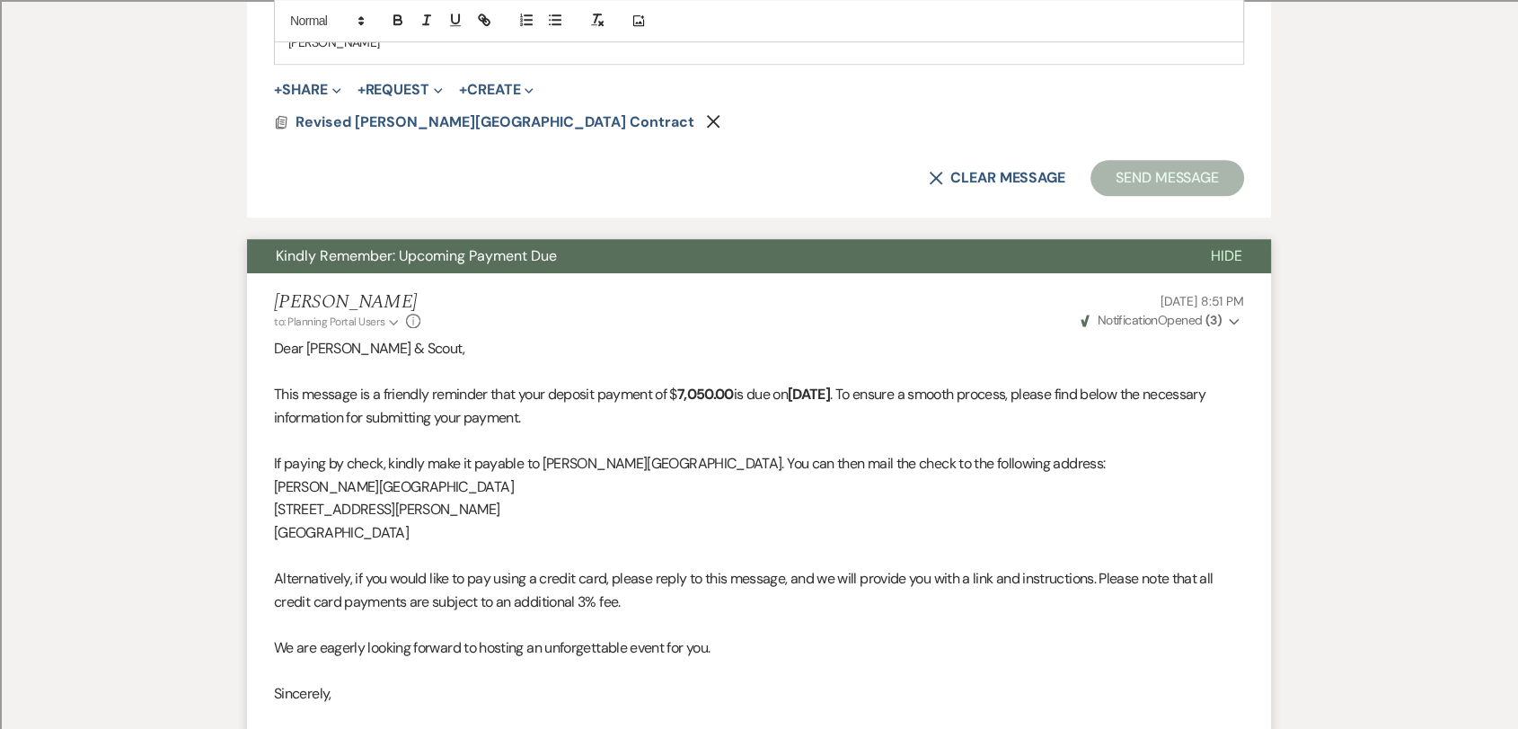
select select "8"
select select "2"
select select "8"
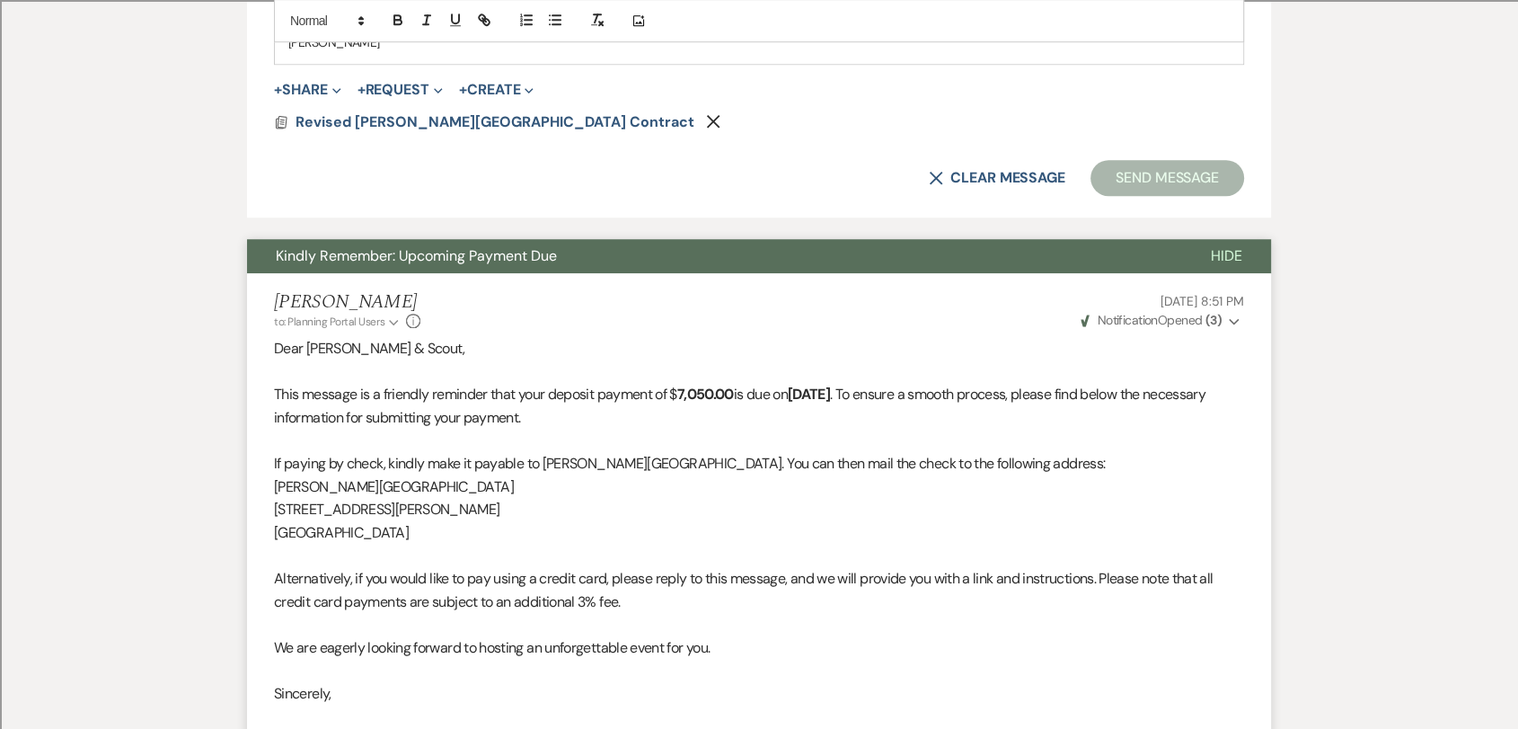
select select "8"
select select "2"
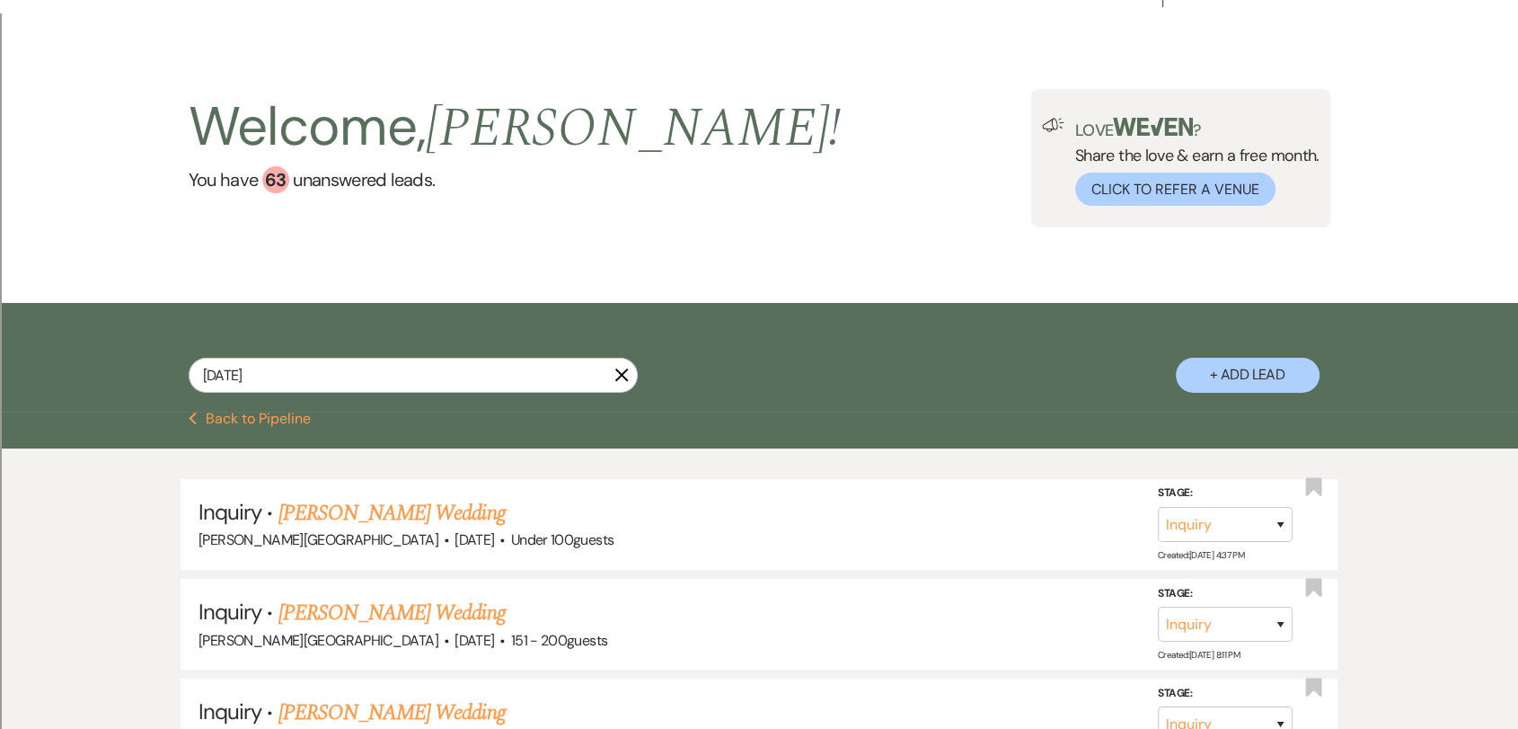
scroll to position [0, 0]
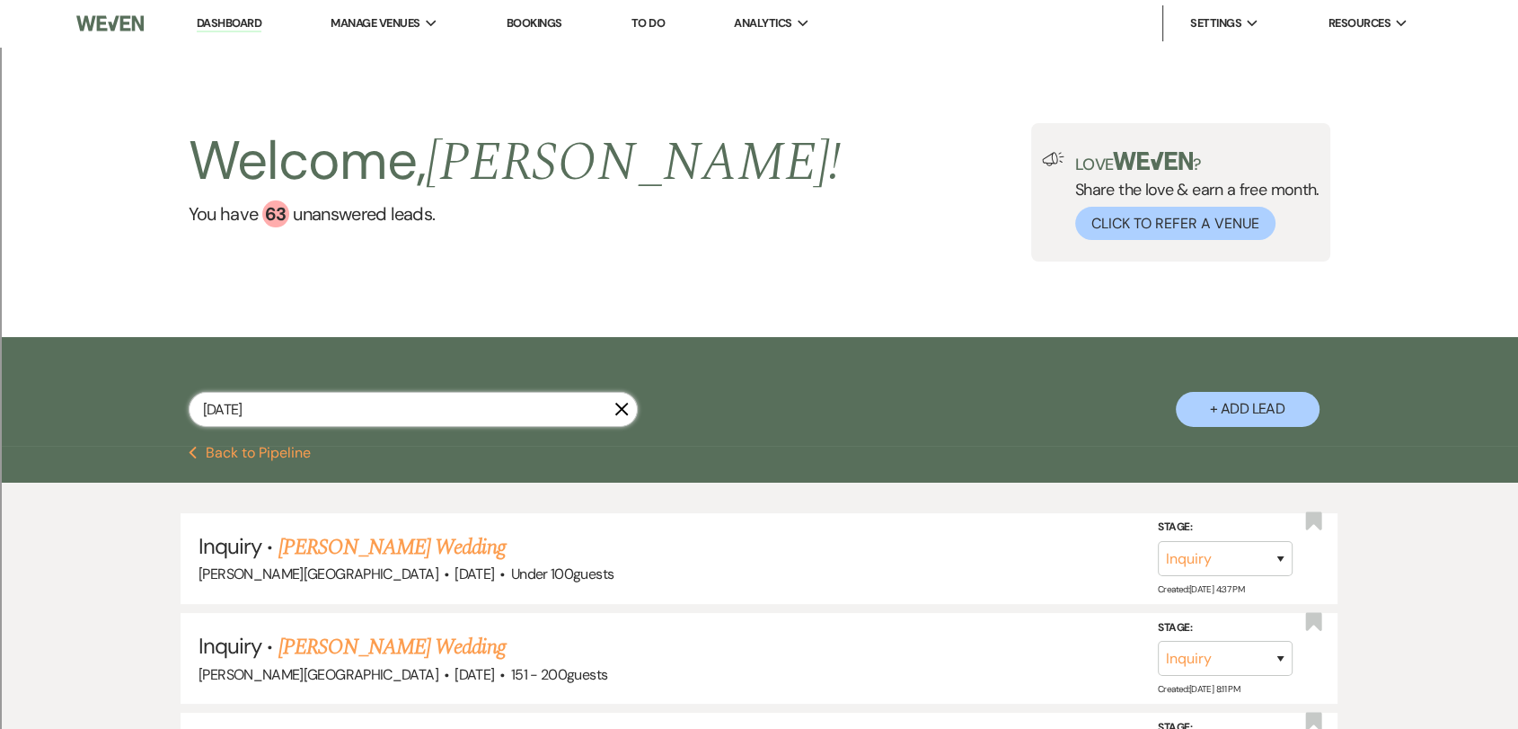
click at [273, 409] on input "[DATE]" at bounding box center [413, 409] width 449 height 35
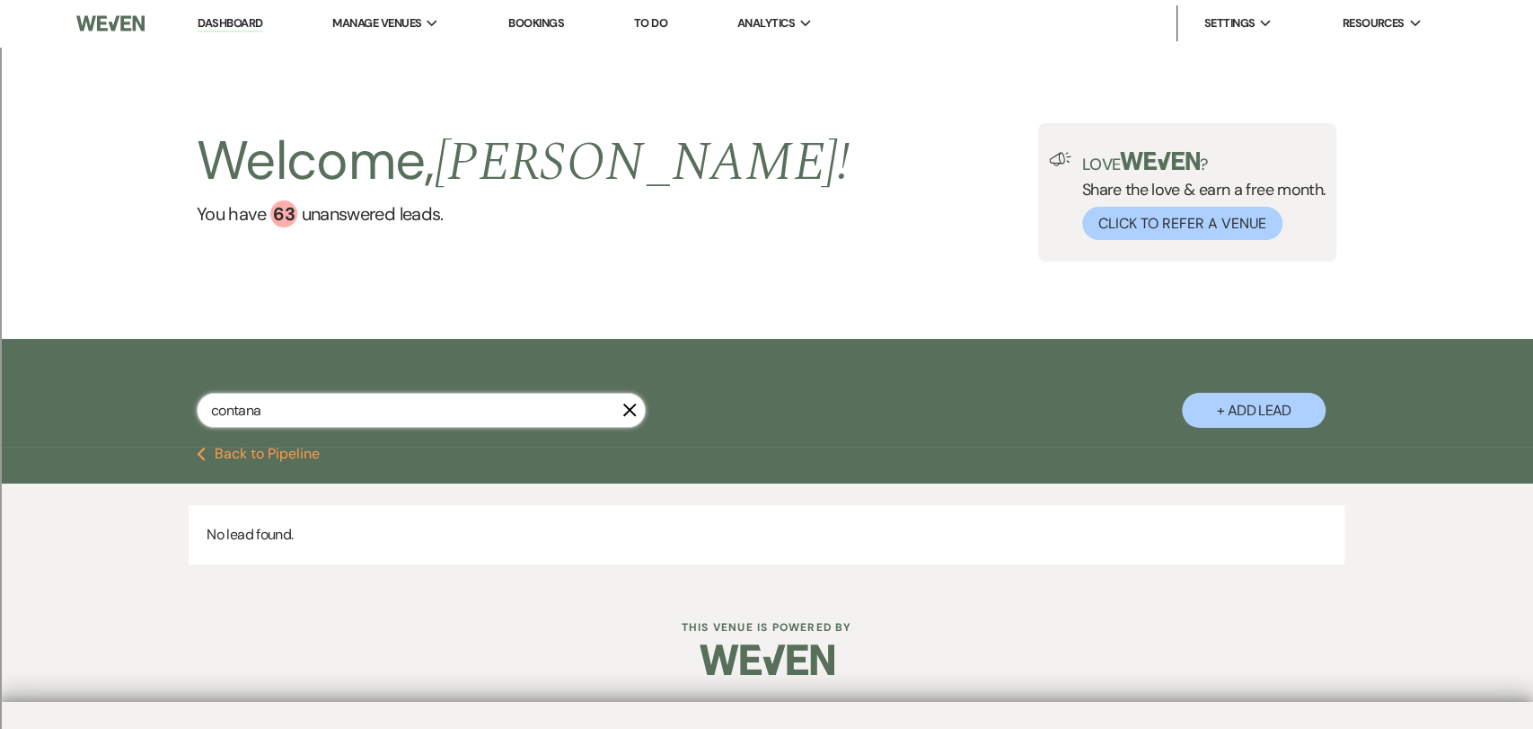
click at [217, 411] on input "contana" at bounding box center [421, 410] width 449 height 35
type input "fontana"
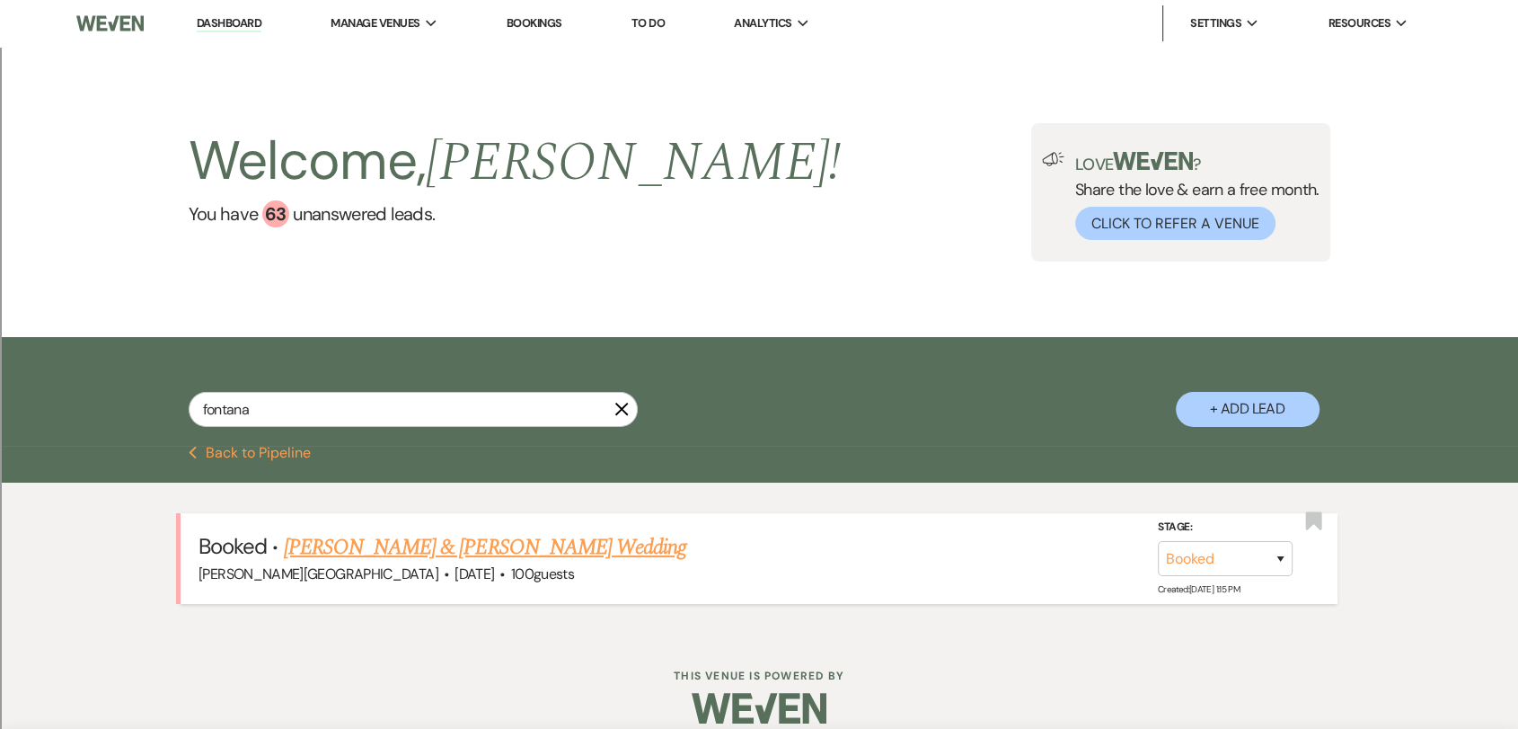
click at [426, 545] on link "[PERSON_NAME] & [PERSON_NAME] Wedding" at bounding box center [485, 547] width 402 height 32
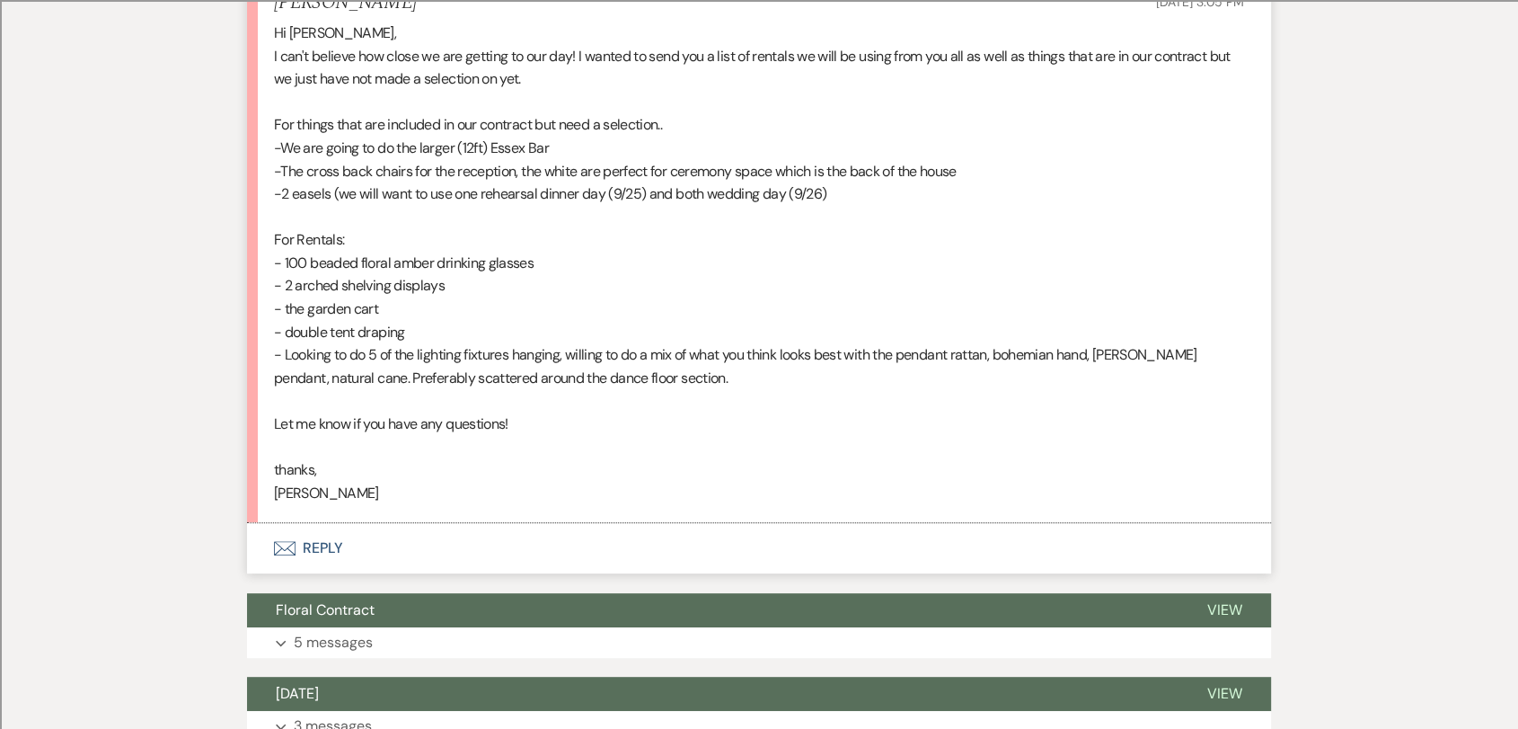
scroll to position [598, 0]
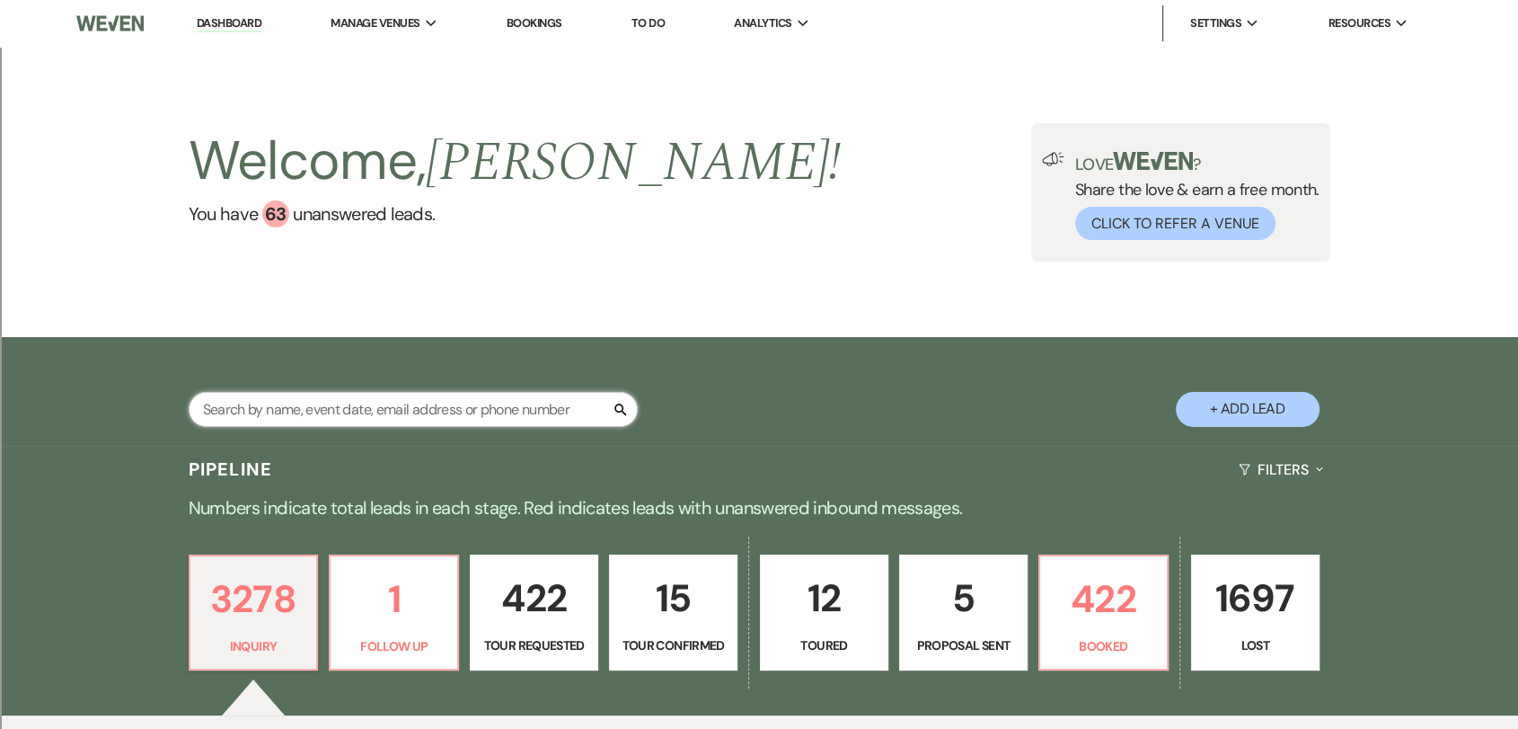
click at [375, 397] on input "text" at bounding box center [413, 409] width 449 height 35
type input "scout"
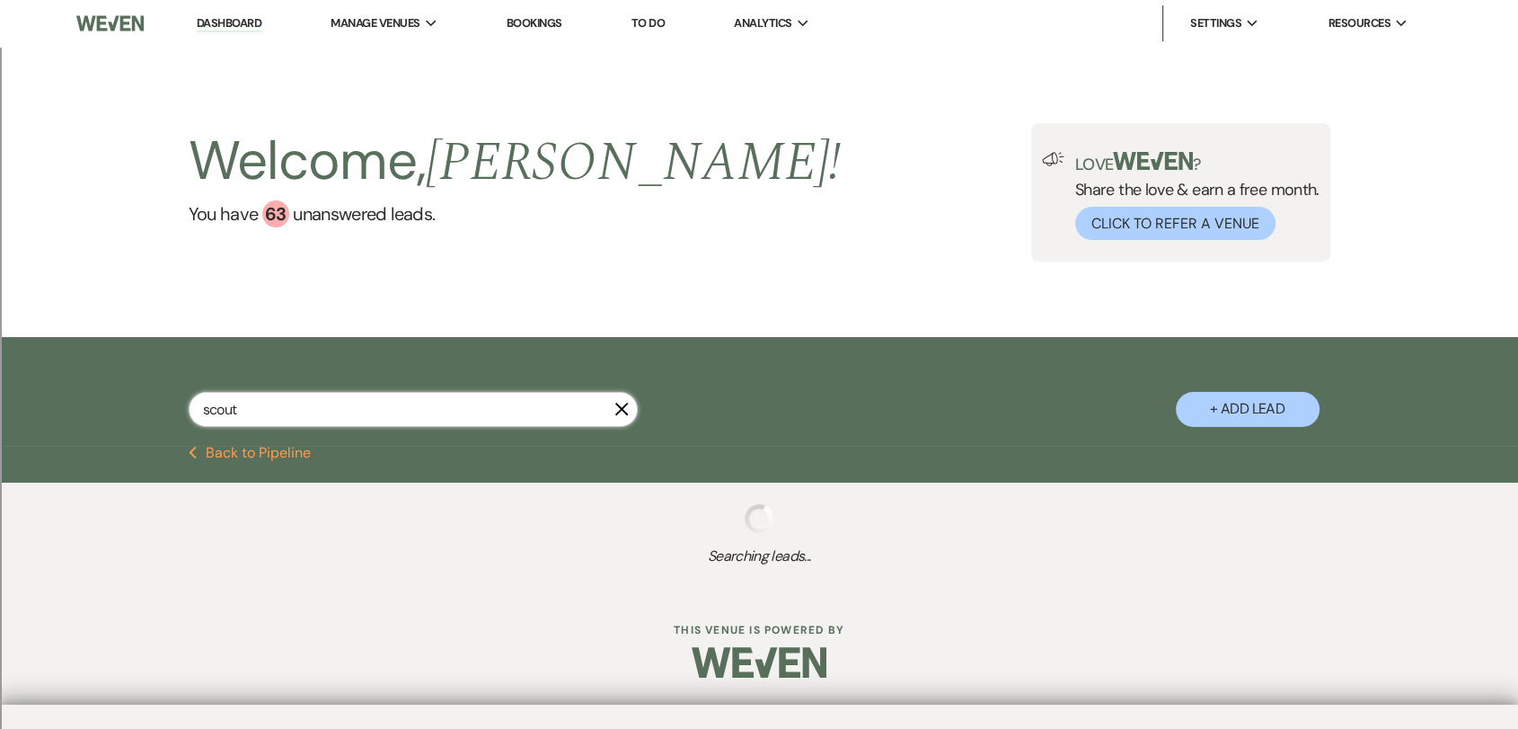
select select "8"
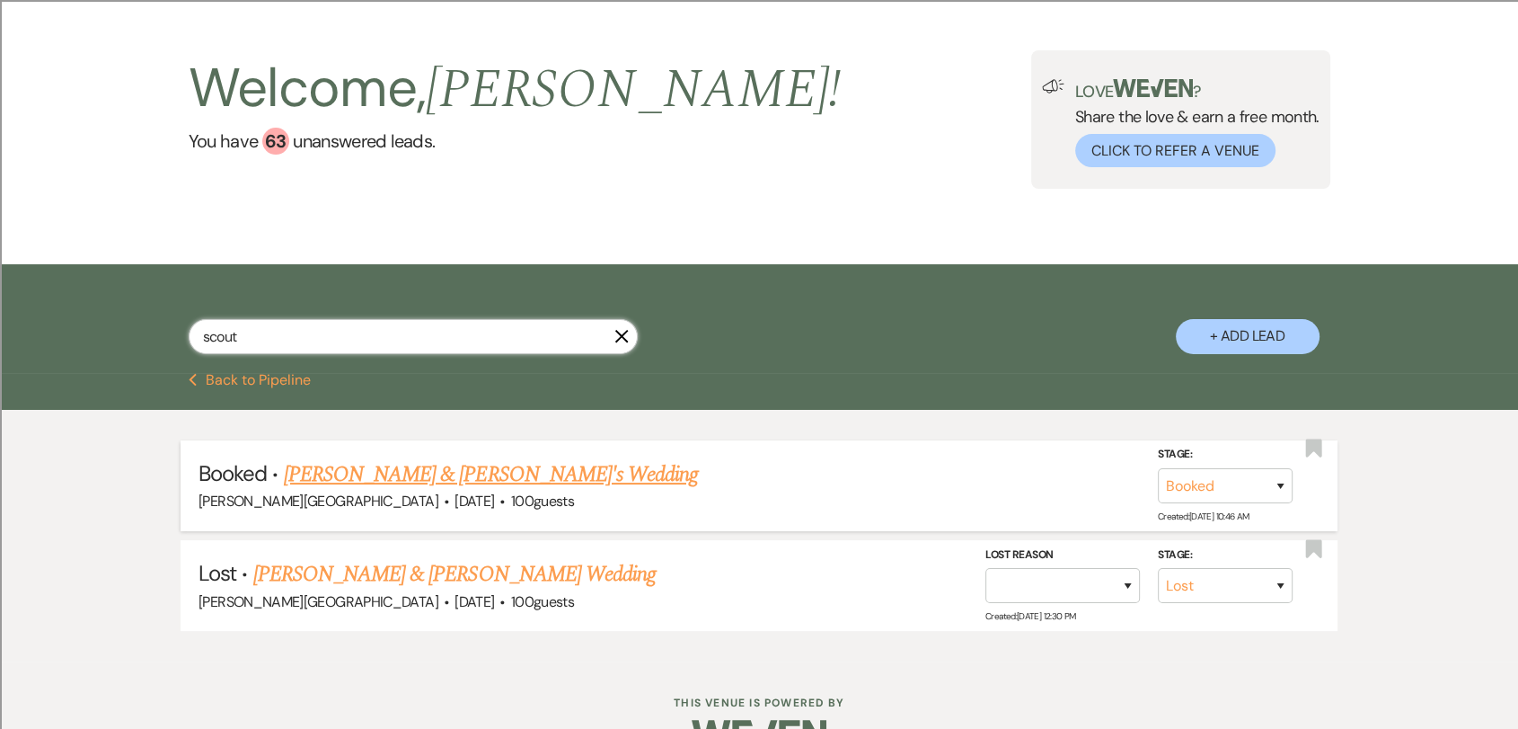
scroll to position [121, 0]
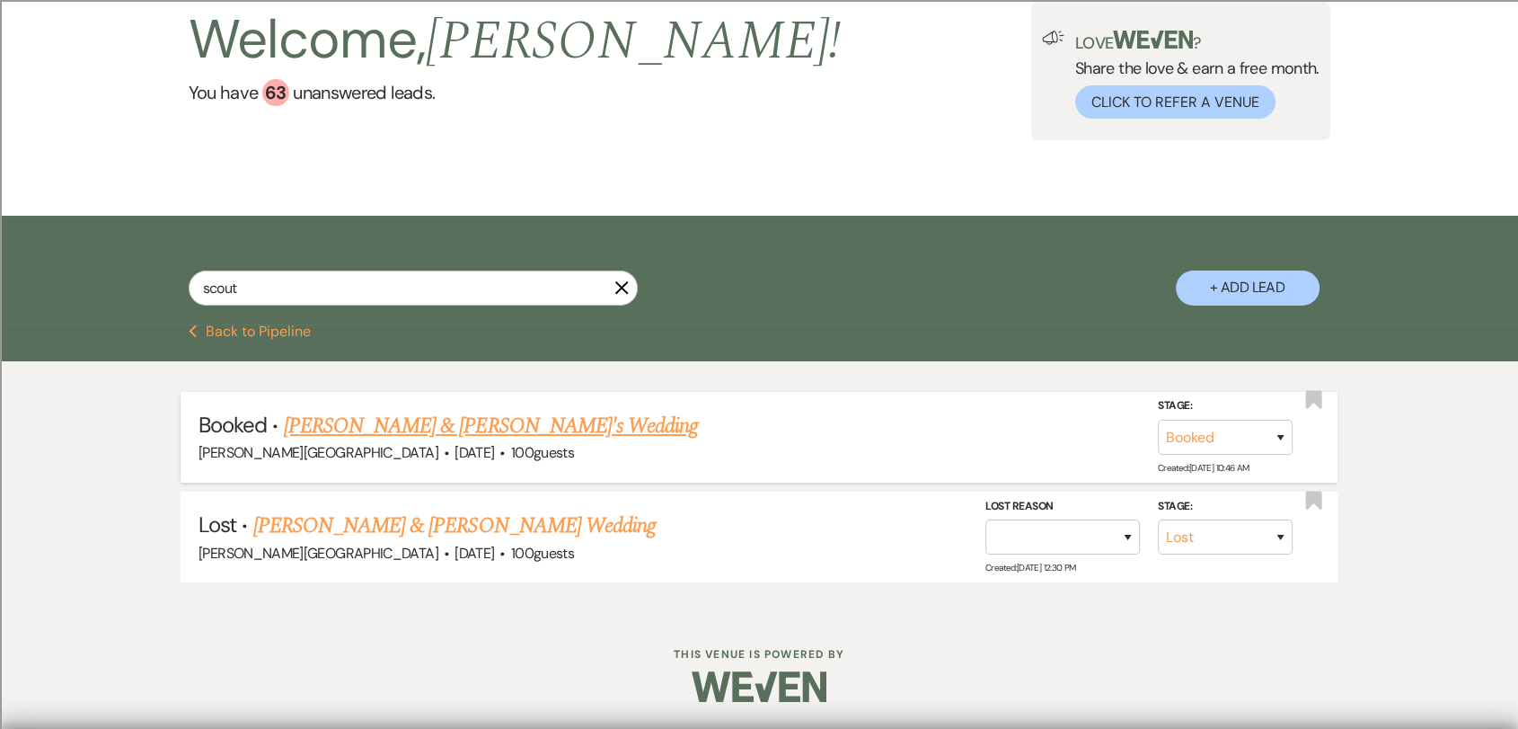
click at [452, 437] on link "[PERSON_NAME] & [PERSON_NAME]'s Wedding" at bounding box center [491, 426] width 415 height 32
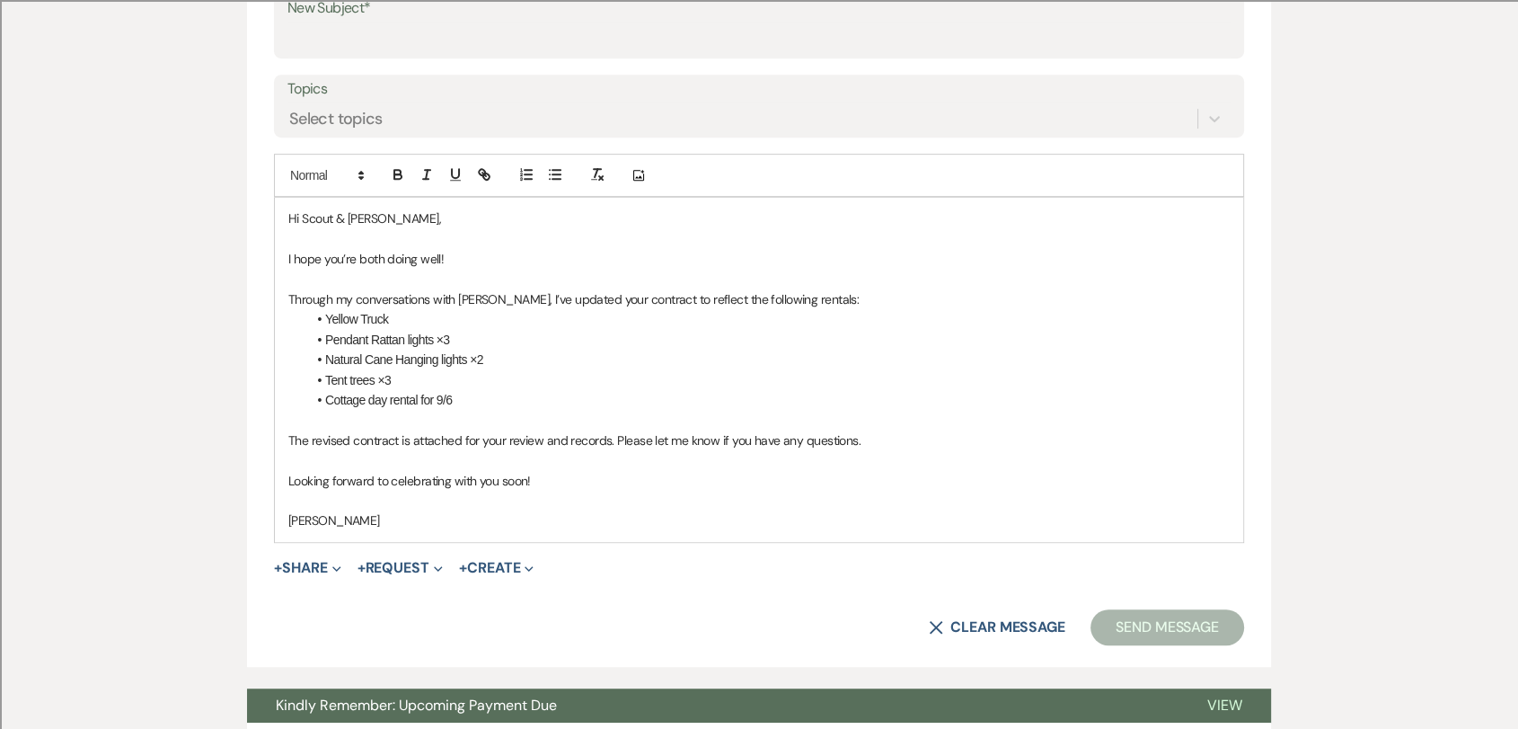
scroll to position [819, 0]
drag, startPoint x: 463, startPoint y: 401, endPoint x: 324, endPoint y: 318, distance: 161.1
click at [324, 318] on ul "Yellow Truck Pendant Rattan lights ×3 Natural Cane Hanging lights ×2 Tent trees…" at bounding box center [767, 359] width 923 height 101
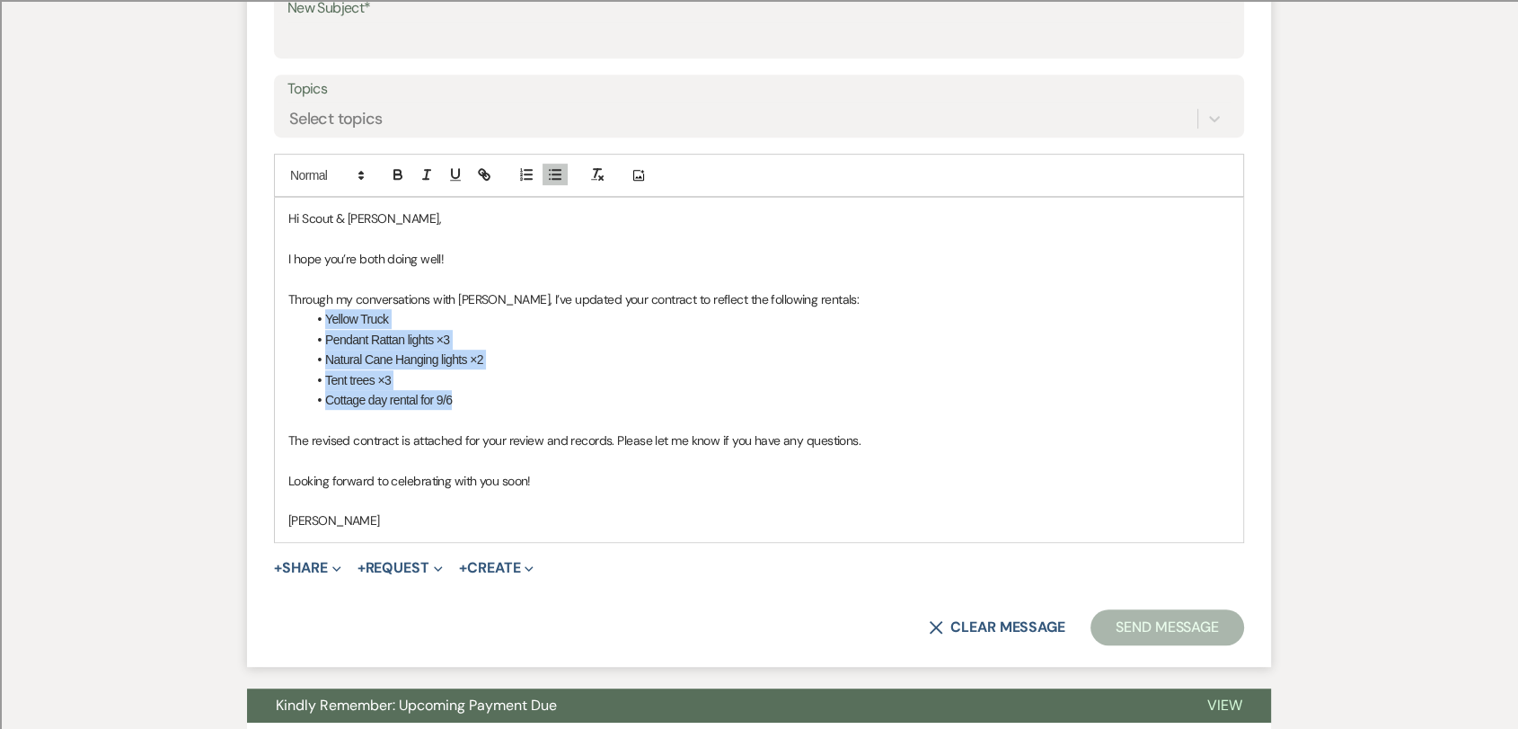
copy ul "Yellow Truck Pendant Rattan lights ×3 Natural Cane Hanging lights ×2 Tent trees…"
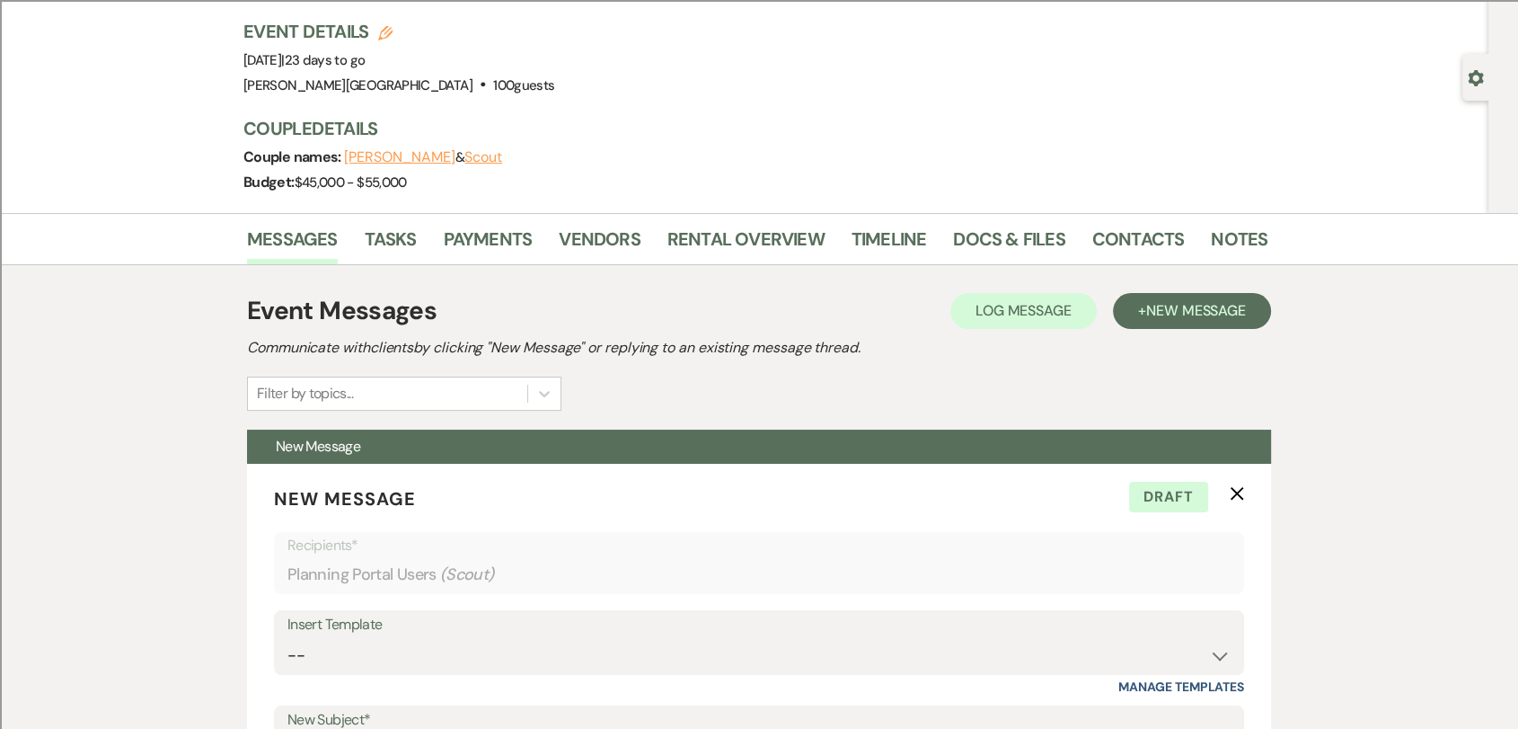
scroll to position [0, 0]
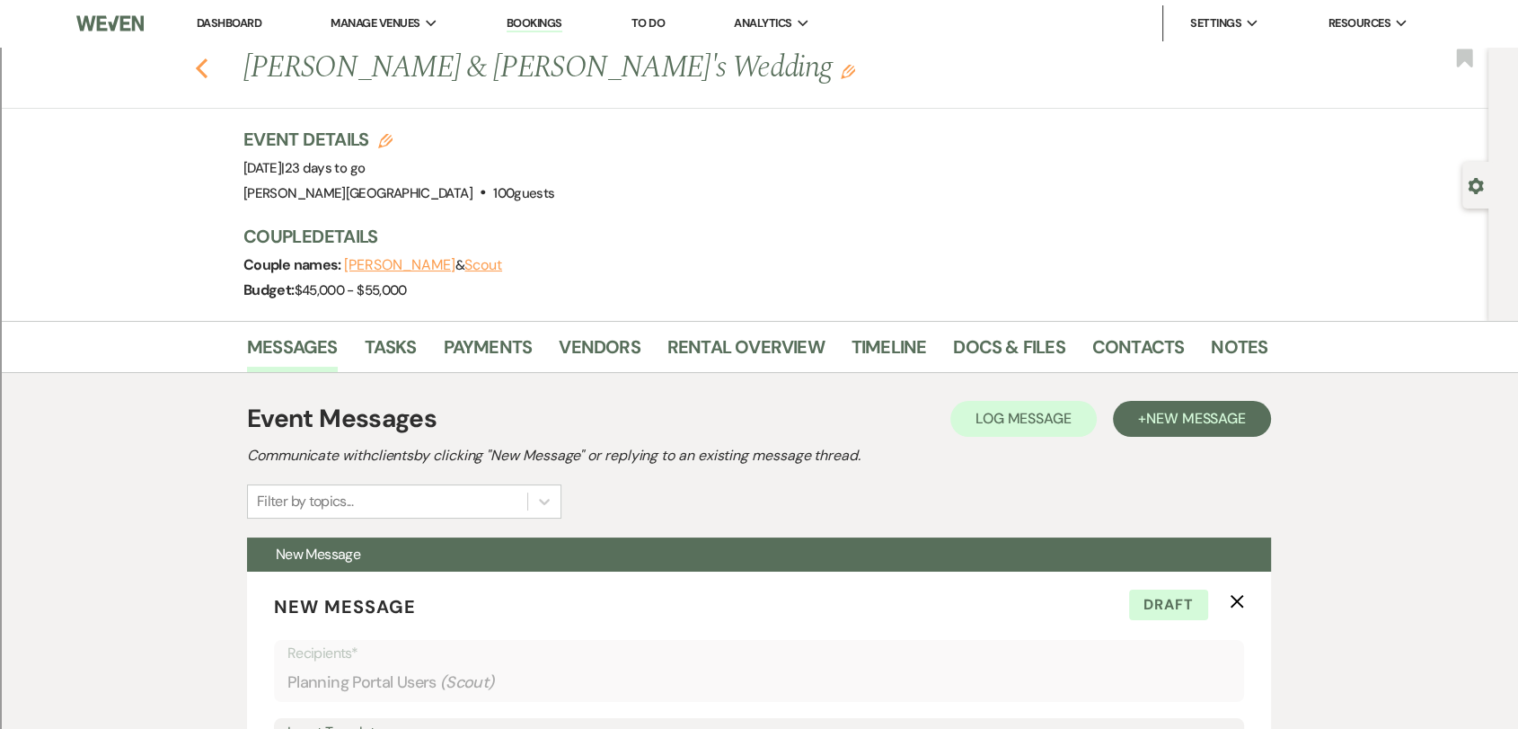
click at [208, 66] on use "button" at bounding box center [202, 68] width 12 height 20
select select "8"
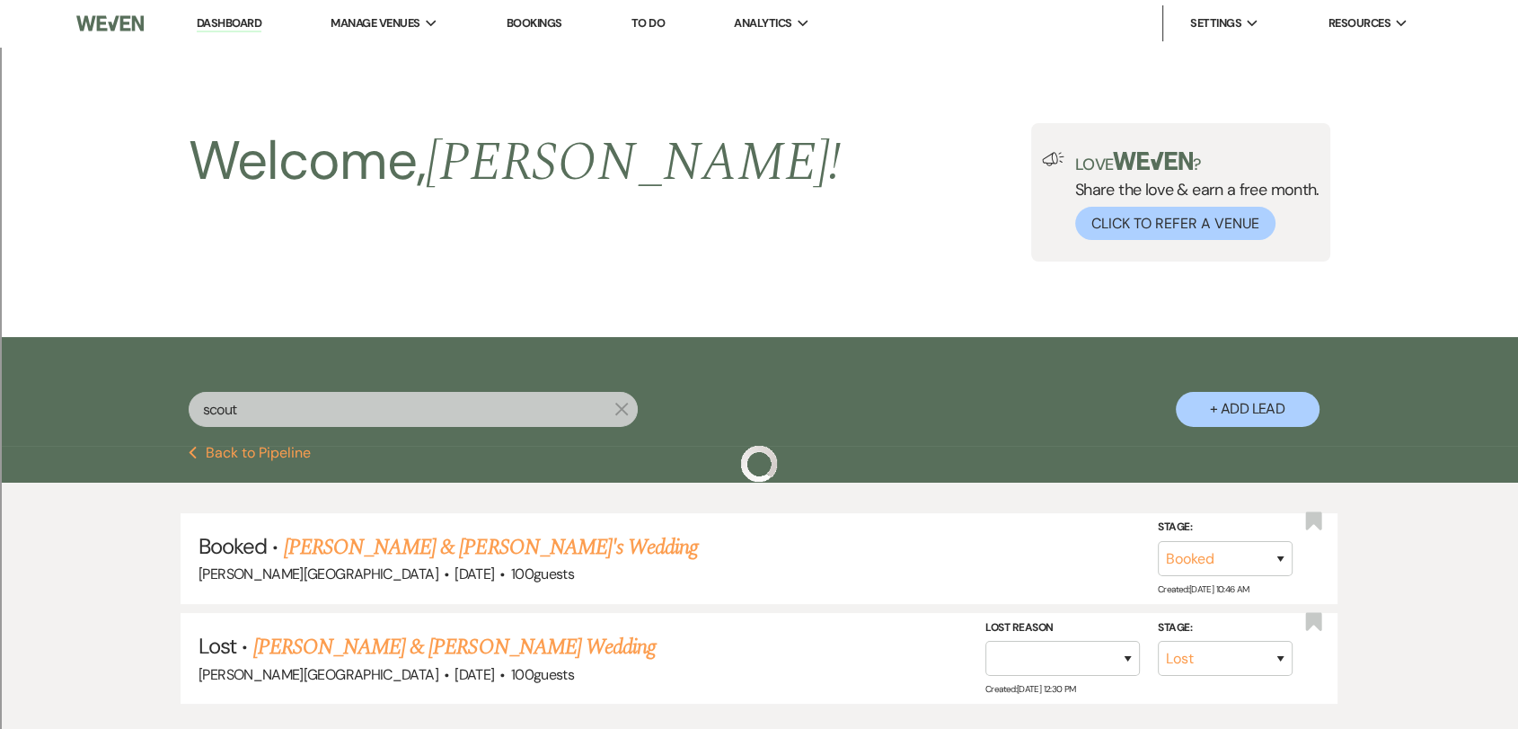
scroll to position [121, 0]
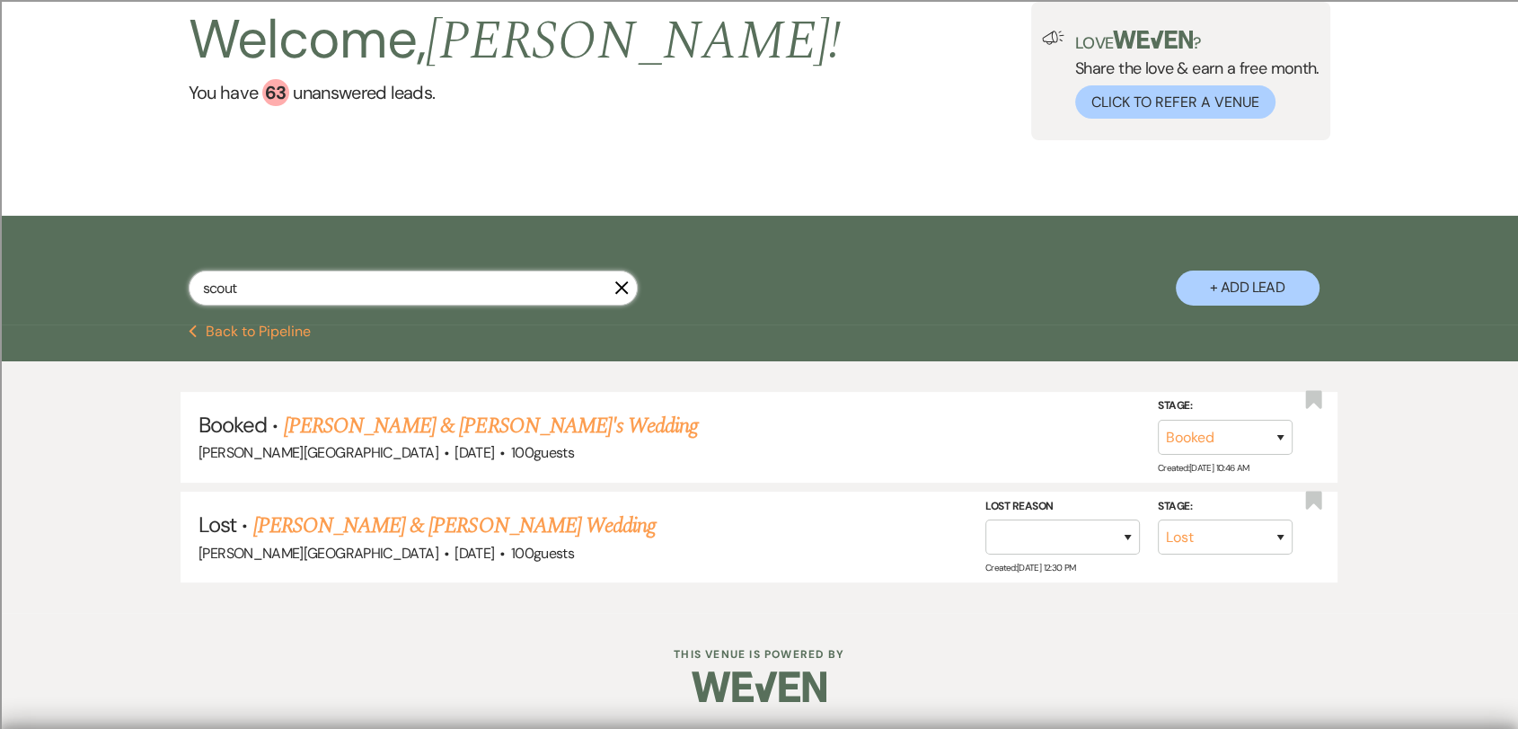
click at [393, 285] on input "scout" at bounding box center [413, 287] width 449 height 35
type input "fontana"
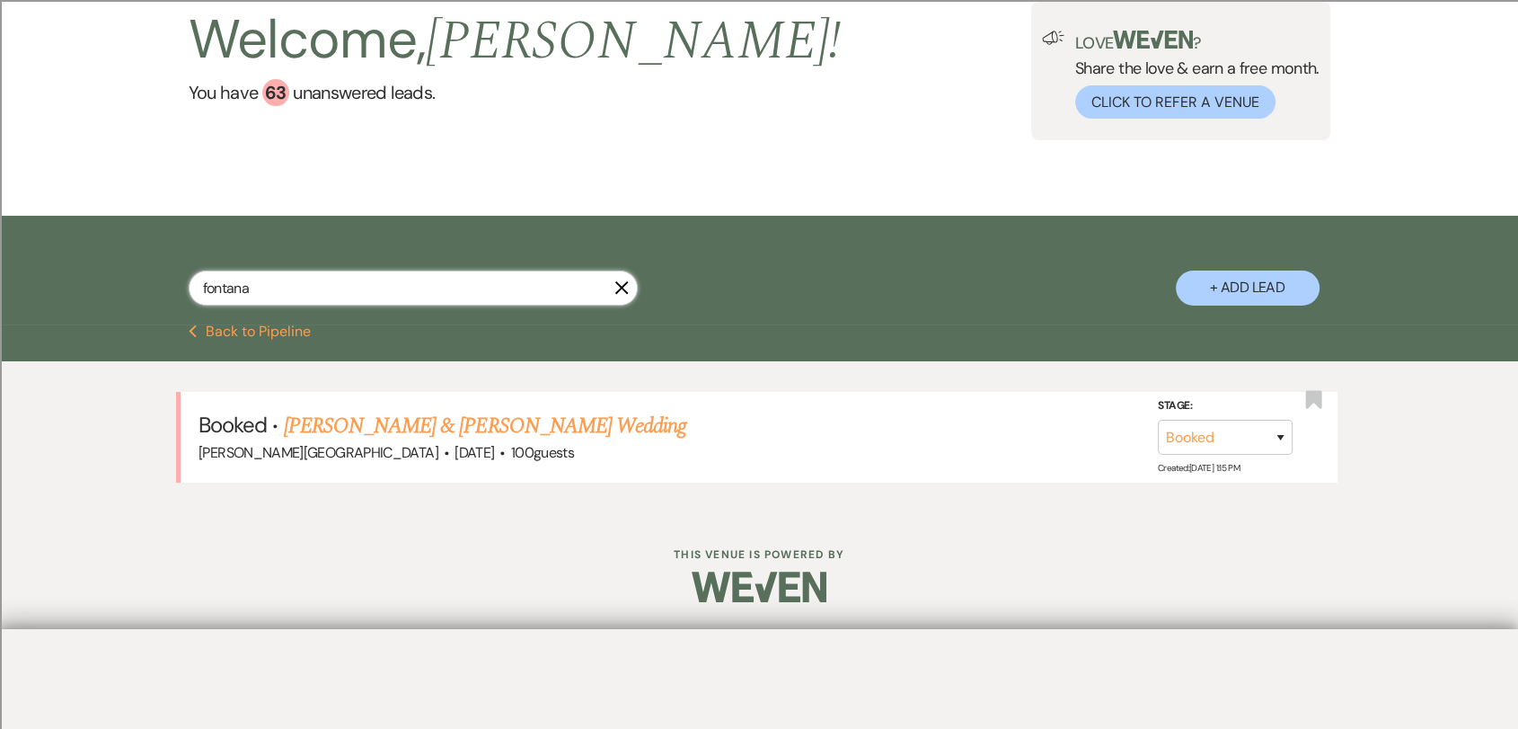
scroll to position [22, 0]
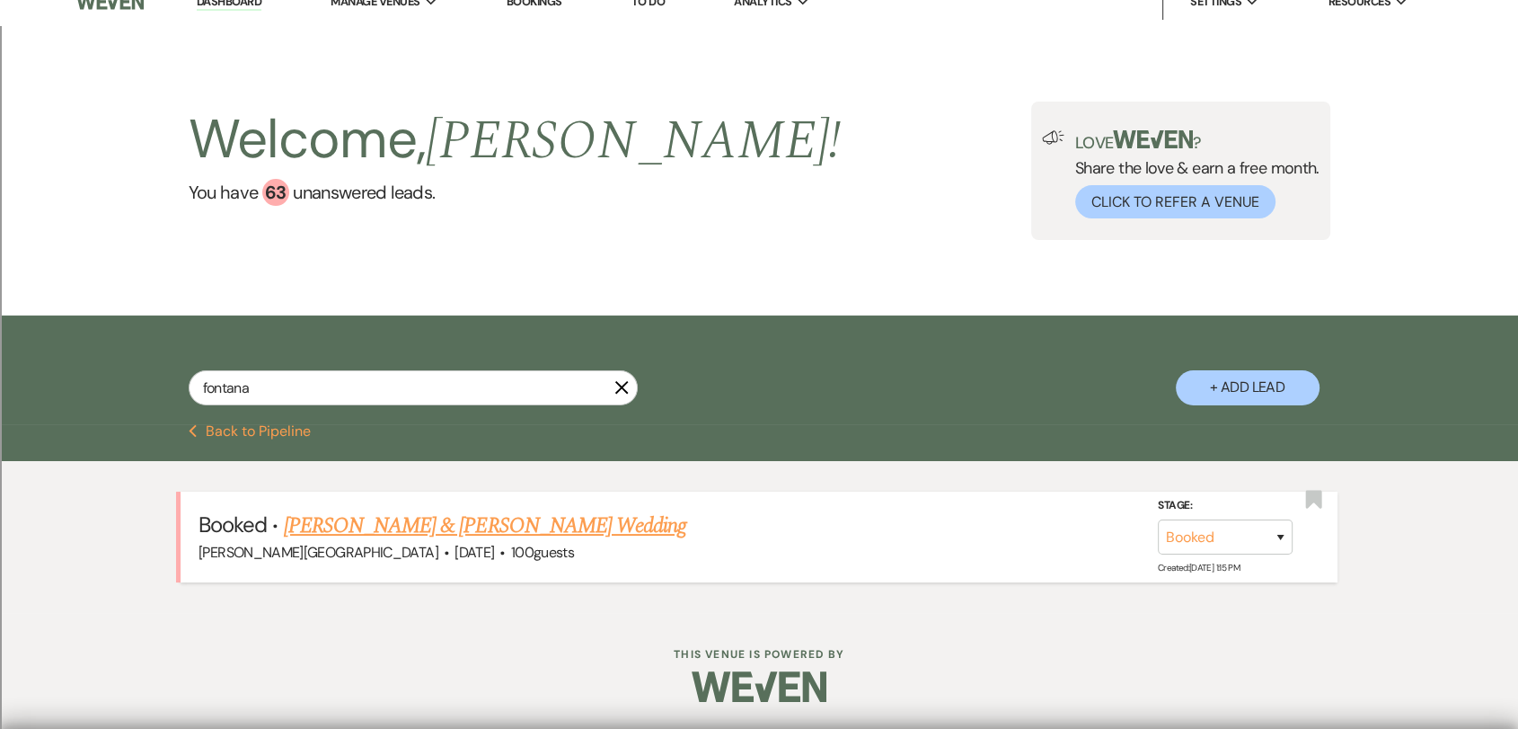
click at [582, 518] on link "[PERSON_NAME] & [PERSON_NAME] Wedding" at bounding box center [485, 525] width 402 height 32
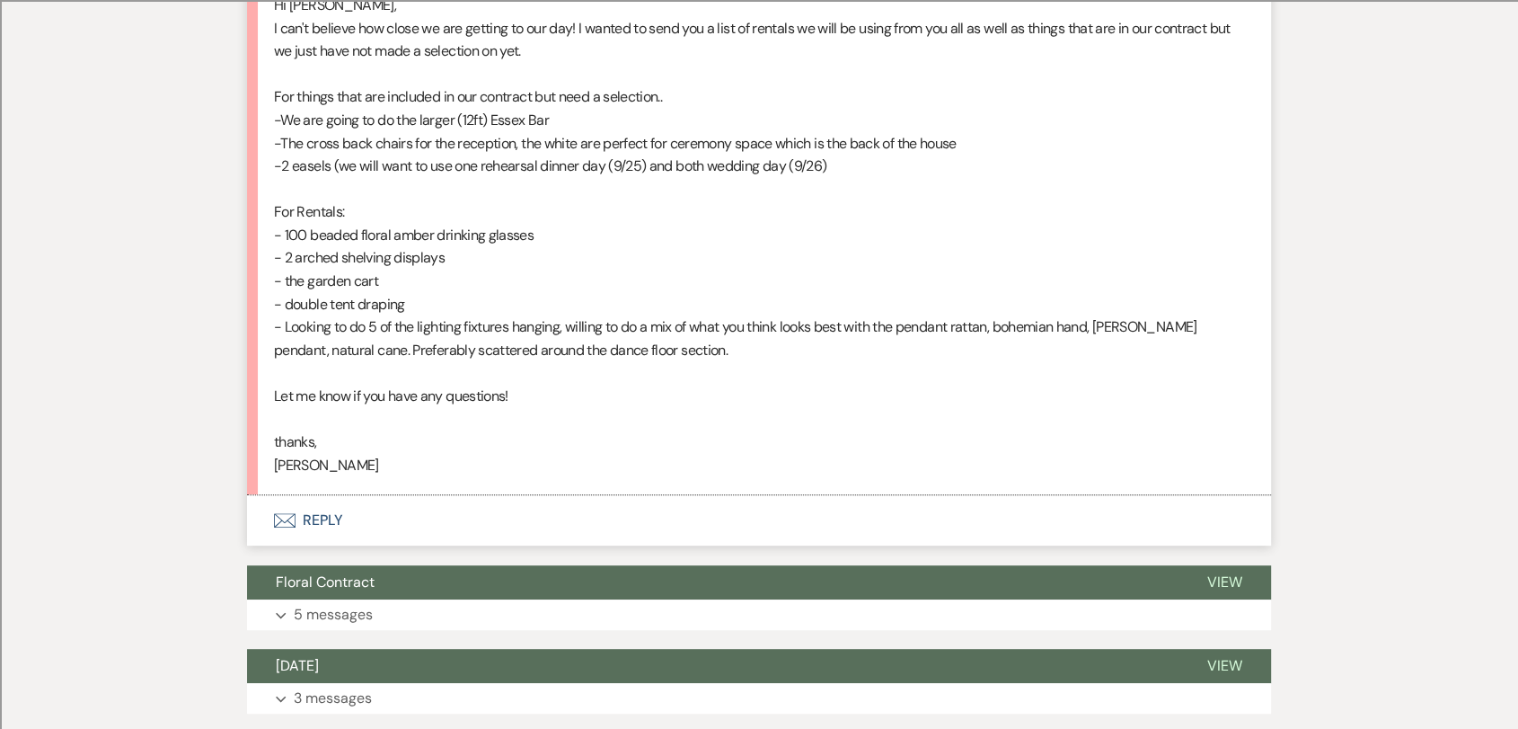
scroll to position [620, 0]
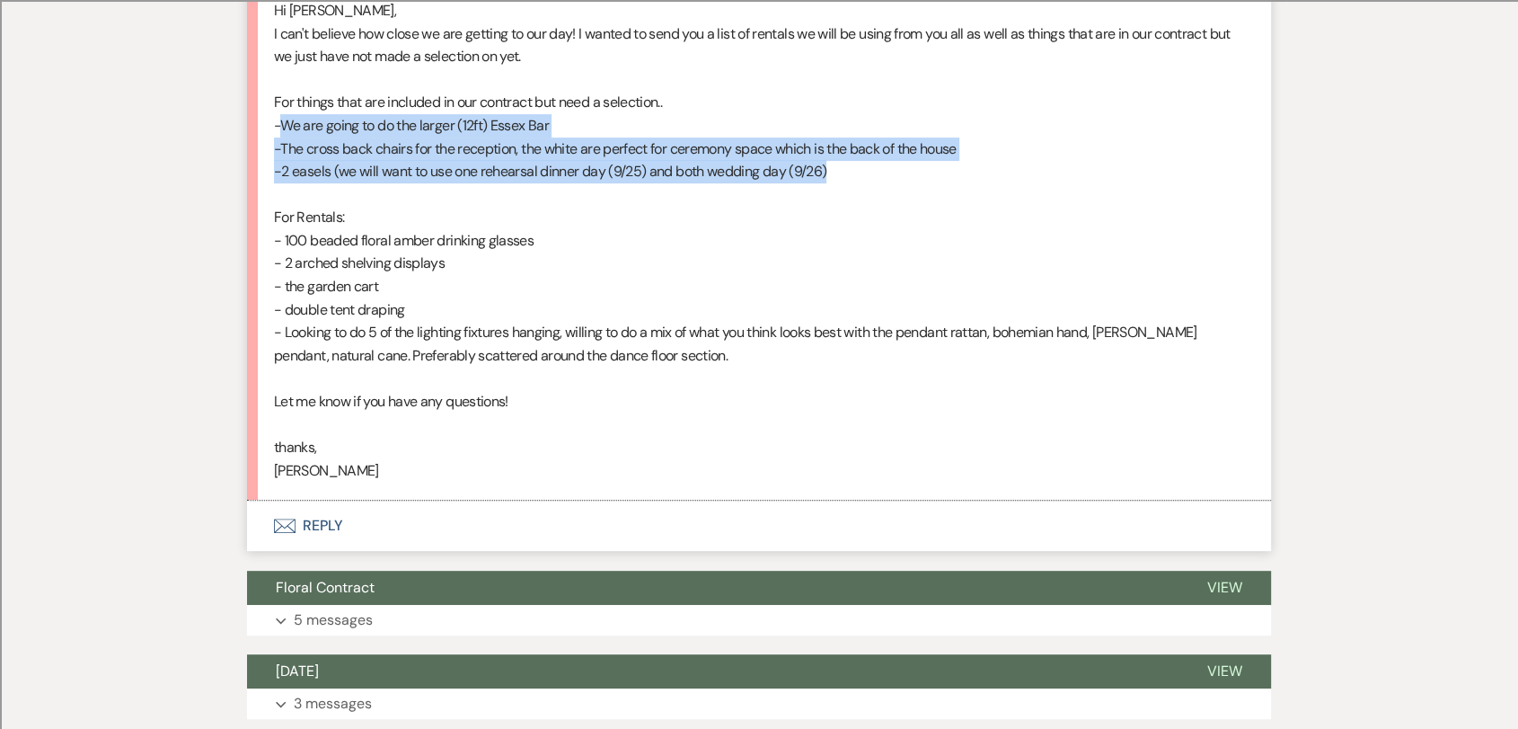
drag, startPoint x: 827, startPoint y: 174, endPoint x: 286, endPoint y: 124, distance: 544.0
click at [286, 124] on div "Hi [PERSON_NAME], I can't believe how close we are getting to our day! I wanted…" at bounding box center [759, 240] width 970 height 482
copy div "We are going to do the larger (12ft) Essex Bar -The cross back chairs for the r…"
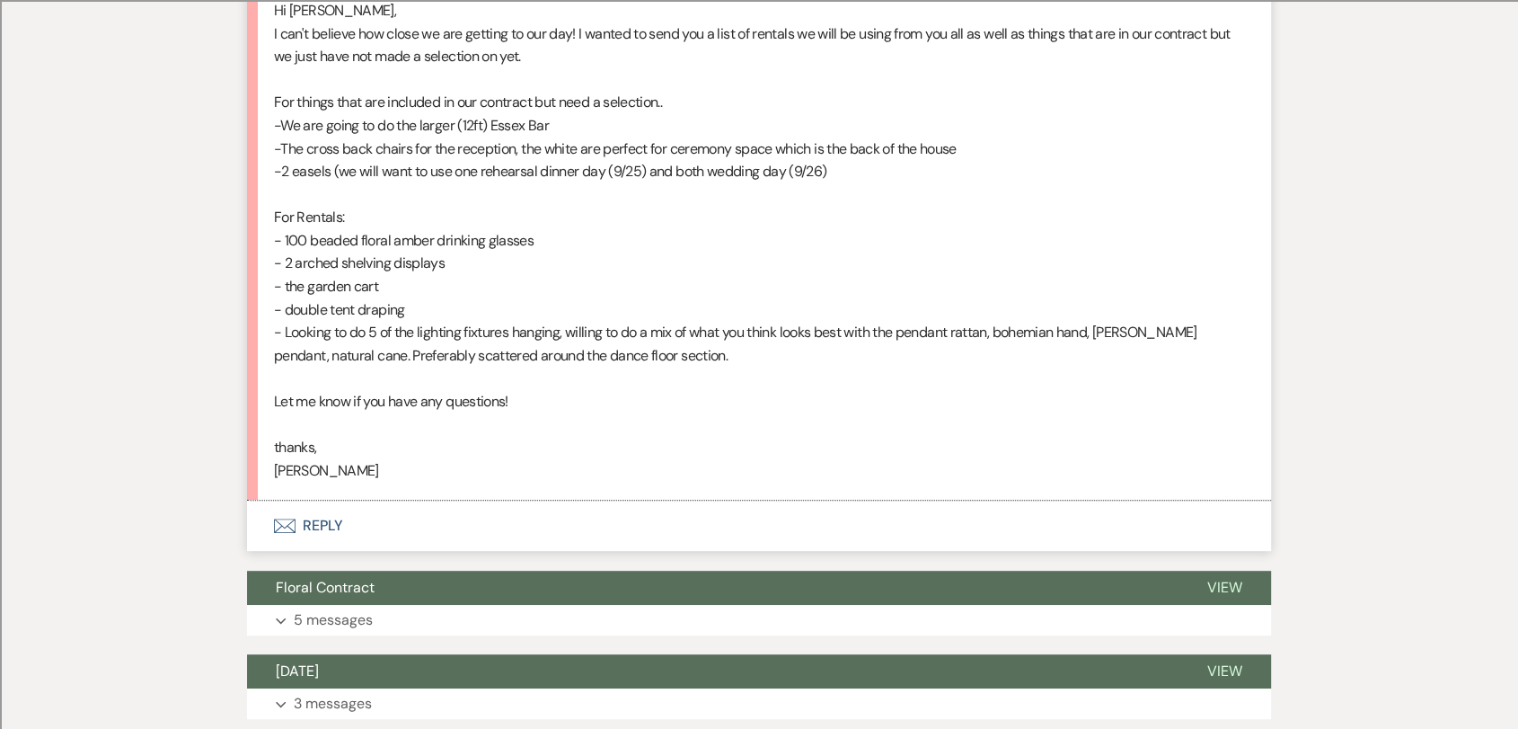
click at [746, 278] on p "- the garden cart" at bounding box center [759, 286] width 970 height 23
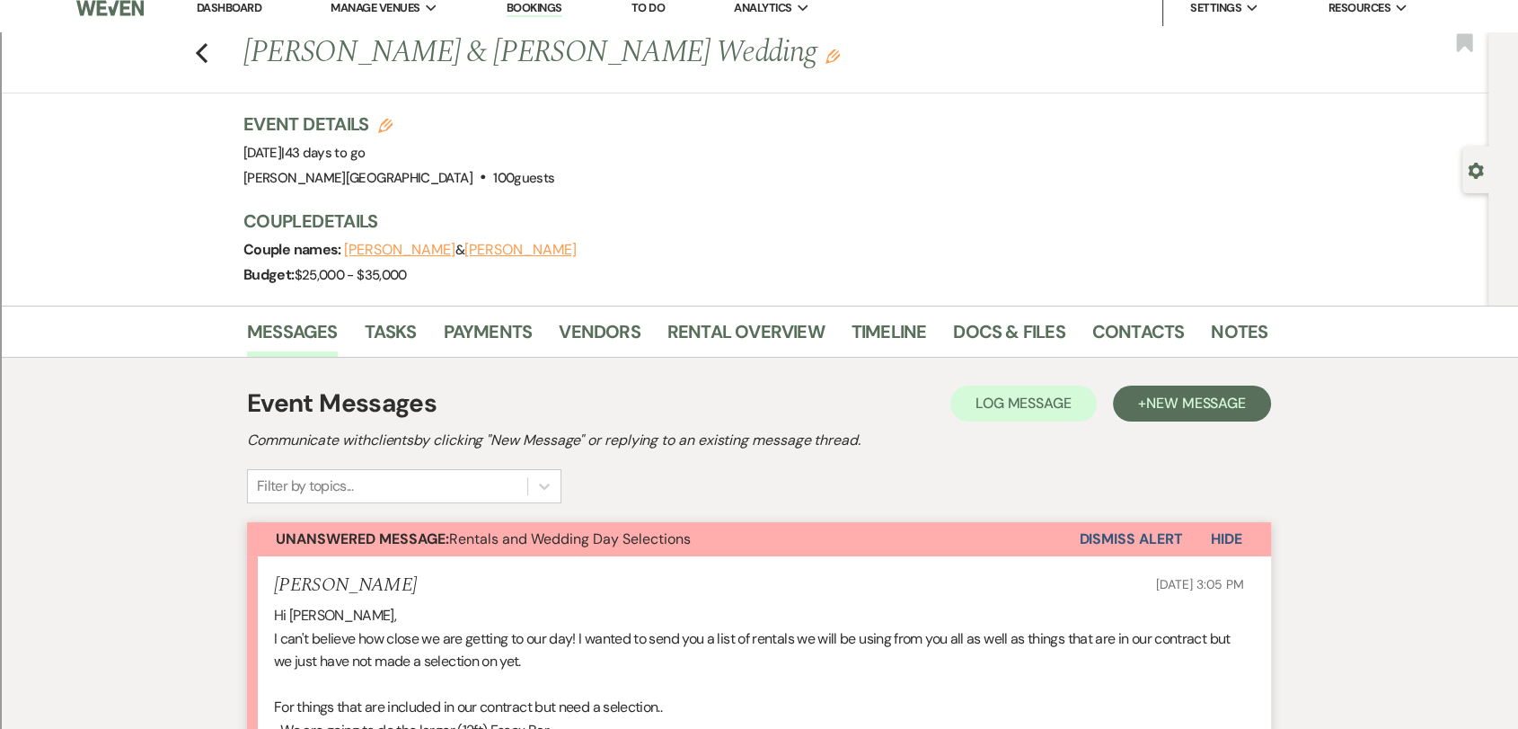
scroll to position [0, 0]
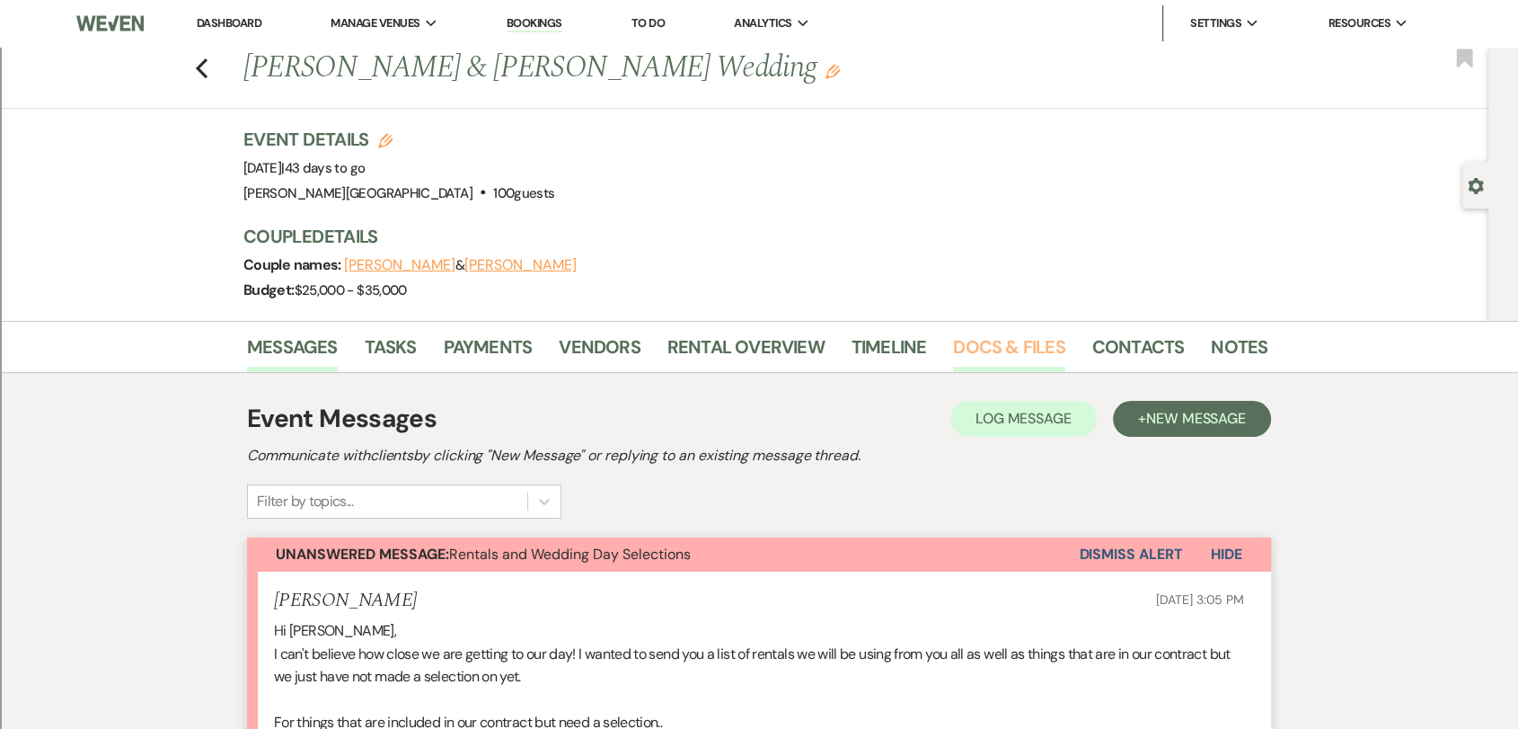
click at [1029, 344] on link "Docs & Files" at bounding box center [1008, 352] width 111 height 40
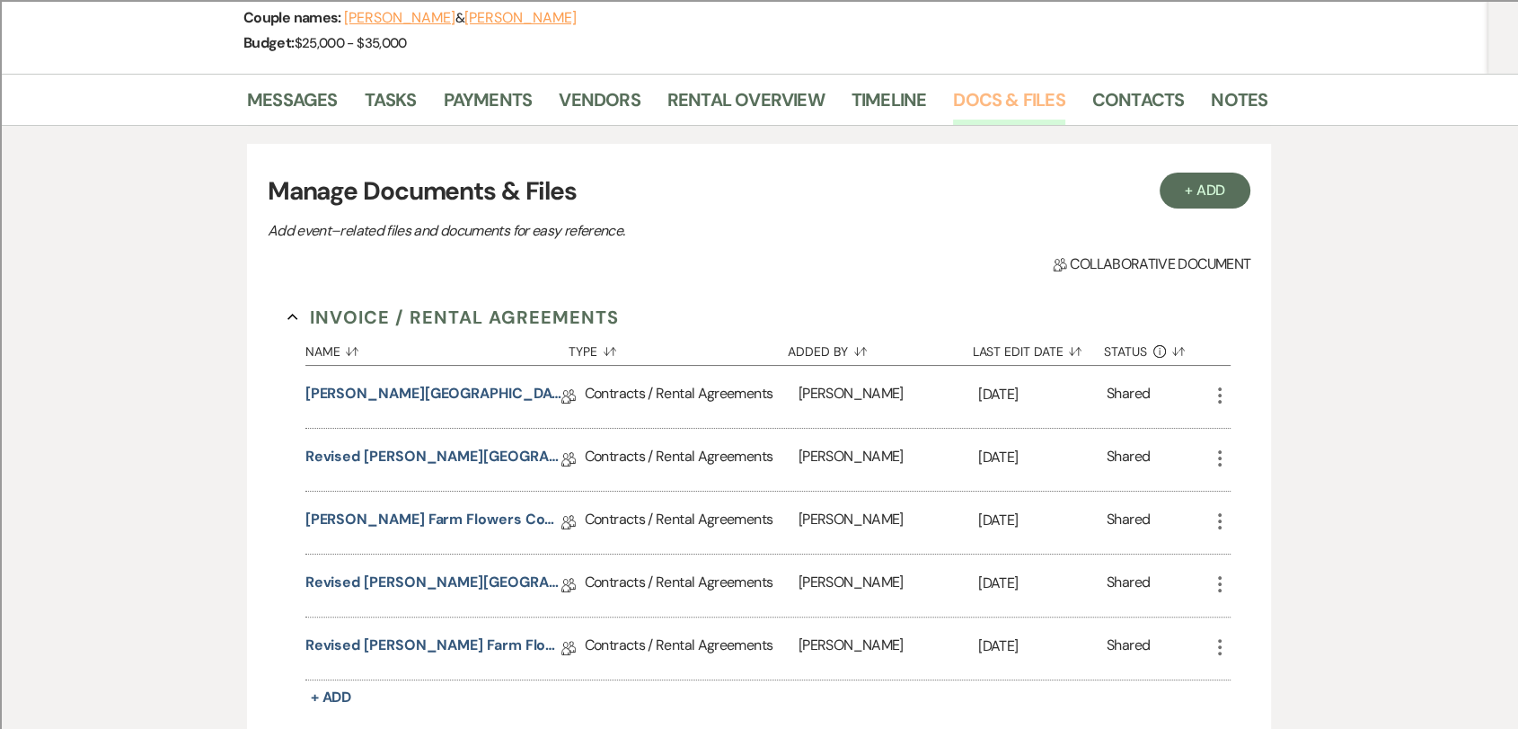
scroll to position [399, 0]
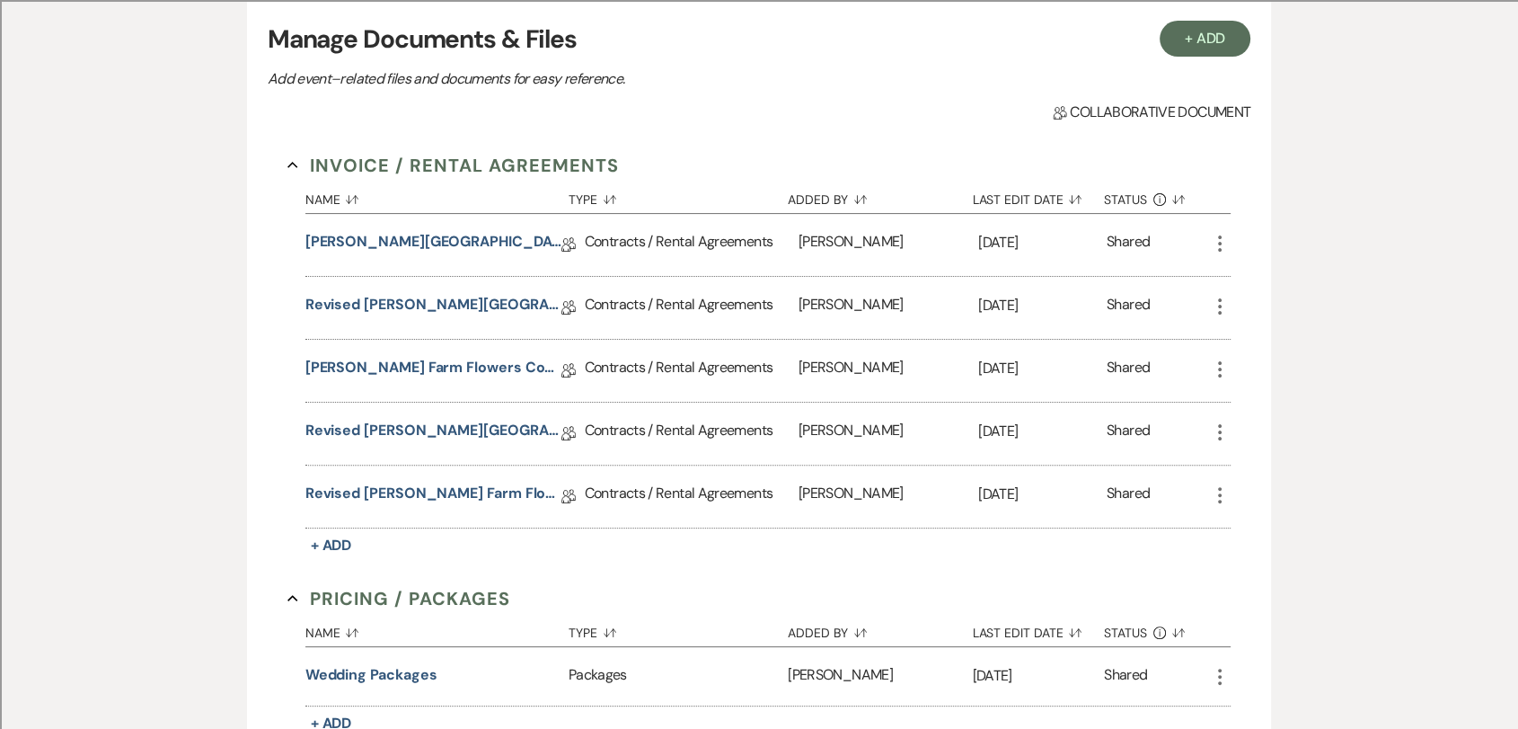
click at [1216, 431] on icon "More" at bounding box center [1220, 432] width 22 height 22
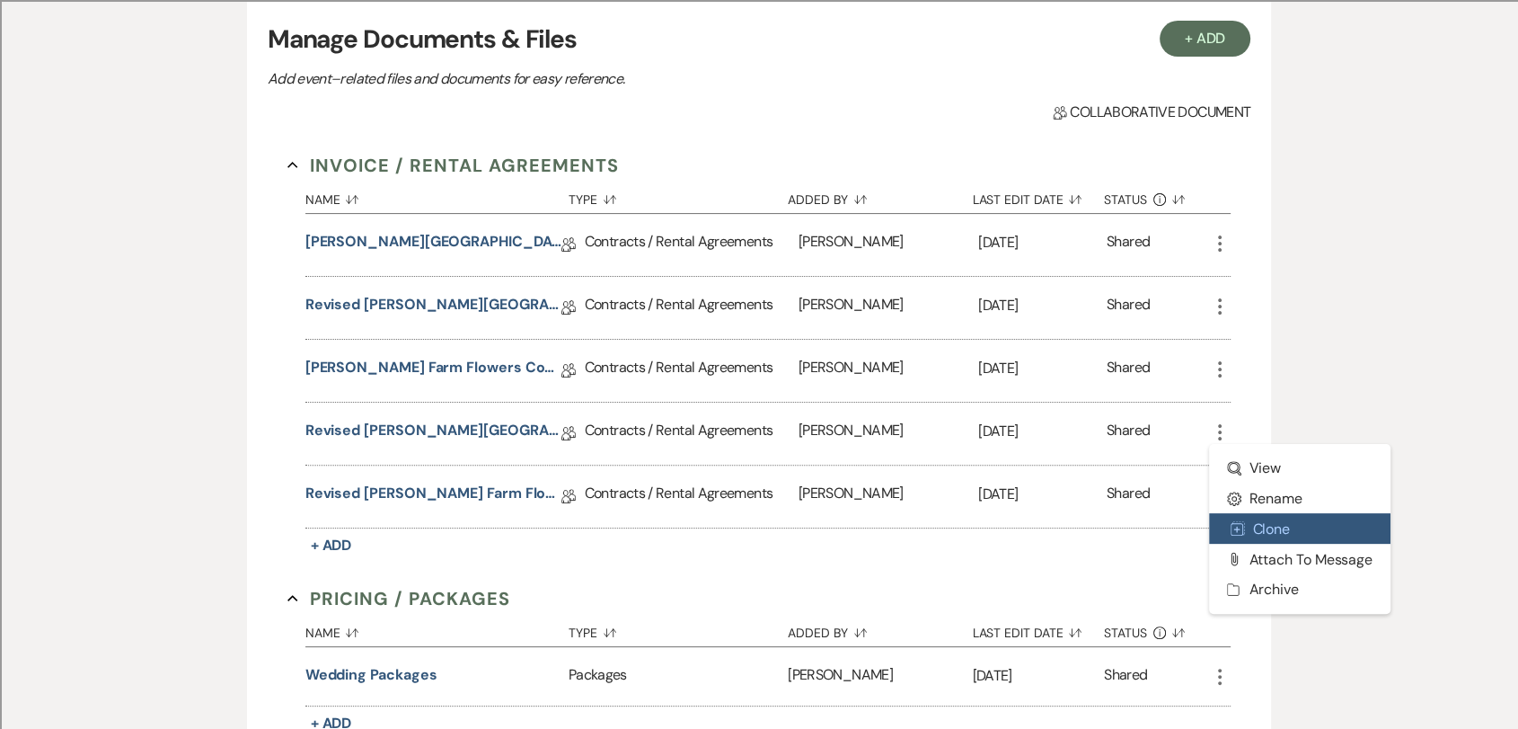
click at [1254, 521] on button "Duplicate Clone" at bounding box center [1299, 528] width 181 height 31
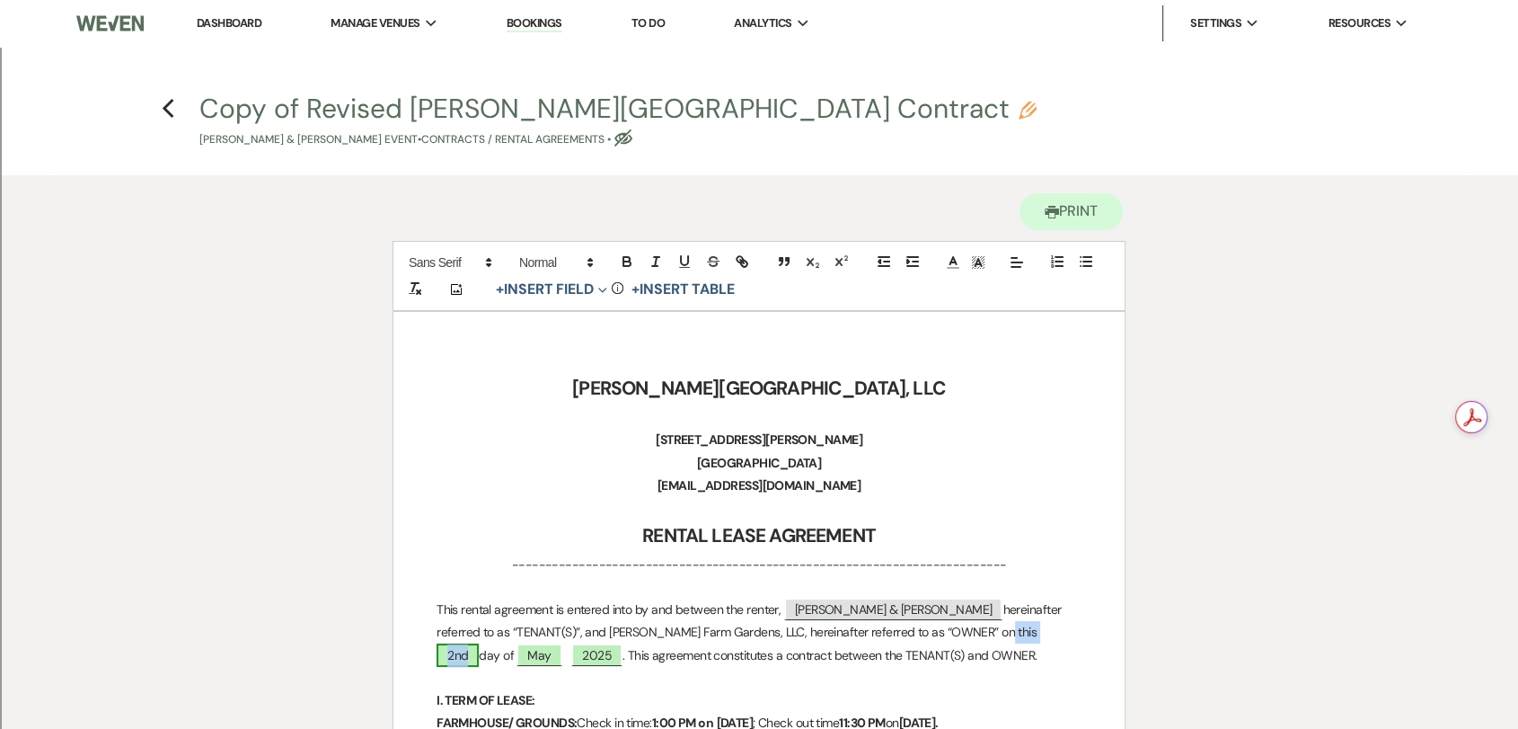
click at [479, 643] on span "2nd" at bounding box center [458, 654] width 42 height 23
select select "owner"
select select "Number"
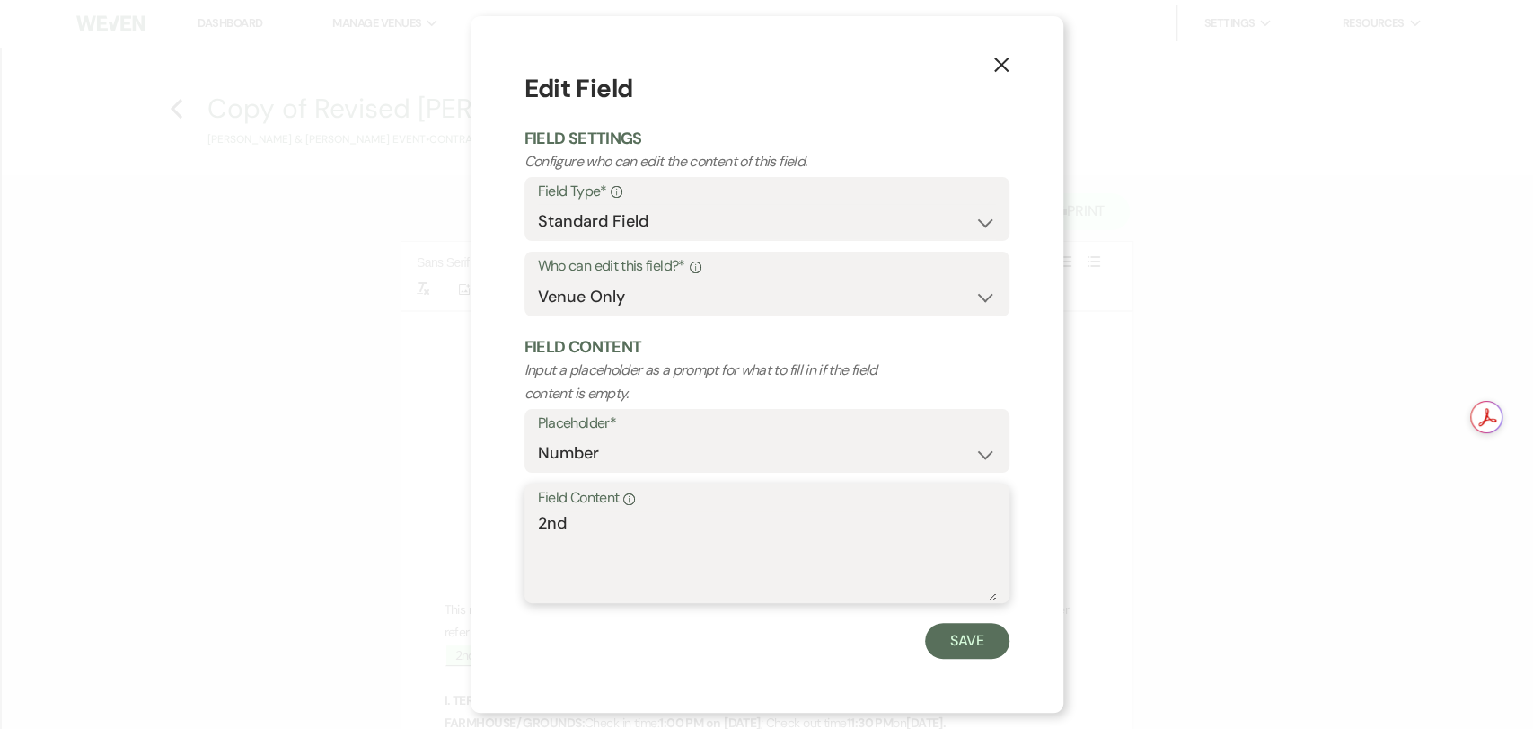
drag, startPoint x: 633, startPoint y: 545, endPoint x: 411, endPoint y: 524, distance: 223.8
click at [411, 524] on div "X Edit Field Field Settings Configure who can edit the content of this field. F…" at bounding box center [766, 364] width 1533 height 729
type textarea "13th"
click at [956, 636] on button "Save" at bounding box center [967, 641] width 84 height 36
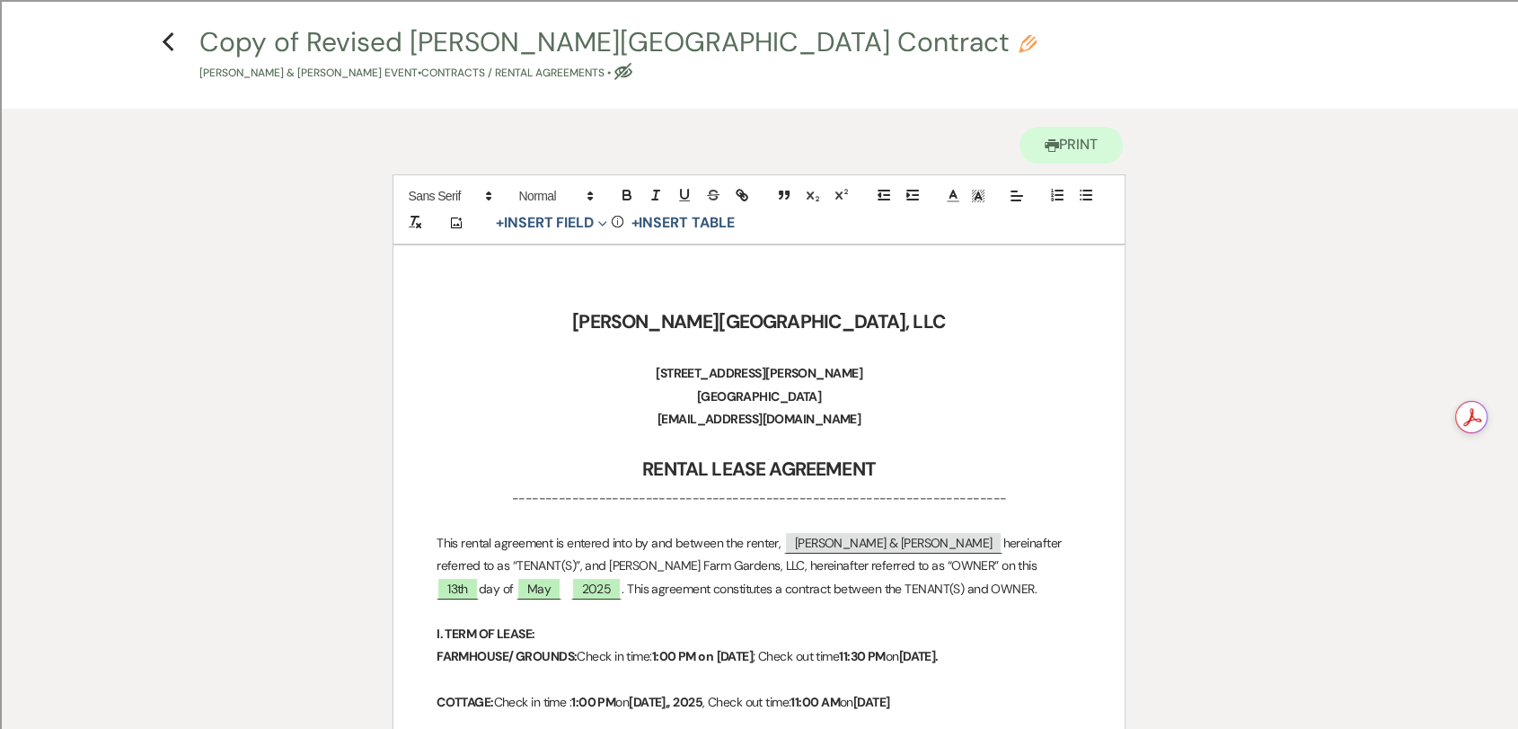
scroll to position [199, 0]
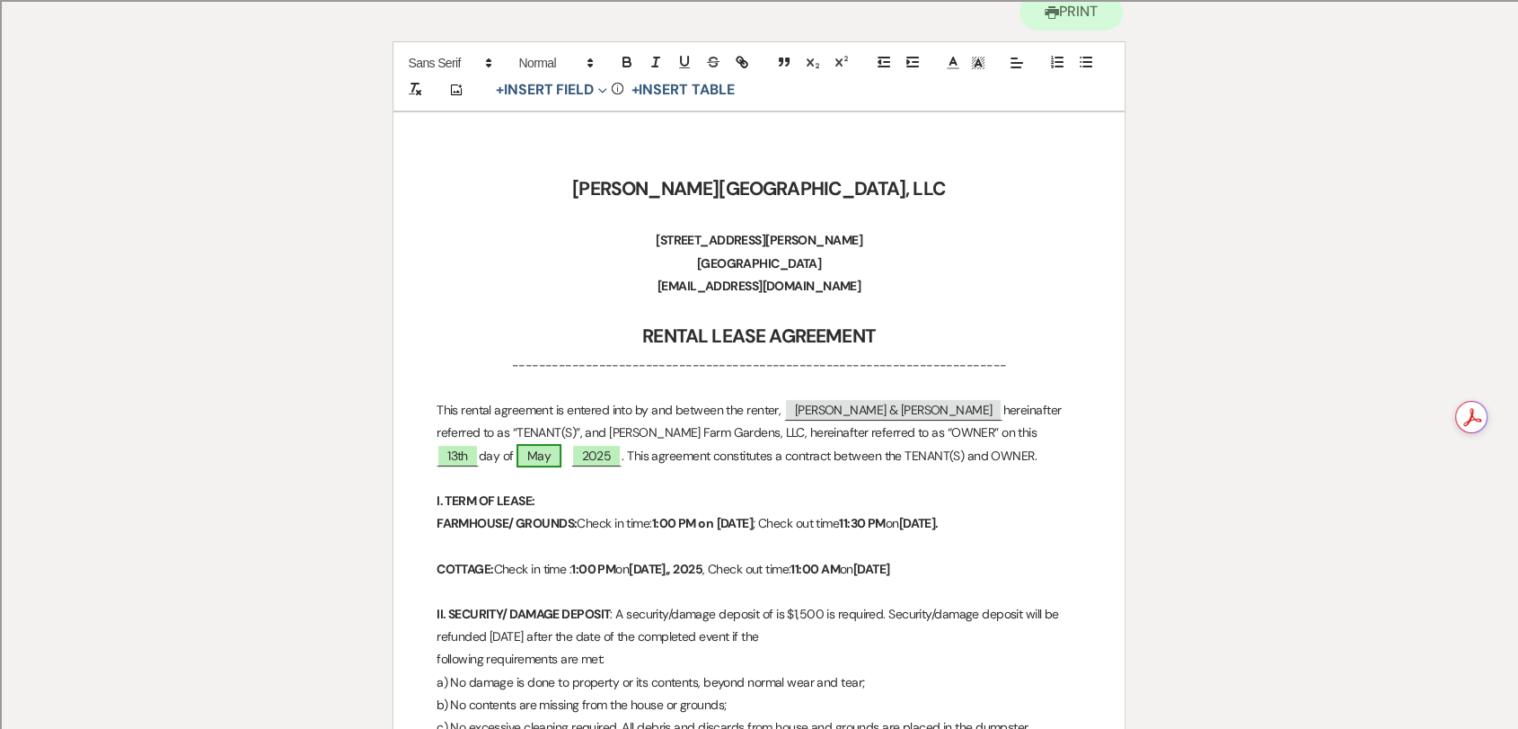
click at [517, 462] on span "May" at bounding box center [539, 455] width 45 height 23
select select "owner"
select select "custom_placeholder"
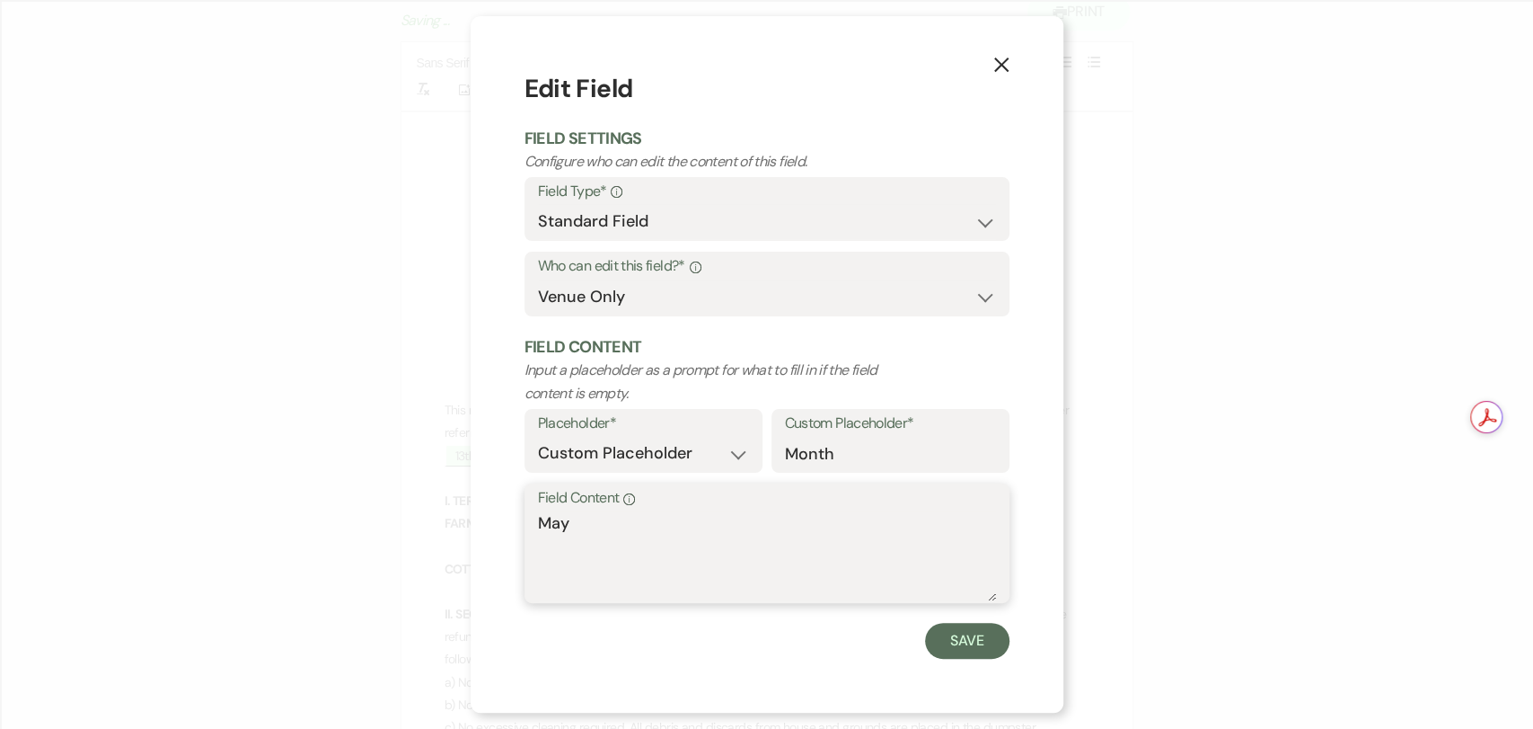
drag, startPoint x: 623, startPoint y: 560, endPoint x: 457, endPoint y: 518, distance: 170.4
click at [451, 530] on div "X Edit Field Field Settings Configure who can edit the content of this field. F…" at bounding box center [766, 364] width 1533 height 729
type textarea "August"
click at [994, 648] on button "Save" at bounding box center [967, 641] width 84 height 36
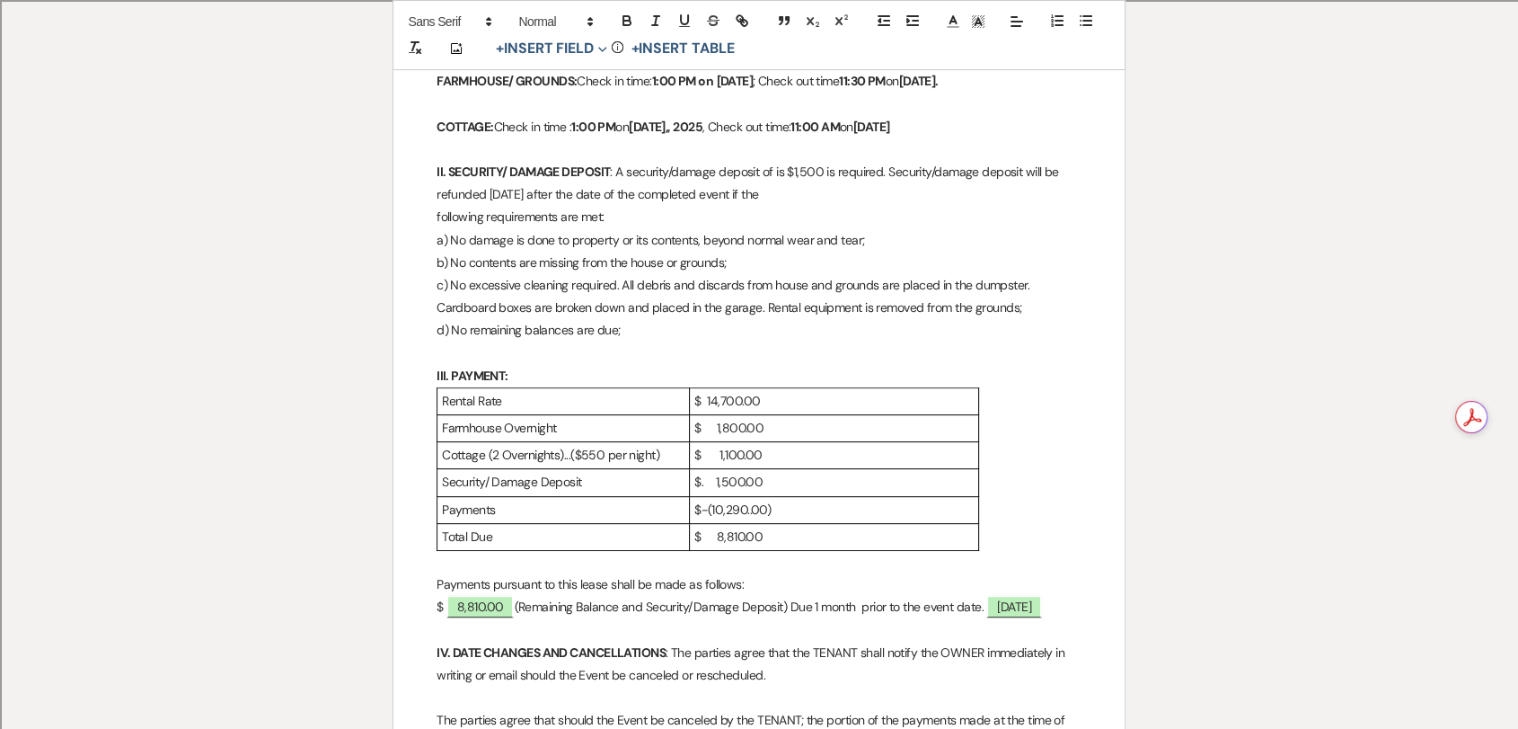
scroll to position [698, 0]
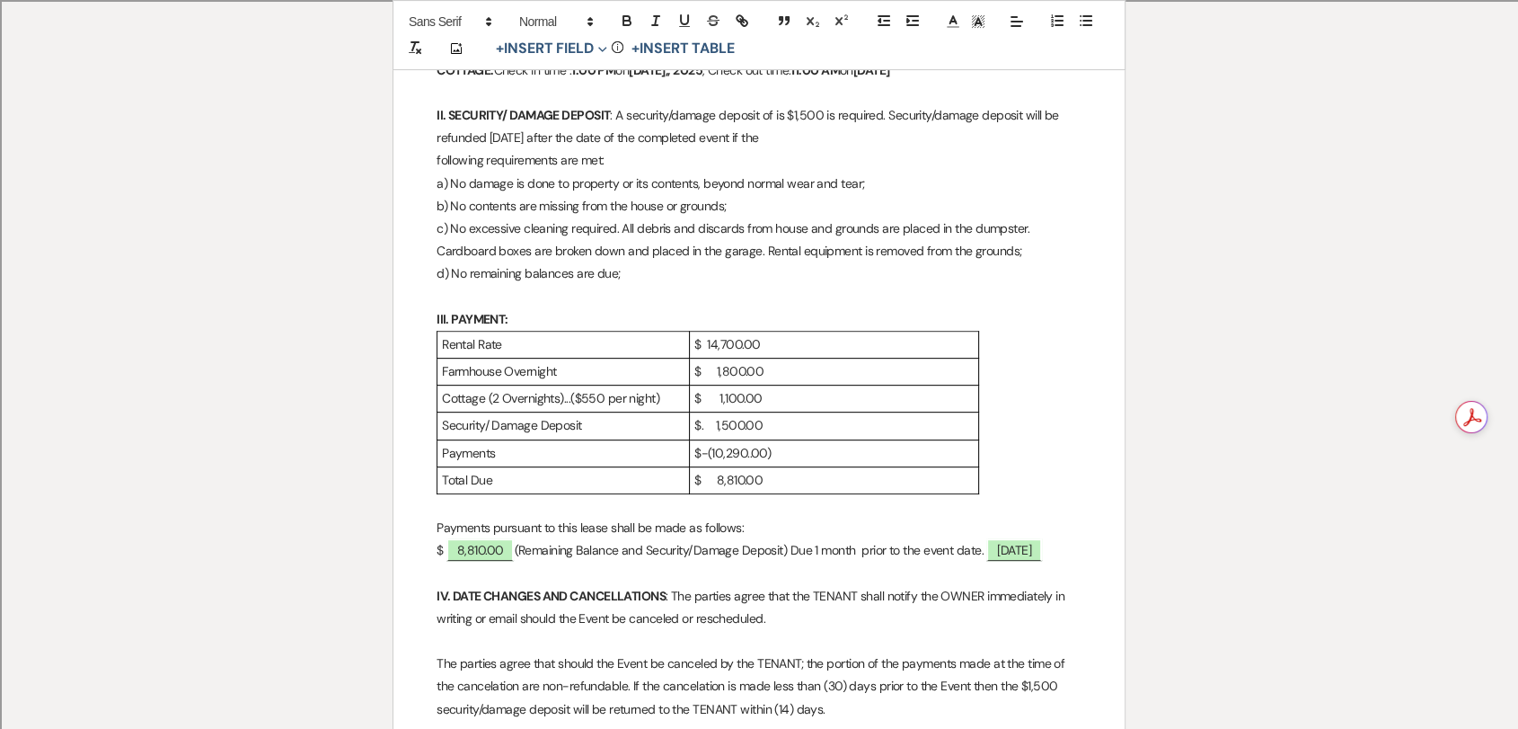
click at [568, 410] on p "Cottage (2 Overnights)...($550 per night)" at bounding box center [563, 398] width 243 height 22
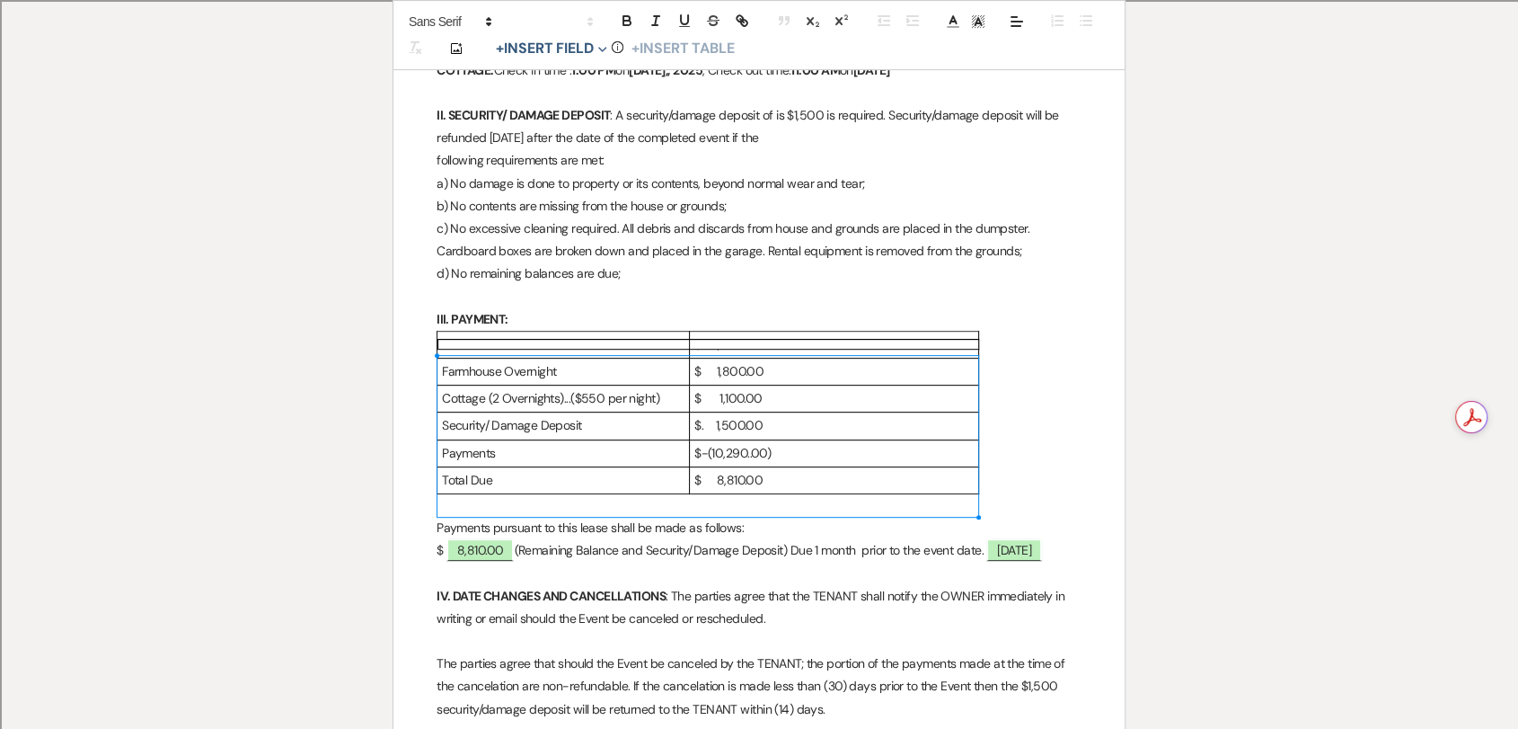
drag, startPoint x: 509, startPoint y: 371, endPoint x: 752, endPoint y: 506, distance: 277.4
click at [752, 493] on tbody "Rental Rate $ 14,700.00 Farmhouse Overnight $ 1,800.00 Cottage (2 Overnights)..…" at bounding box center [708, 412] width 542 height 163
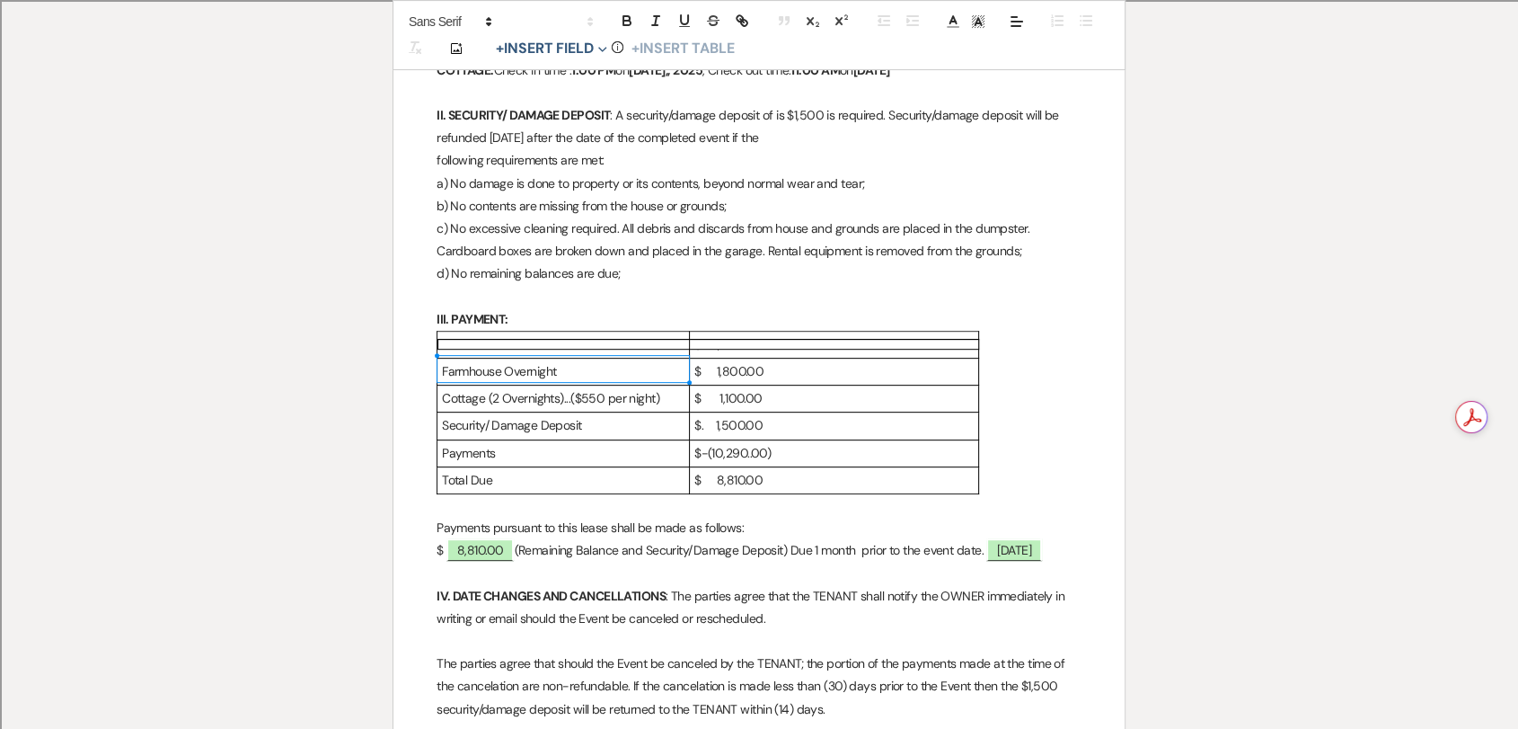
click at [597, 356] on p "Rental Rate" at bounding box center [563, 344] width 243 height 22
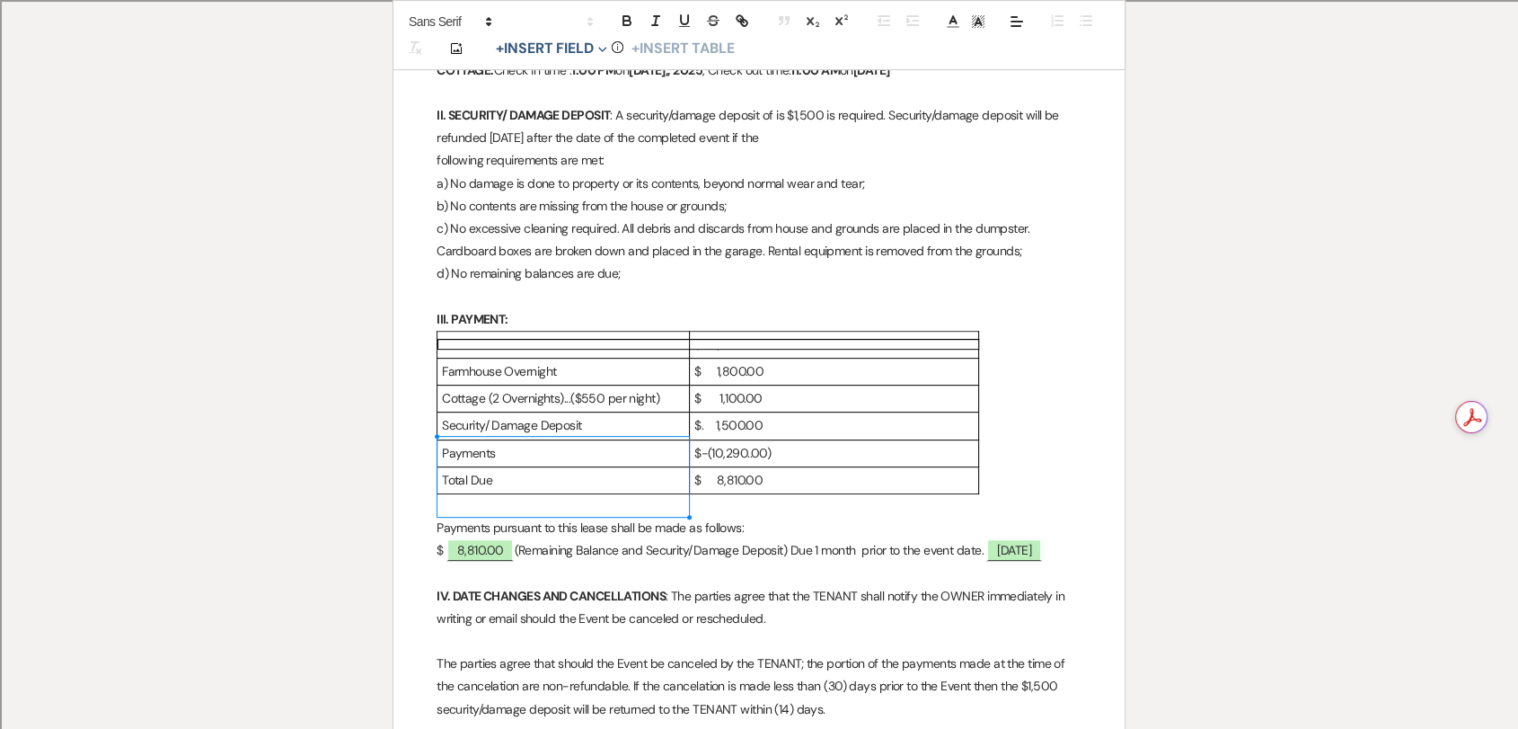
drag, startPoint x: 506, startPoint y: 501, endPoint x: 487, endPoint y: 450, distance: 54.6
click at [487, 450] on tbody "Rental Rate $ 14,700.00 Farmhouse Overnight $ 1,800.00 Cottage (2 Overnights)..…" at bounding box center [708, 412] width 542 height 163
click at [506, 464] on p "Payments" at bounding box center [563, 453] width 243 height 22
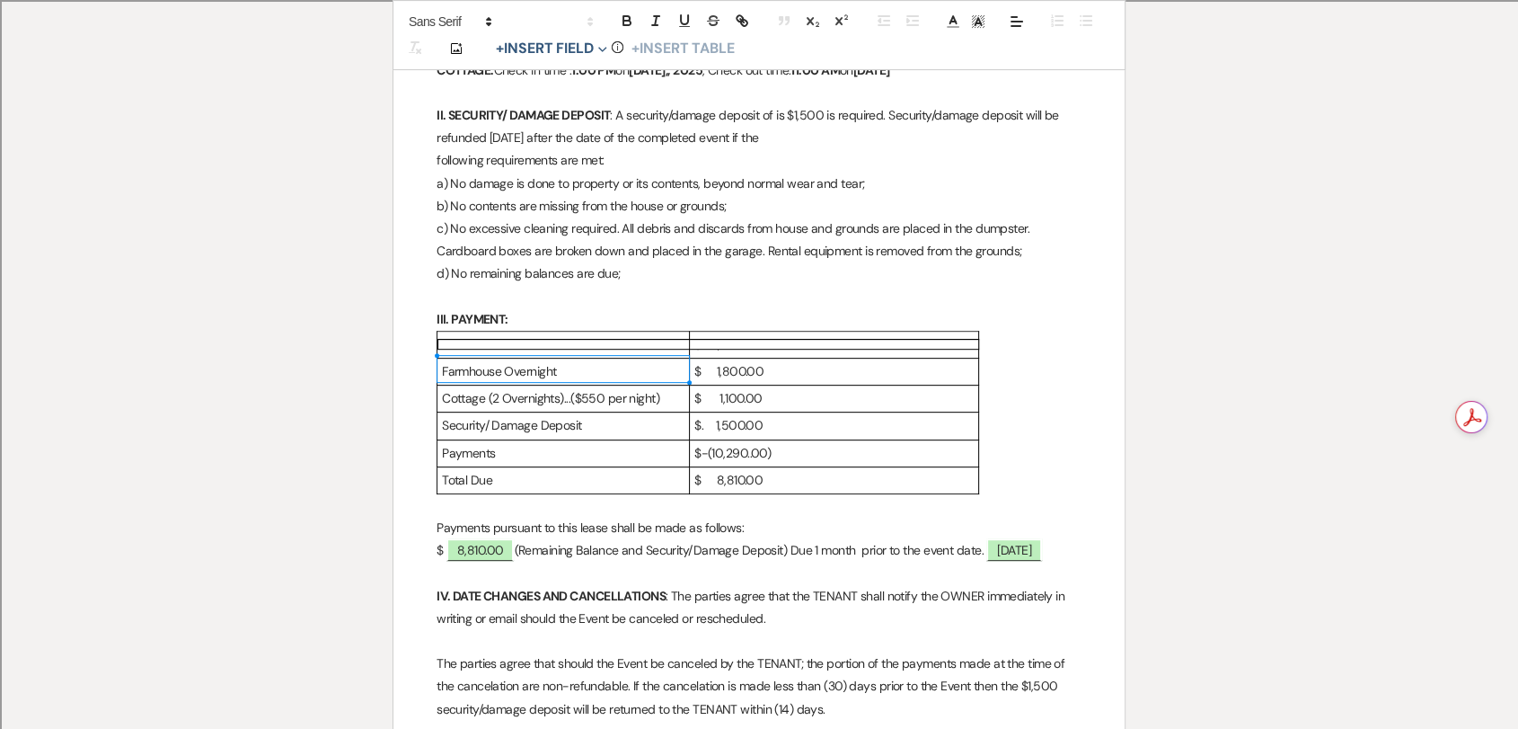
click at [458, 356] on p "Rental Rate" at bounding box center [563, 344] width 243 height 22
click at [1002, 539] on p "Payments pursuant to this lease shall be made as follows:" at bounding box center [759, 528] width 645 height 22
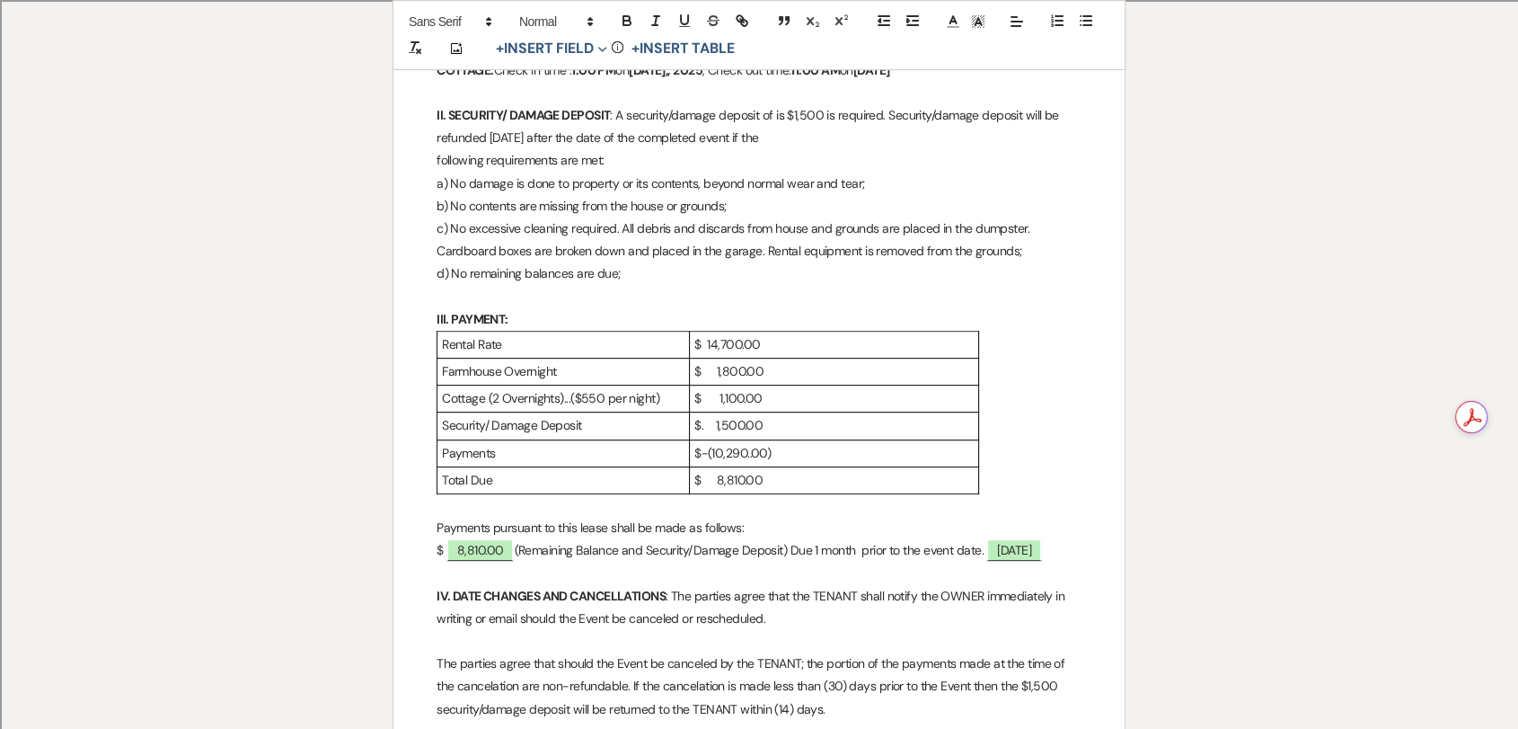
click at [944, 466] on td "$-(10,290..00)" at bounding box center [834, 452] width 289 height 27
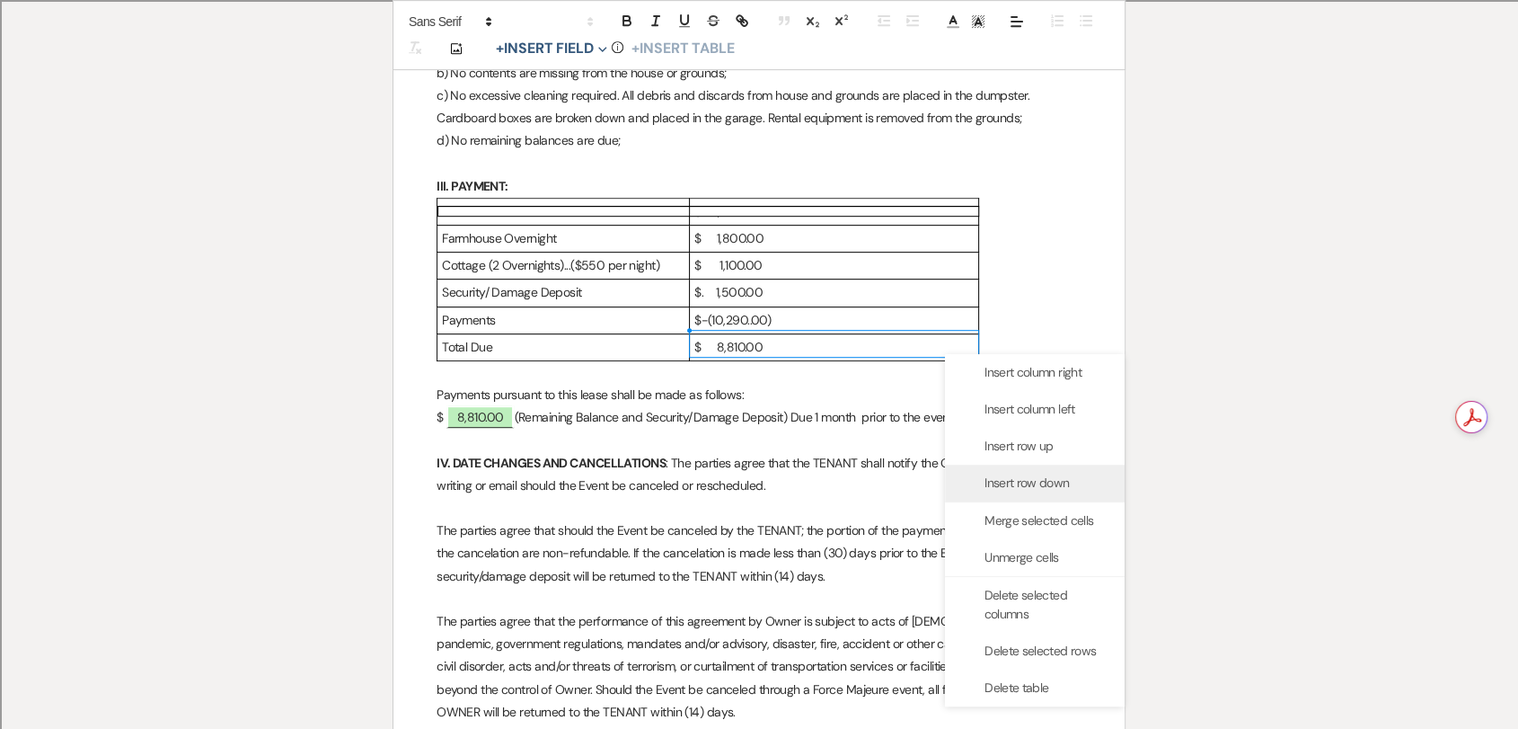
scroll to position [998, 0]
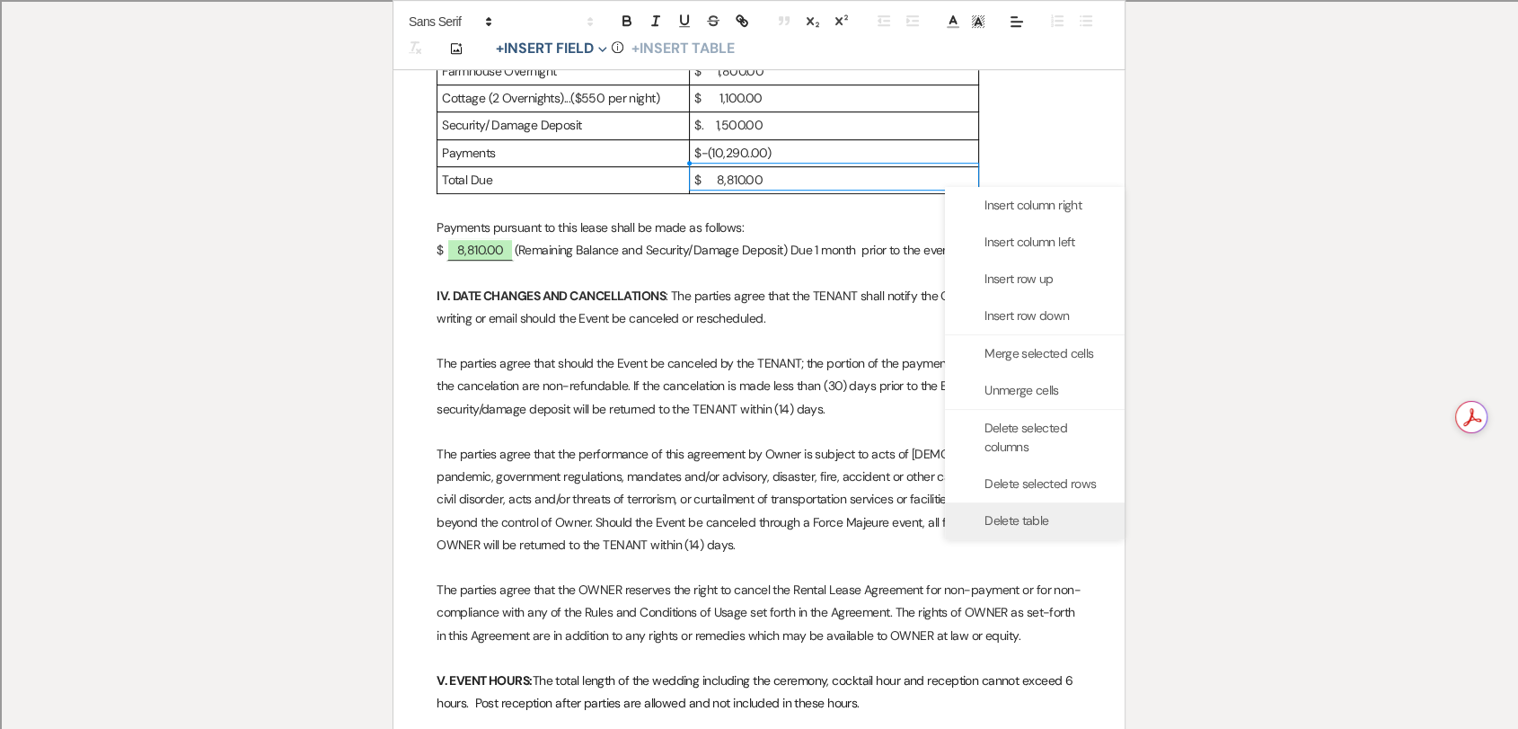
click at [1033, 519] on span "Delete table" at bounding box center [1017, 520] width 64 height 19
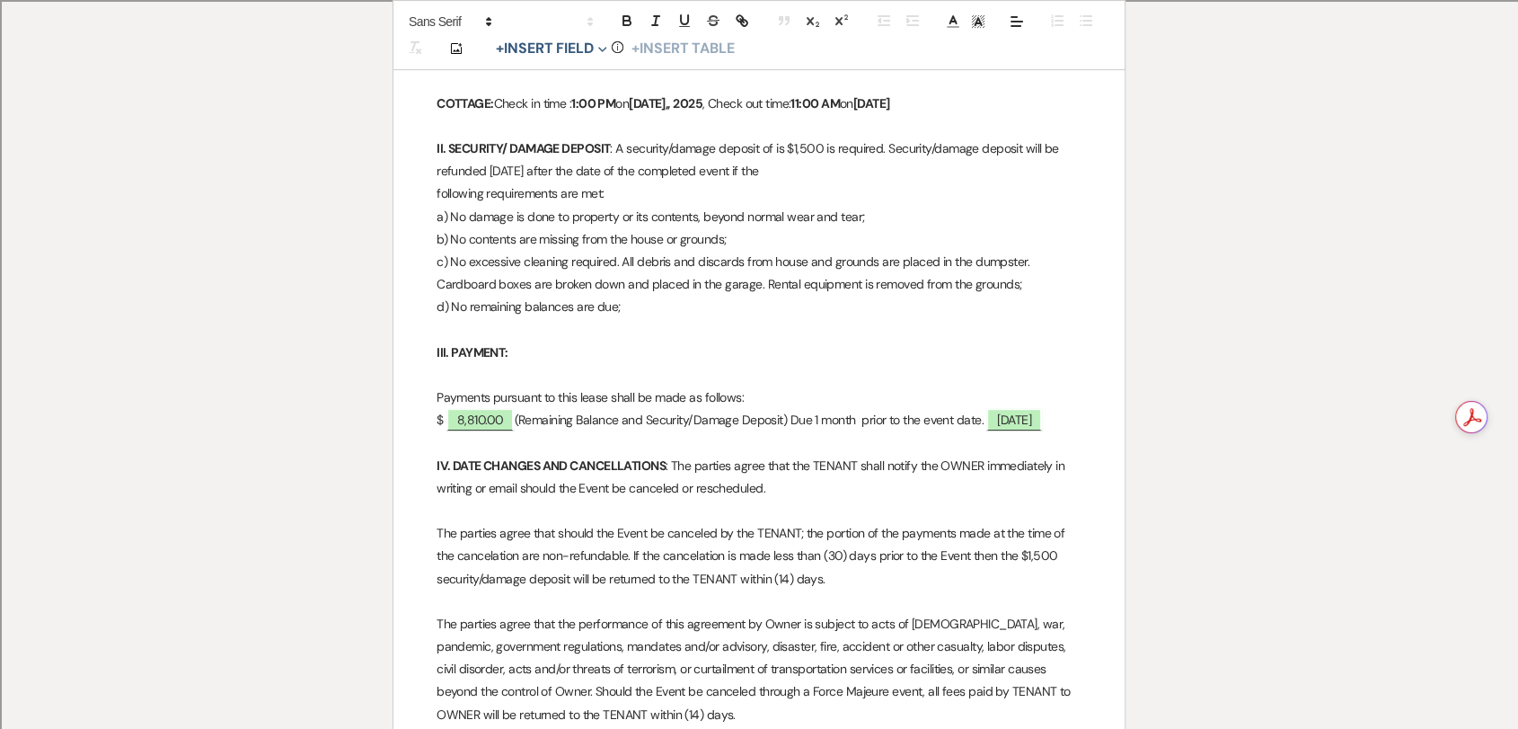
scroll to position [598, 0]
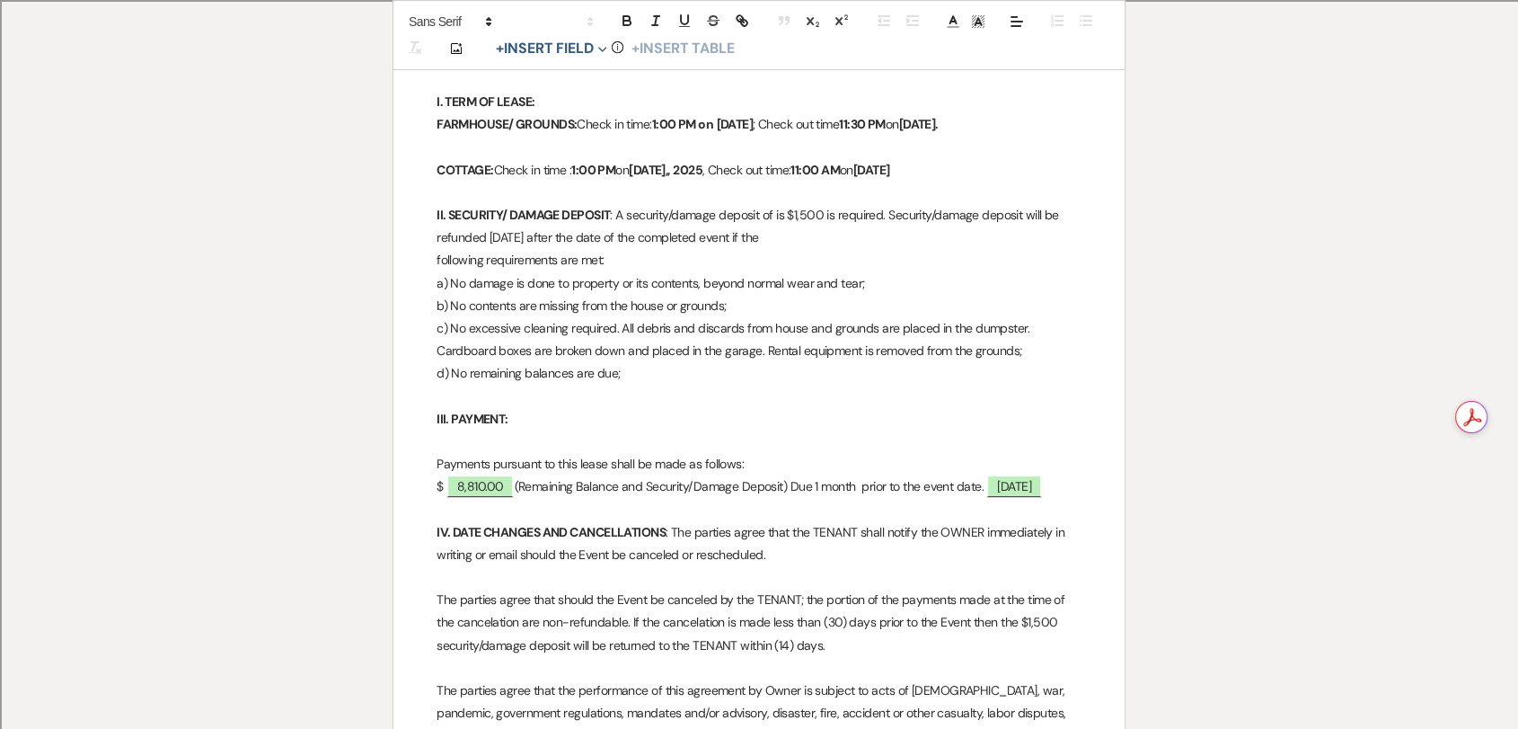
click at [524, 453] on p at bounding box center [759, 441] width 645 height 22
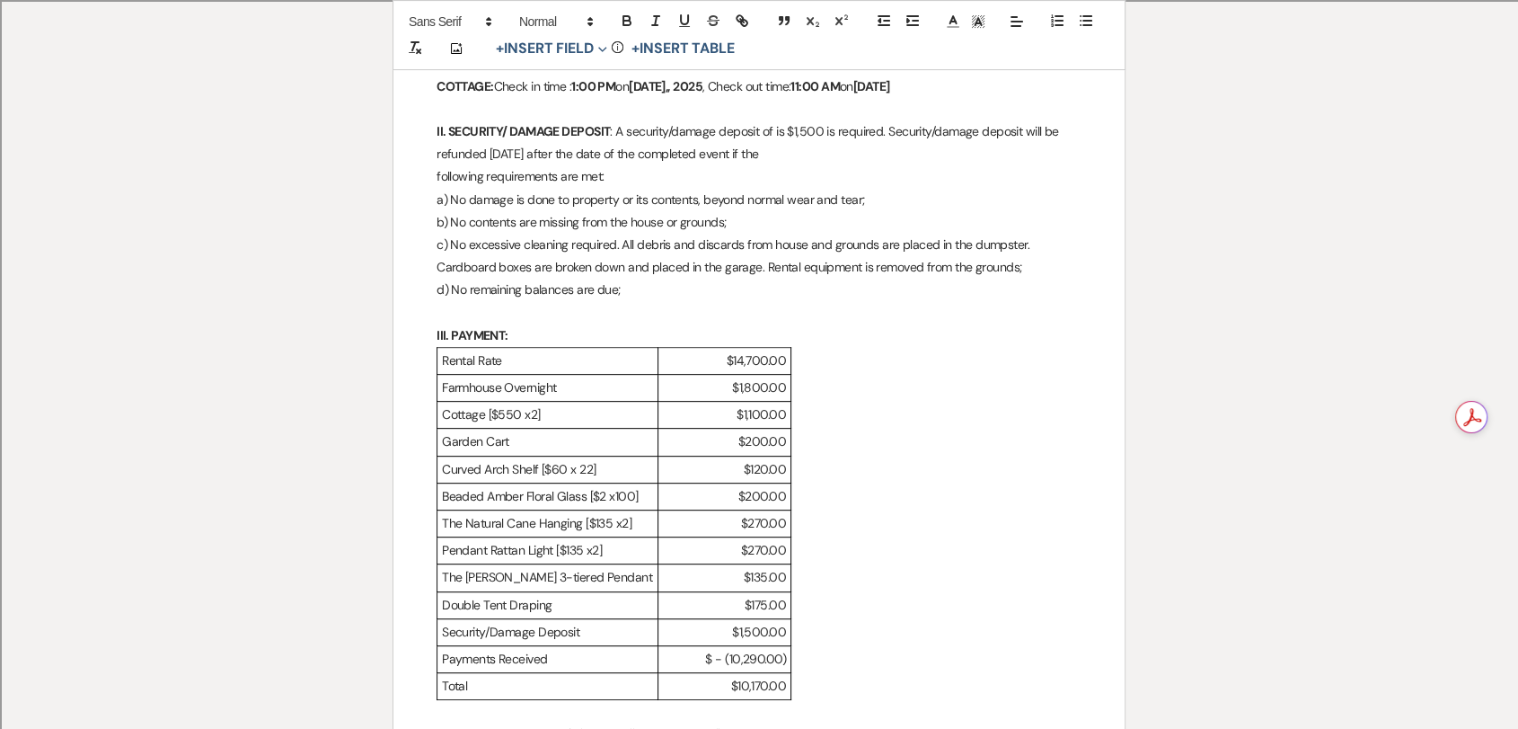
scroll to position [798, 0]
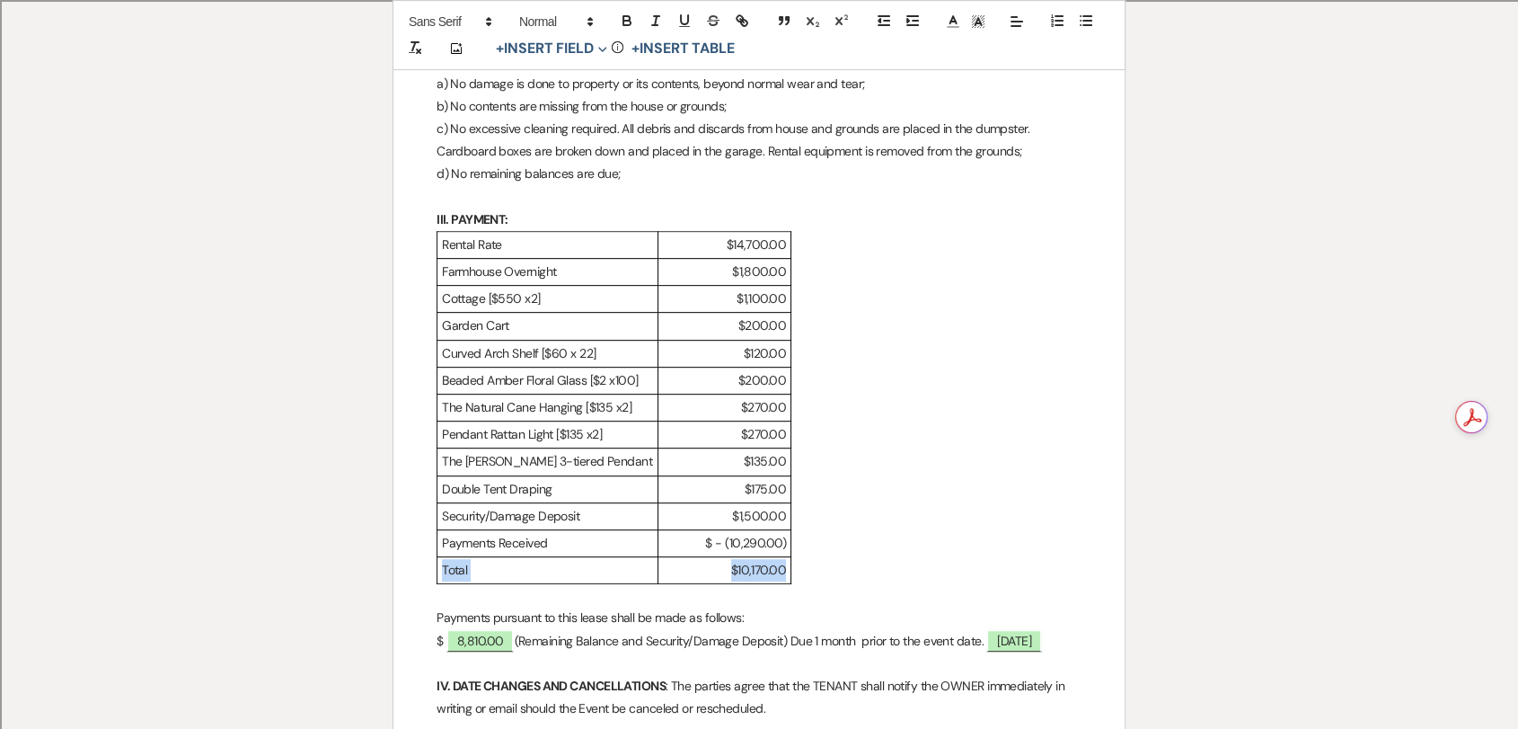
drag, startPoint x: 439, startPoint y: 587, endPoint x: 785, endPoint y: 584, distance: 345.8
click at [785, 584] on tr "Total $10,170.00" at bounding box center [614, 570] width 354 height 27
click at [893, 554] on div "Rental Rate $14,700.00 Farmhouse Overnight $1,800.00 Cottage [$550 x2] $1,100.0…" at bounding box center [759, 407] width 645 height 353
click at [725, 581] on p "$10,170.00" at bounding box center [724, 570] width 123 height 22
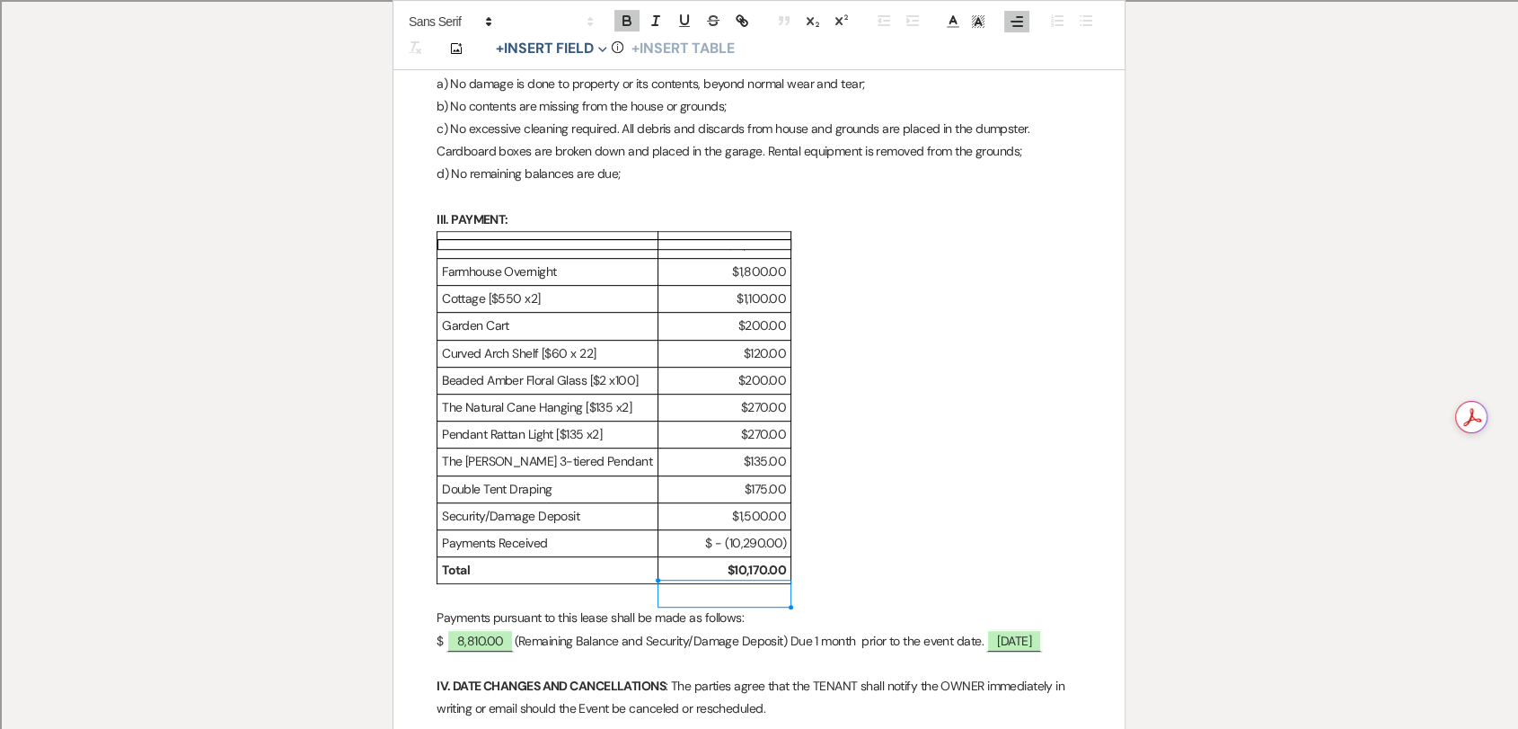
click at [740, 578] on strong "$10,170.00" at bounding box center [757, 569] width 58 height 16
drag, startPoint x: 737, startPoint y: 591, endPoint x: 779, endPoint y: 585, distance: 42.7
click at [778, 578] on strong "$10,170.00" at bounding box center [757, 569] width 58 height 16
drag, startPoint x: 784, startPoint y: 585, endPoint x: 733, endPoint y: 589, distance: 51.4
click at [733, 578] on strong "$10,170.00" at bounding box center [757, 569] width 58 height 16
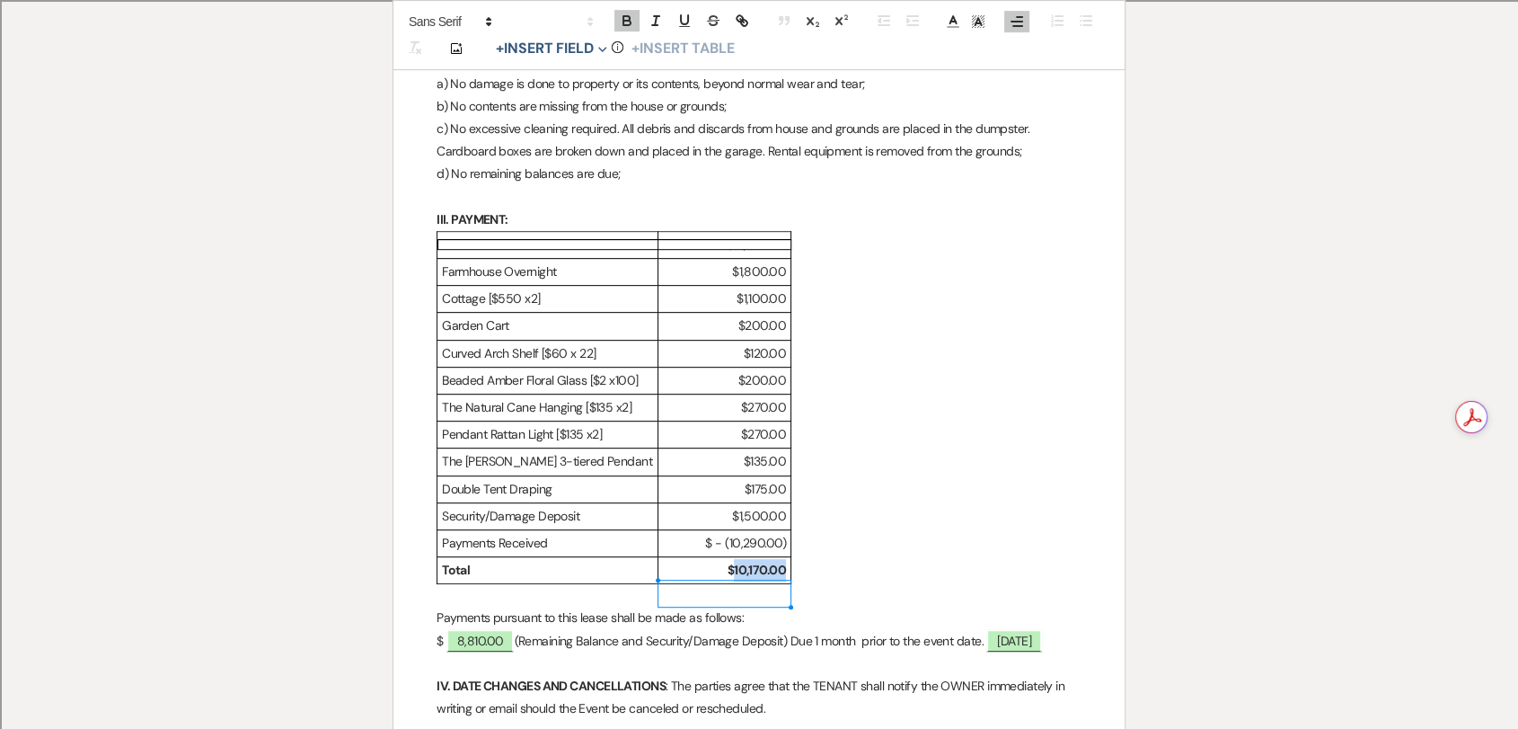
copy strong "10,170.00"
click at [490, 652] on span "8,810.00" at bounding box center [480, 640] width 68 height 23
select select "owner"
select select "Amount"
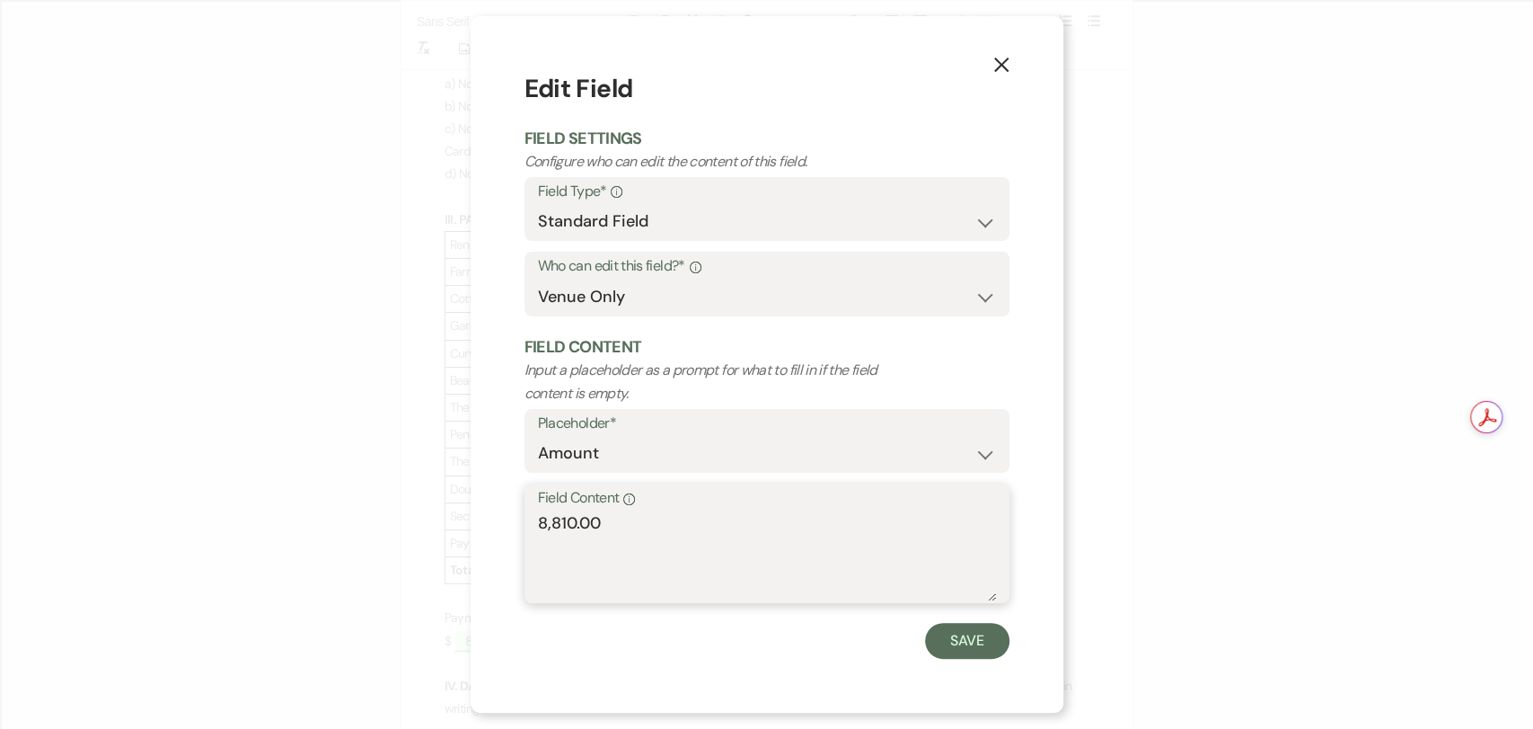
drag, startPoint x: 610, startPoint y: 536, endPoint x: 494, endPoint y: 525, distance: 116.5
click at [494, 525] on div "X Edit Field Field Settings Configure who can edit the content of this field. F…" at bounding box center [767, 364] width 593 height 696
paste textarea "10,17"
type textarea "10,170.00"
click at [967, 636] on button "Save" at bounding box center [967, 641] width 84 height 36
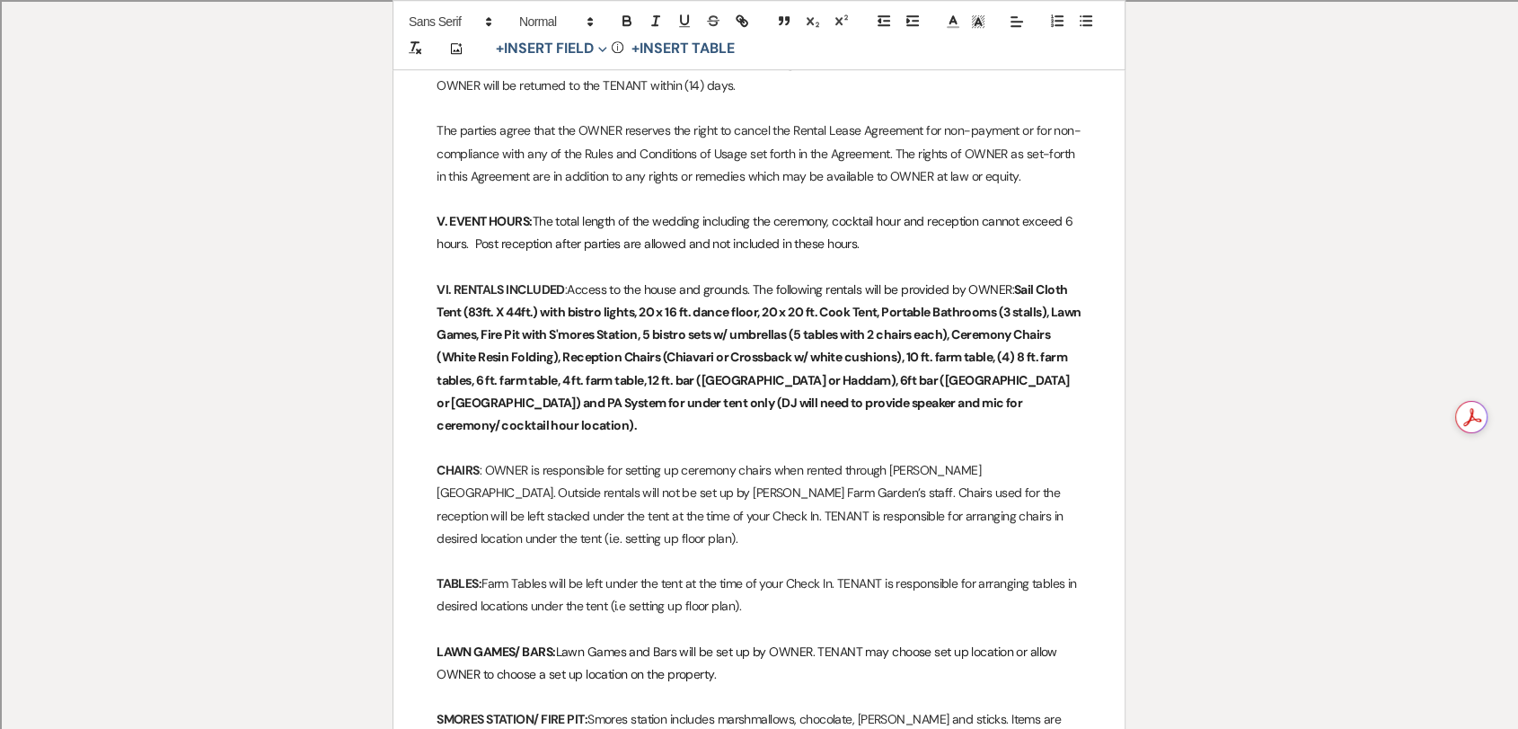
scroll to position [1896, 0]
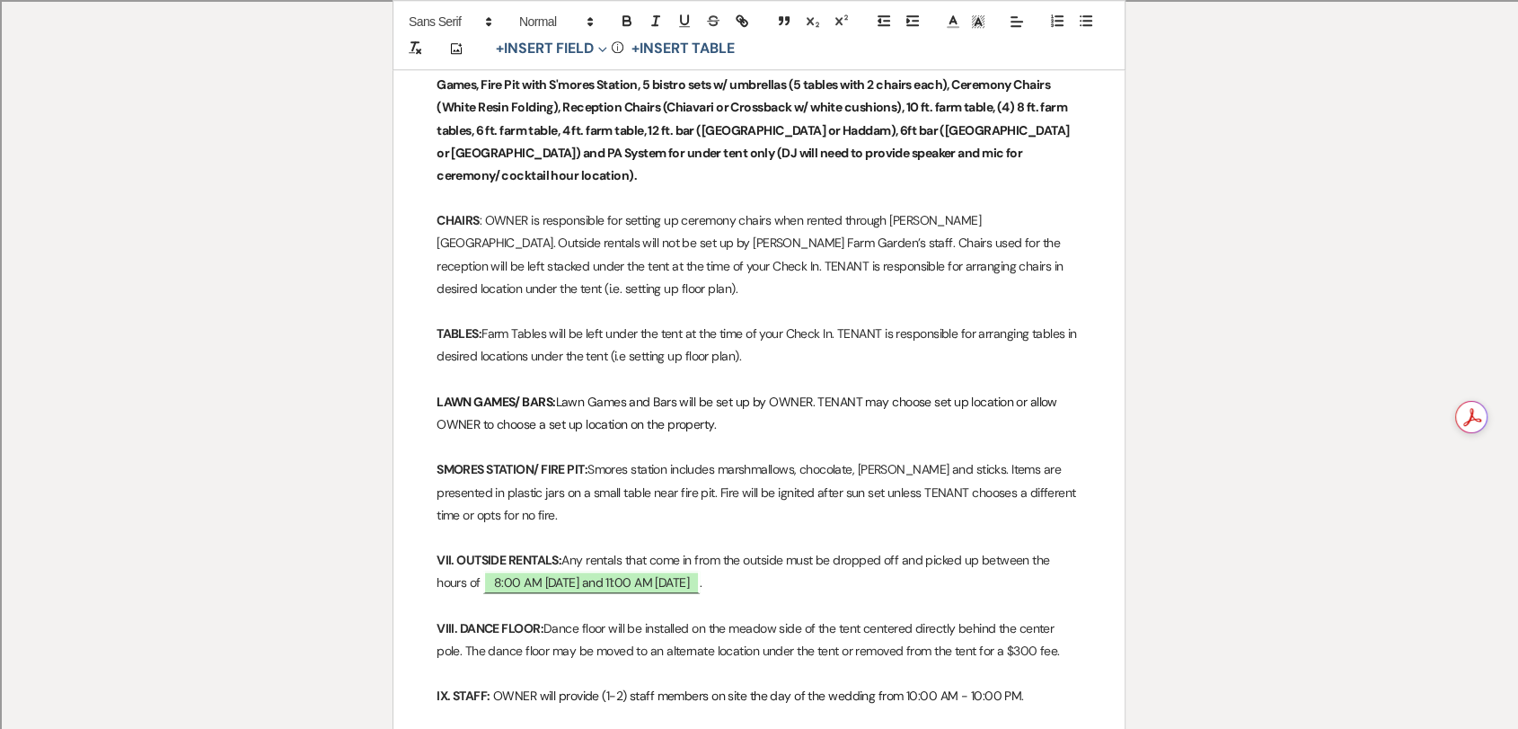
click at [1029, 187] on p "VI. RENTALS INCLUDED : Access to the house and grounds. The following rentals w…" at bounding box center [759, 108] width 645 height 158
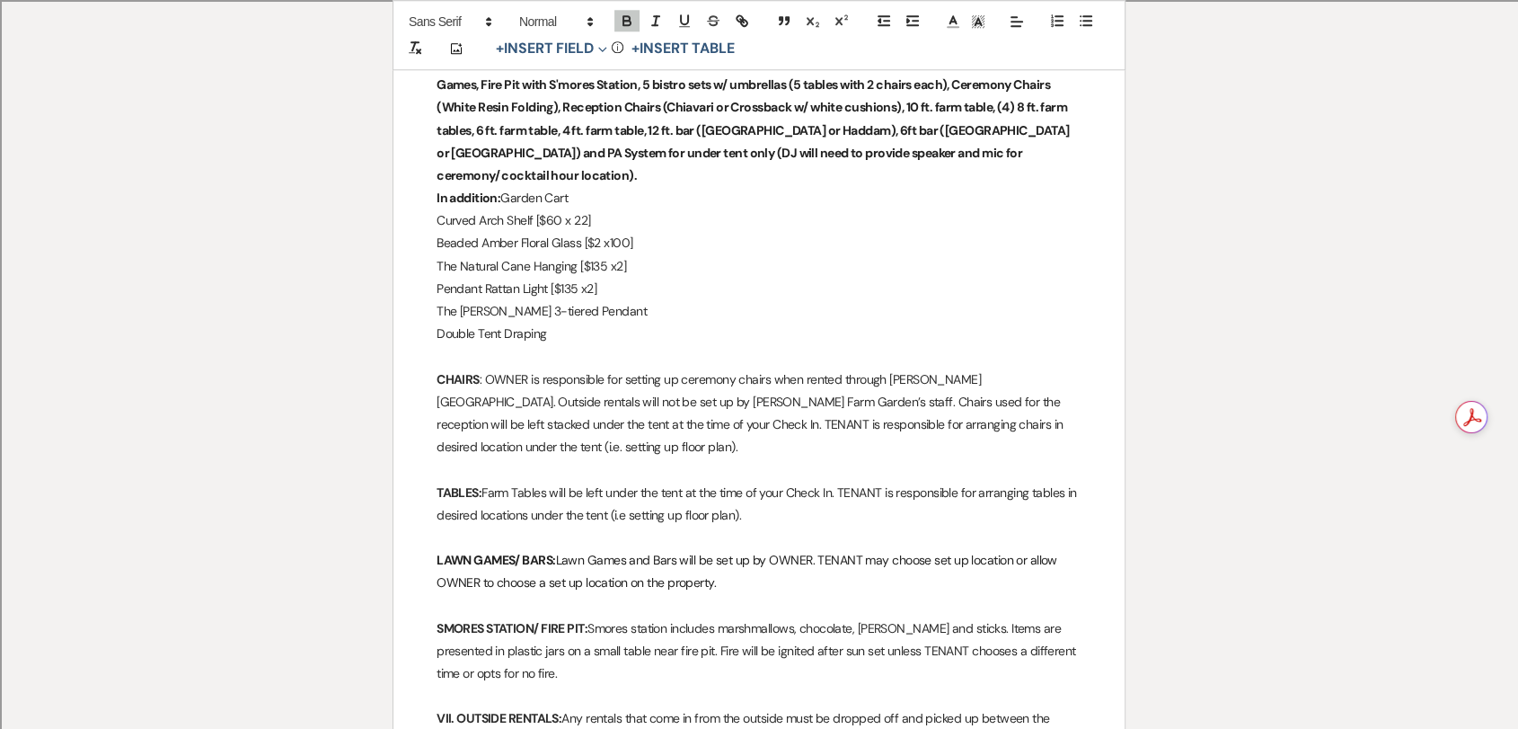
click at [590, 209] on p "In addition: Garden Cart" at bounding box center [759, 198] width 645 height 22
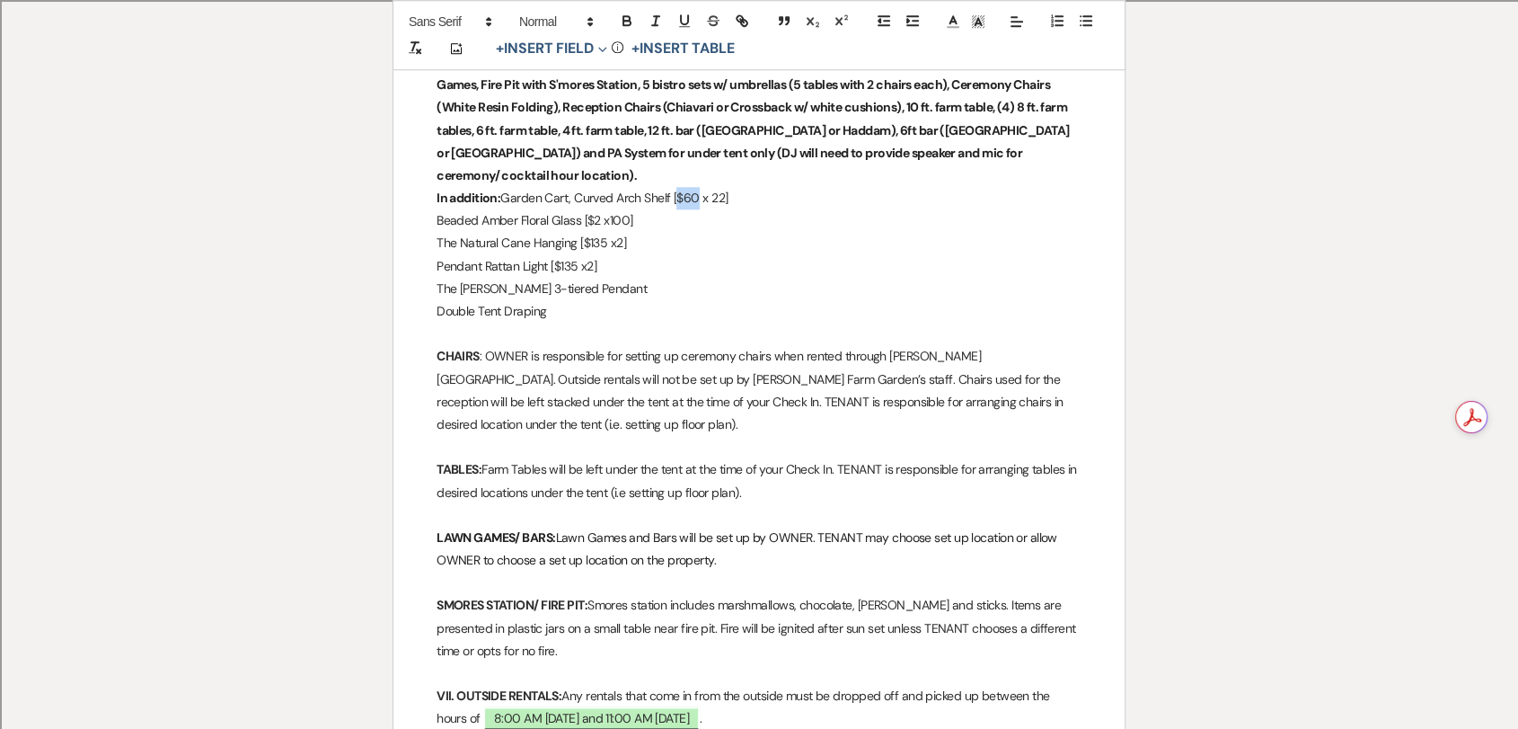
drag, startPoint x: 699, startPoint y: 218, endPoint x: 677, endPoint y: 219, distance: 21.6
click at [677, 209] on p "In addition: Garden Cart, Curved Arch Shelf [$60 x 22]" at bounding box center [759, 198] width 645 height 22
click at [723, 209] on p "In addition: Garden Cart, Curved Arch Shelf [x 22]" at bounding box center [759, 198] width 645 height 22
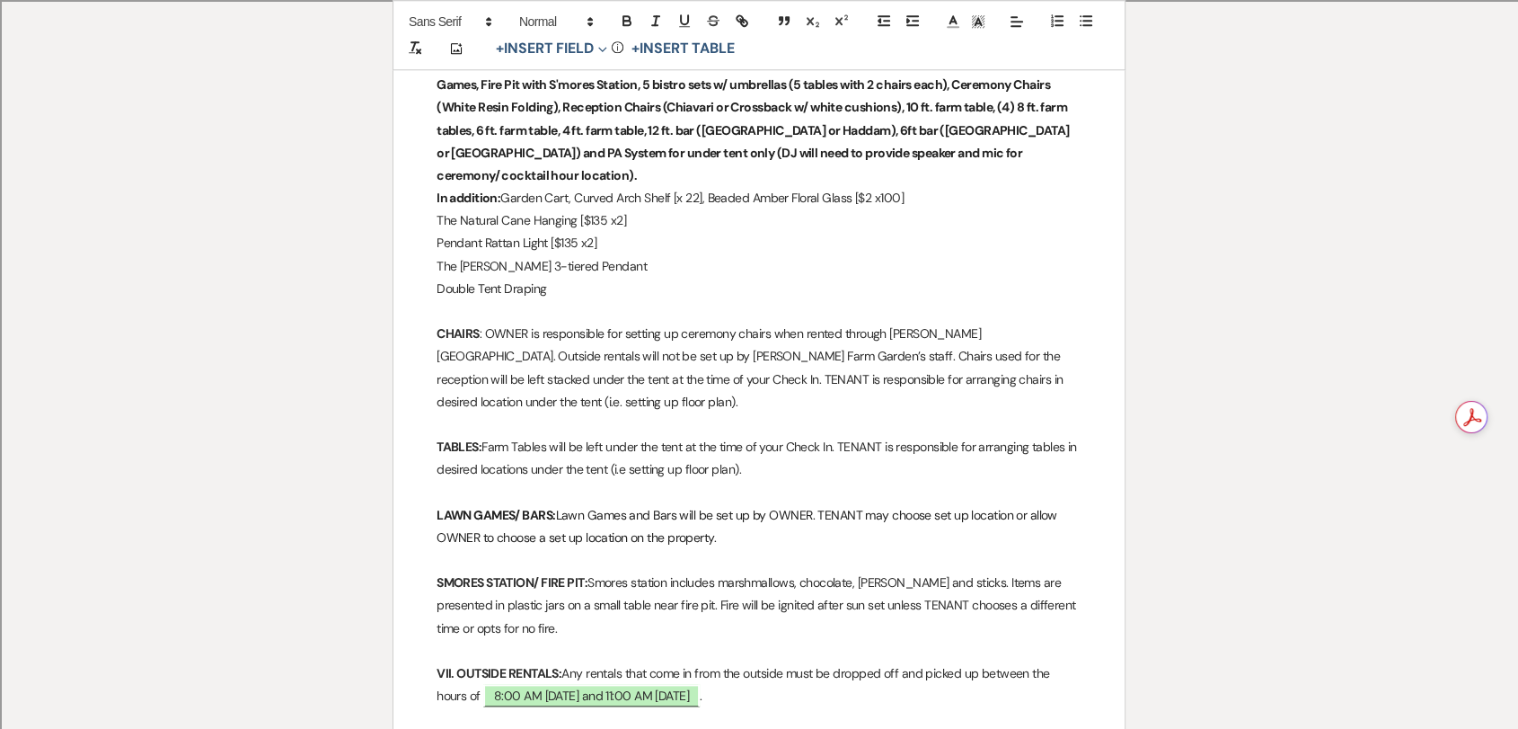
click at [693, 209] on p "In addition: Garden Cart, Curved Arch Shelf [x 22], Beaded Amber Floral Glass […" at bounding box center [759, 198] width 645 height 22
click at [958, 209] on p "In addition: Garden Cart, Curved Arch Shelf [x 2], Beaded Amber Floral Glass [$…" at bounding box center [759, 198] width 645 height 22
drag, startPoint x: 1067, startPoint y: 218, endPoint x: 1046, endPoint y: 225, distance: 22.5
click at [1046, 225] on p "In addition: Garden Cart, Curved Arch Shelf [x 2], Beaded Amber Floral Glass [$…" at bounding box center [759, 209] width 645 height 45
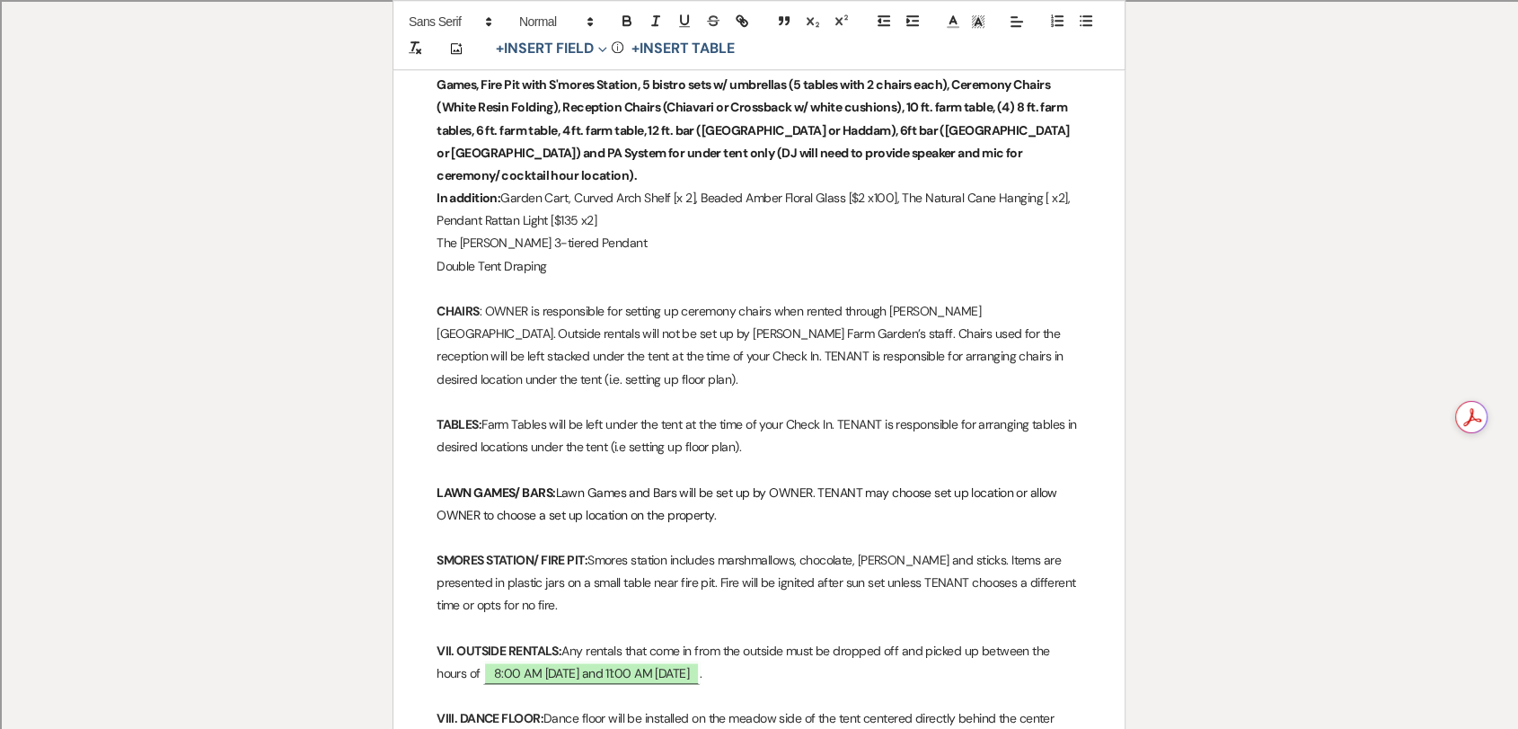
click at [608, 232] on p "In addition: Garden Cart, Curved Arch Shelf [x 2], Beaded Amber Floral Glass [$…" at bounding box center [759, 209] width 645 height 45
drag, startPoint x: 581, startPoint y: 245, endPoint x: 556, endPoint y: 243, distance: 25.3
click at [556, 232] on p "In addition: Garden Cart, Curved Arch Shelf [x 2], Beaded Amber Floral Glass [$…" at bounding box center [759, 209] width 645 height 45
click at [582, 232] on p "In addition: Garden Cart, Curved Arch Shelf [x 2], Beaded Amber Floral Glass [$…" at bounding box center [759, 209] width 645 height 45
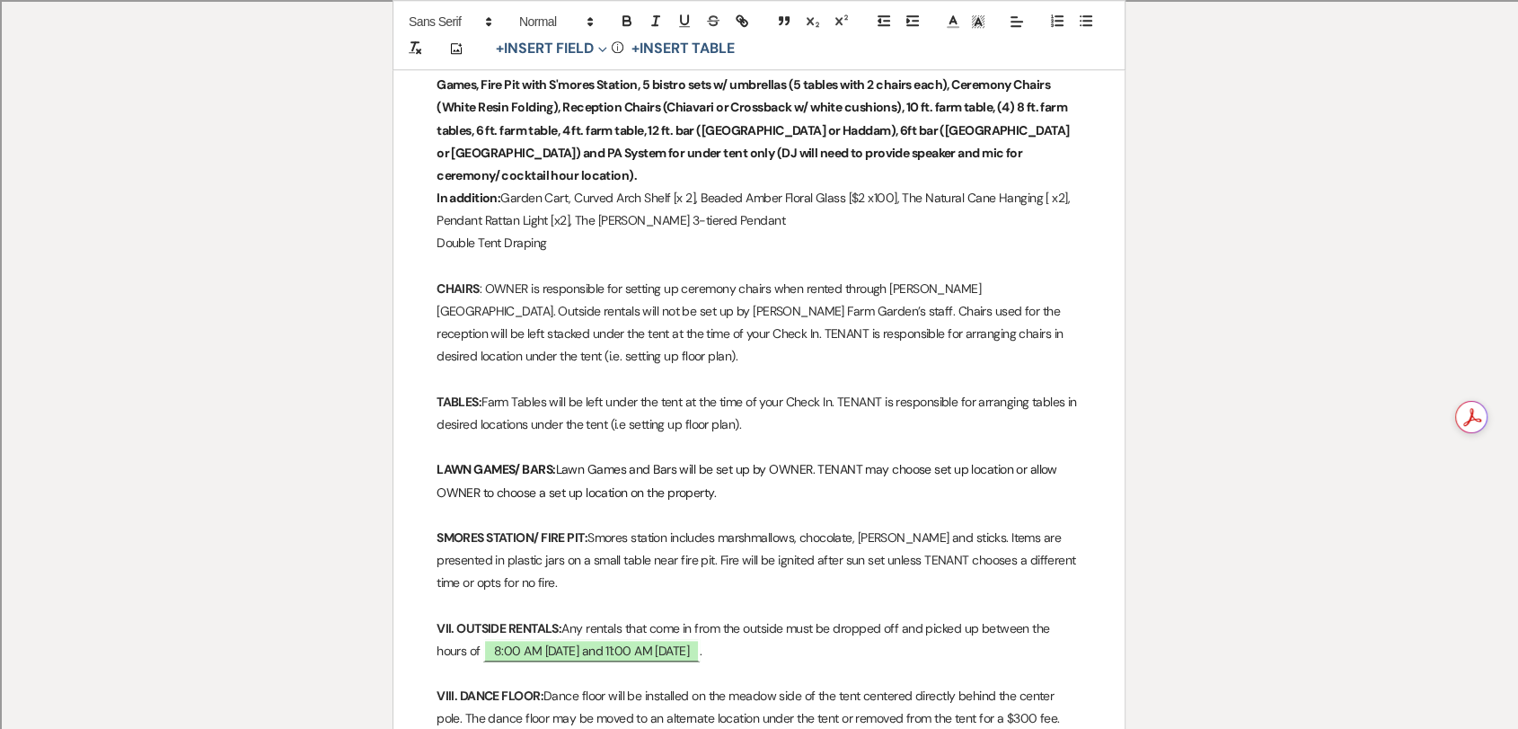
click at [747, 232] on p "In addition: Garden Cart, Curved Arch Shelf [x 2], Beaded Amber Floral Glass [$…" at bounding box center [759, 209] width 645 height 45
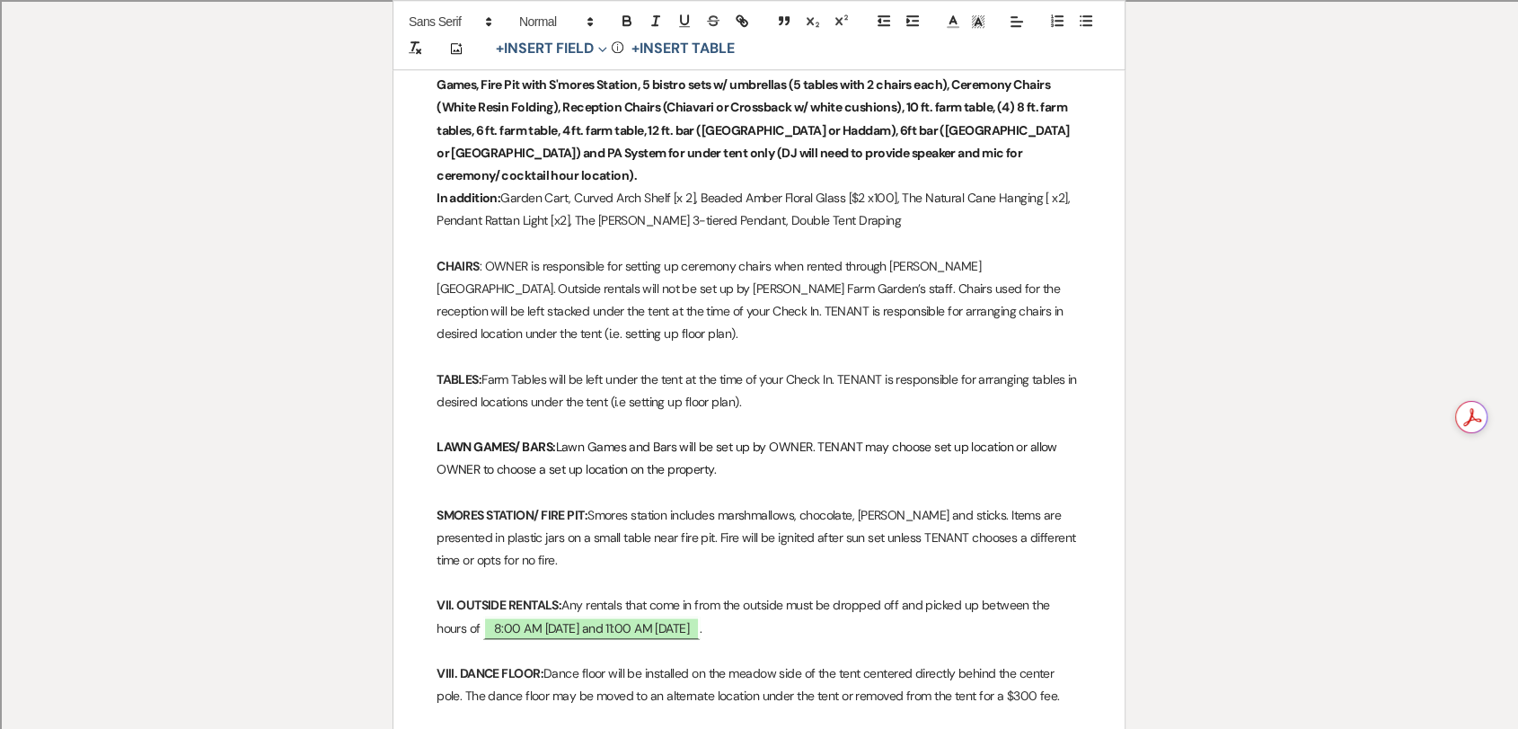
click at [874, 232] on p "In addition: Garden Cart, Curved Arch Shelf [x 2], Beaded Amber Floral Glass [$…" at bounding box center [759, 209] width 645 height 45
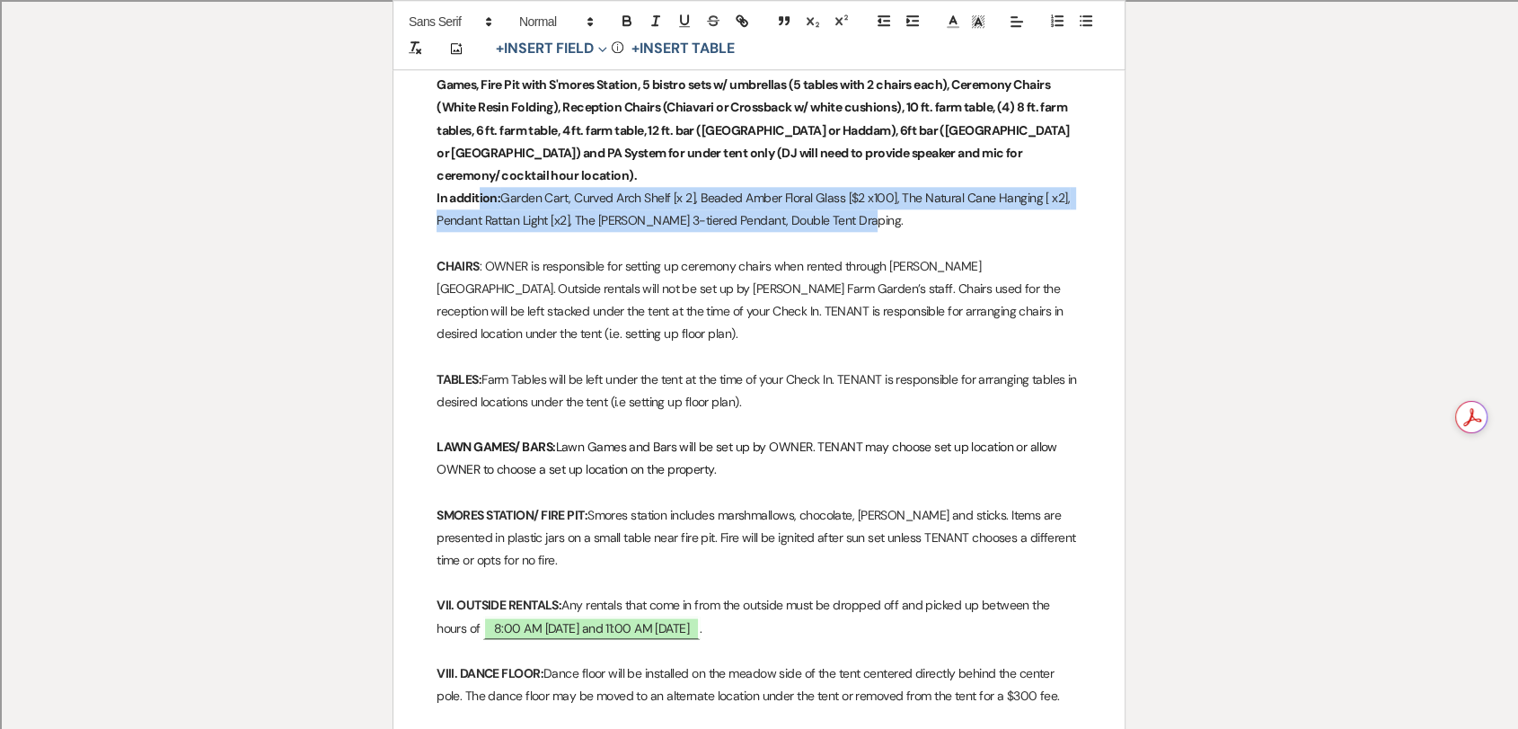
drag, startPoint x: 875, startPoint y: 245, endPoint x: 479, endPoint y: 225, distance: 396.7
click at [479, 225] on p "In addition: Garden Cart, Curved Arch Shelf [x 2], Beaded Amber Floral Glass [$…" at bounding box center [759, 209] width 645 height 45
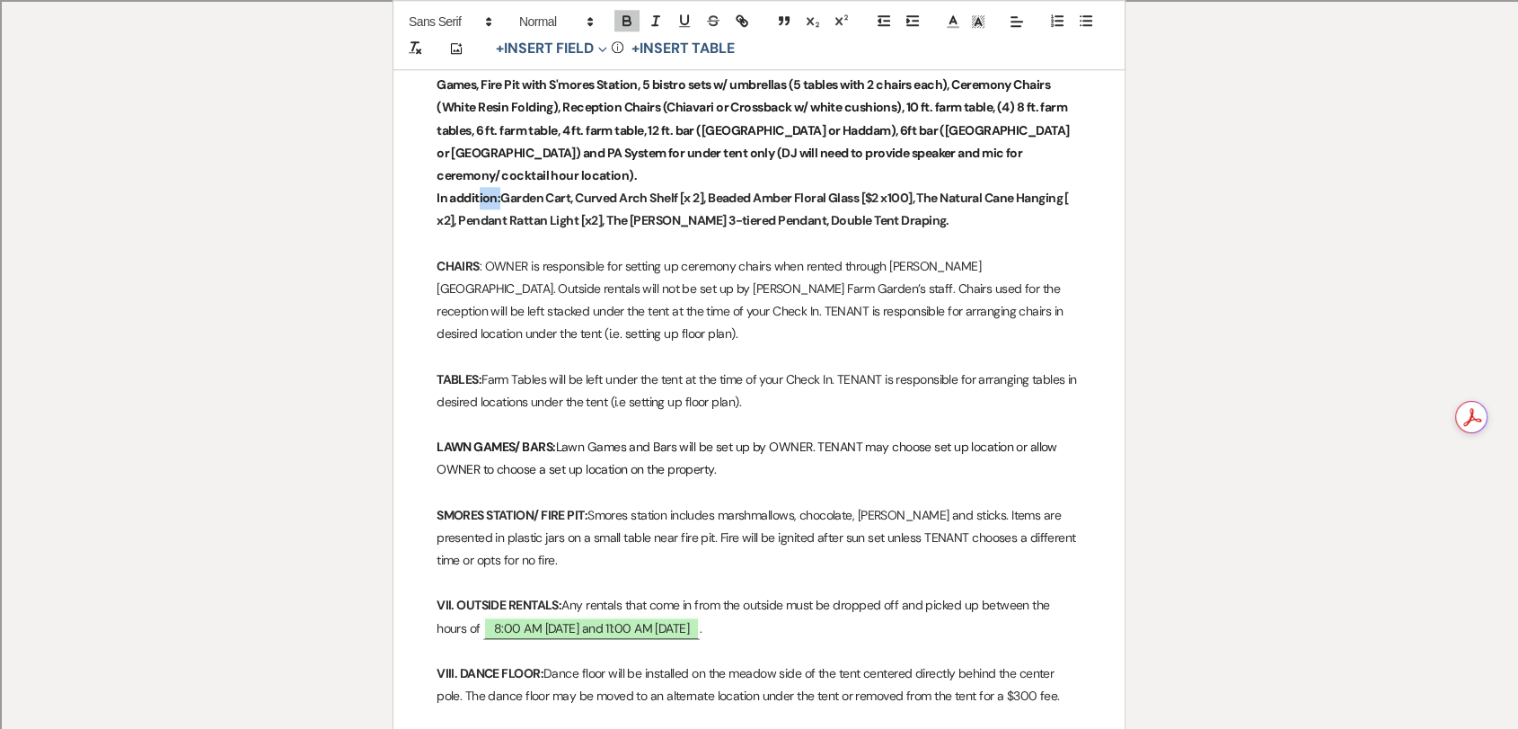
click at [477, 206] on strong "In addition:" at bounding box center [469, 198] width 64 height 16
drag, startPoint x: 497, startPoint y: 217, endPoint x: 437, endPoint y: 225, distance: 59.8
click at [437, 206] on strong "In addition:" at bounding box center [469, 198] width 64 height 16
click at [882, 212] on strong "Garden Cart, Curved Arch Shelf [x 2], Beaded Amber Floral Glass [$2 x100], The …" at bounding box center [754, 209] width 634 height 39
click at [1073, 223] on p "In addition : Garden Cart, Curved Arch Shelf [x 2], Beaded Amber Floral Glass […" at bounding box center [759, 209] width 645 height 45
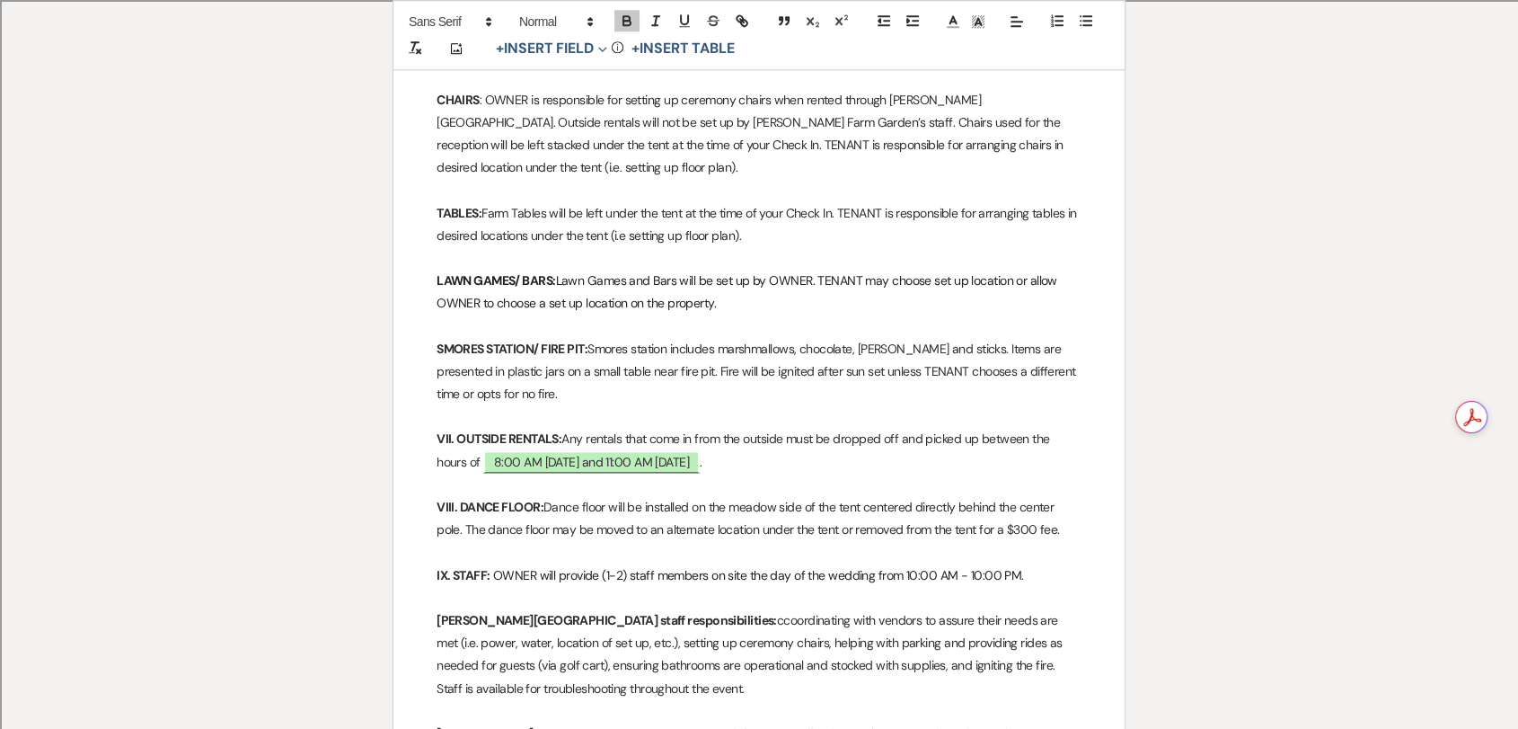
scroll to position [2096, 0]
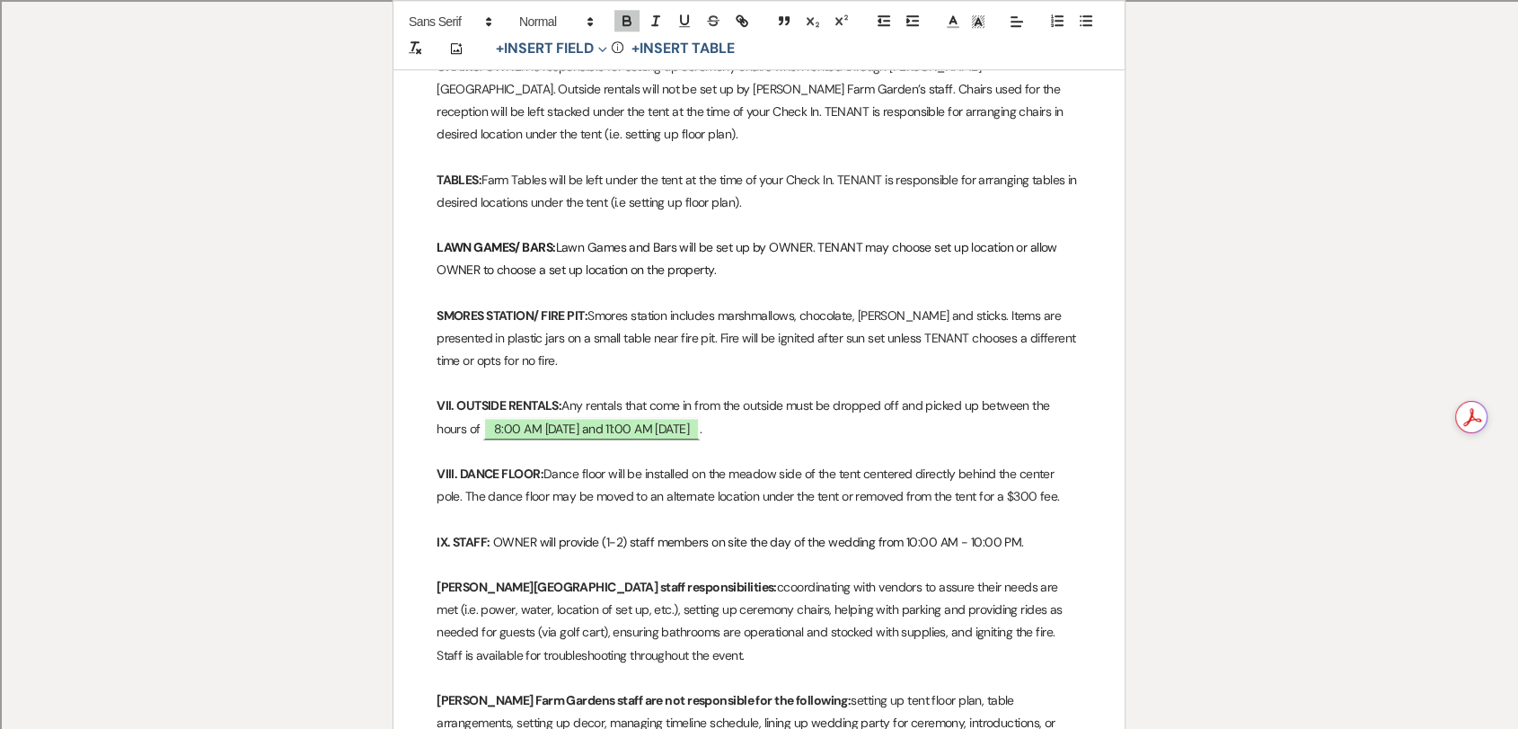
click at [684, 608] on p "[PERSON_NAME] Farm Gardens staff responsibilities: ccoordinating with vendors t…" at bounding box center [759, 621] width 645 height 91
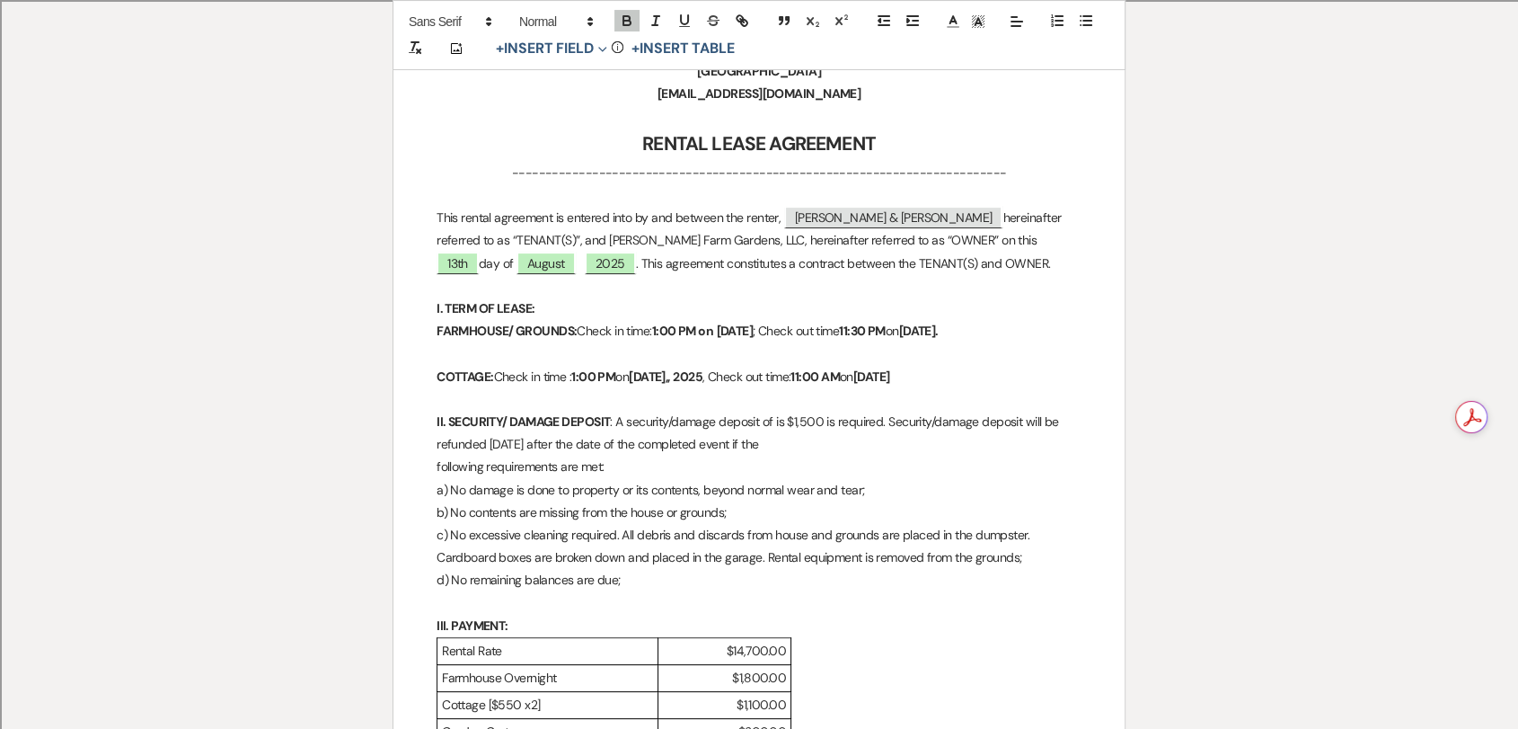
scroll to position [0, 0]
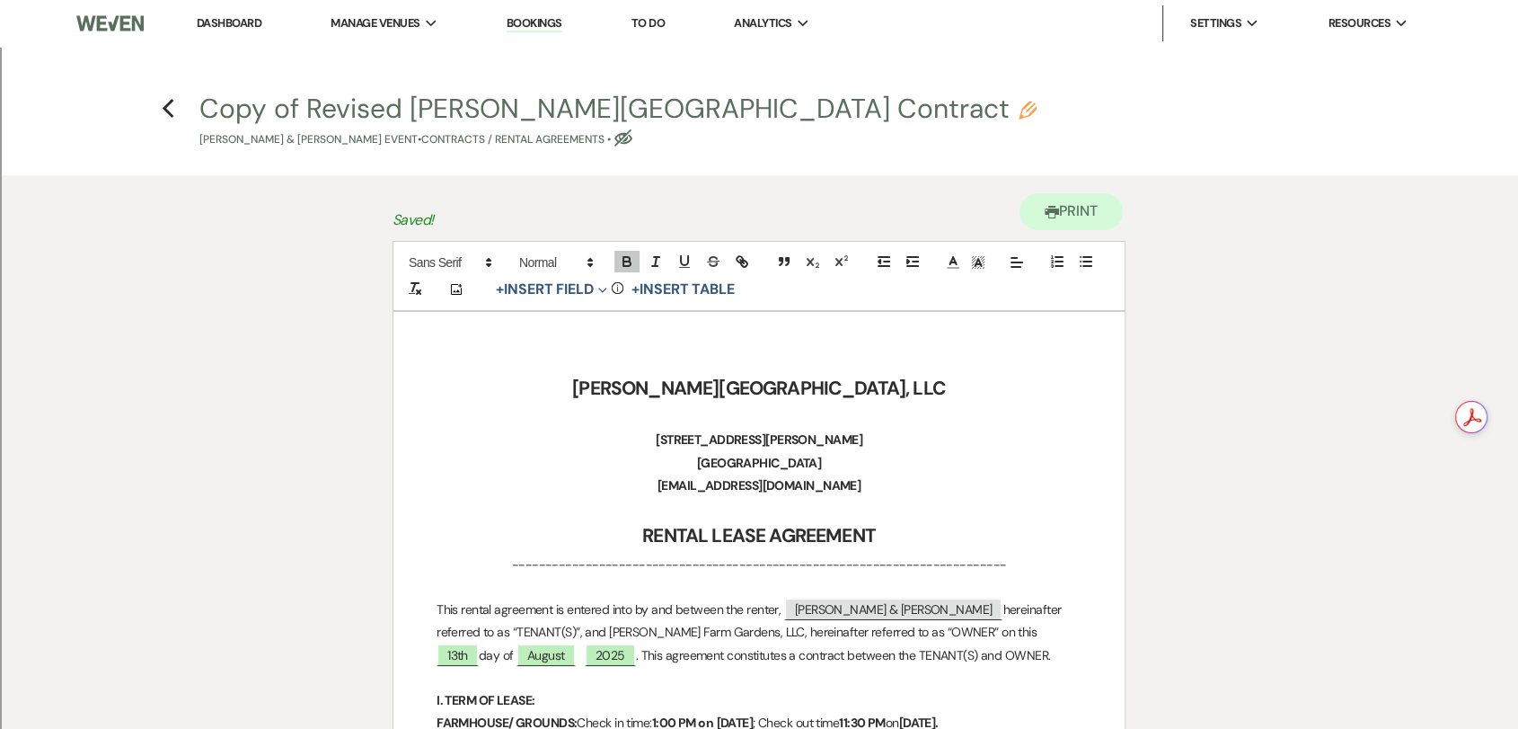
click at [296, 110] on button "Copy of Revised [PERSON_NAME][GEOGRAPHIC_DATA] Contract Pencil [PERSON_NAME] & …" at bounding box center [617, 121] width 837 height 53
select select "10"
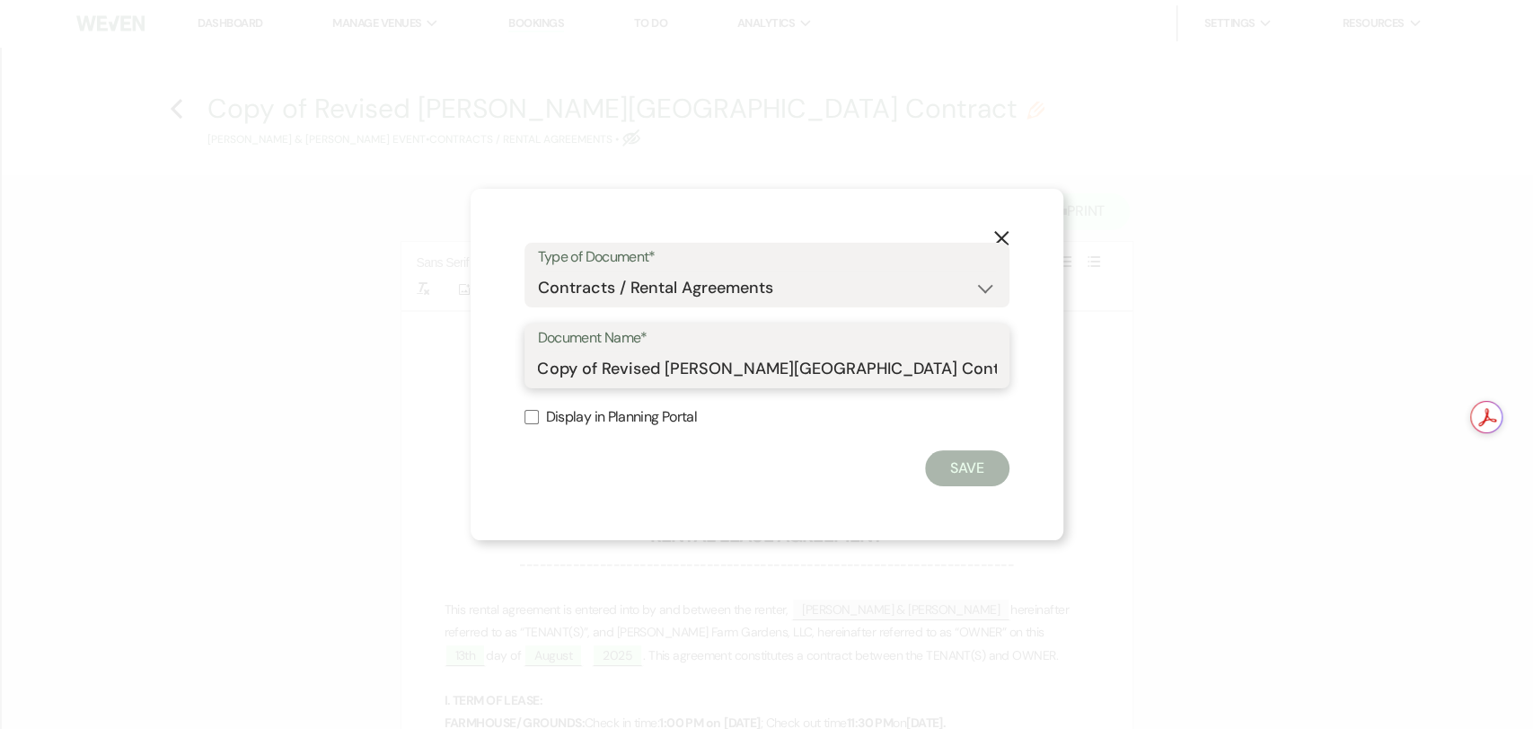
drag, startPoint x: 657, startPoint y: 368, endPoint x: 524, endPoint y: 361, distance: 133.1
click at [525, 361] on div "Document Name* Copy of Revised [PERSON_NAME][GEOGRAPHIC_DATA] Contract" at bounding box center [767, 355] width 485 height 65
type input "Revised [Add-On Rentals] [PERSON_NAME][GEOGRAPHIC_DATA] Contract"
click at [943, 468] on button "Save" at bounding box center [967, 468] width 84 height 36
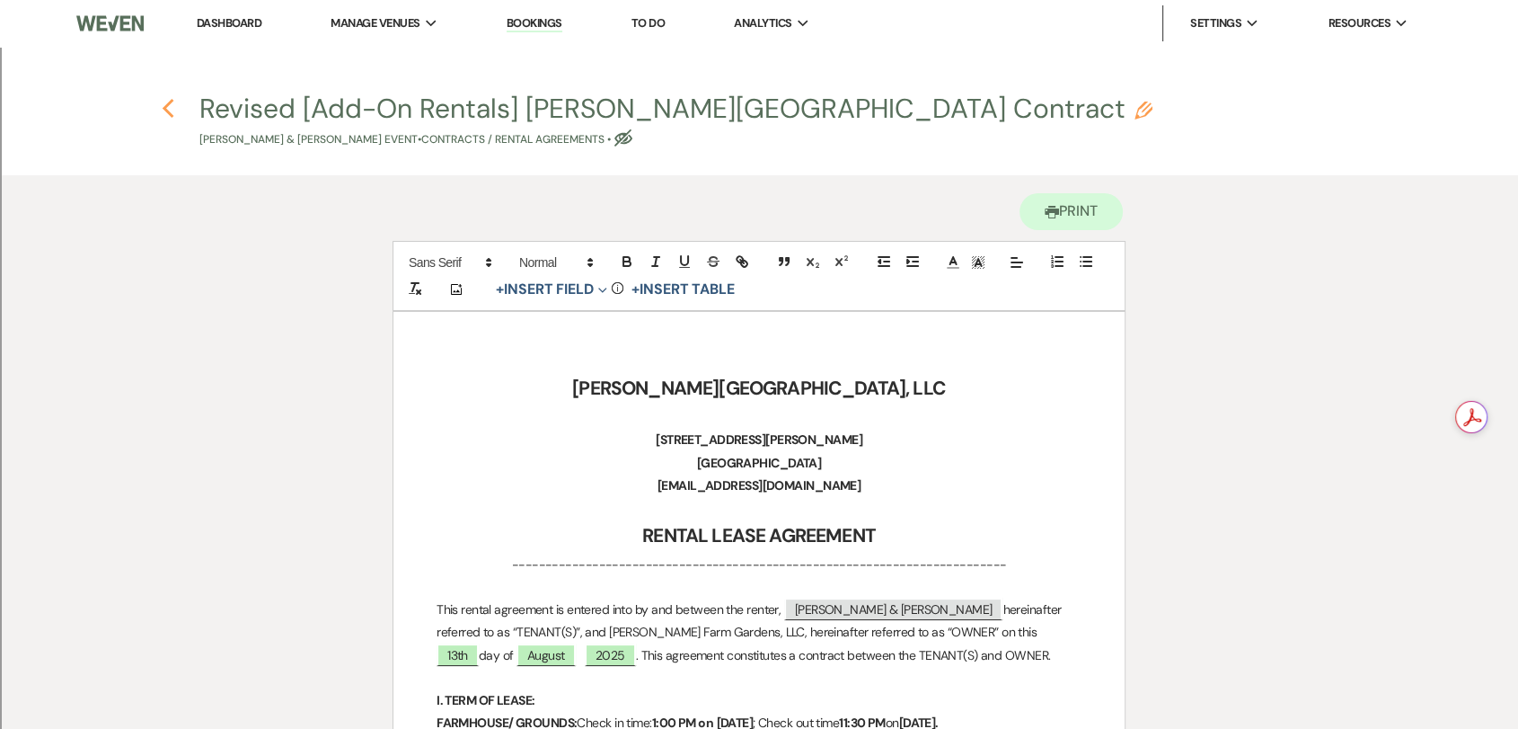
click at [172, 109] on icon "Previous" at bounding box center [168, 109] width 13 height 22
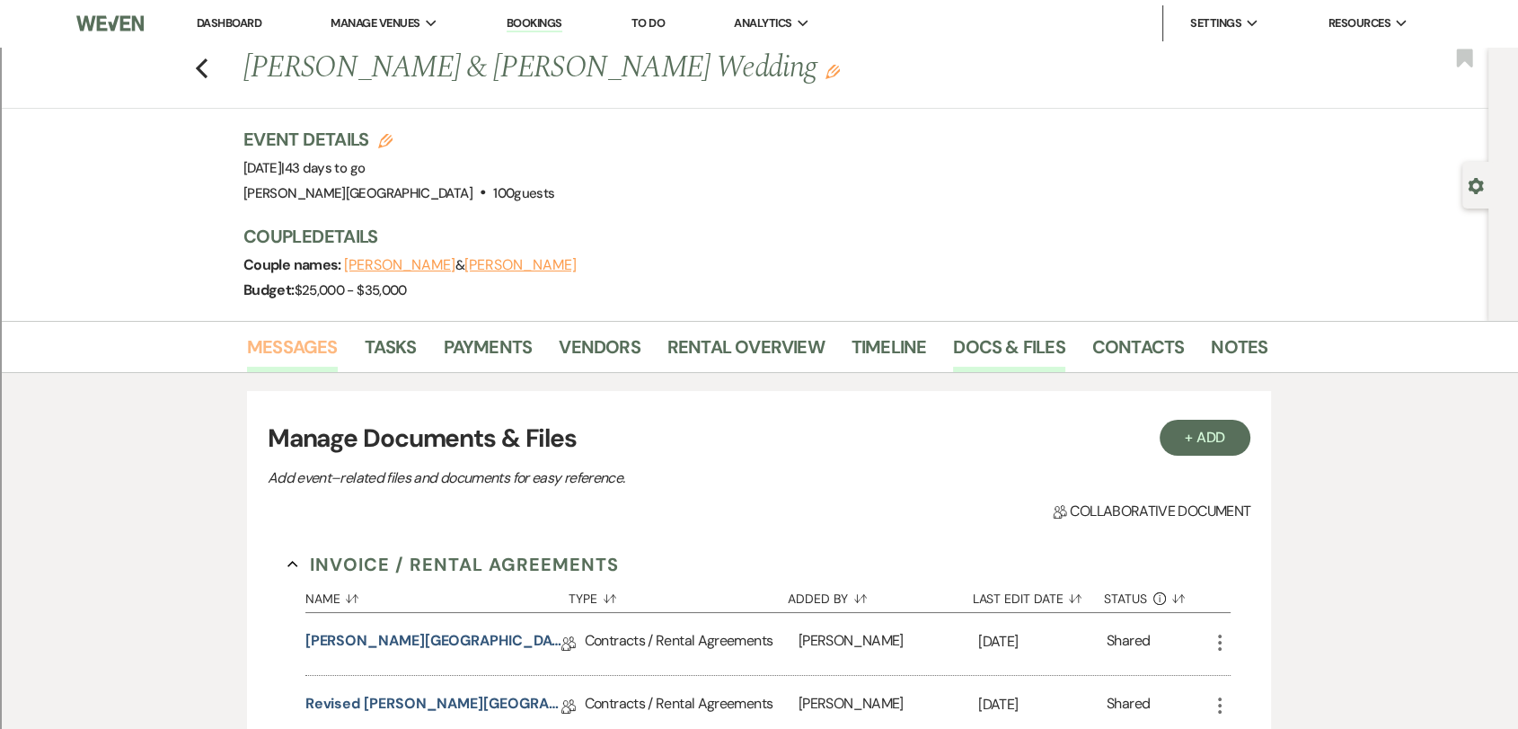
click at [315, 347] on link "Messages" at bounding box center [292, 352] width 91 height 40
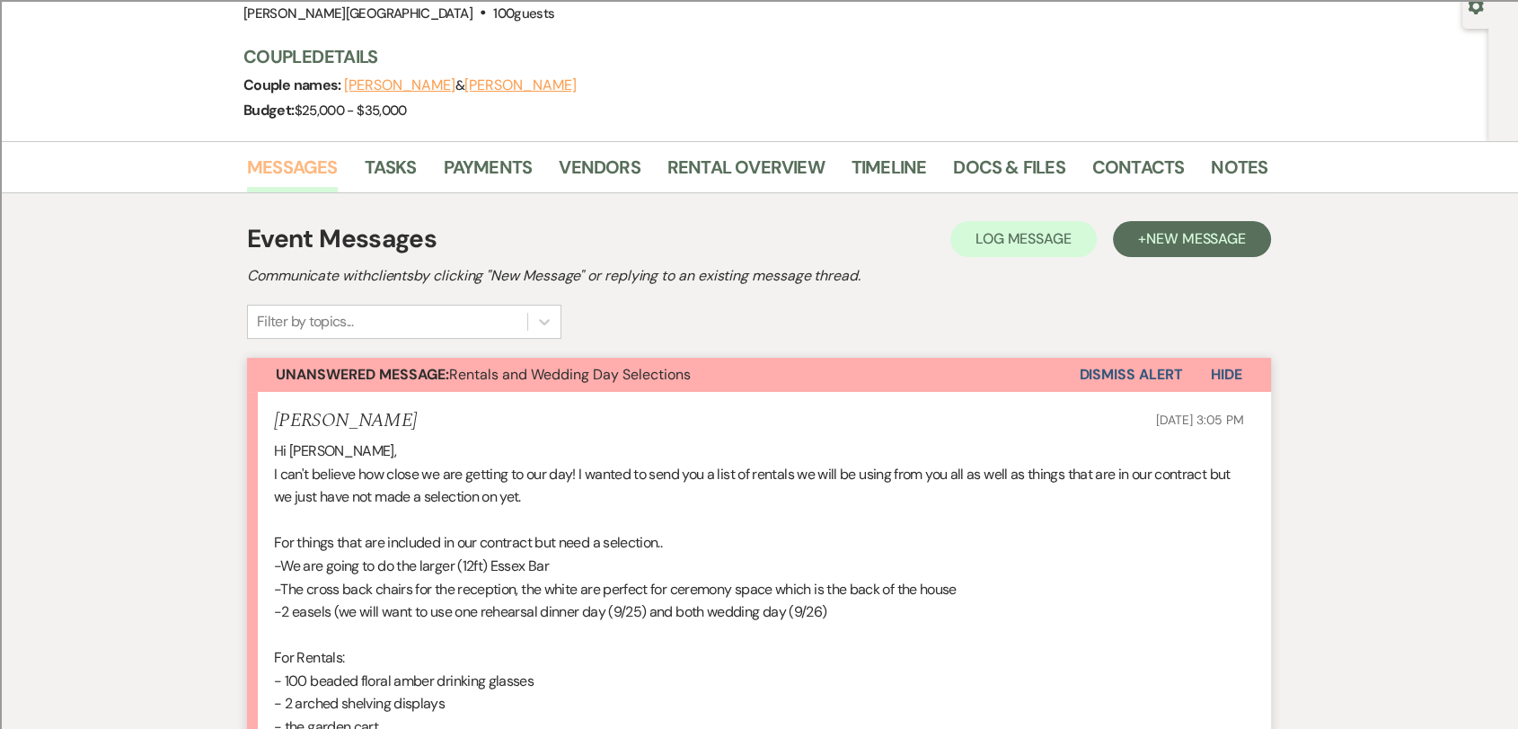
scroll to position [499, 0]
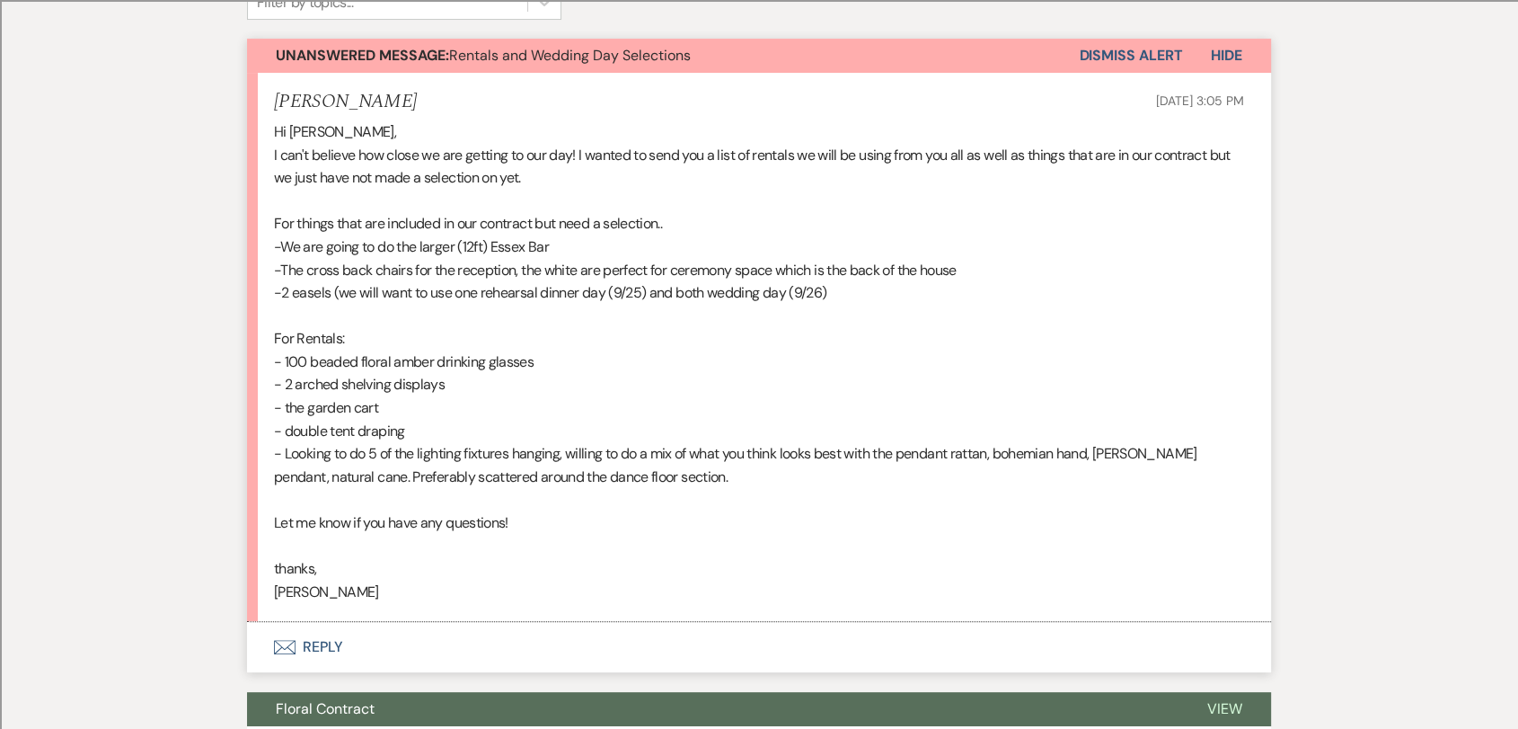
click at [310, 644] on button "Envelope Reply" at bounding box center [759, 647] width 1024 height 50
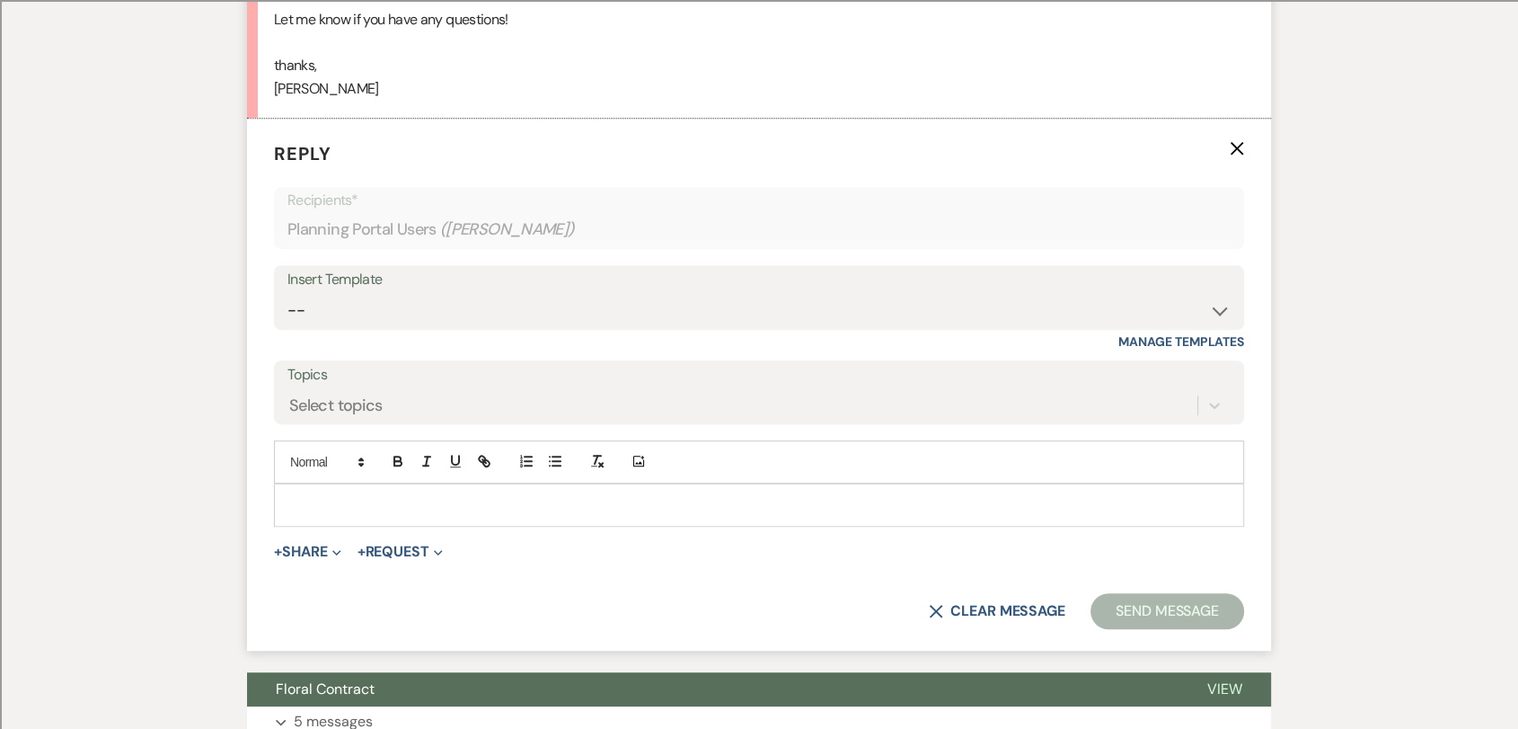
scroll to position [1021, 0]
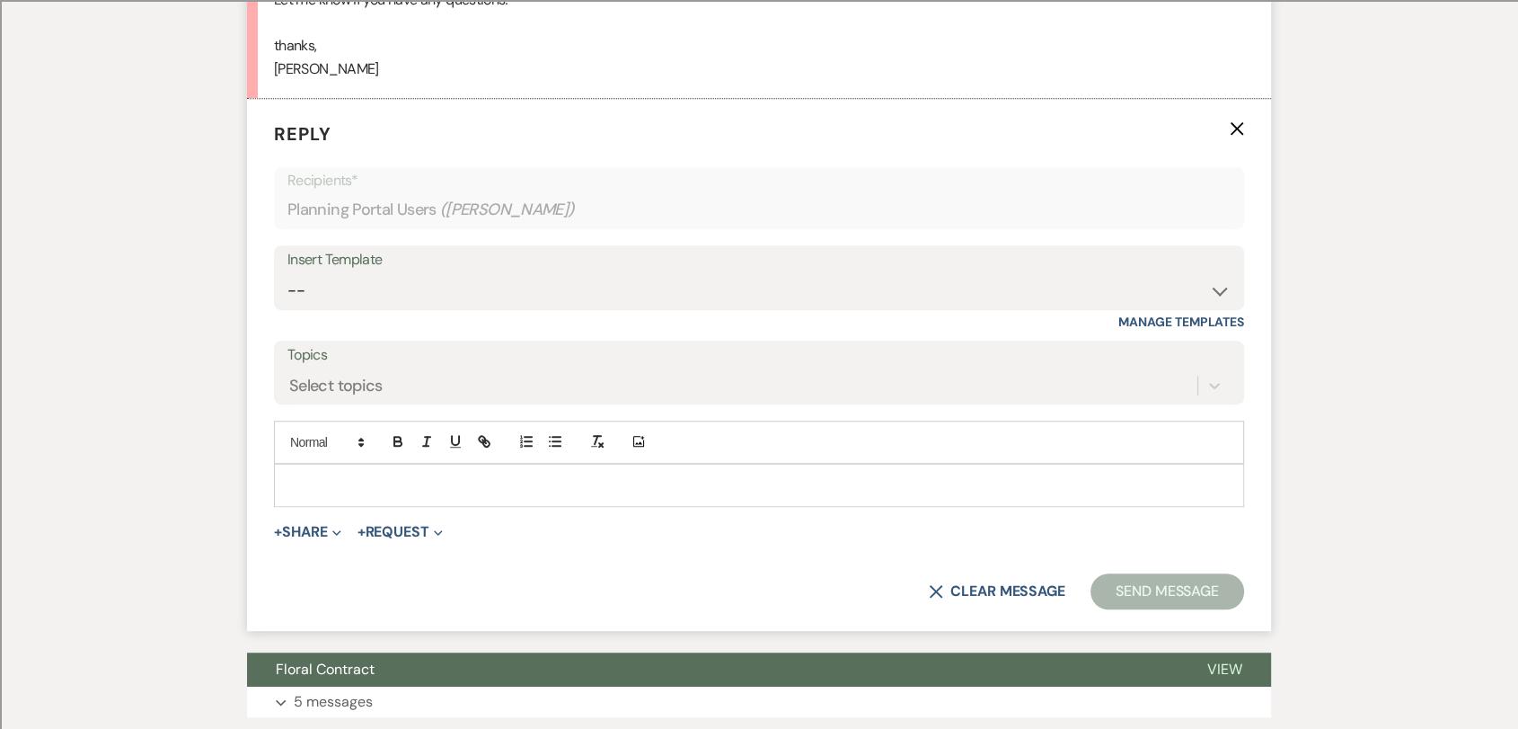
click at [486, 482] on p at bounding box center [758, 485] width 941 height 20
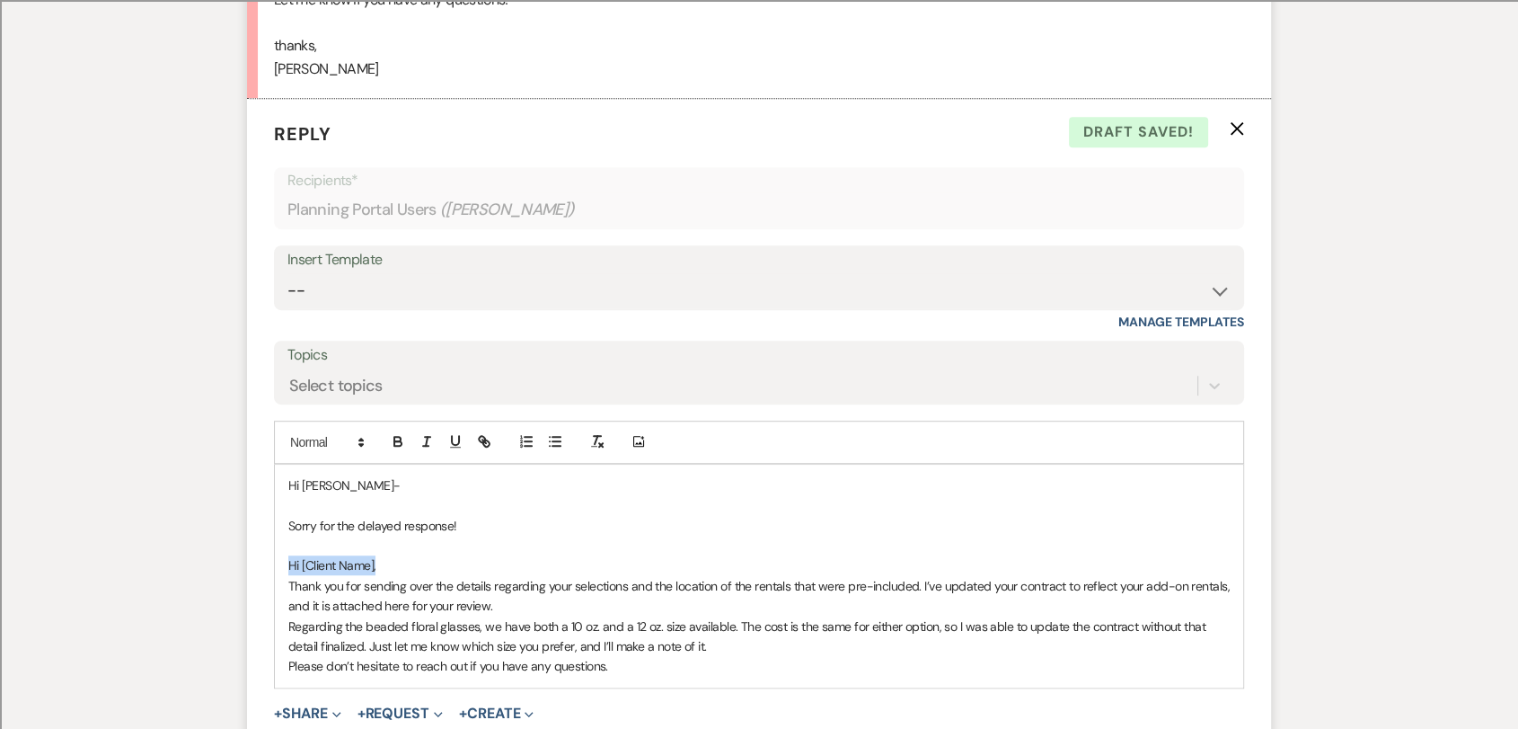
drag, startPoint x: 431, startPoint y: 569, endPoint x: 289, endPoint y: 561, distance: 142.2
click at [291, 561] on p "Hi [Client Name]," at bounding box center [758, 565] width 941 height 20
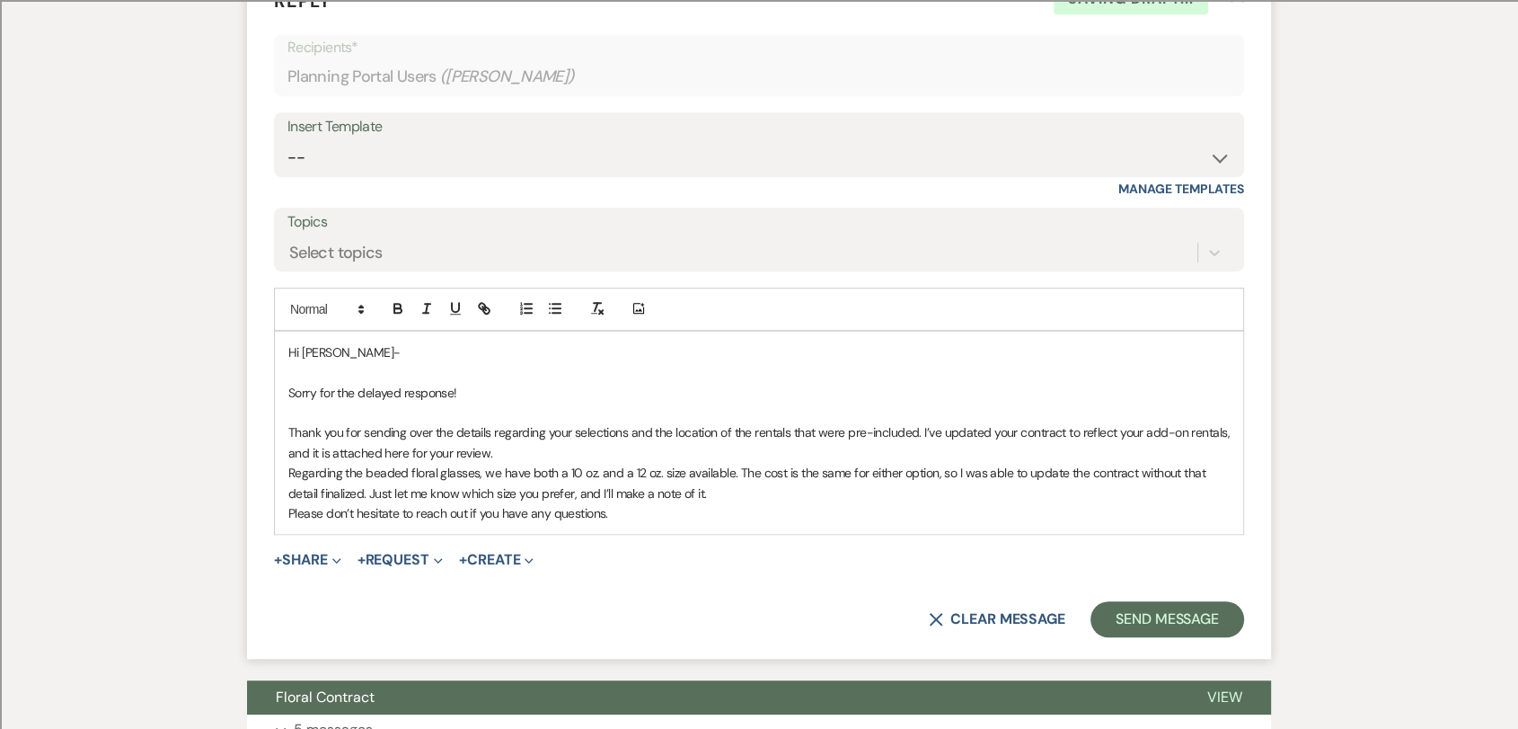
scroll to position [1222, 0]
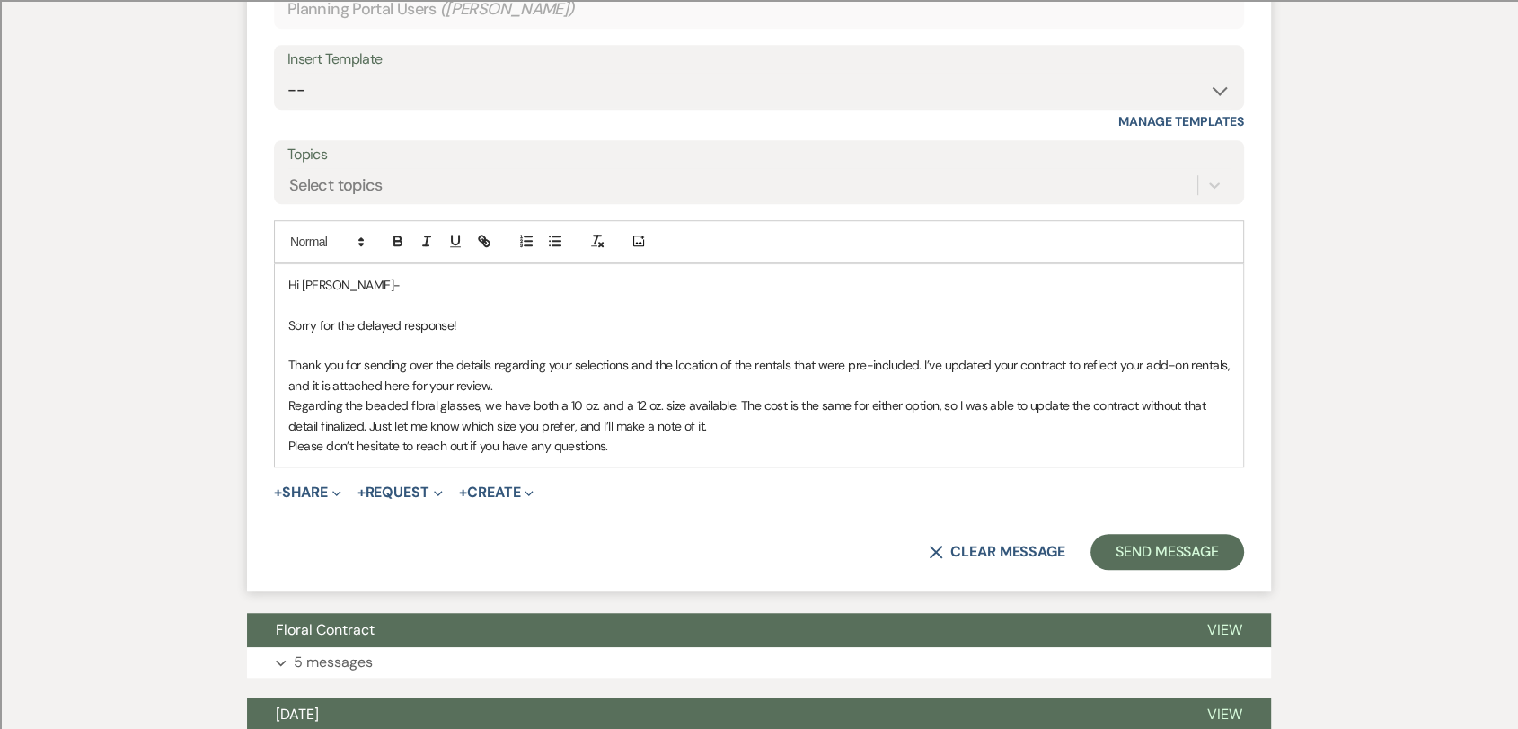
click at [619, 376] on p "Thank you for sending over the details regarding your selections and the locati…" at bounding box center [758, 375] width 941 height 40
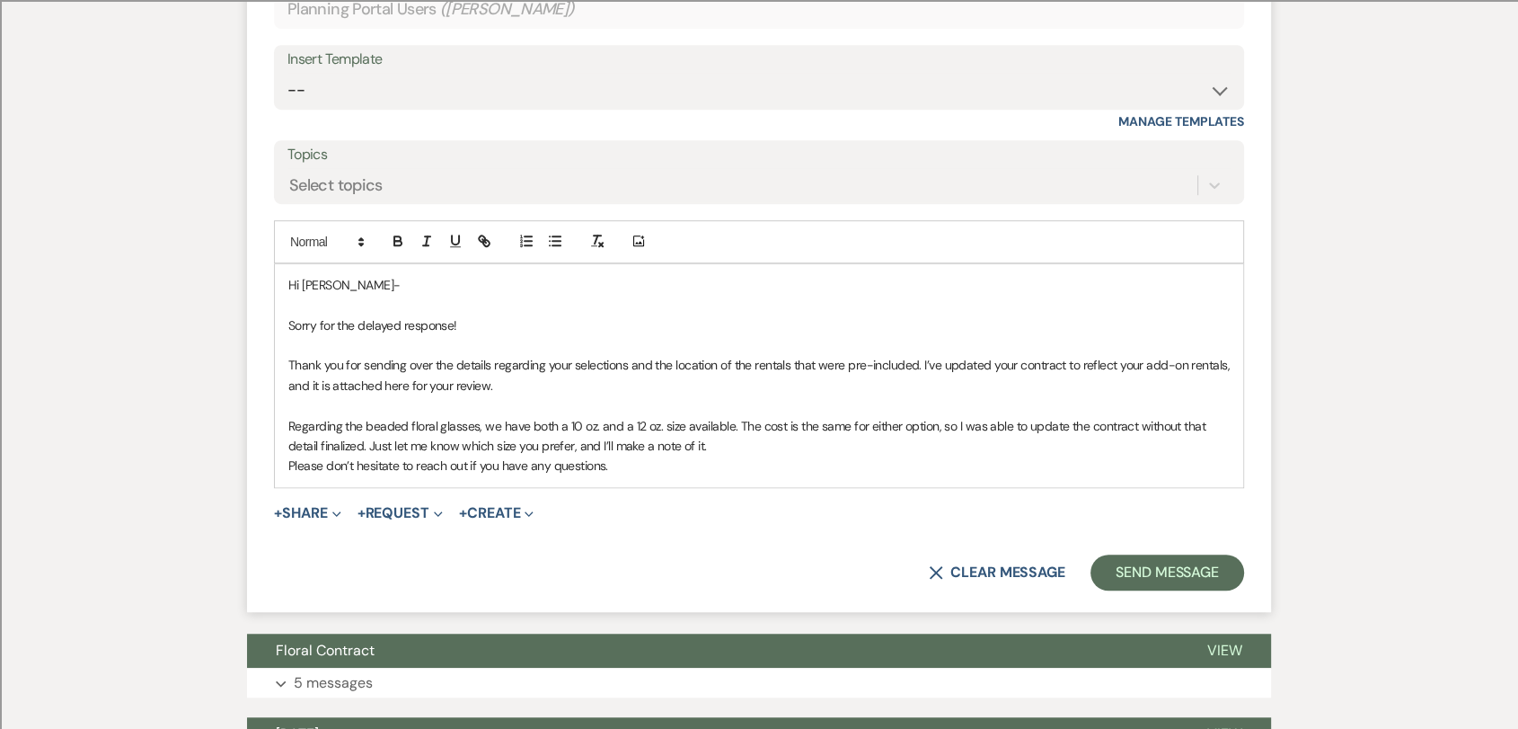
click at [734, 424] on p "Regarding the beaded floral glasses, we have both a 10 oz. and a 12 oz. size av…" at bounding box center [758, 436] width 941 height 40
click at [793, 424] on p "Regarding the beaded floral glasses, we have both a 10 oz. and a 12 oz. size av…" at bounding box center [758, 436] width 941 height 40
click at [1022, 423] on p "Regarding the beaded floral glasses, we have both a 10 oz. and a 12 oz. size av…" at bounding box center [758, 436] width 941 height 40
click at [977, 447] on p "Regarding the beaded floral glasses, we have both a 10 oz. and a 12 oz. size av…" at bounding box center [758, 436] width 941 height 40
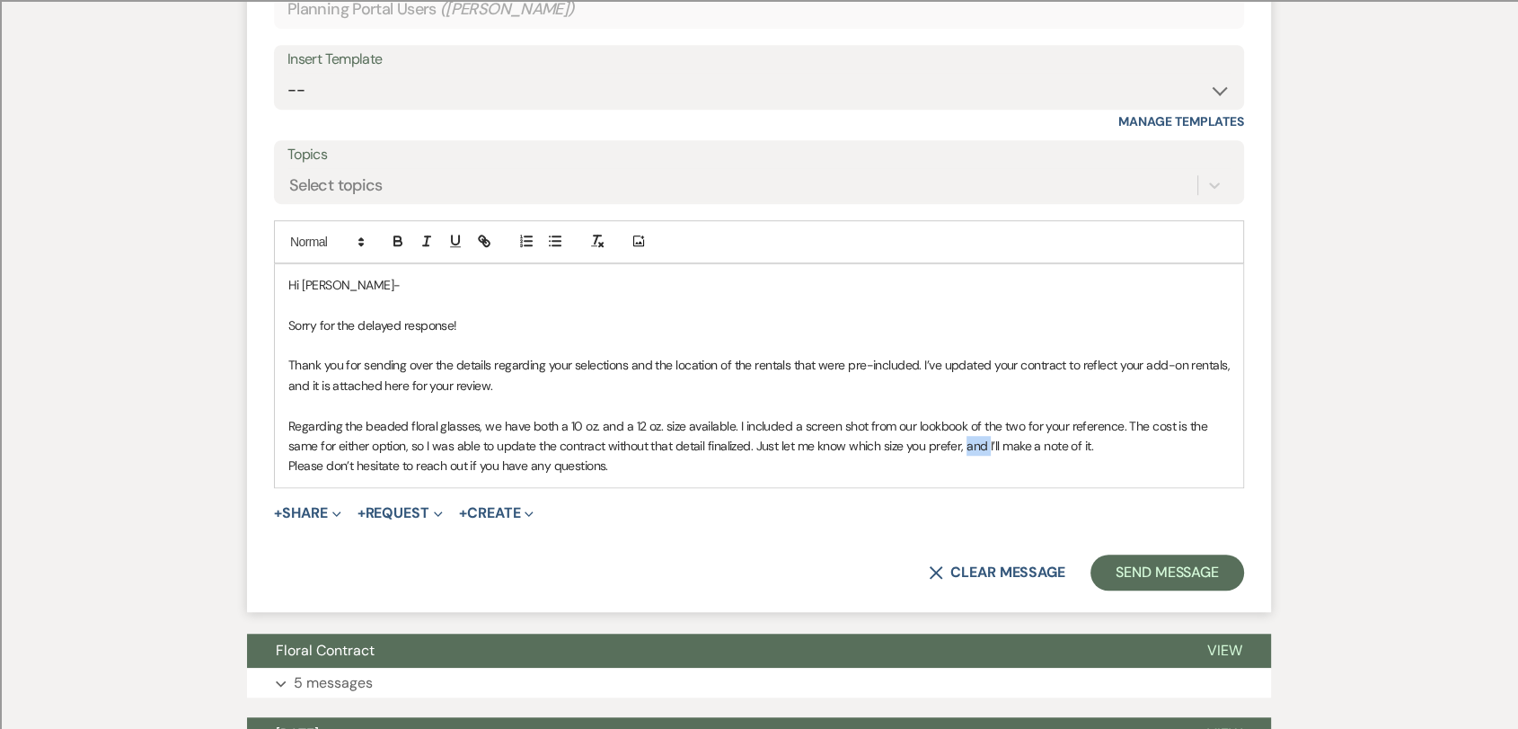
click at [977, 447] on p "Regarding the beaded floral glasses, we have both a 10 oz. and a 12 oz. size av…" at bounding box center [758, 436] width 941 height 40
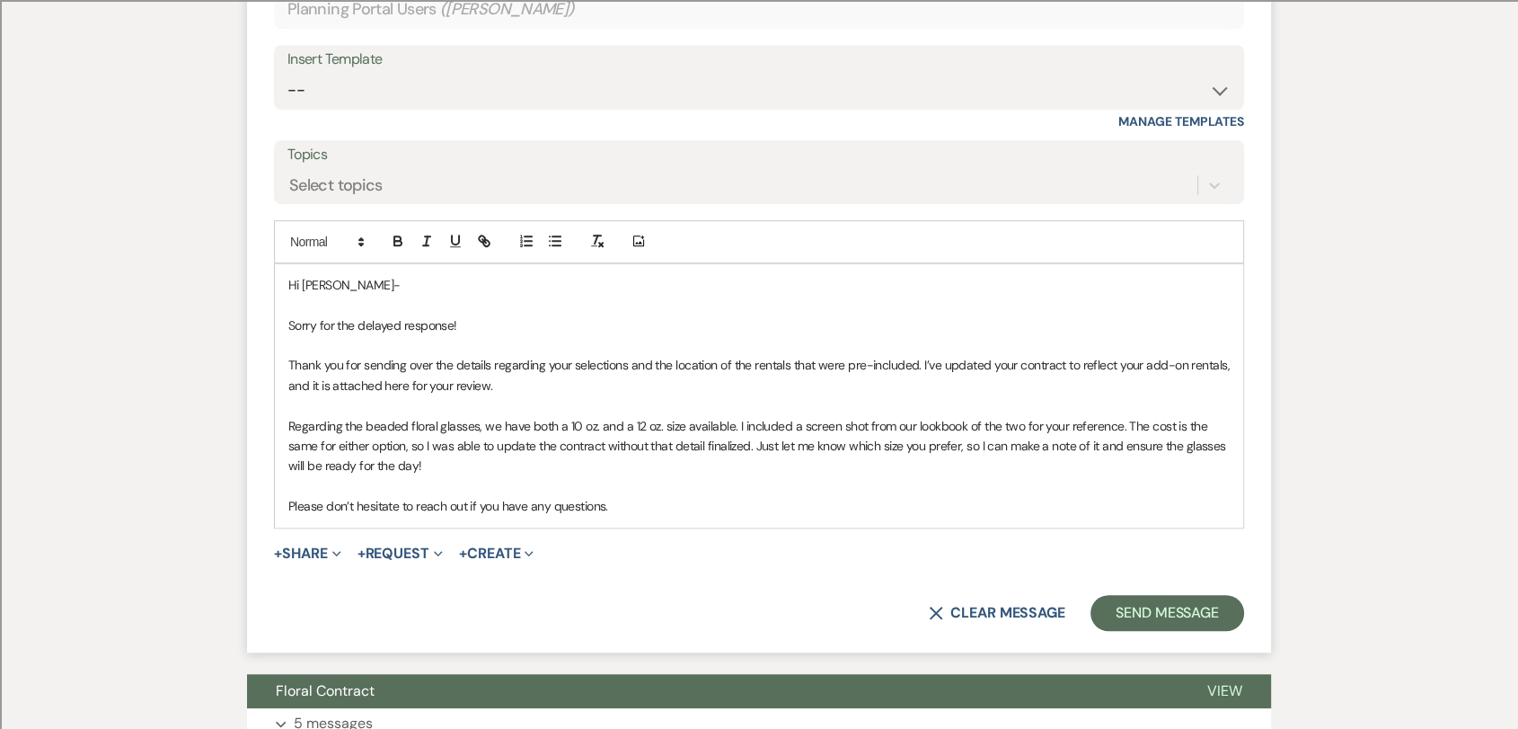
click at [305, 321] on p "Sorry for the delayed response!" at bounding box center [758, 325] width 941 height 20
click at [496, 332] on p "So sorry for the delayed response!" at bounding box center [758, 325] width 941 height 20
click at [589, 490] on p at bounding box center [758, 486] width 941 height 20
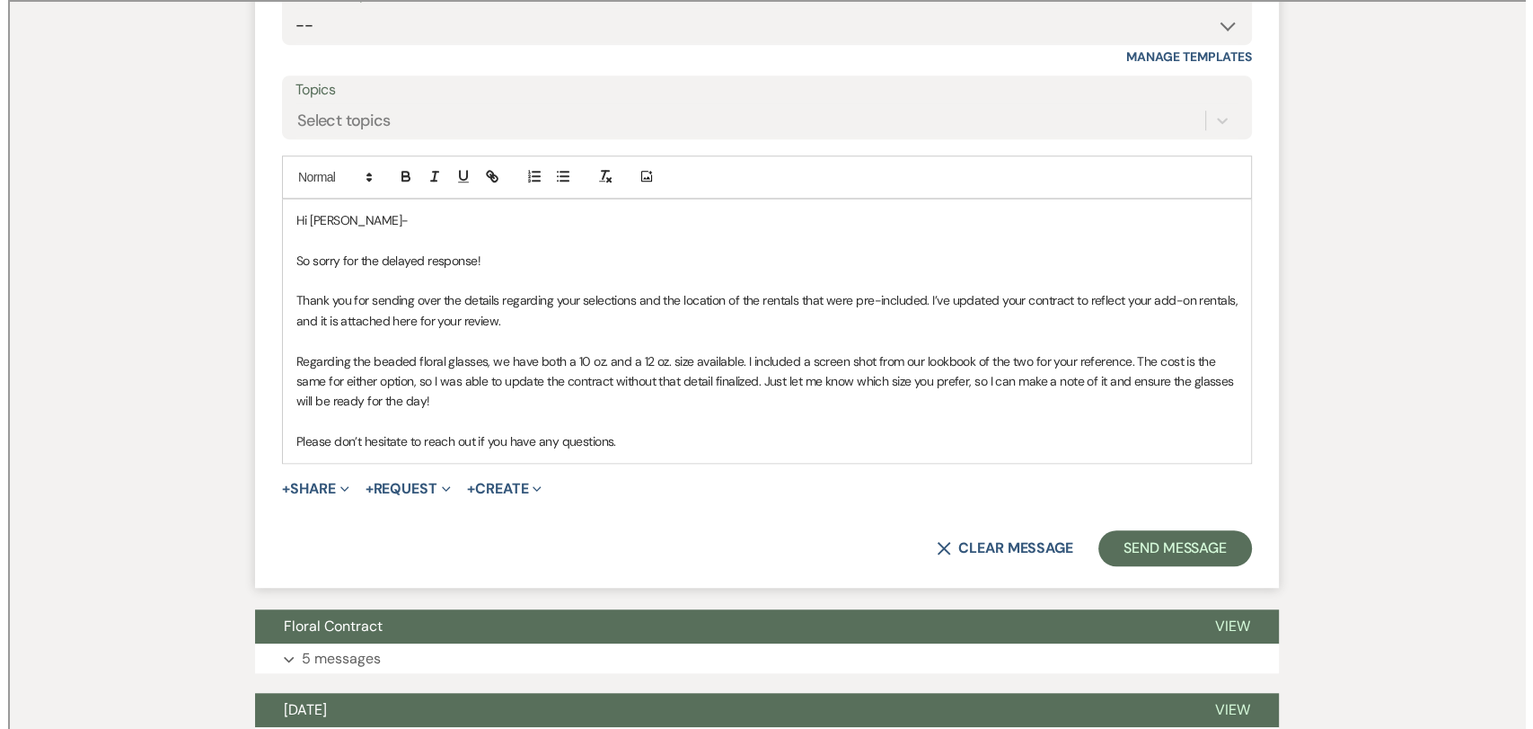
scroll to position [1321, 0]
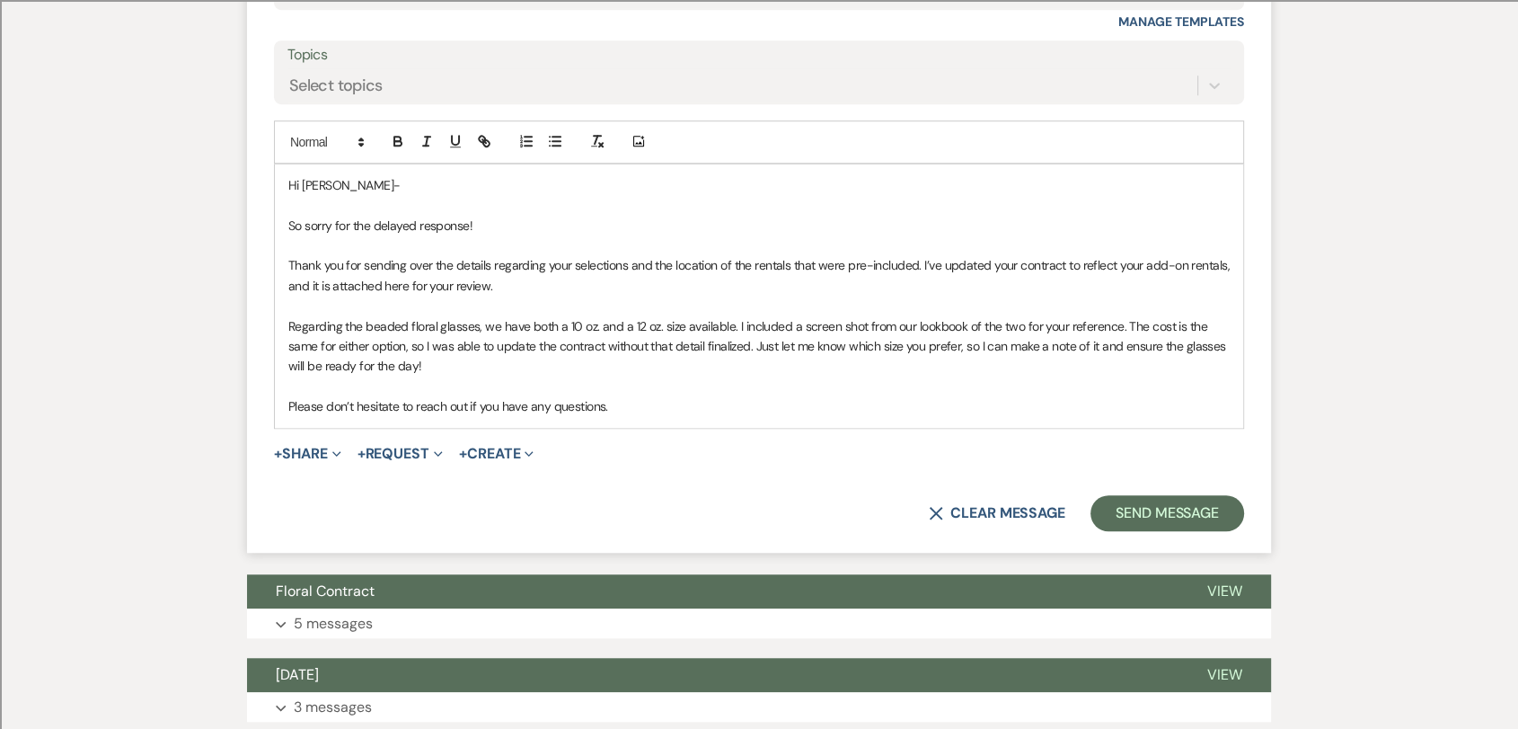
click at [611, 402] on p "Please don’t hesitate to reach out if you have any questions." at bounding box center [758, 406] width 941 height 20
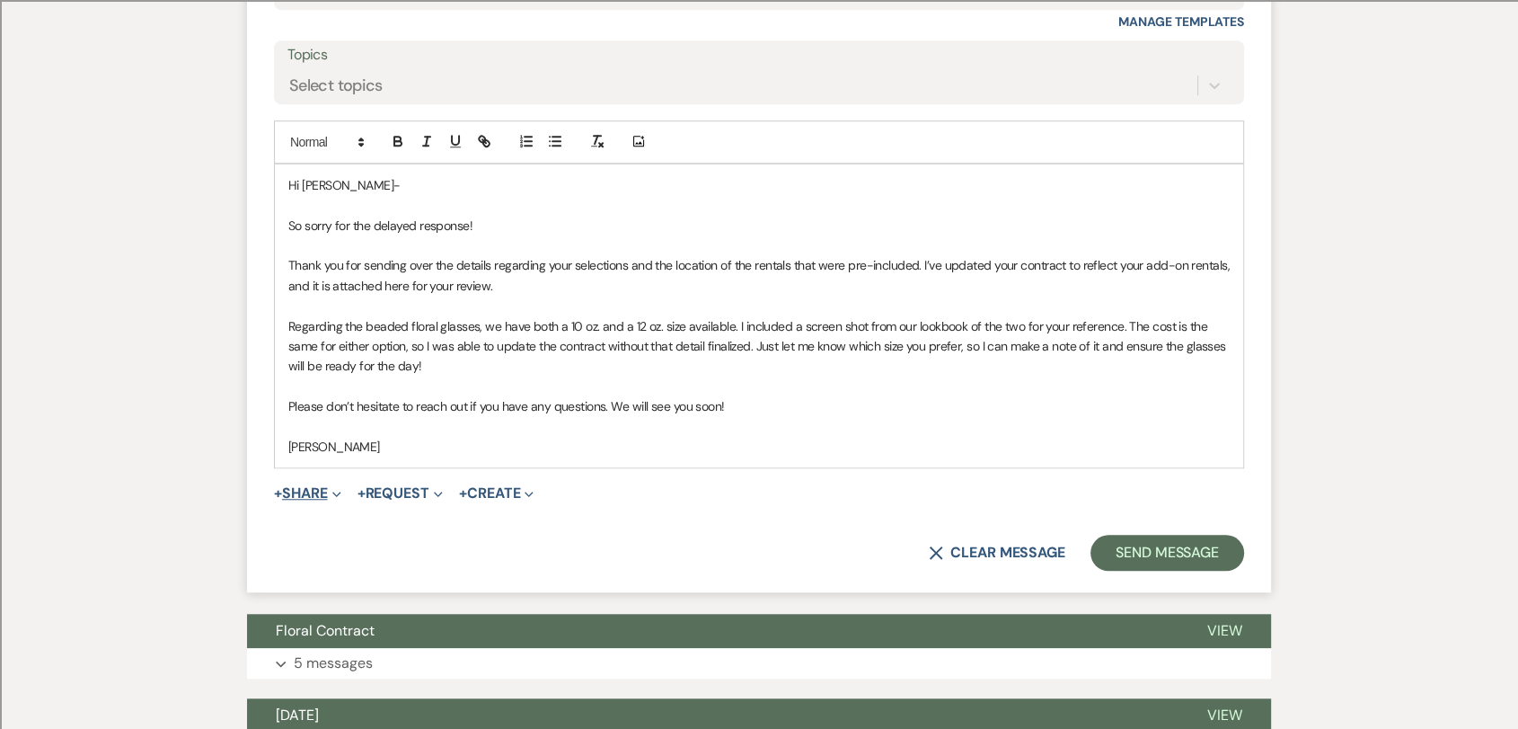
click at [323, 490] on button "+ Share Expand" at bounding box center [307, 493] width 67 height 14
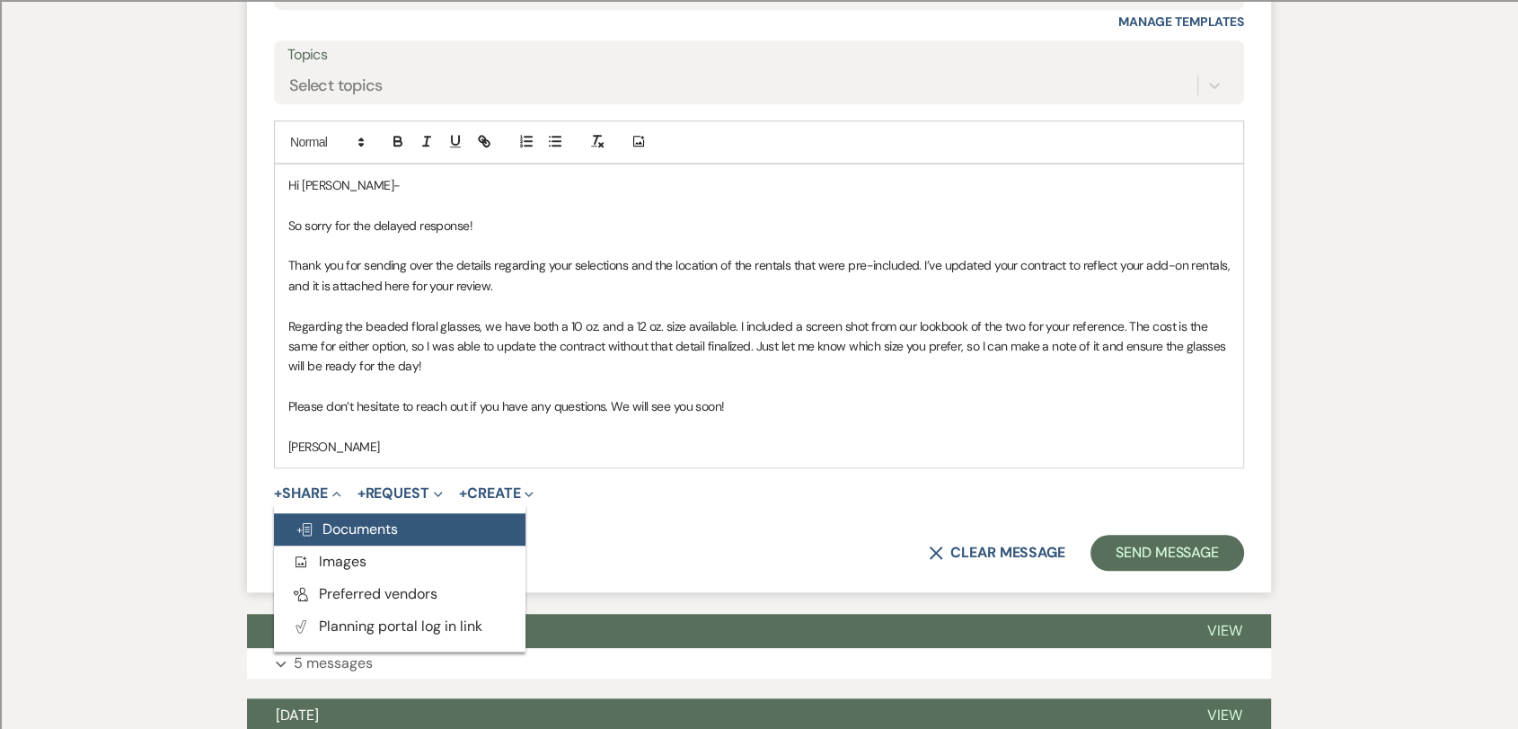
click at [366, 536] on span "Doc Upload Documents" at bounding box center [347, 528] width 102 height 19
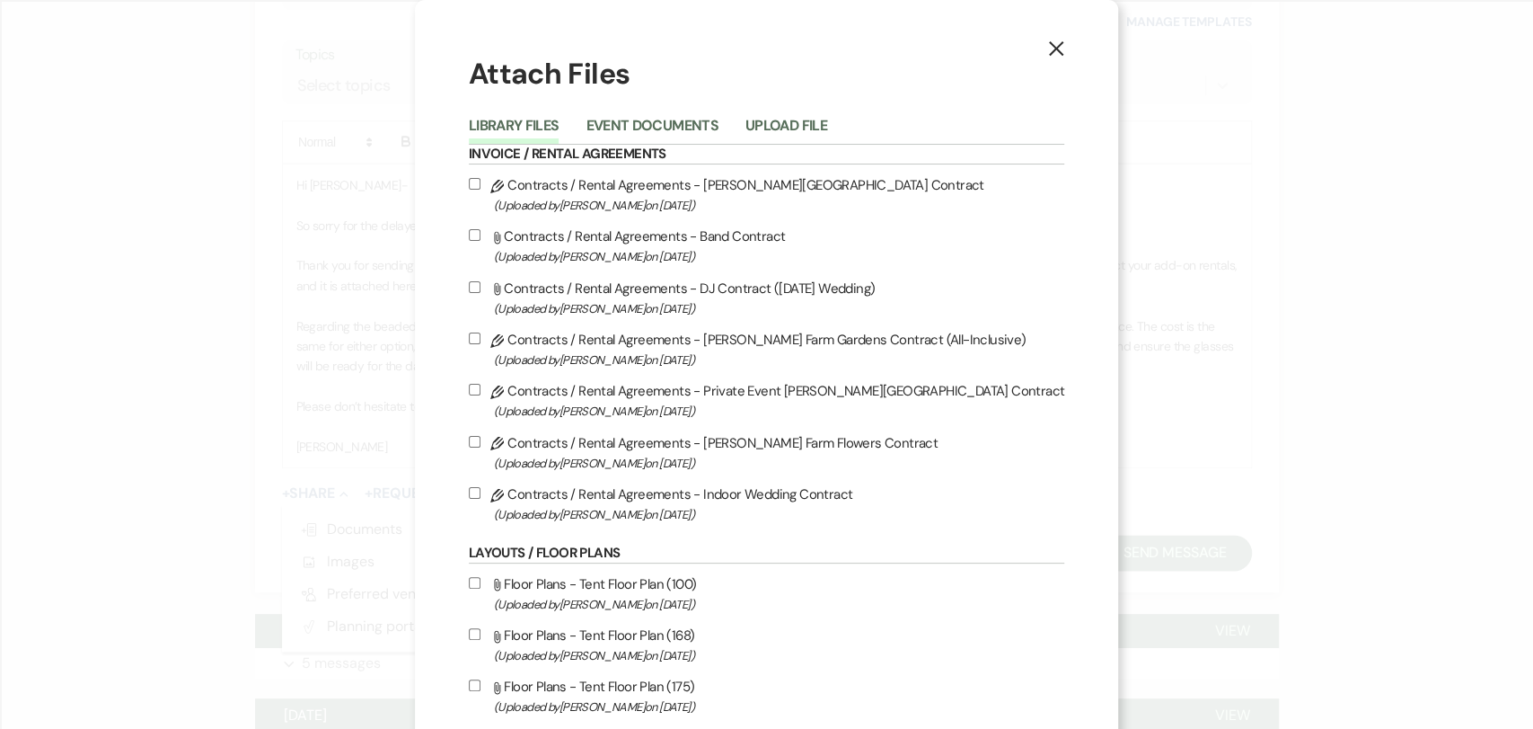
click at [655, 112] on div "Library Files Event Documents Upload File" at bounding box center [767, 126] width 596 height 38
click at [655, 131] on button "Event Documents" at bounding box center [652, 131] width 132 height 25
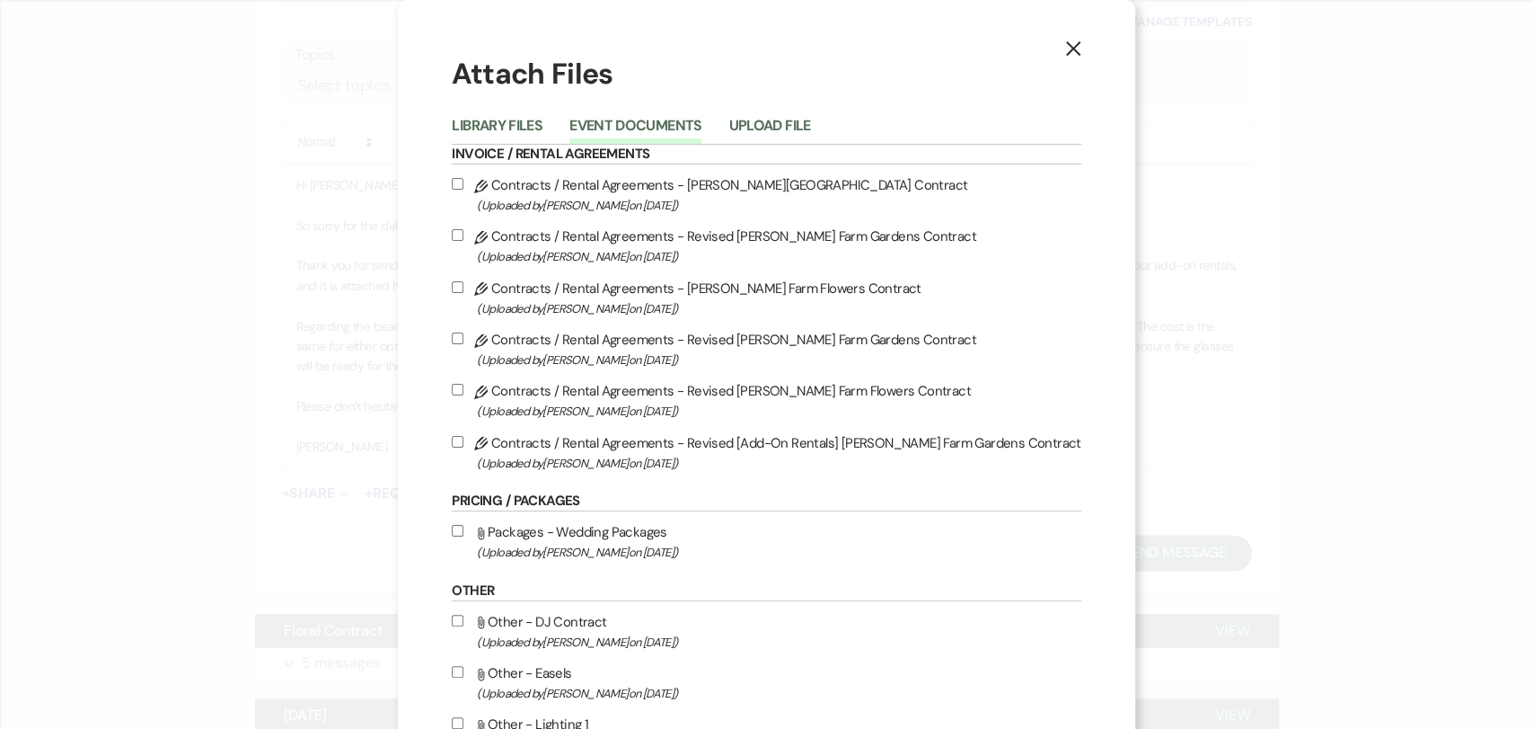
click at [628, 446] on label "Pencil Contracts / Rental Agreements - Revised [Add-On Rentals] [PERSON_NAME] F…" at bounding box center [766, 452] width 629 height 42
click at [464, 446] on input "Pencil Contracts / Rental Agreements - Revised [Add-On Rentals] [PERSON_NAME] F…" at bounding box center [458, 442] width 12 height 12
checkbox input "true"
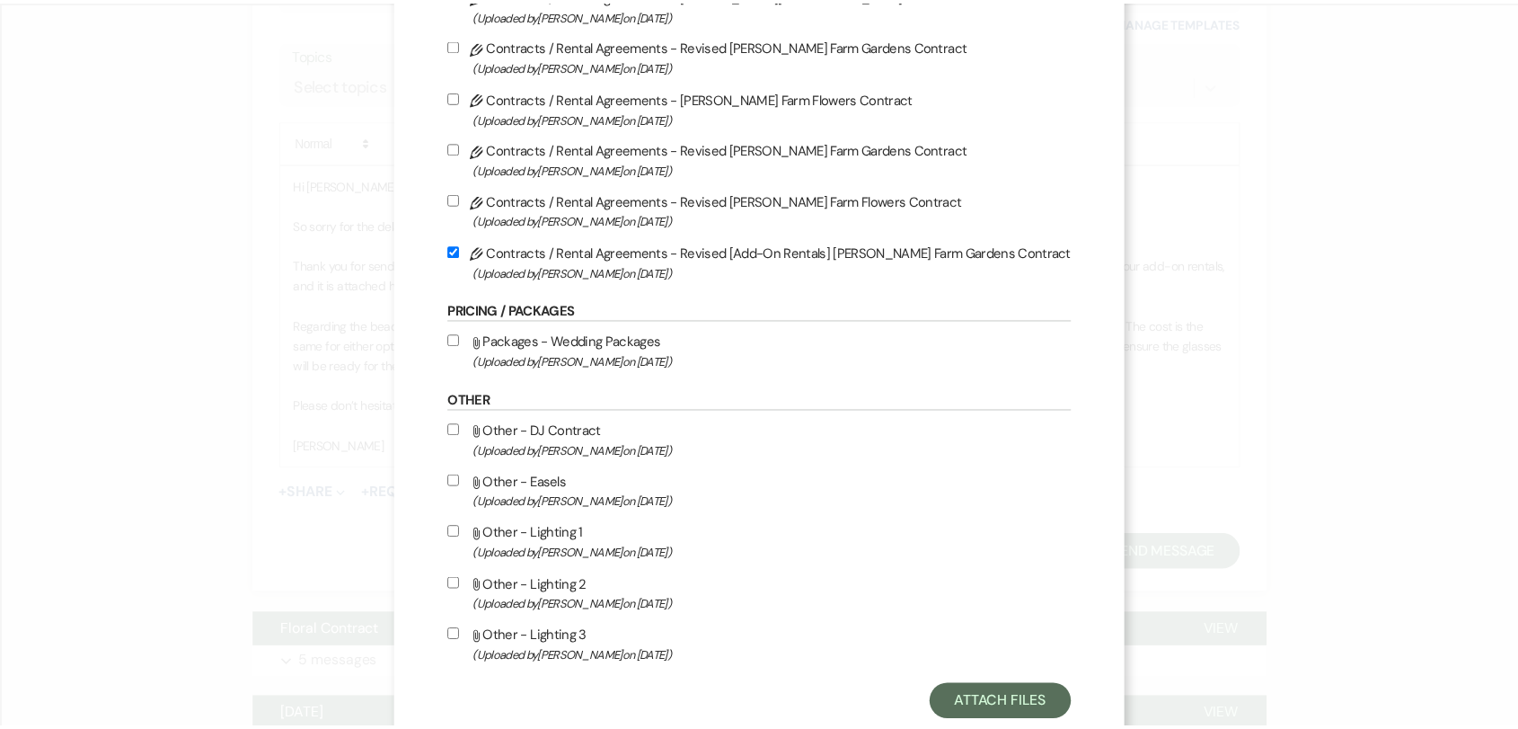
scroll to position [243, 0]
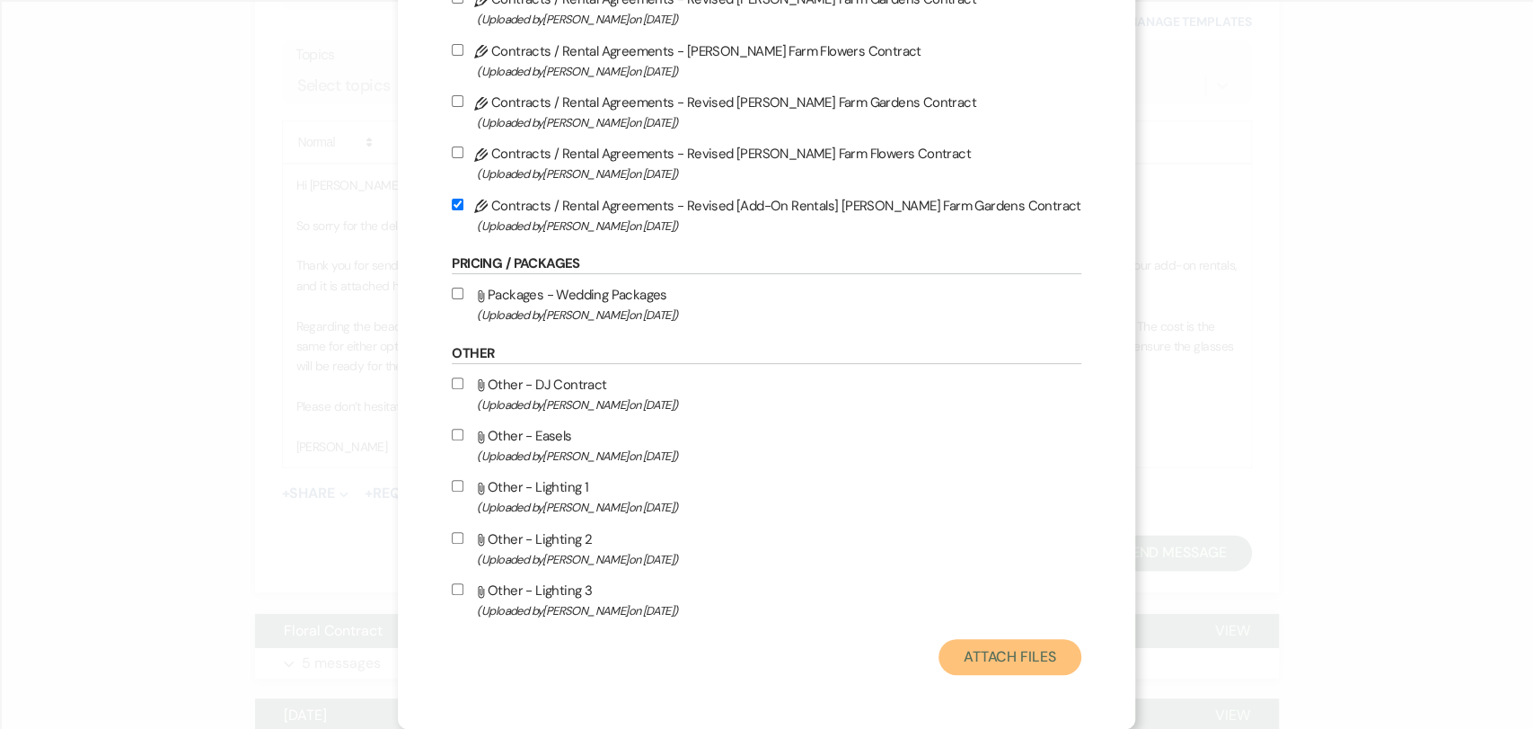
click at [941, 643] on button "Attach Files" at bounding box center [1010, 657] width 143 height 36
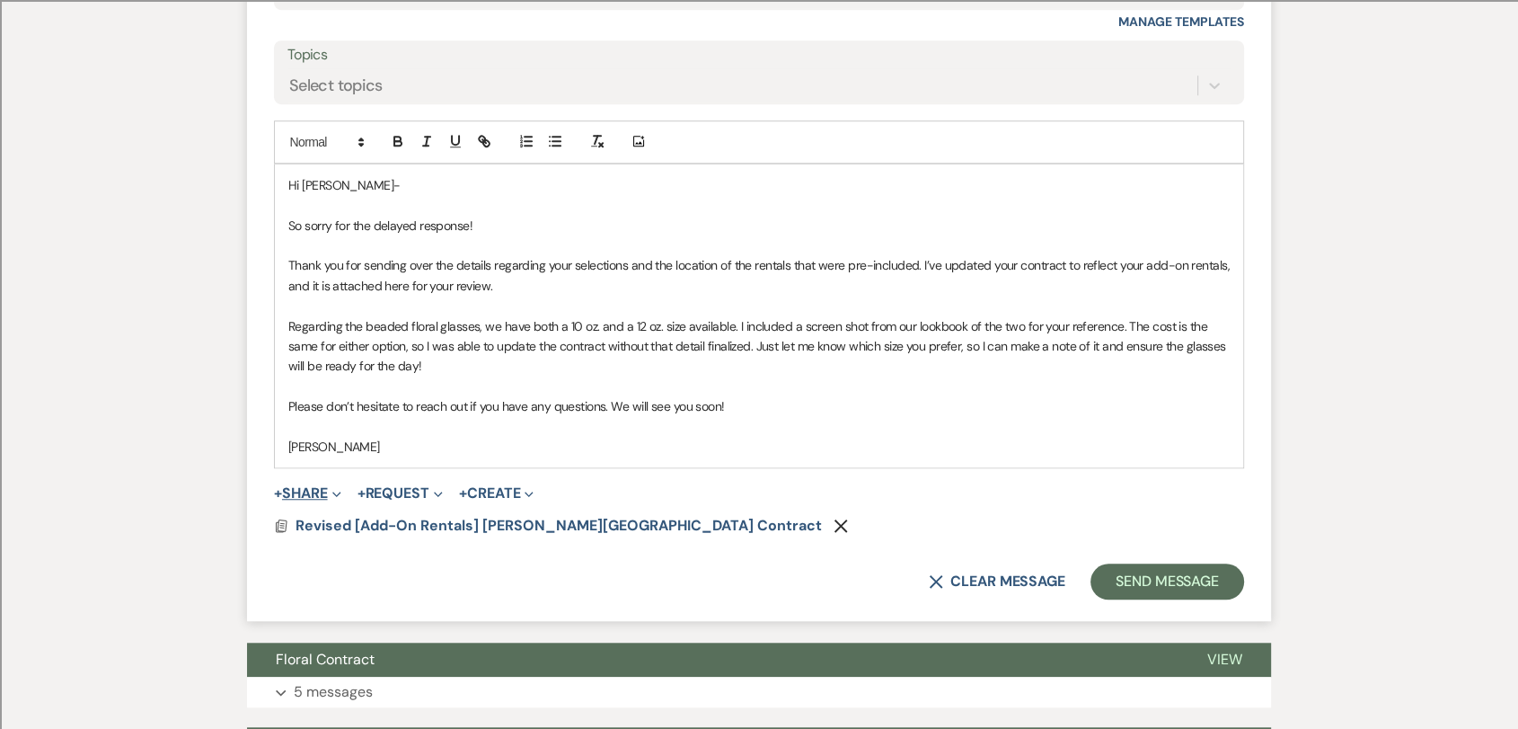
click at [319, 490] on button "+ Share Expand" at bounding box center [307, 493] width 67 height 14
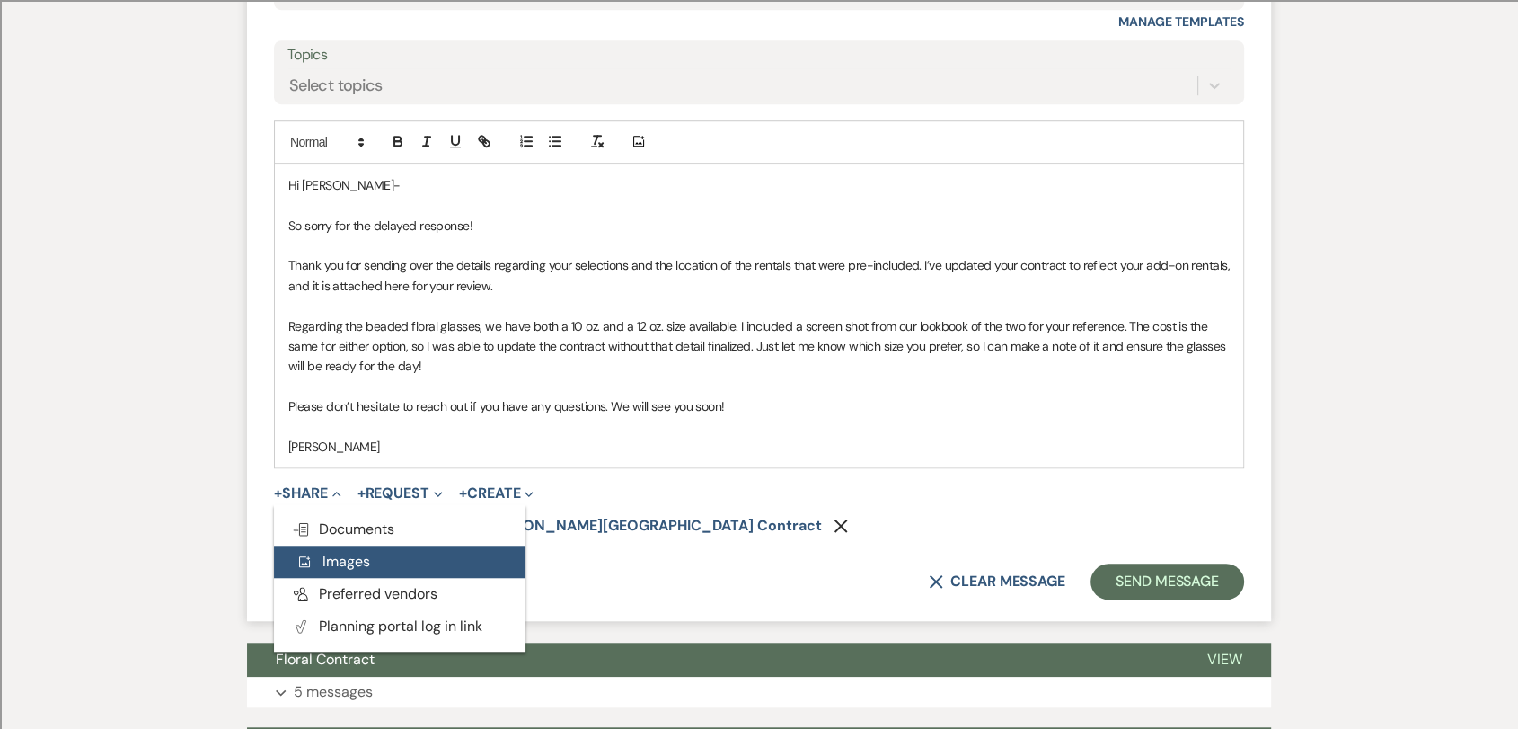
click at [365, 545] on button "Add Photo Images" at bounding box center [400, 561] width 252 height 32
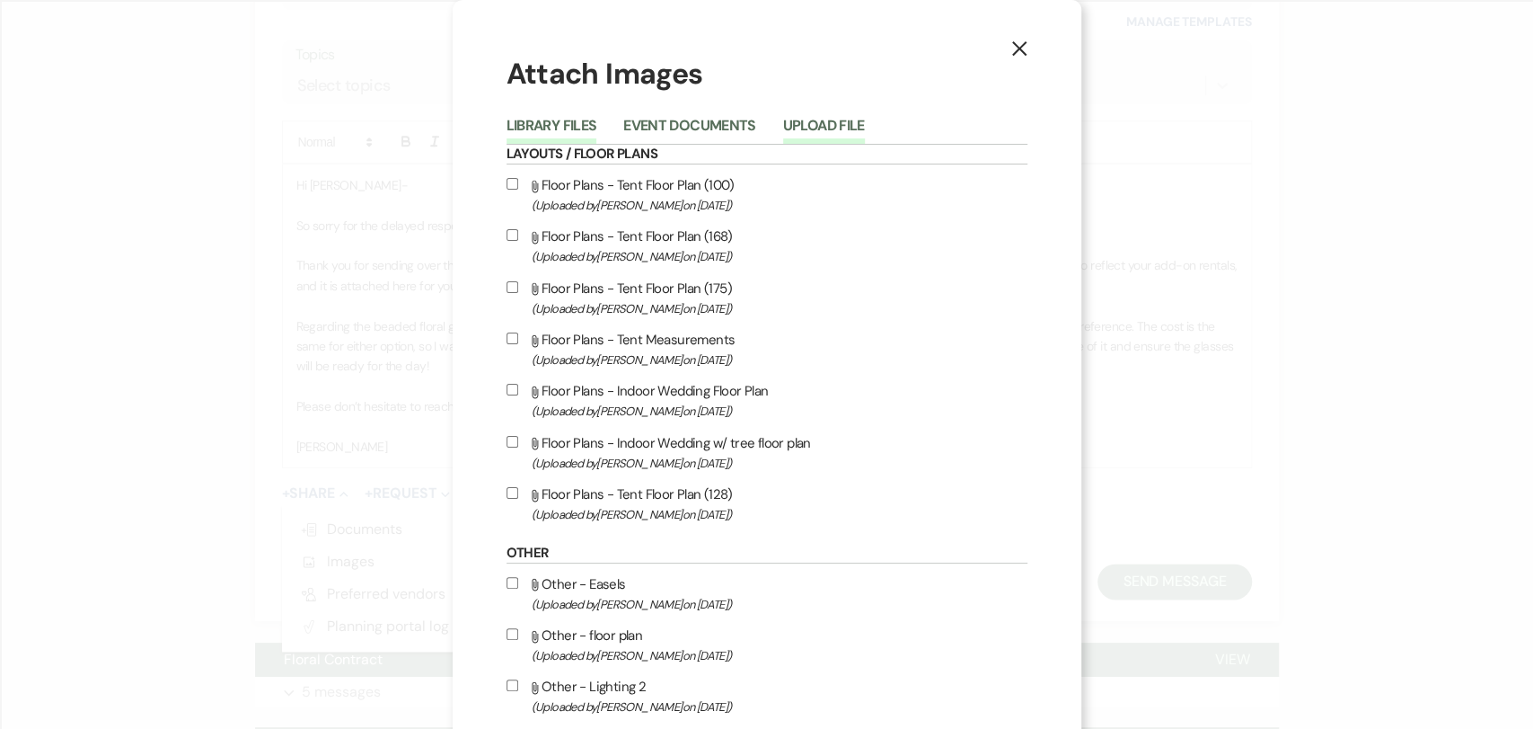
click at [787, 123] on button "Upload File" at bounding box center [824, 131] width 82 height 25
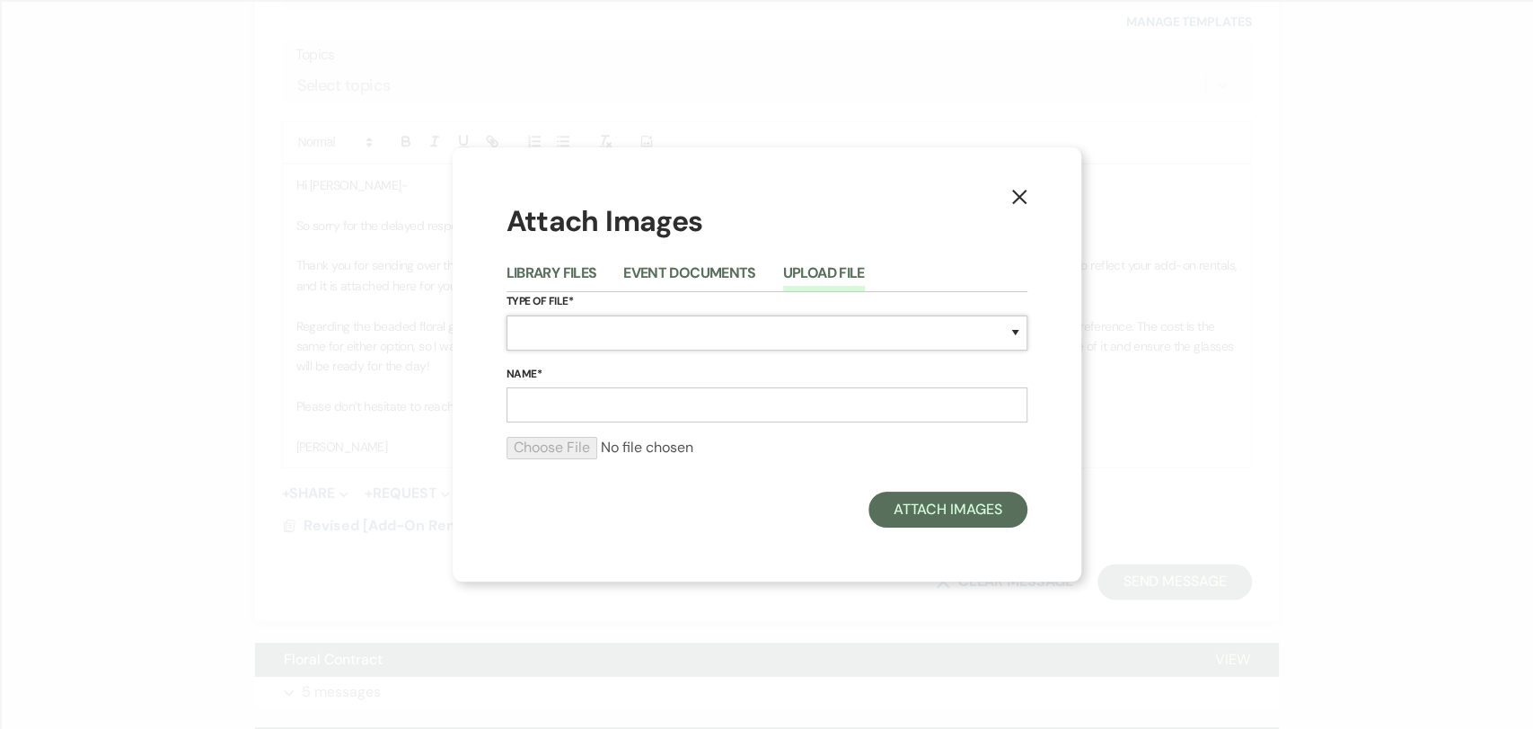
click at [610, 334] on select "Special Event Insurance Vendor Certificate of Insurance Contracts / Rental Agre…" at bounding box center [767, 332] width 521 height 35
select select "57"
click at [507, 315] on select "Special Event Insurance Vendor Certificate of Insurance Contracts / Rental Agre…" at bounding box center [767, 332] width 521 height 35
click at [581, 404] on input "Name*" at bounding box center [767, 404] width 521 height 35
type input "B"
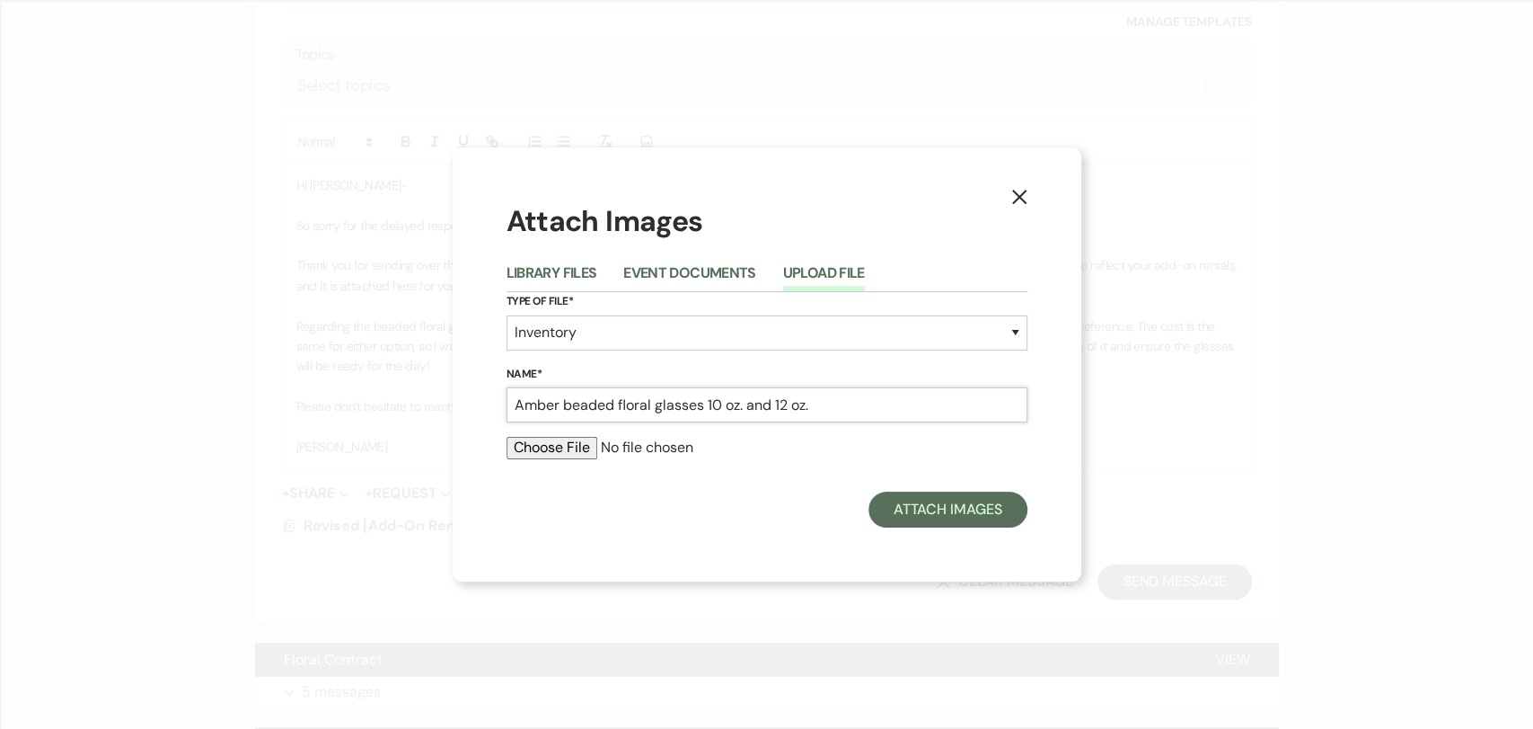
type input "Amber beaded floral glasses 10 oz. and 12 oz."
click at [568, 447] on input "file" at bounding box center [767, 448] width 521 height 22
type input "C:\fakepath\Beaded Floral Amber Drinking Glass [10 and 12 oz.].jpg"
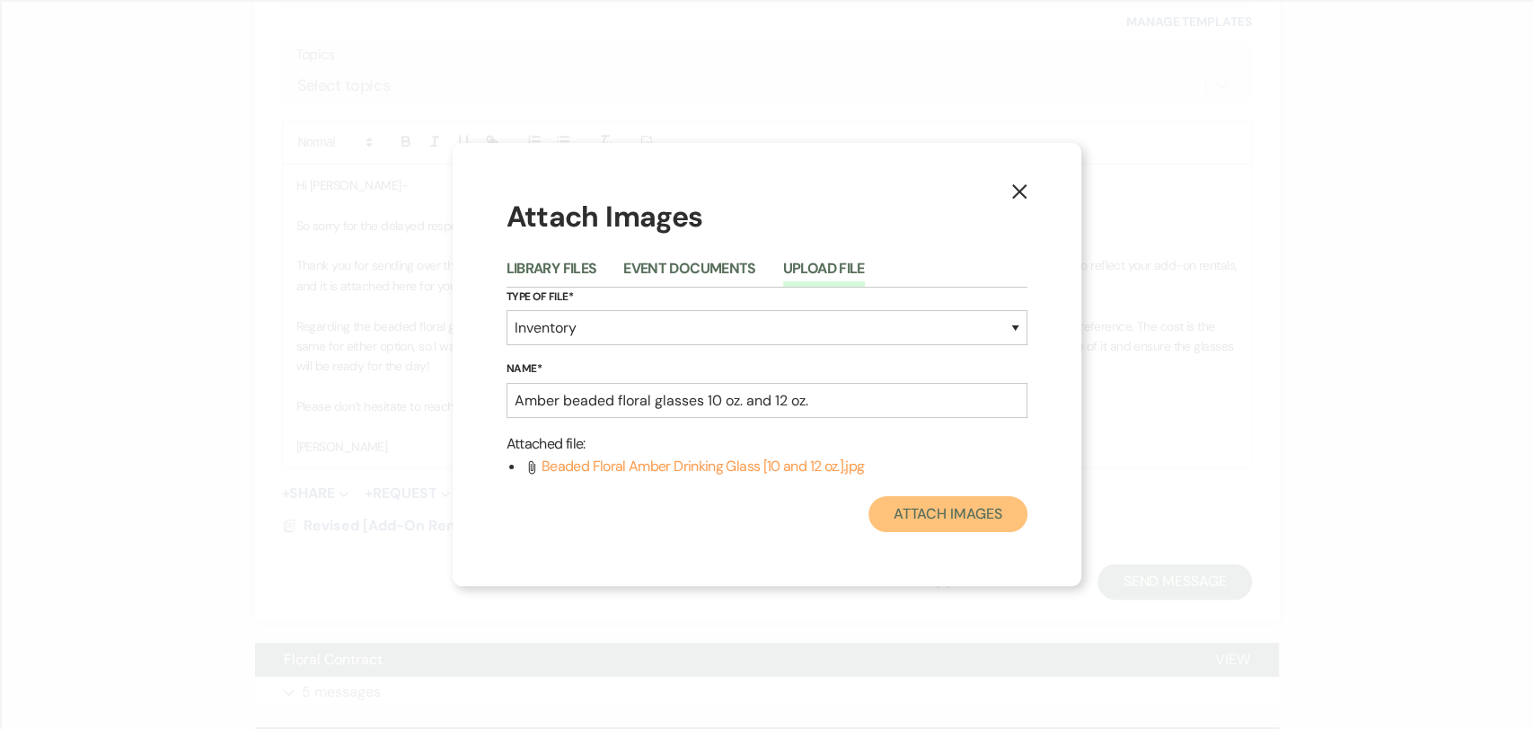
click at [949, 519] on button "Attach Images" at bounding box center [948, 514] width 159 height 36
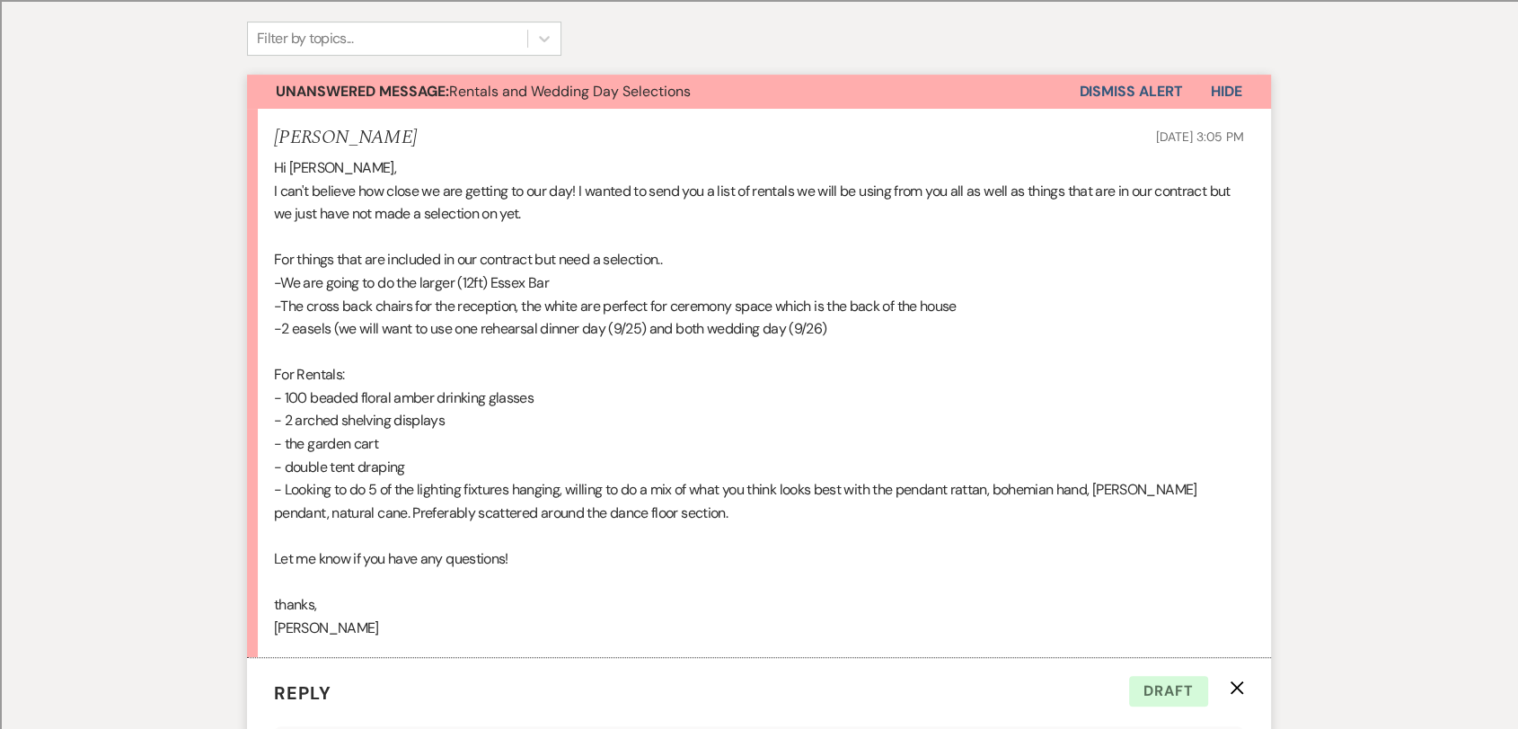
scroll to position [423, 0]
